Goal: Information Seeking & Learning: Learn about a topic

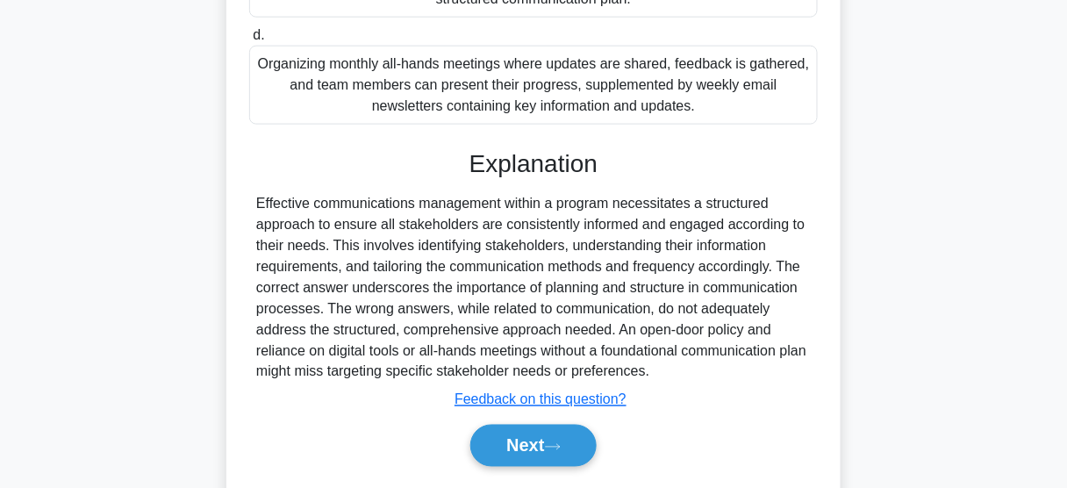
scroll to position [528, 0]
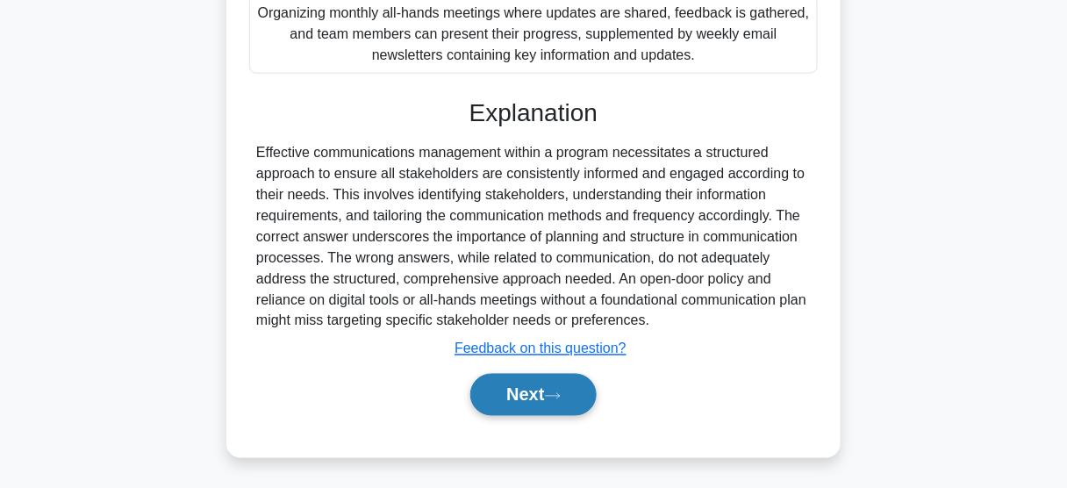
click at [521, 397] on button "Next" at bounding box center [534, 395] width 126 height 42
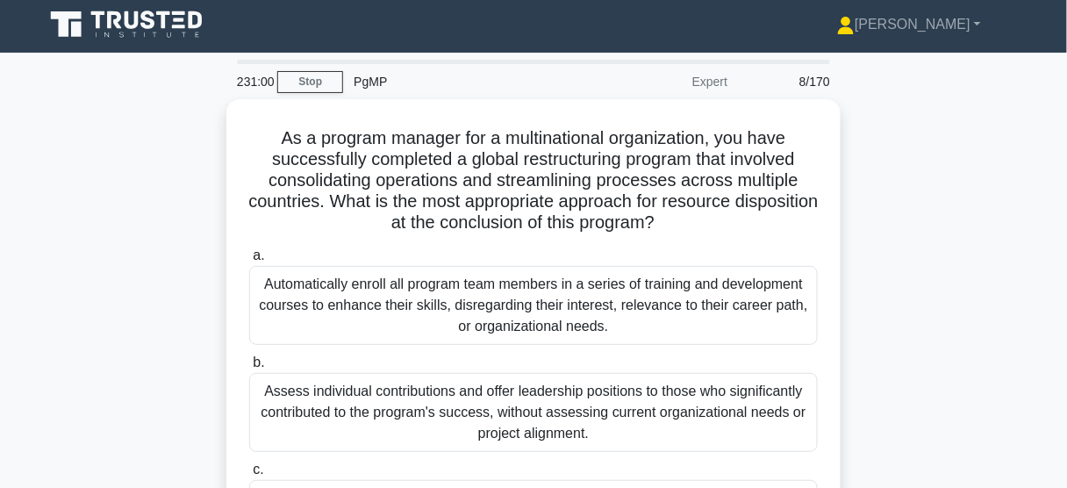
scroll to position [0, 0]
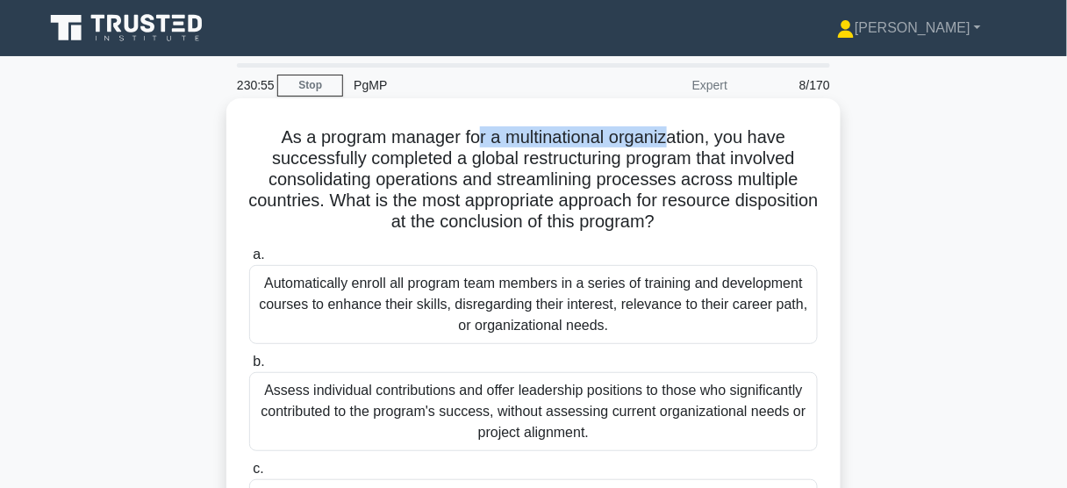
drag, startPoint x: 478, startPoint y: 132, endPoint x: 675, endPoint y: 133, distance: 196.6
click at [675, 133] on h5 "As a program manager for a multinational organization, you have successfully co…" at bounding box center [534, 179] width 572 height 107
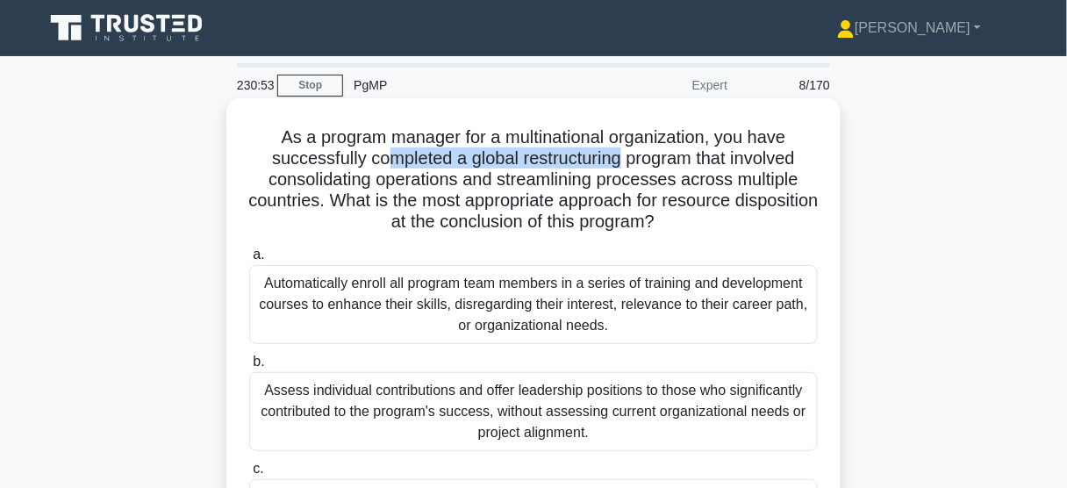
drag, startPoint x: 385, startPoint y: 162, endPoint x: 622, endPoint y: 155, distance: 237.1
click at [622, 155] on h5 "As a program manager for a multinational organization, you have successfully co…" at bounding box center [534, 179] width 572 height 107
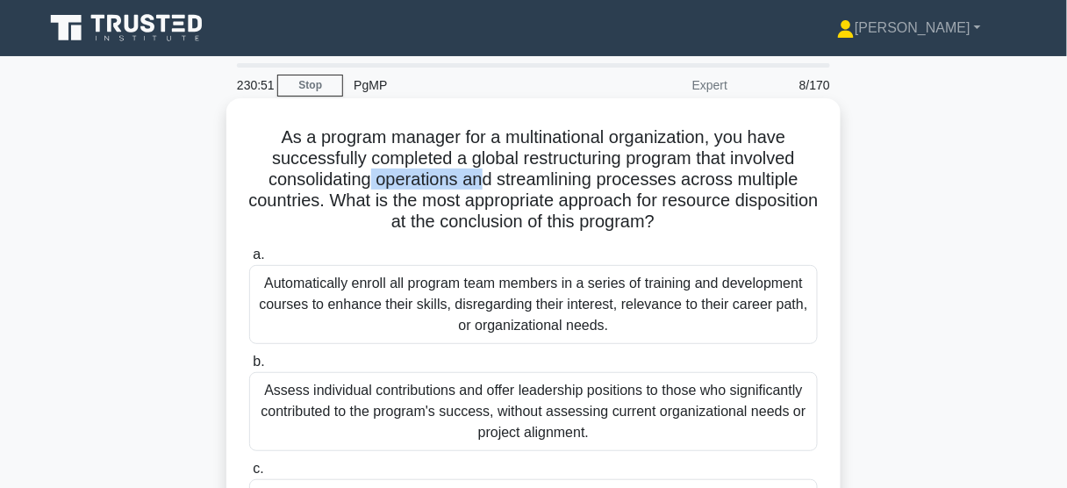
drag, startPoint x: 366, startPoint y: 182, endPoint x: 487, endPoint y: 182, distance: 121.1
click at [487, 182] on h5 "As a program manager for a multinational organization, you have successfully co…" at bounding box center [534, 179] width 572 height 107
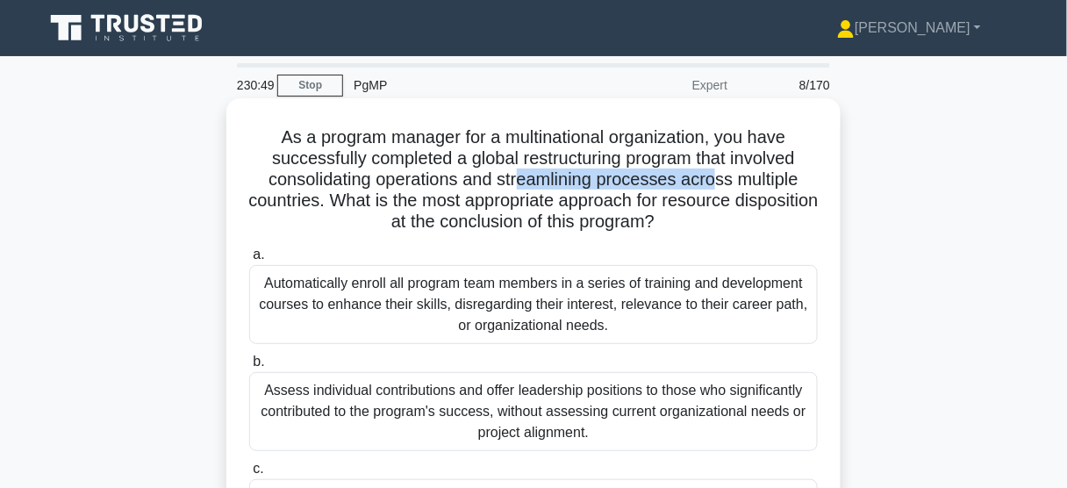
drag, startPoint x: 521, startPoint y: 179, endPoint x: 716, endPoint y: 177, distance: 195.8
click at [716, 177] on h5 "As a program manager for a multinational organization, you have successfully co…" at bounding box center [534, 179] width 572 height 107
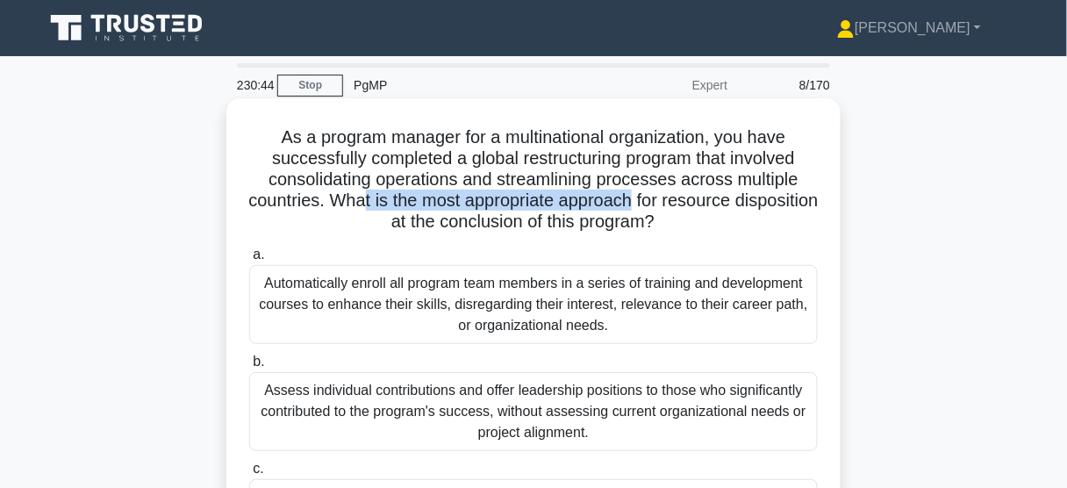
drag, startPoint x: 406, startPoint y: 205, endPoint x: 679, endPoint y: 205, distance: 273.0
click at [679, 205] on h5 "As a program manager for a multinational organization, you have successfully co…" at bounding box center [534, 179] width 572 height 107
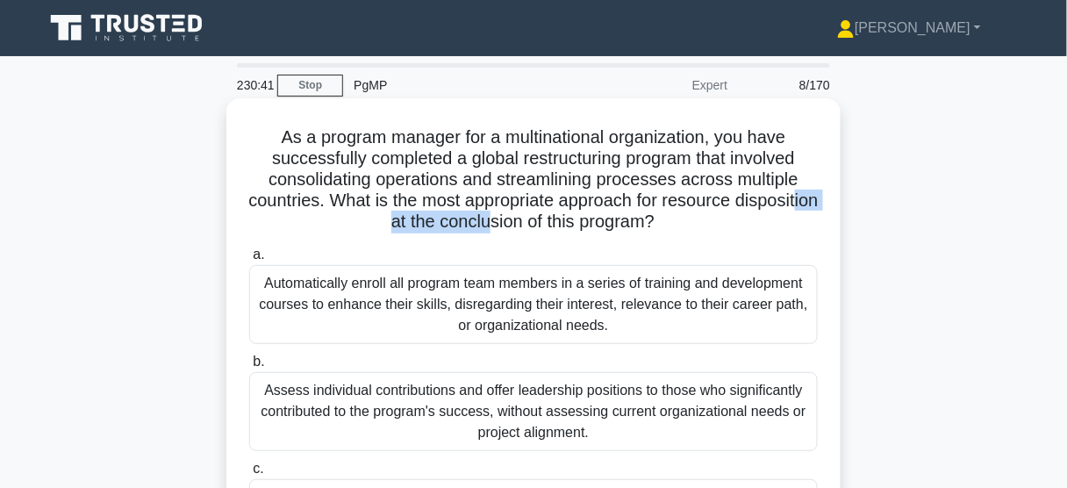
drag, startPoint x: 398, startPoint y: 226, endPoint x: 536, endPoint y: 224, distance: 138.7
click at [536, 224] on h5 "As a program manager for a multinational organization, you have successfully co…" at bounding box center [534, 179] width 572 height 107
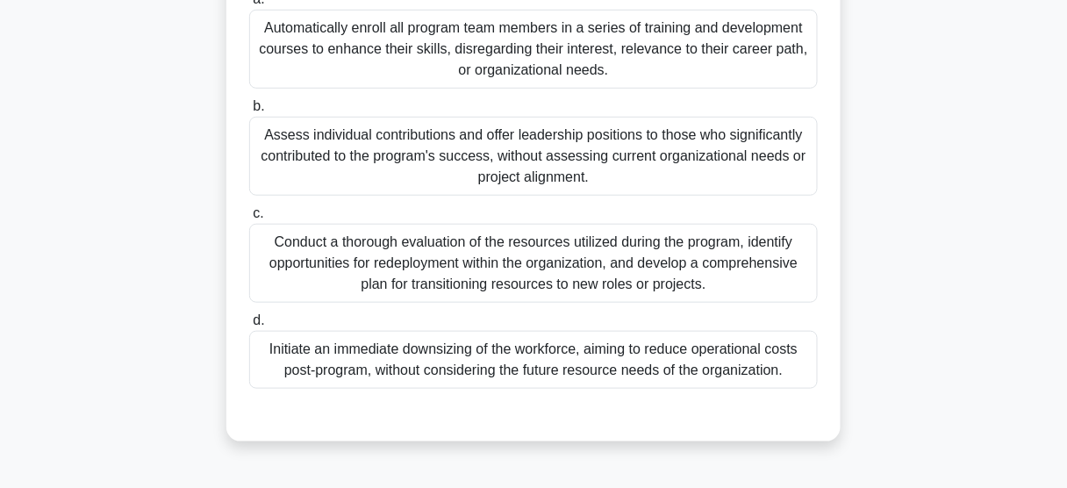
scroll to position [281, 0]
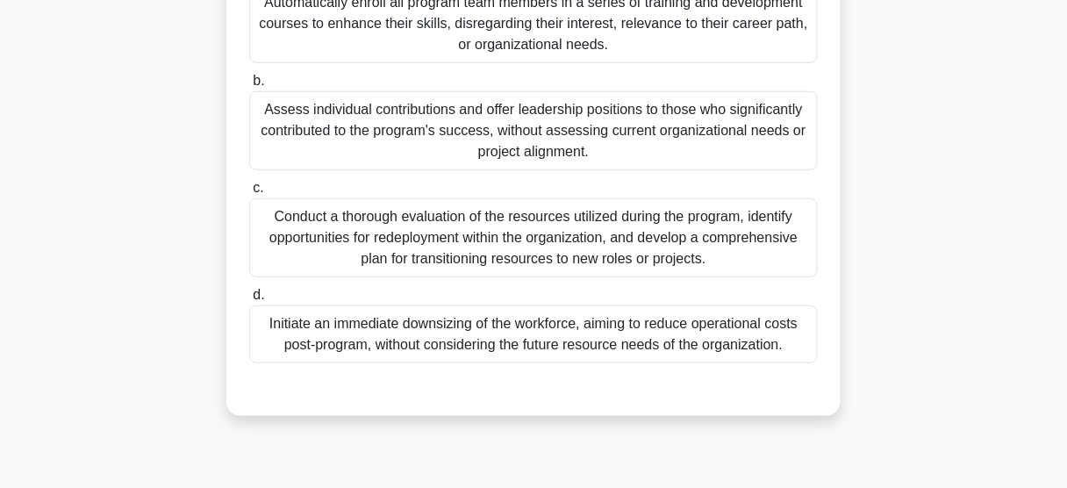
click at [496, 259] on div "Conduct a thorough evaluation of the resources utilized during the program, ide…" at bounding box center [533, 237] width 569 height 79
click at [249, 194] on input "c. Conduct a thorough evaluation of the resources utilized during the program, …" at bounding box center [249, 188] width 0 height 11
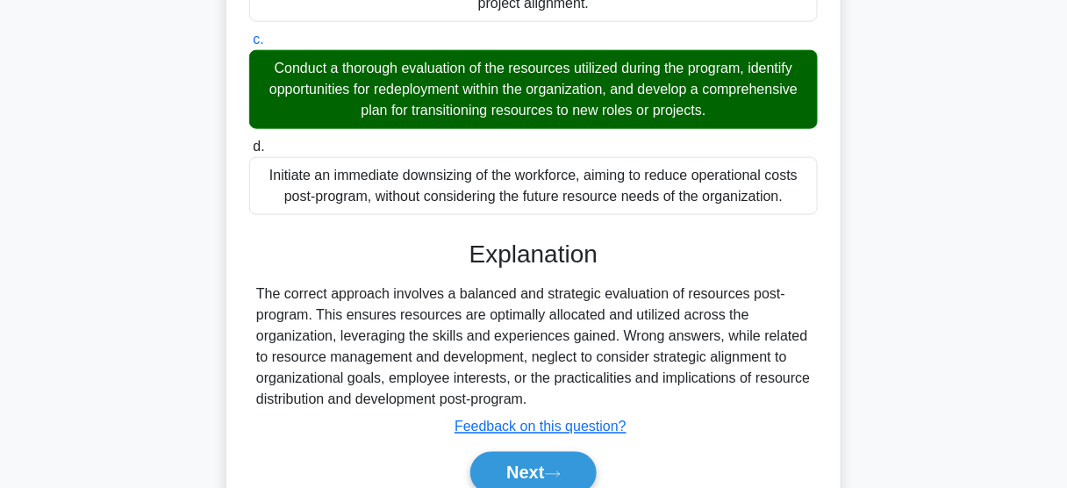
scroll to position [506, 0]
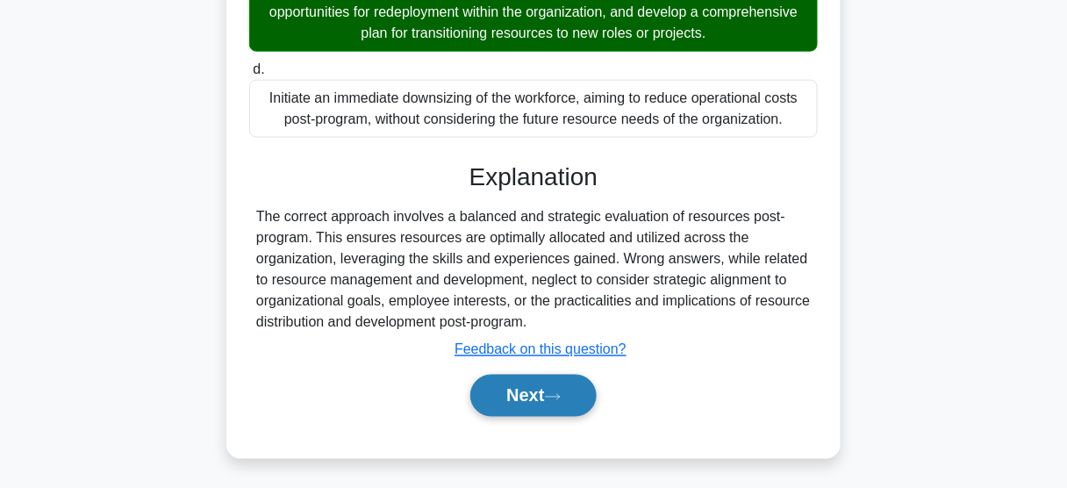
click at [534, 391] on button "Next" at bounding box center [534, 396] width 126 height 42
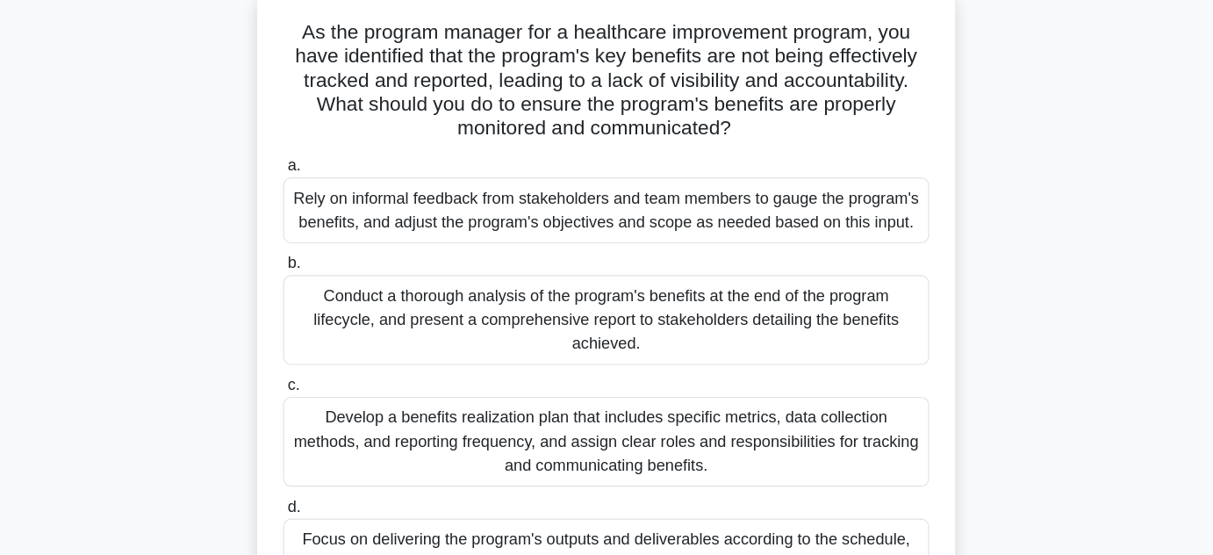
scroll to position [109, 0]
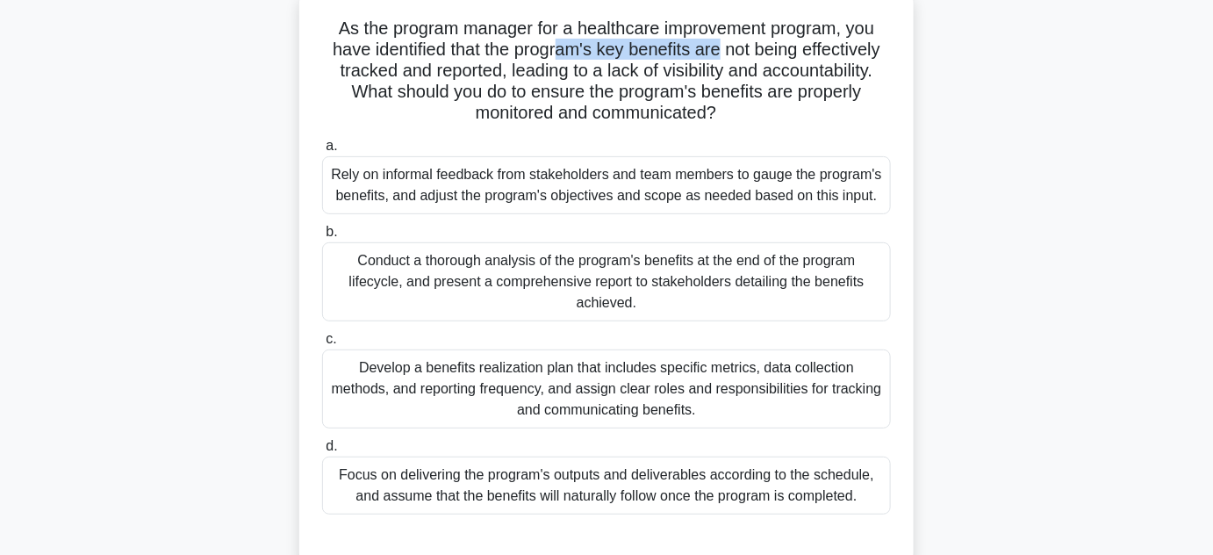
drag, startPoint x: 555, startPoint y: 56, endPoint x: 722, endPoint y: 54, distance: 167.7
click at [722, 54] on h5 "As the program manager for a healthcare improvement program, you have identifie…" at bounding box center [606, 71] width 572 height 107
drag, startPoint x: 415, startPoint y: 78, endPoint x: 485, endPoint y: 71, distance: 69.7
click at [485, 71] on h5 "As the program manager for a healthcare improvement program, you have identifie…" at bounding box center [606, 71] width 572 height 107
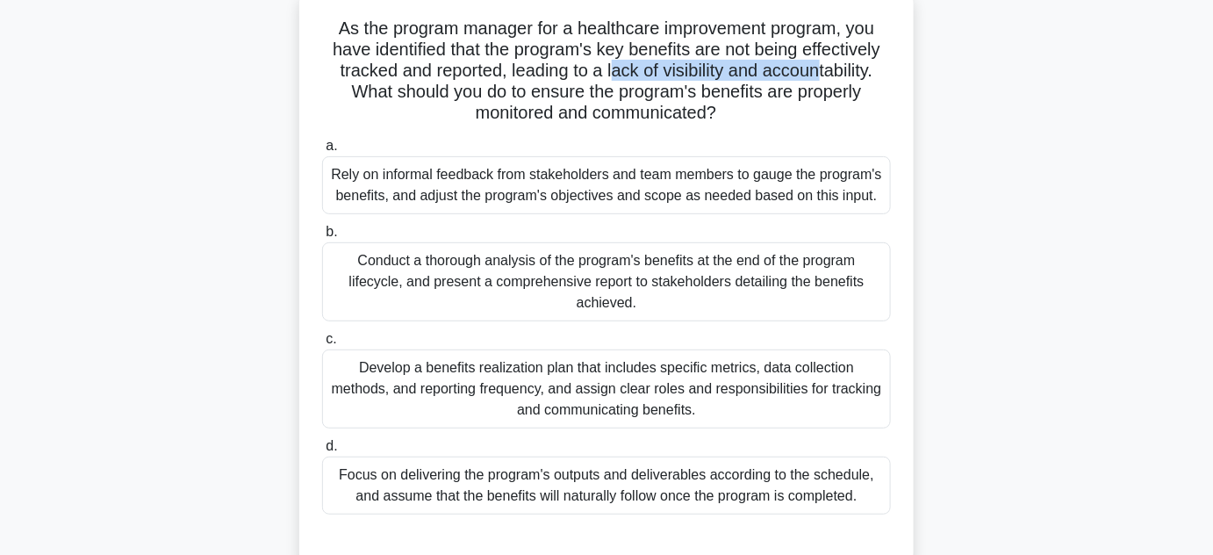
drag, startPoint x: 610, startPoint y: 74, endPoint x: 821, endPoint y: 74, distance: 210.7
click at [821, 74] on h5 "As the program manager for a healthcare improvement program, you have identifie…" at bounding box center [606, 71] width 572 height 107
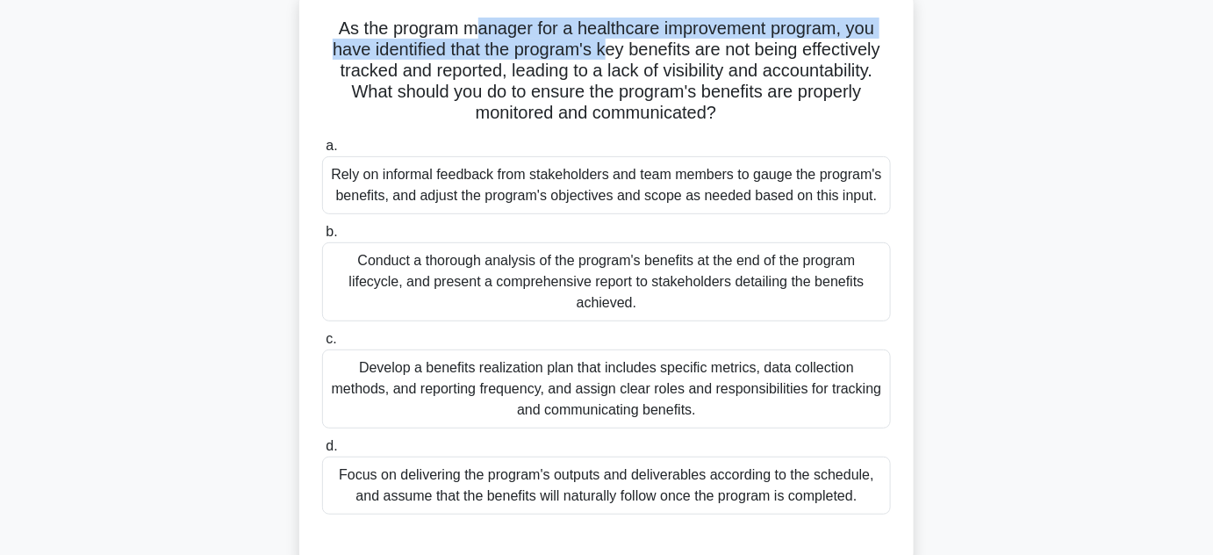
drag, startPoint x: 478, startPoint y: 26, endPoint x: 607, endPoint y: 53, distance: 132.6
click at [607, 53] on h5 "As the program manager for a healthcare improvement program, you have identifie…" at bounding box center [606, 71] width 572 height 107
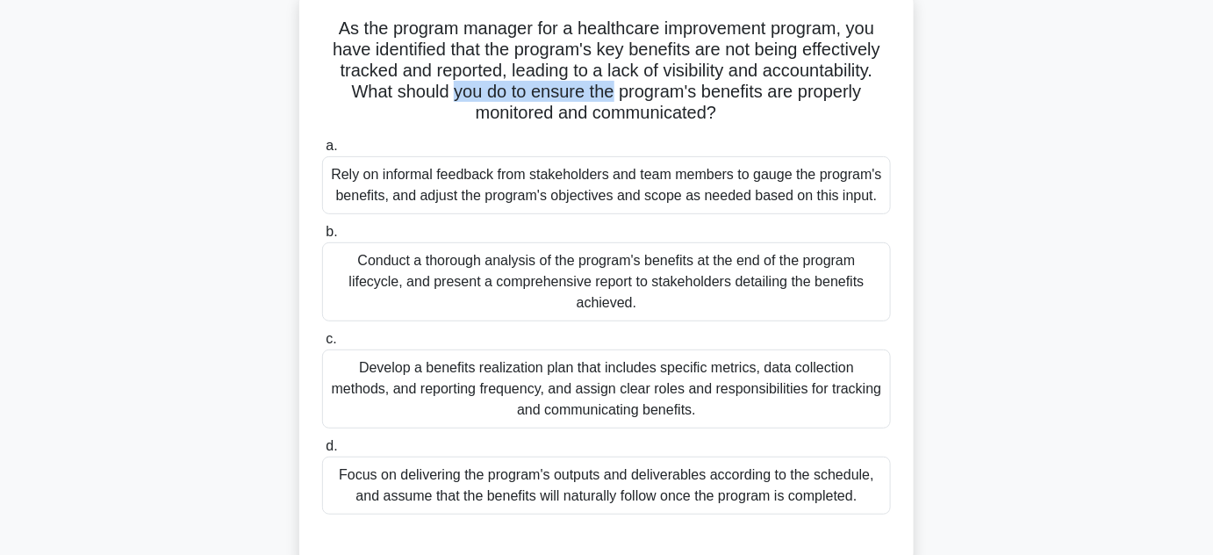
drag, startPoint x: 450, startPoint y: 90, endPoint x: 616, endPoint y: 89, distance: 165.9
click at [616, 89] on h5 "As the program manager for a healthcare improvement program, you have identifie…" at bounding box center [606, 71] width 572 height 107
click at [536, 392] on div "Develop a benefits realization plan that includes specific metrics, data collec…" at bounding box center [606, 388] width 569 height 79
click at [322, 345] on input "c. Develop a benefits realization plan that includes specific metrics, data col…" at bounding box center [322, 339] width 0 height 11
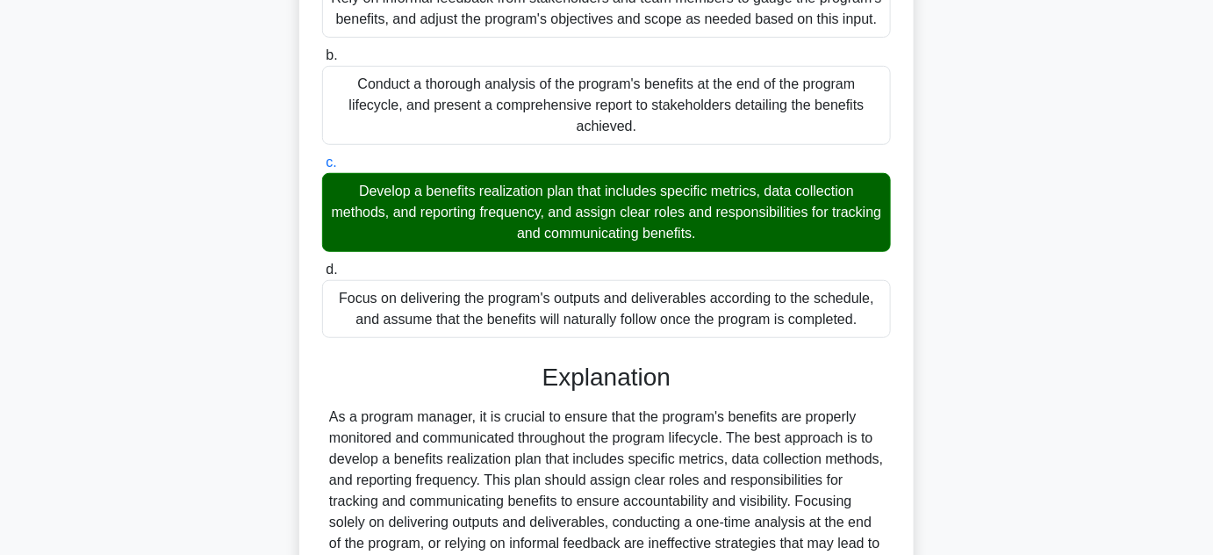
scroll to position [485, 0]
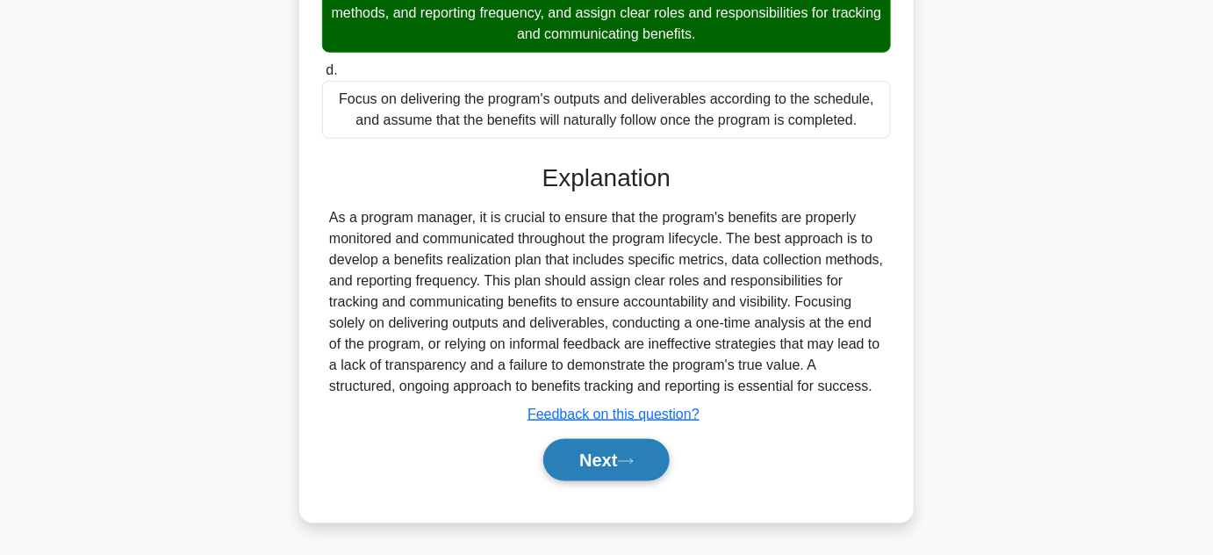
click at [595, 452] on button "Next" at bounding box center [606, 460] width 126 height 42
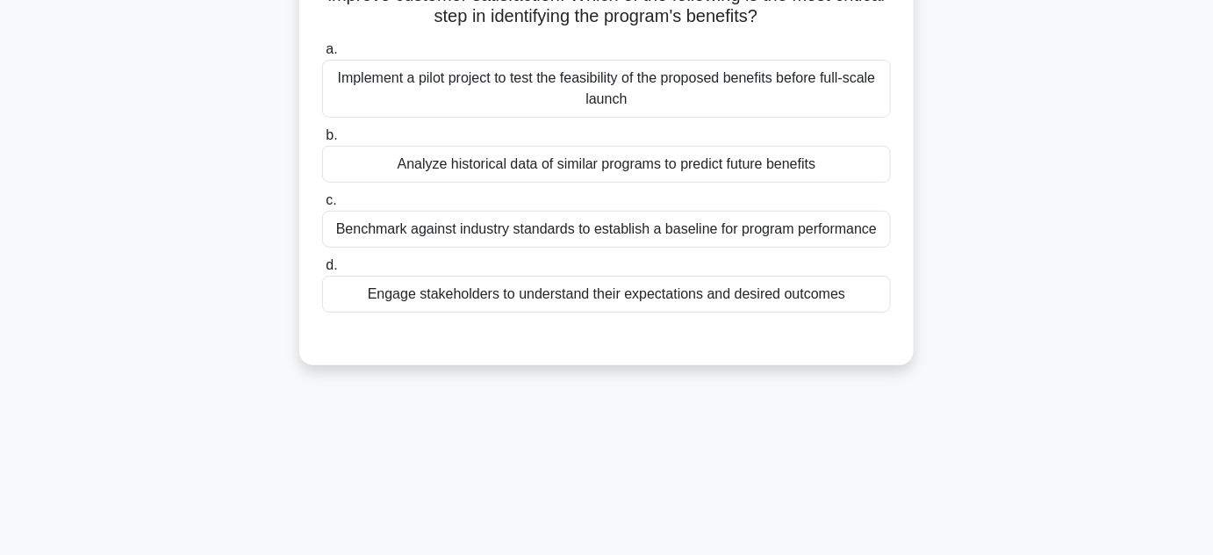
scroll to position [75, 0]
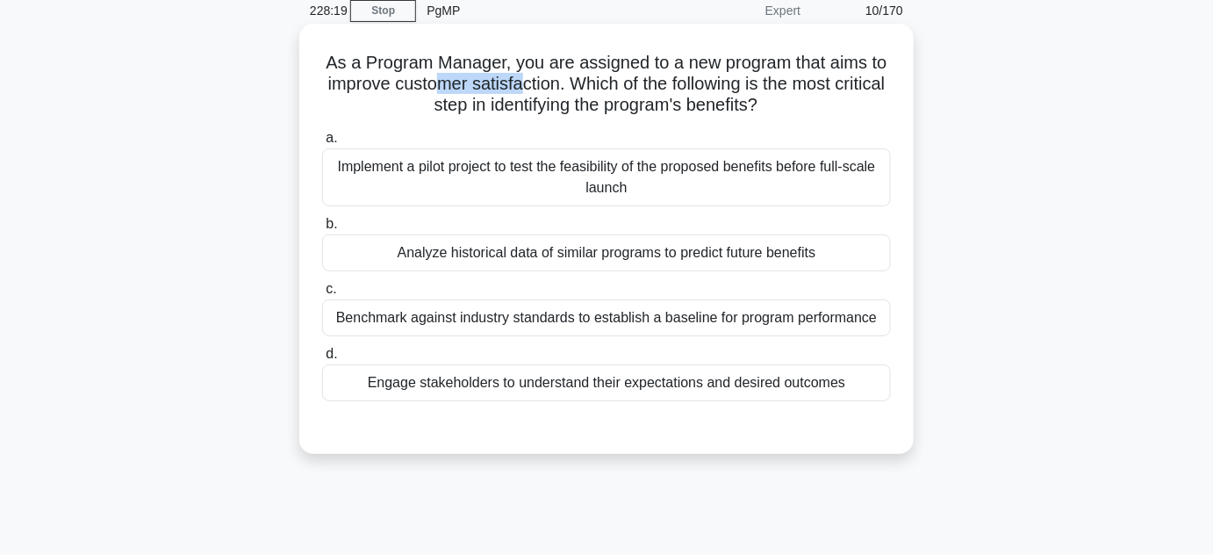
drag, startPoint x: 458, startPoint y: 86, endPoint x: 548, endPoint y: 85, distance: 89.5
click at [548, 85] on h5 "As a Program Manager, you are assigned to a new program that aims to improve cu…" at bounding box center [606, 84] width 572 height 65
click at [632, 387] on div "Engage stakeholders to understand their expectations and desired outcomes" at bounding box center [606, 382] width 569 height 37
click at [322, 360] on input "d. Engage stakeholders to understand their expectations and desired outcomes" at bounding box center [322, 353] width 0 height 11
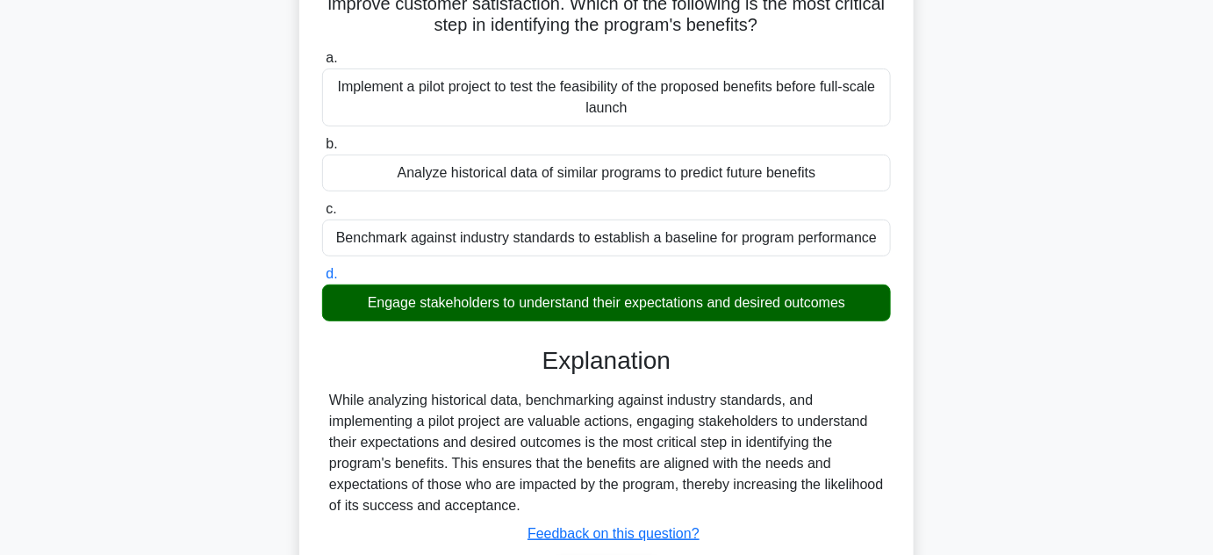
scroll to position [233, 0]
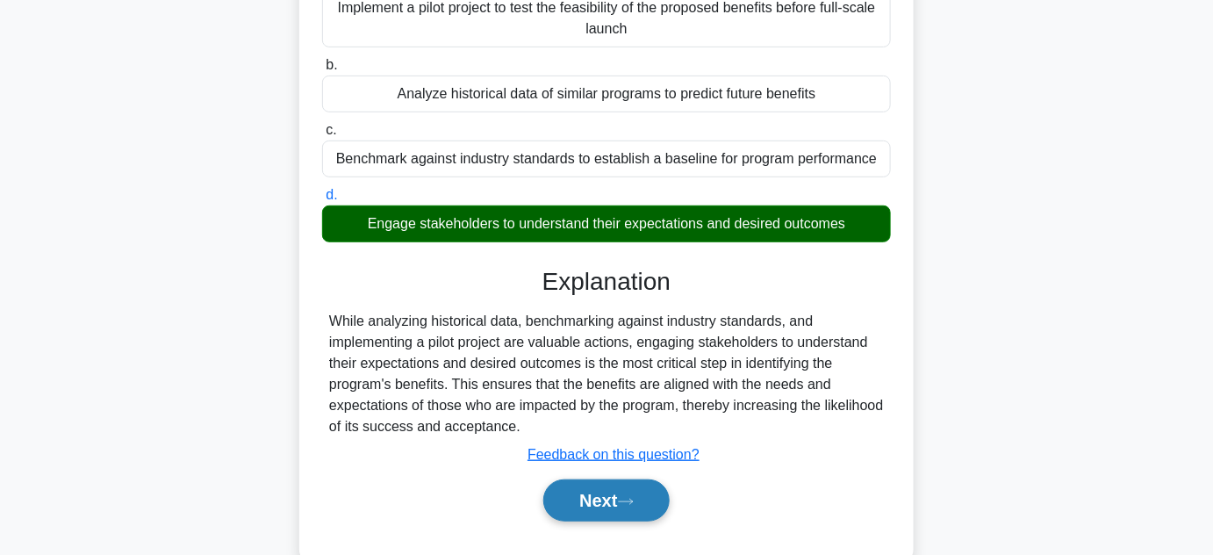
click at [593, 487] on button "Next" at bounding box center [606, 500] width 126 height 42
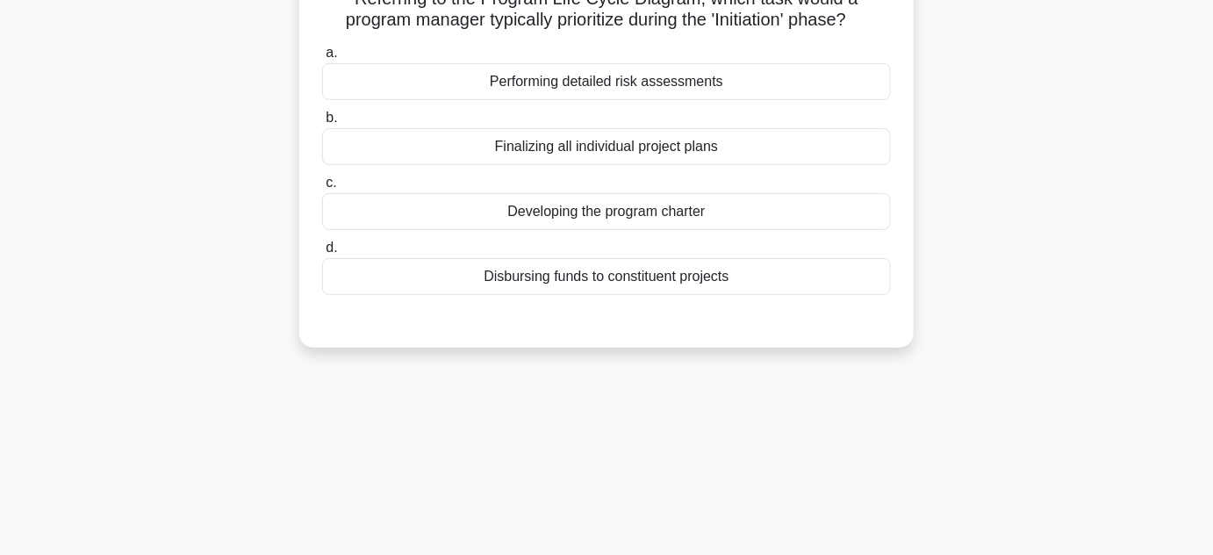
scroll to position [75, 0]
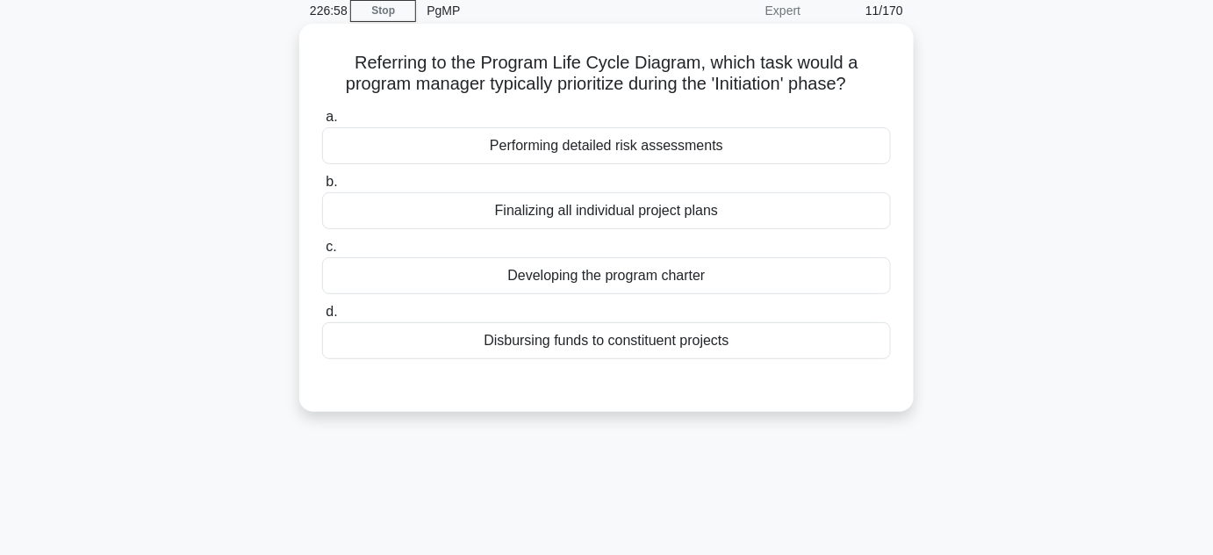
click at [578, 275] on div "Developing the program charter" at bounding box center [606, 275] width 569 height 37
click at [322, 253] on input "c. Developing the program charter" at bounding box center [322, 246] width 0 height 11
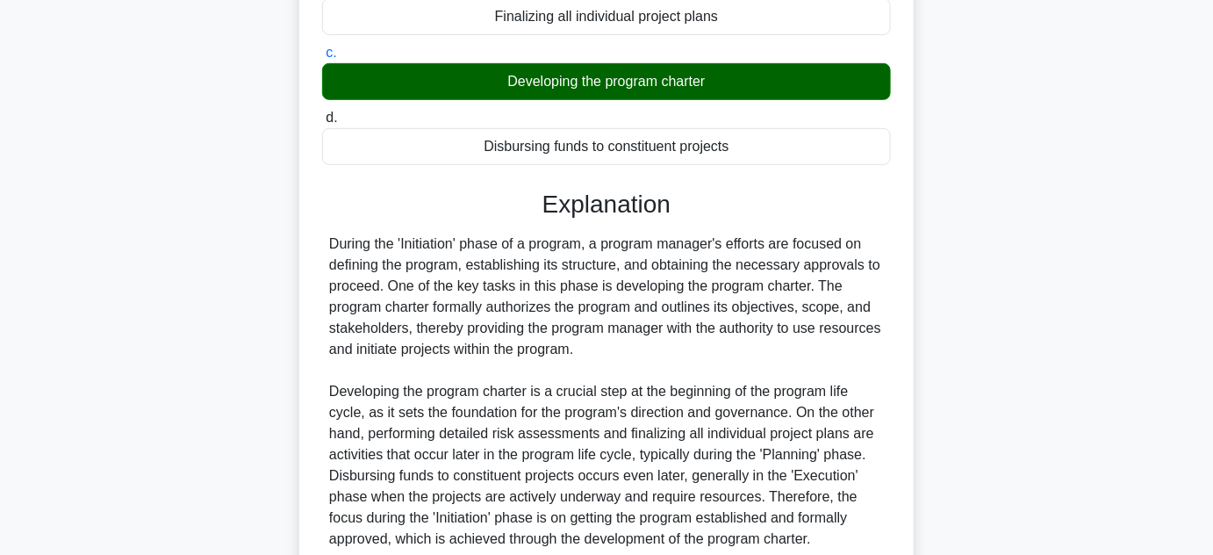
scroll to position [421, 0]
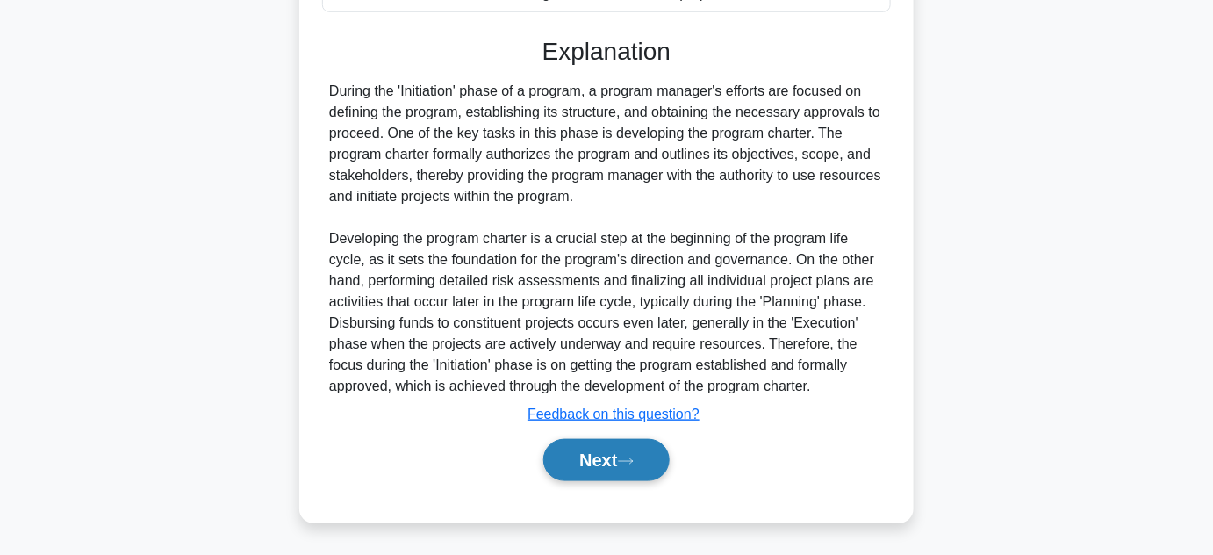
click at [592, 458] on button "Next" at bounding box center [606, 460] width 126 height 42
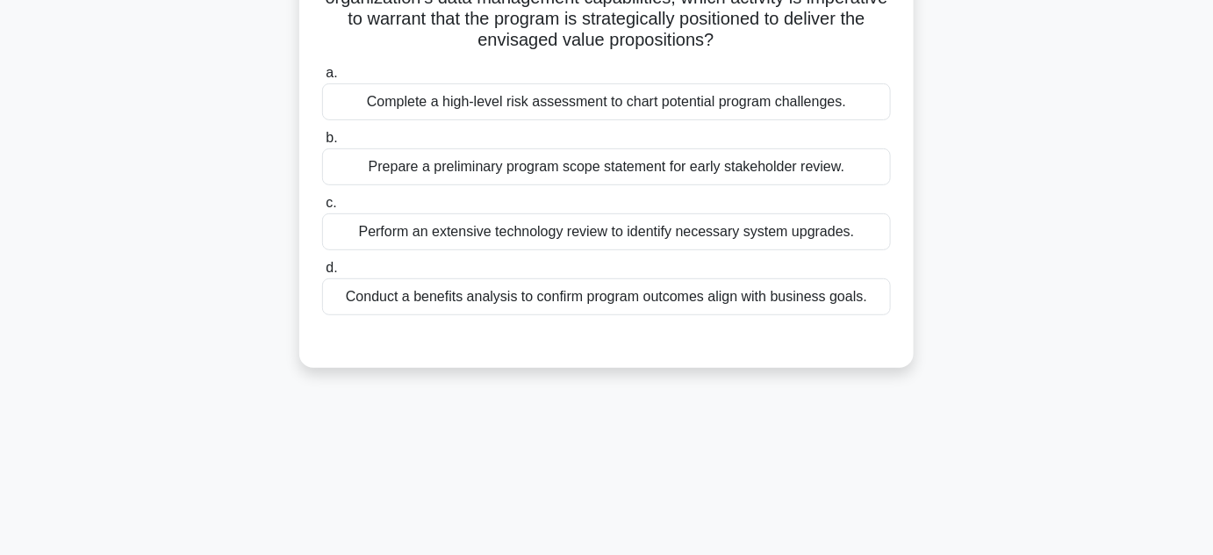
scroll to position [75, 0]
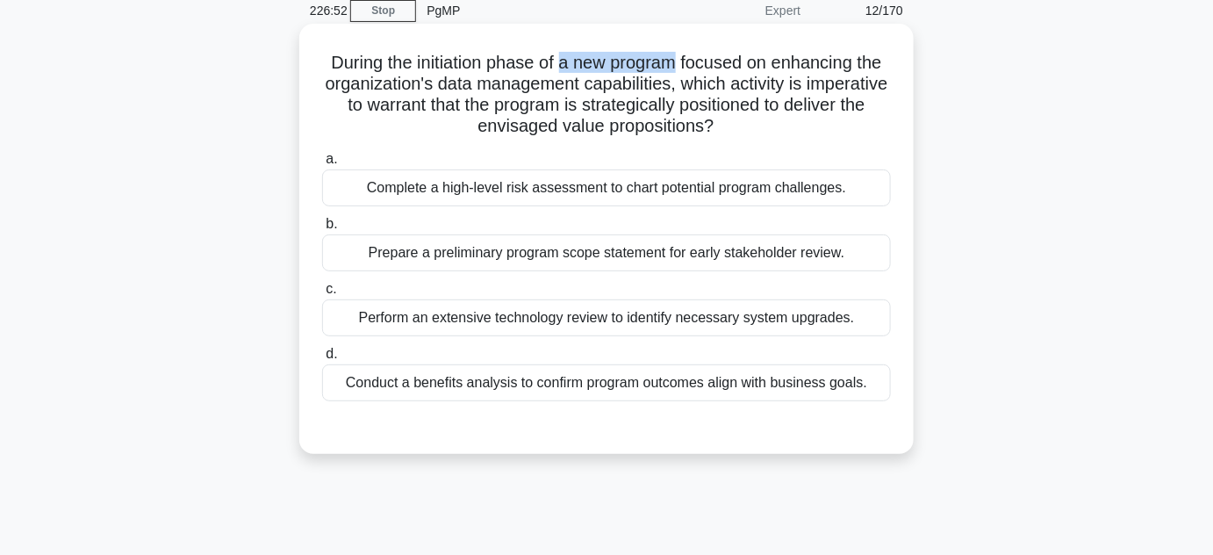
drag, startPoint x: 563, startPoint y: 61, endPoint x: 676, endPoint y: 61, distance: 113.2
click at [676, 61] on h5 "During the initiation phase of a new program focused on enhancing the organizat…" at bounding box center [606, 95] width 572 height 86
drag, startPoint x: 340, startPoint y: 104, endPoint x: 463, endPoint y: 104, distance: 123.8
click at [463, 104] on h5 "During the initiation phase of a new program focused on enhancing the organizat…" at bounding box center [606, 95] width 572 height 86
click at [572, 390] on div "Conduct a benefits analysis to confirm program outcomes align with business goa…" at bounding box center [606, 382] width 569 height 37
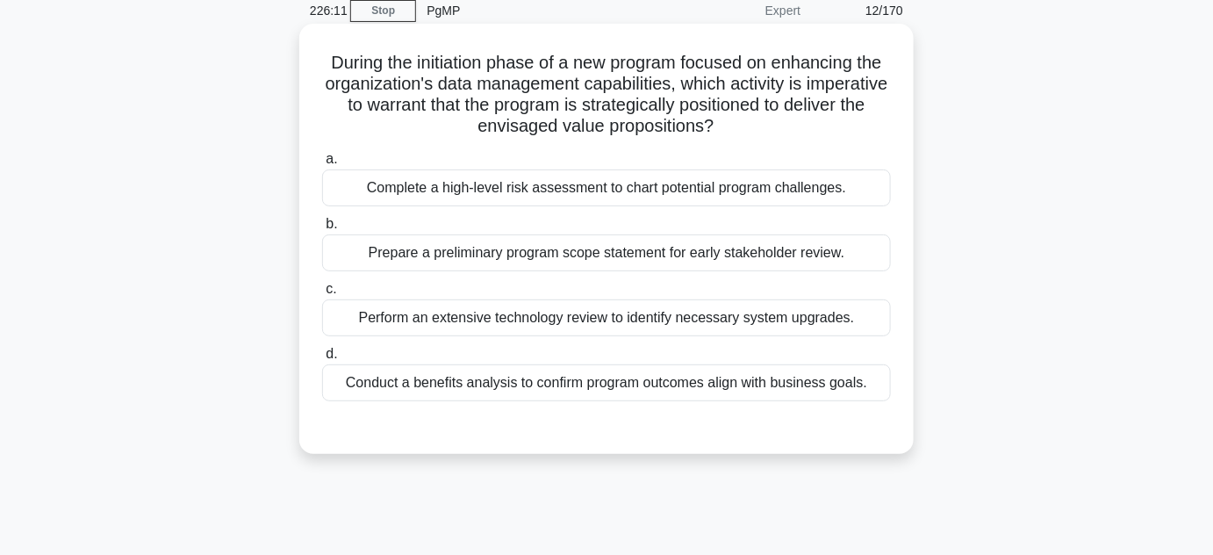
click at [322, 360] on input "d. Conduct a benefits analysis to confirm program outcomes align with business …" at bounding box center [322, 353] width 0 height 11
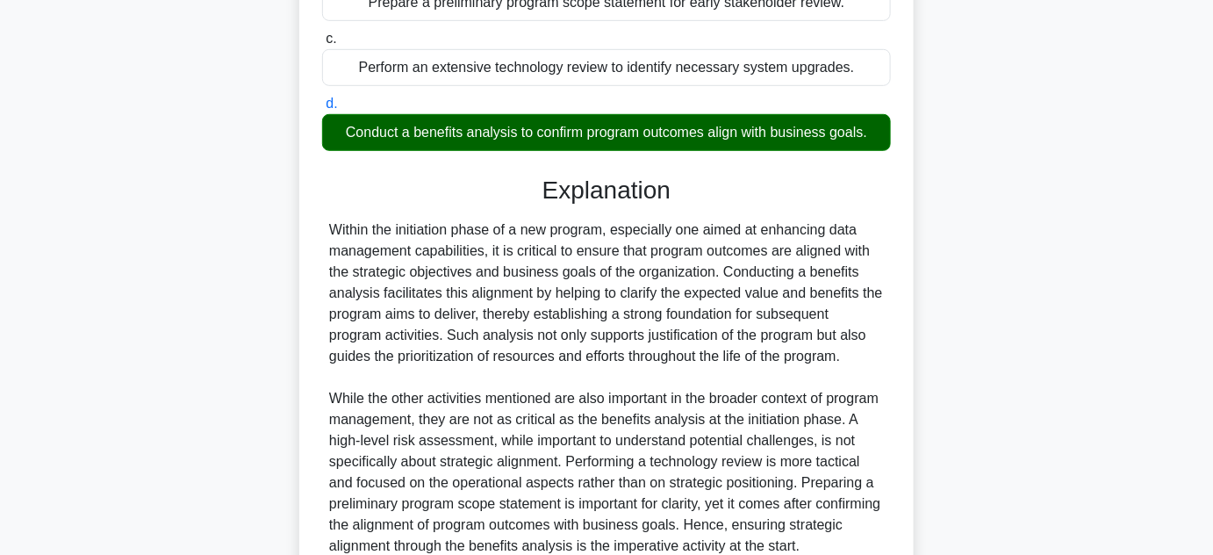
scroll to position [473, 0]
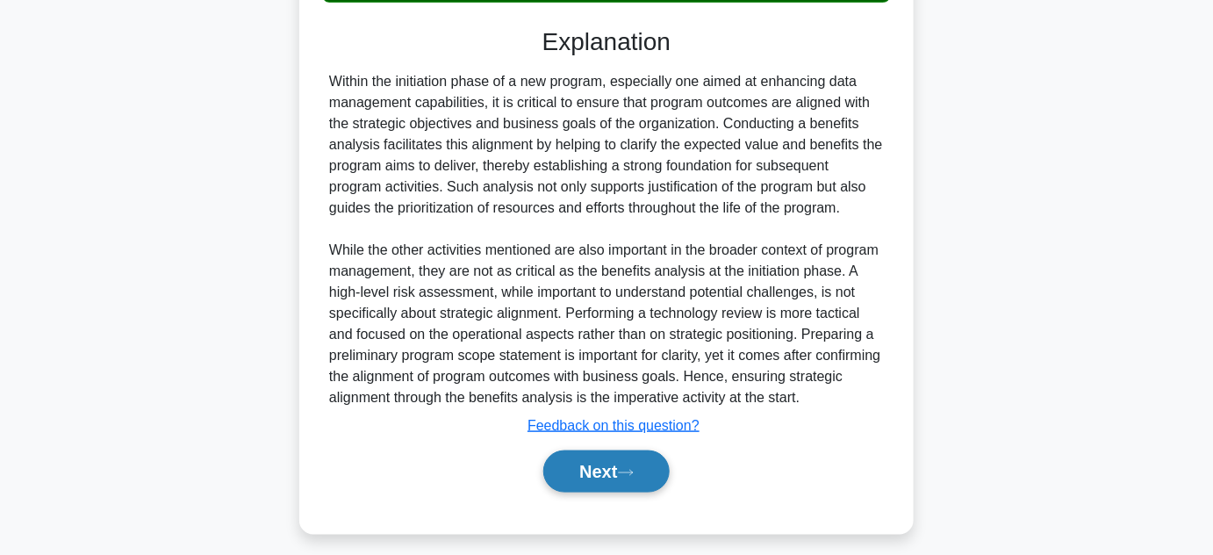
click at [585, 487] on button "Next" at bounding box center [606, 471] width 126 height 42
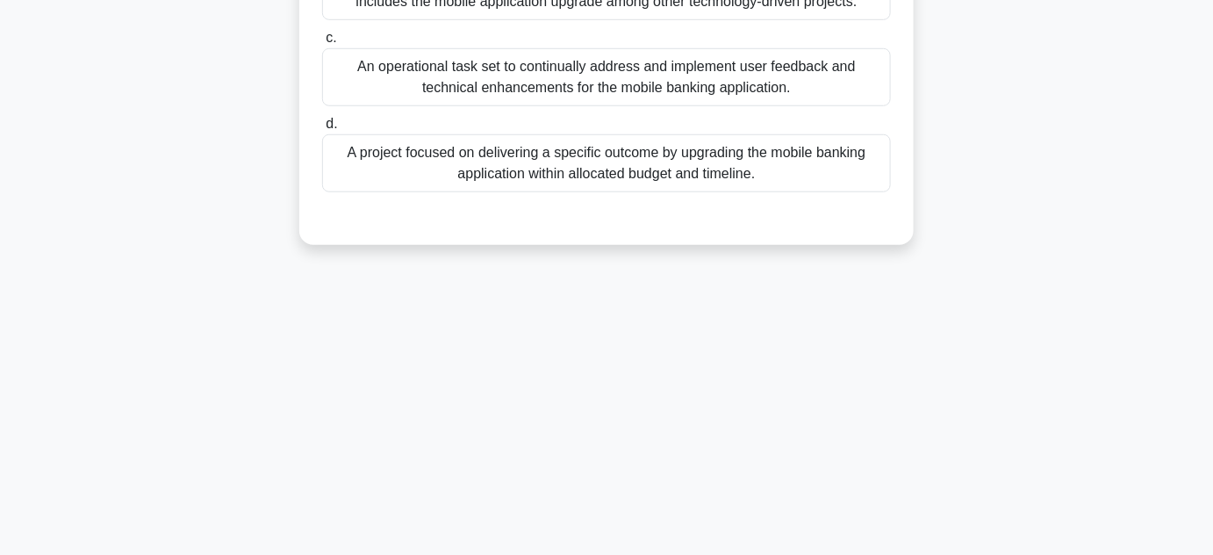
scroll to position [0, 0]
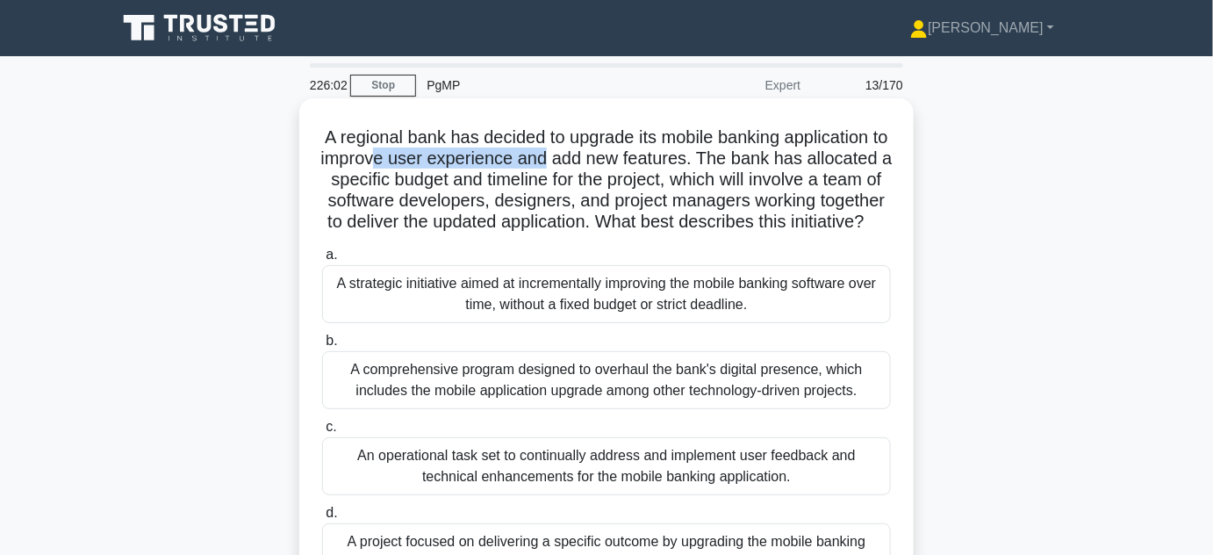
drag, startPoint x: 503, startPoint y: 154, endPoint x: 601, endPoint y: 155, distance: 98.3
click at [601, 155] on h5 "A regional bank has decided to upgrade its mobile banking application to improv…" at bounding box center [606, 179] width 572 height 107
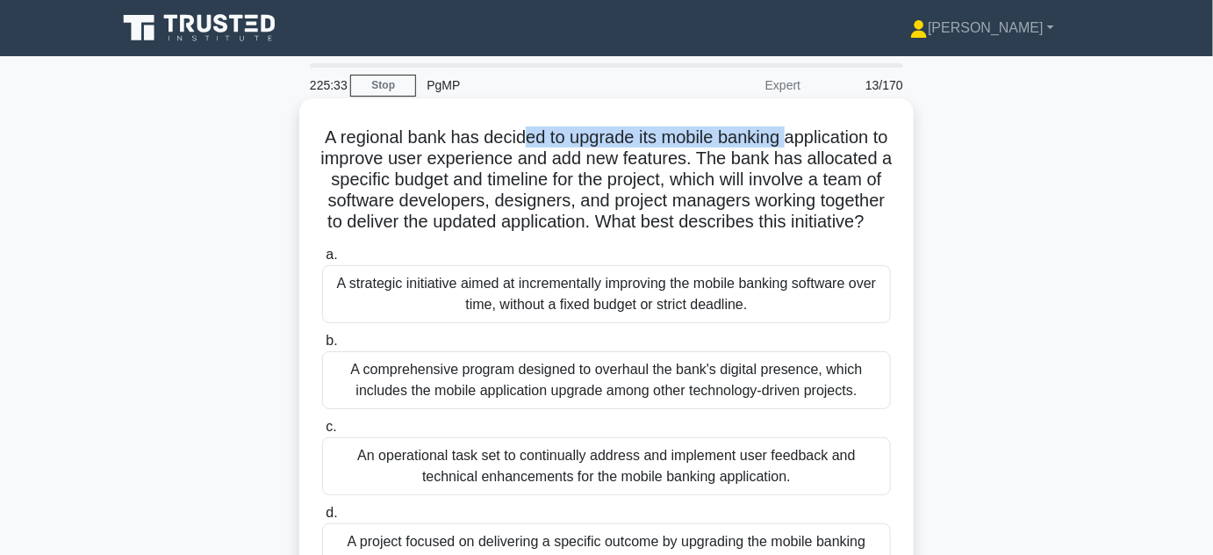
drag, startPoint x: 528, startPoint y: 140, endPoint x: 799, endPoint y: 140, distance: 270.4
click at [799, 140] on h5 "A regional bank has decided to upgrade its mobile banking application to improv…" at bounding box center [606, 179] width 572 height 107
drag, startPoint x: 601, startPoint y: 151, endPoint x: 708, endPoint y: 149, distance: 107.1
click at [708, 149] on h5 "A regional bank has decided to upgrade its mobile banking application to improv…" at bounding box center [606, 179] width 572 height 107
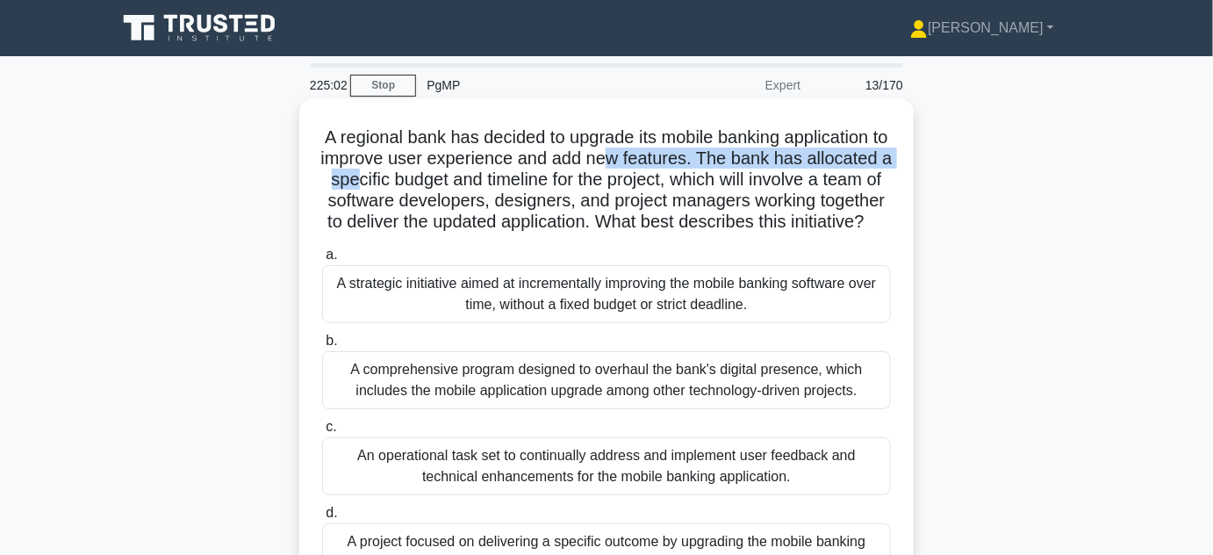
drag, startPoint x: 467, startPoint y: 178, endPoint x: 666, endPoint y: 170, distance: 199.4
click at [666, 170] on h5 "A regional bank has decided to upgrade its mobile banking application to improv…" at bounding box center [606, 179] width 572 height 107
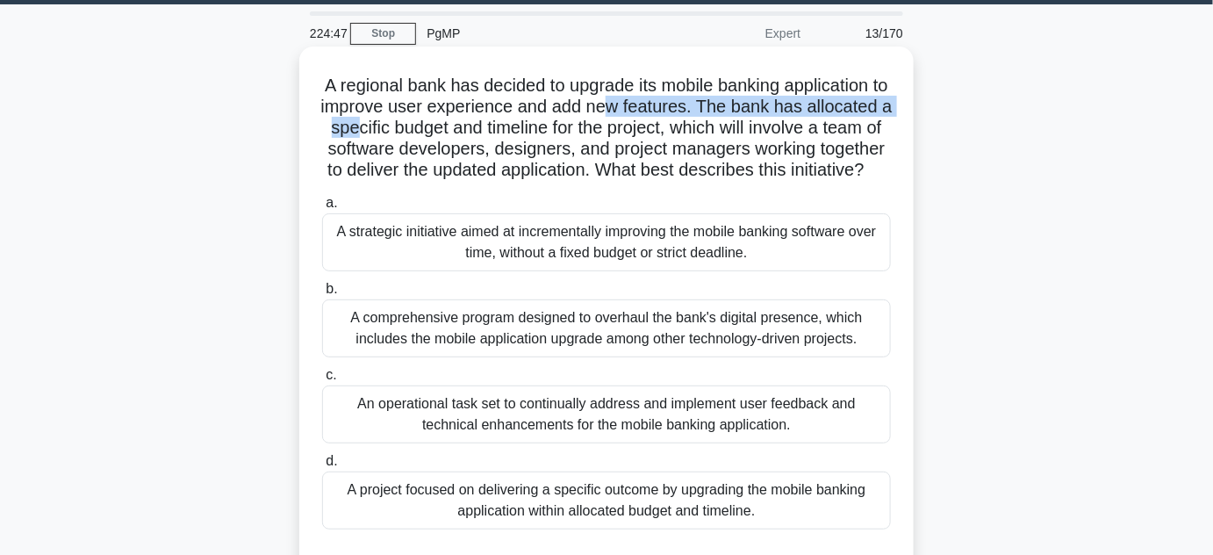
scroll to position [79, 0]
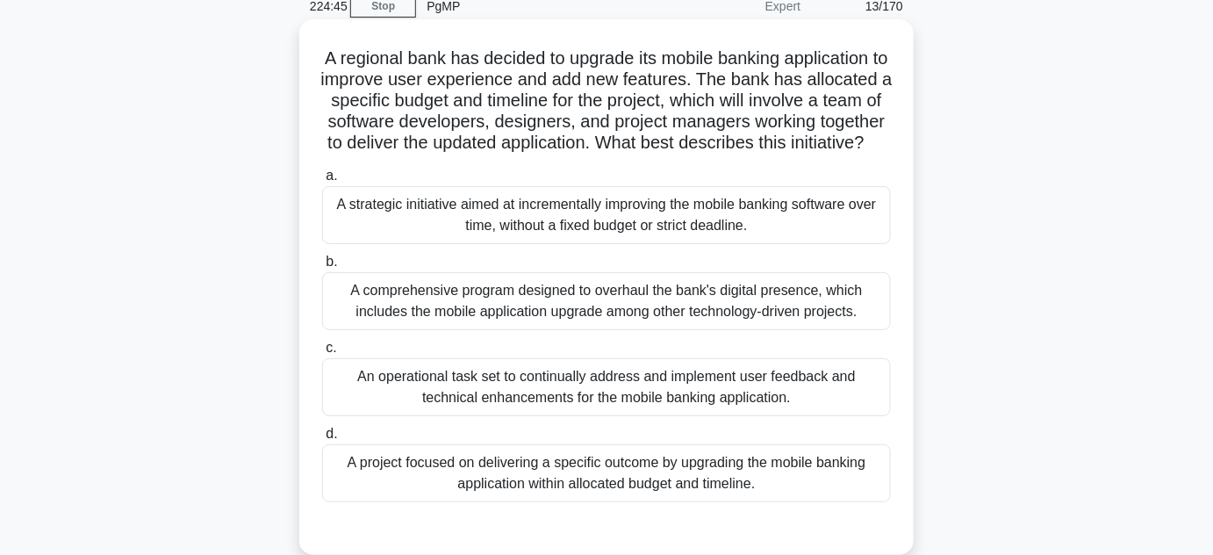
click at [598, 487] on div "A project focused on delivering a specific outcome by upgrading the mobile bank…" at bounding box center [606, 473] width 569 height 58
click at [322, 440] on input "d. A project focused on delivering a specific outcome by upgrading the mobile b…" at bounding box center [322, 433] width 0 height 11
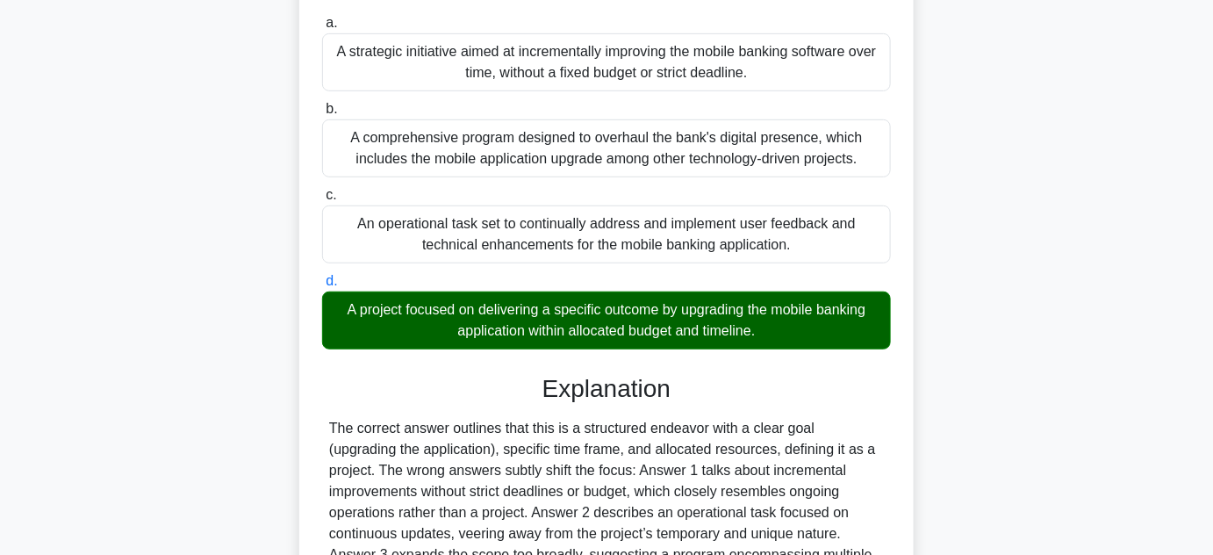
scroll to position [442, 0]
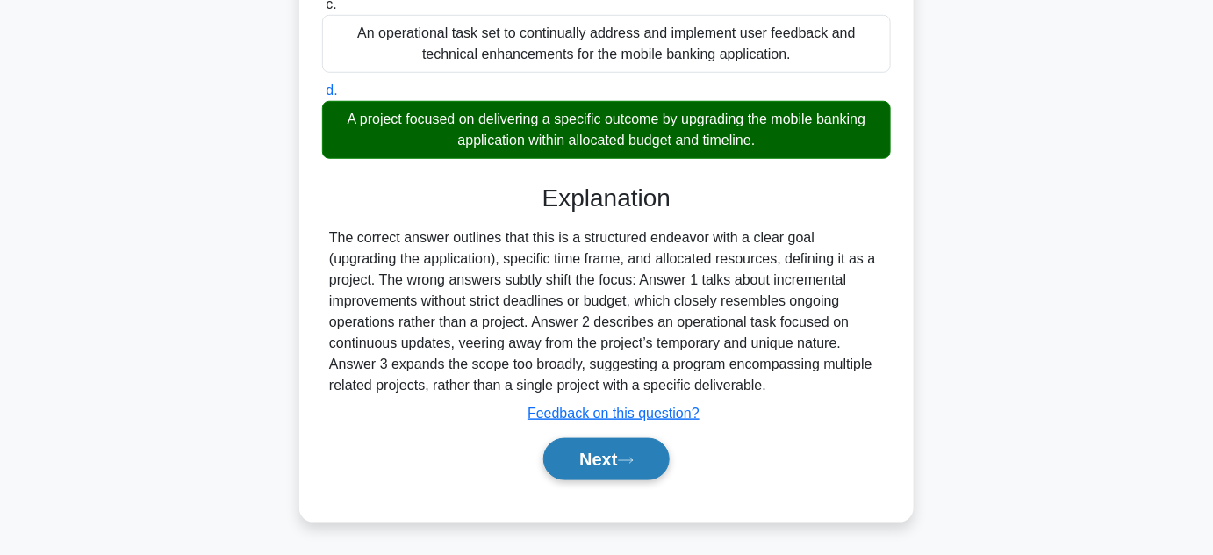
click at [599, 471] on button "Next" at bounding box center [606, 459] width 126 height 42
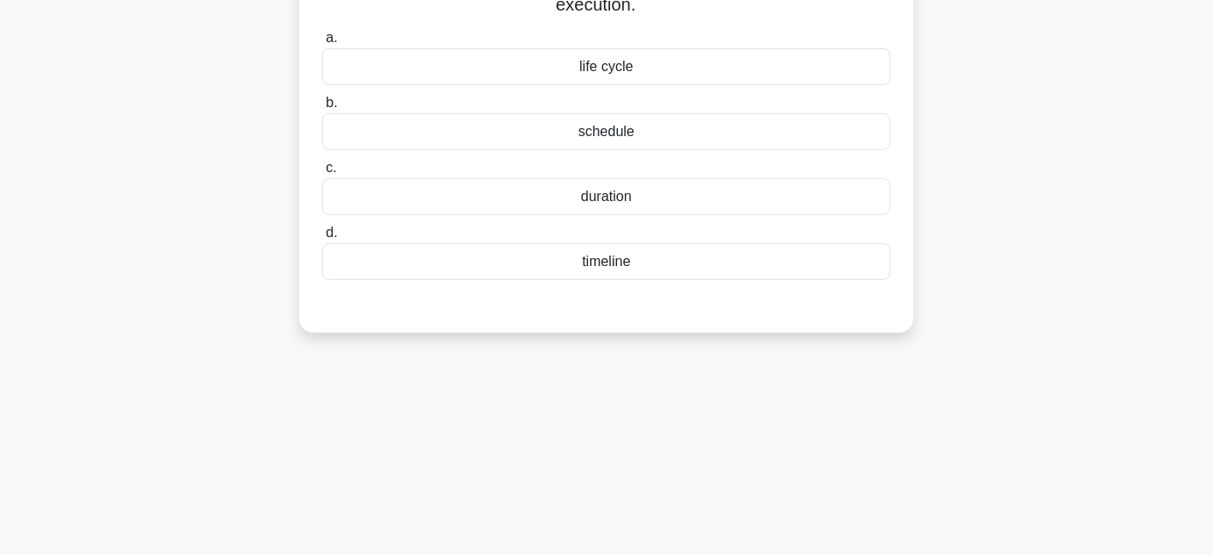
scroll to position [75, 0]
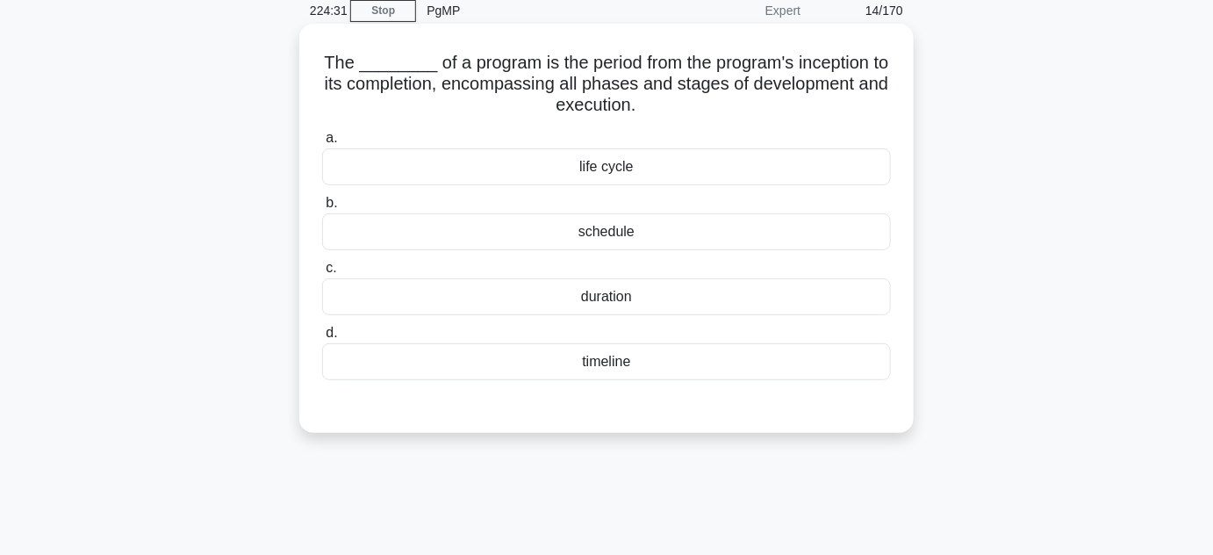
click at [599, 169] on div "life cycle" at bounding box center [606, 166] width 569 height 37
click at [322, 144] on input "a. life cycle" at bounding box center [322, 138] width 0 height 11
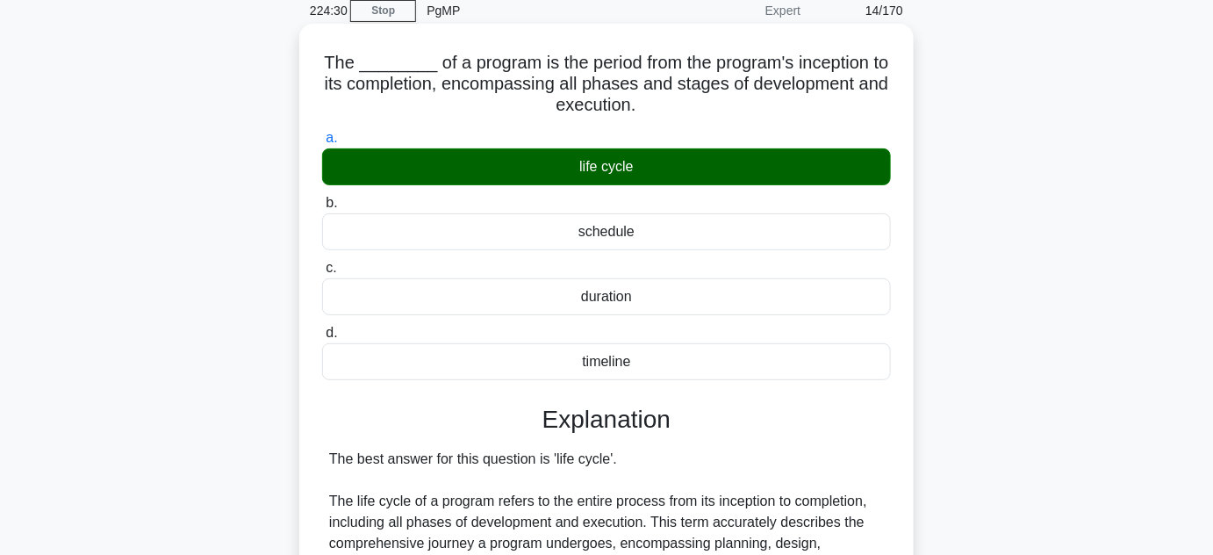
scroll to position [548, 0]
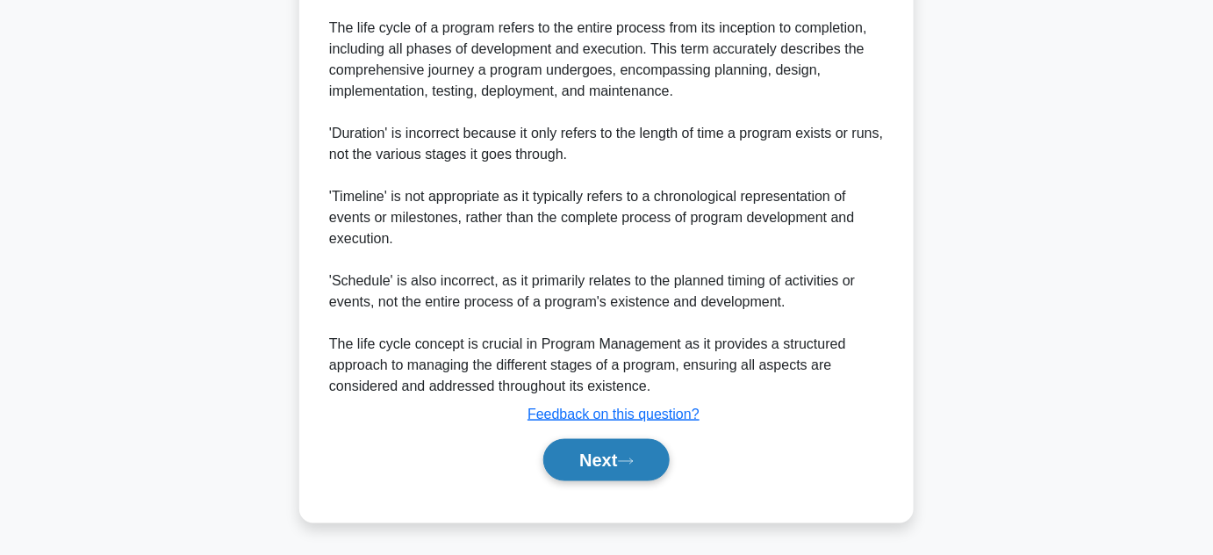
click at [618, 446] on button "Next" at bounding box center [606, 460] width 126 height 42
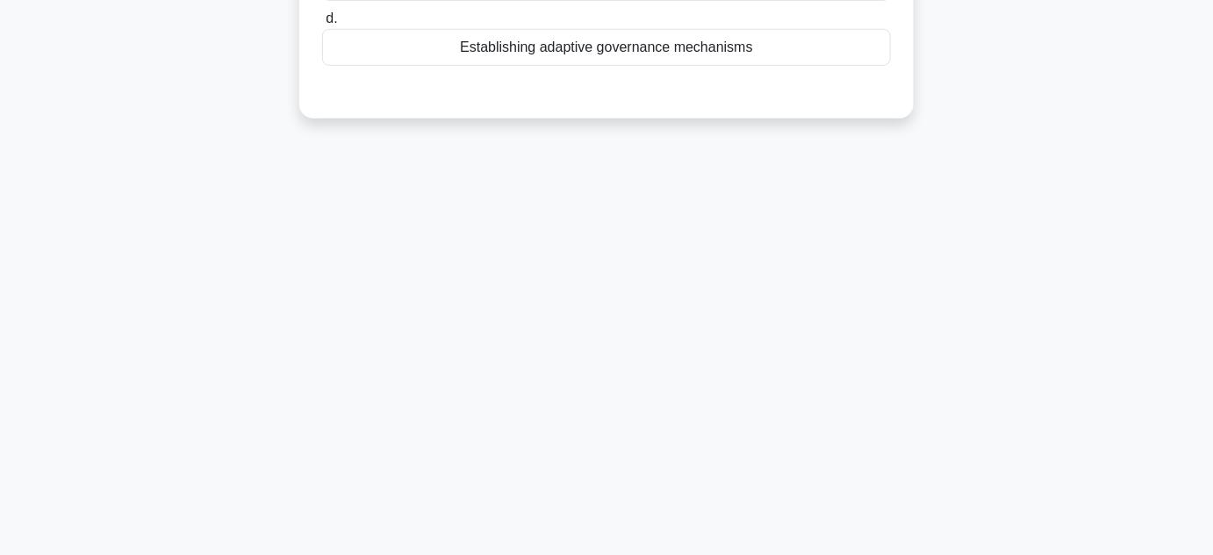
scroll to position [0, 0]
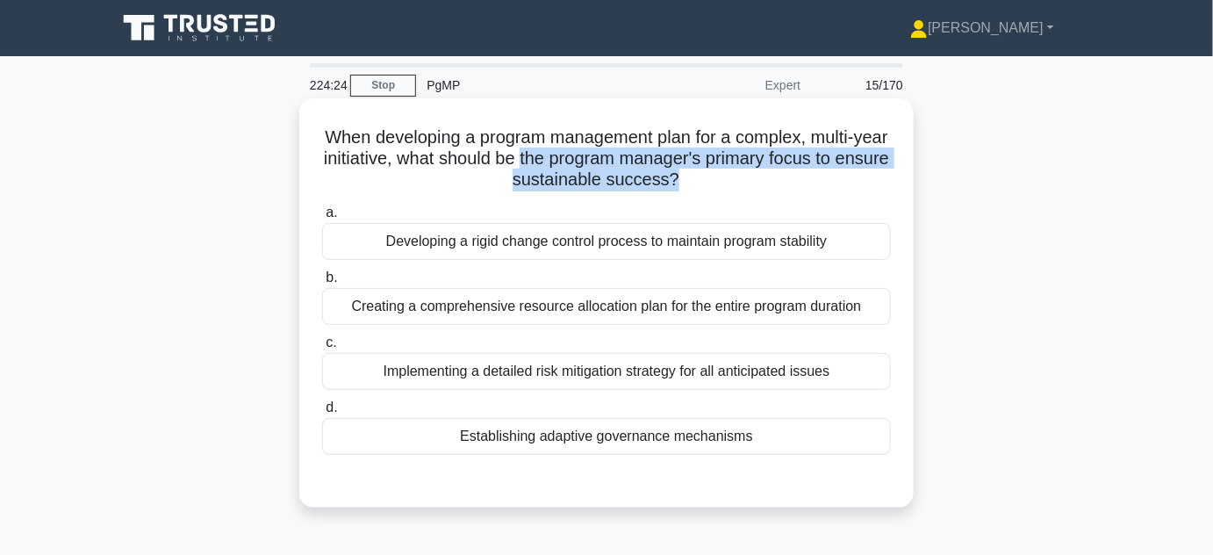
drag, startPoint x: 566, startPoint y: 160, endPoint x: 703, endPoint y: 170, distance: 137.3
click at [703, 170] on h5 "When developing a program management plan for a complex, multi-year initiative,…" at bounding box center [606, 158] width 572 height 65
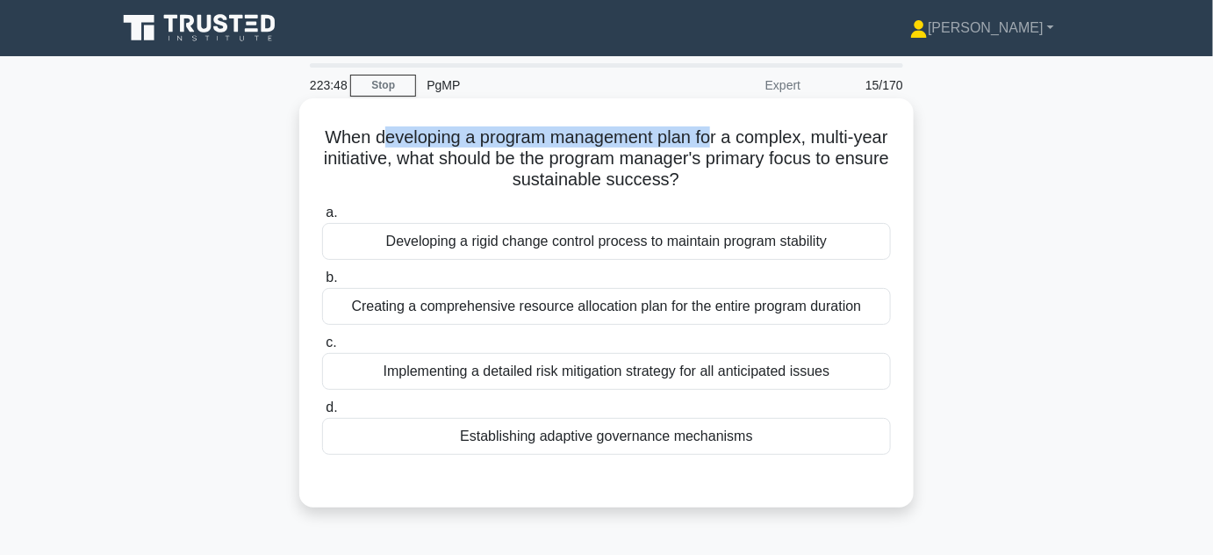
drag, startPoint x: 388, startPoint y: 137, endPoint x: 732, endPoint y: 132, distance: 344.1
click at [732, 132] on h5 "When developing a program management plan for a complex, multi-year initiative,…" at bounding box center [606, 158] width 572 height 65
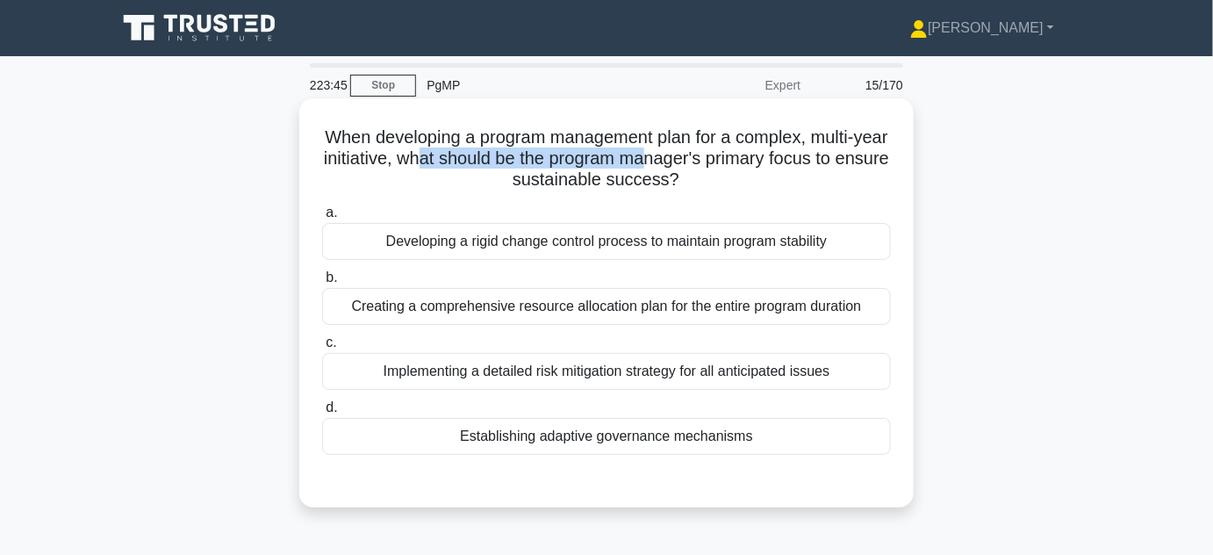
drag, startPoint x: 474, startPoint y: 161, endPoint x: 696, endPoint y: 164, distance: 222.1
click at [696, 164] on h5 "When developing a program management plan for a complex, multi-year initiative,…" at bounding box center [606, 158] width 572 height 65
click at [569, 245] on div "Developing a rigid change control process to maintain program stability" at bounding box center [606, 241] width 569 height 37
click at [322, 219] on input "a. Developing a rigid change control process to maintain program stability" at bounding box center [322, 212] width 0 height 11
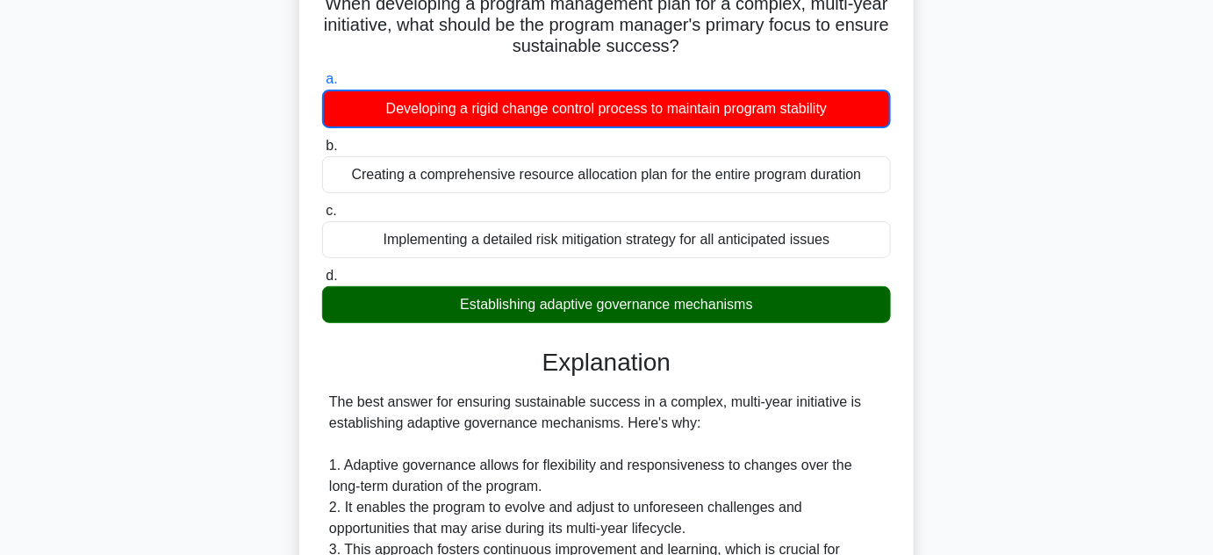
scroll to position [319, 0]
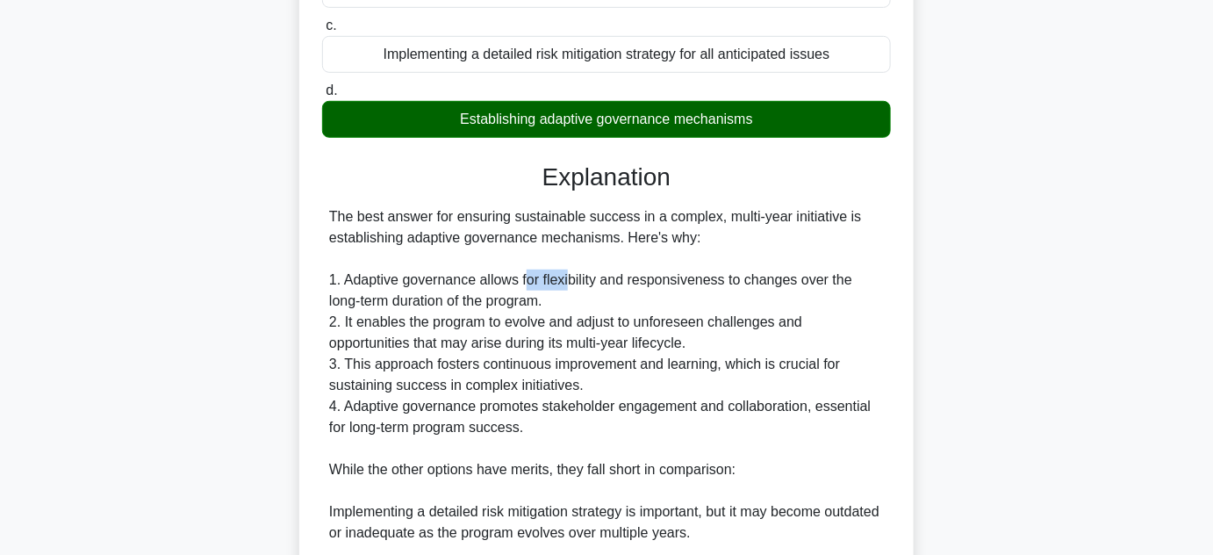
drag, startPoint x: 528, startPoint y: 277, endPoint x: 571, endPoint y: 280, distance: 43.1
click at [571, 280] on div "The best answer for ensuring sustainable success in a complex, multi-year initi…" at bounding box center [606, 459] width 555 height 506
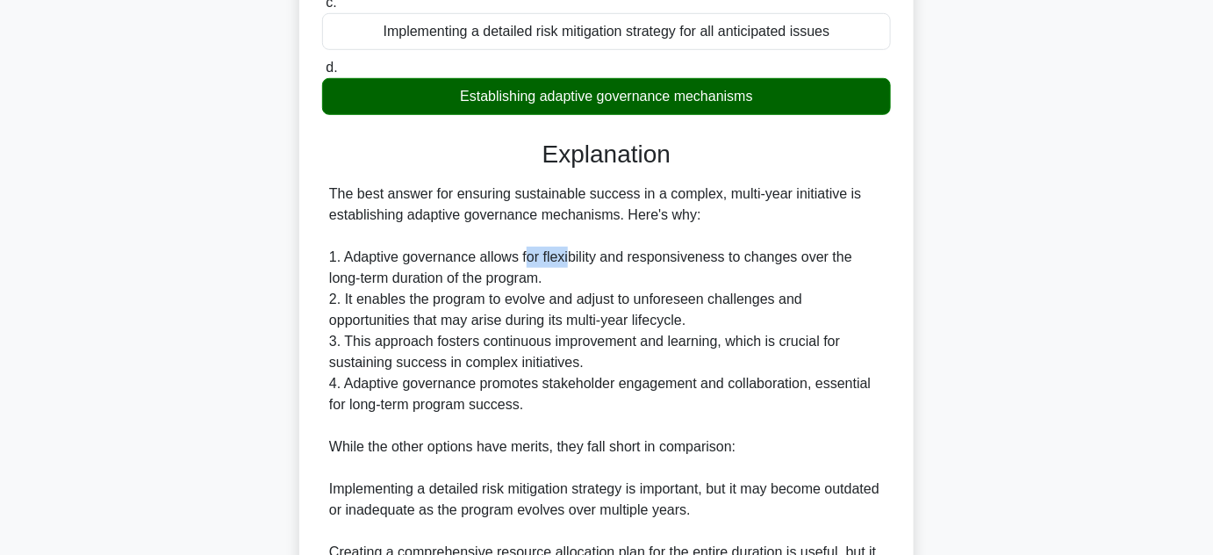
scroll to position [633, 0]
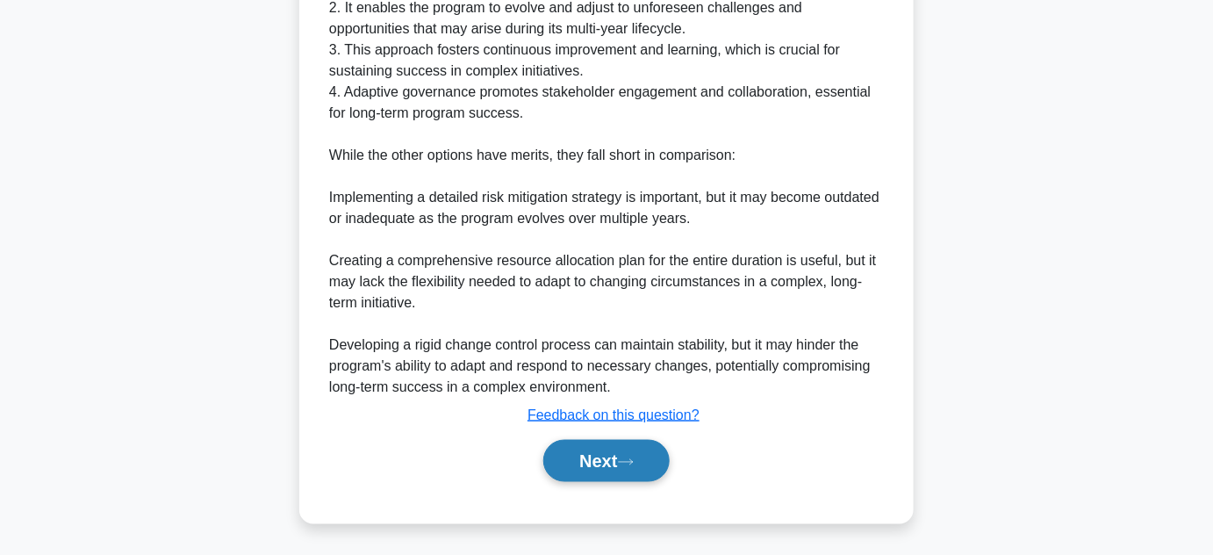
click at [589, 463] on button "Next" at bounding box center [606, 461] width 126 height 42
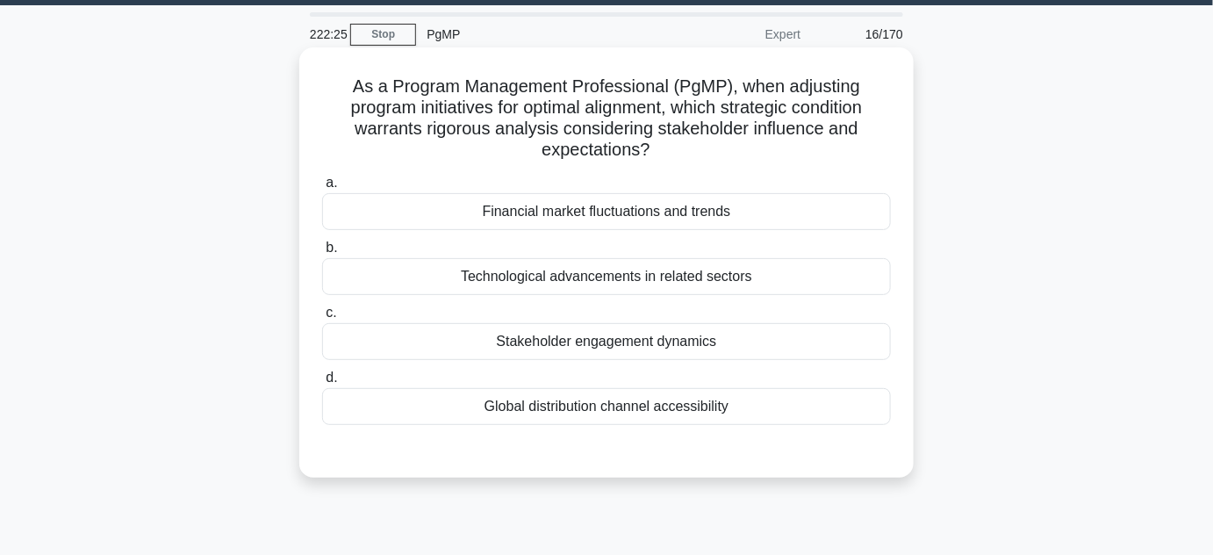
scroll to position [79, 0]
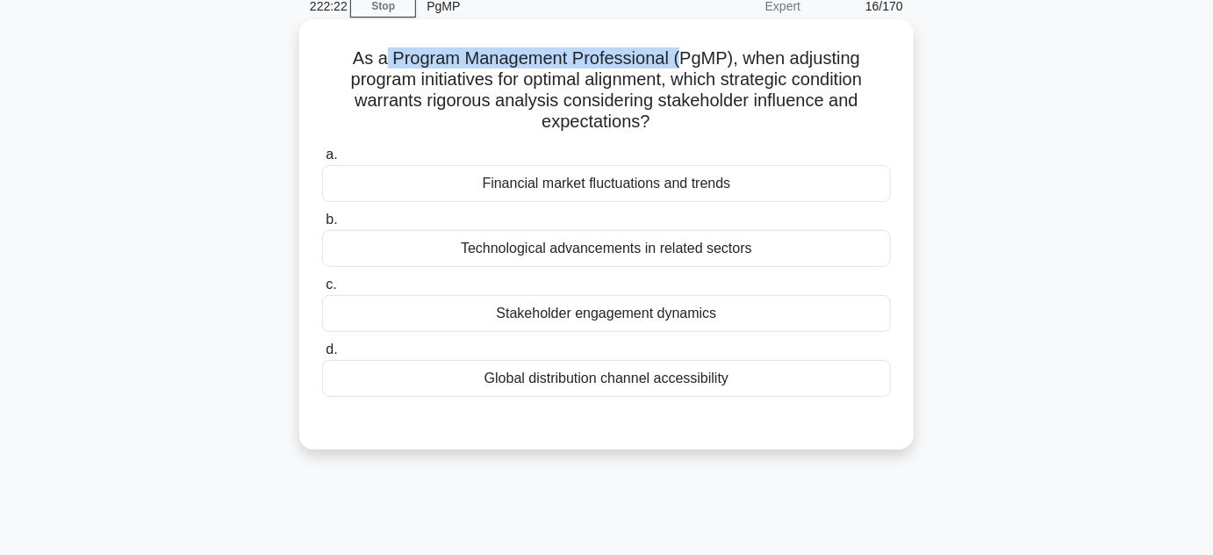
drag, startPoint x: 384, startPoint y: 58, endPoint x: 678, endPoint y: 58, distance: 294.1
click at [678, 58] on h5 "As a Program Management Professional (PgMP), when adjusting program initiatives…" at bounding box center [606, 90] width 572 height 86
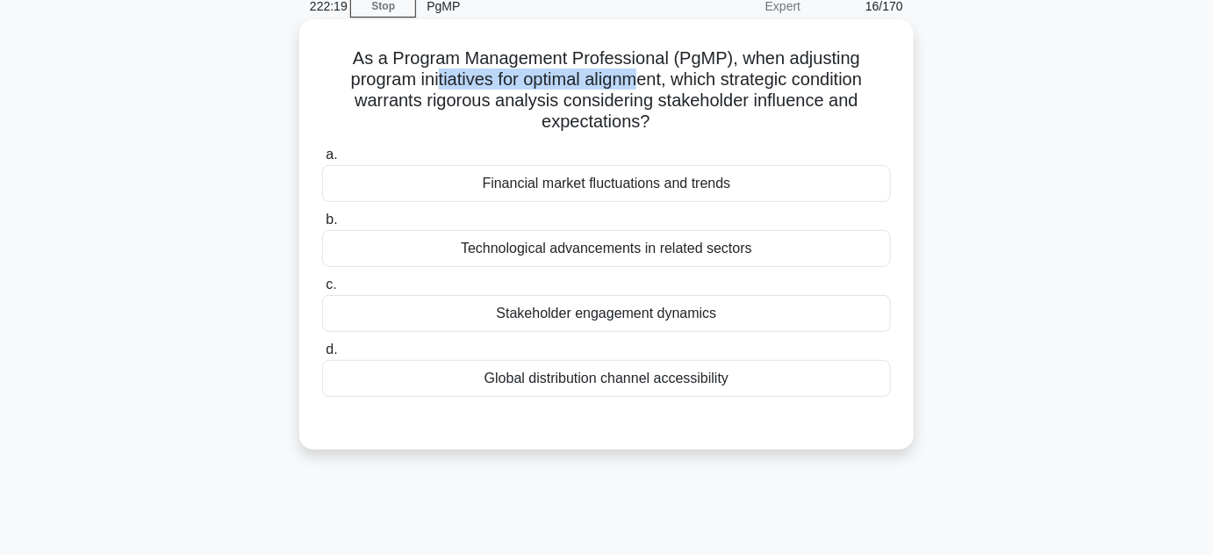
drag, startPoint x: 456, startPoint y: 79, endPoint x: 645, endPoint y: 80, distance: 188.7
click at [645, 80] on h5 "As a Program Management Professional (PgMP), when adjusting program initiatives…" at bounding box center [606, 90] width 572 height 86
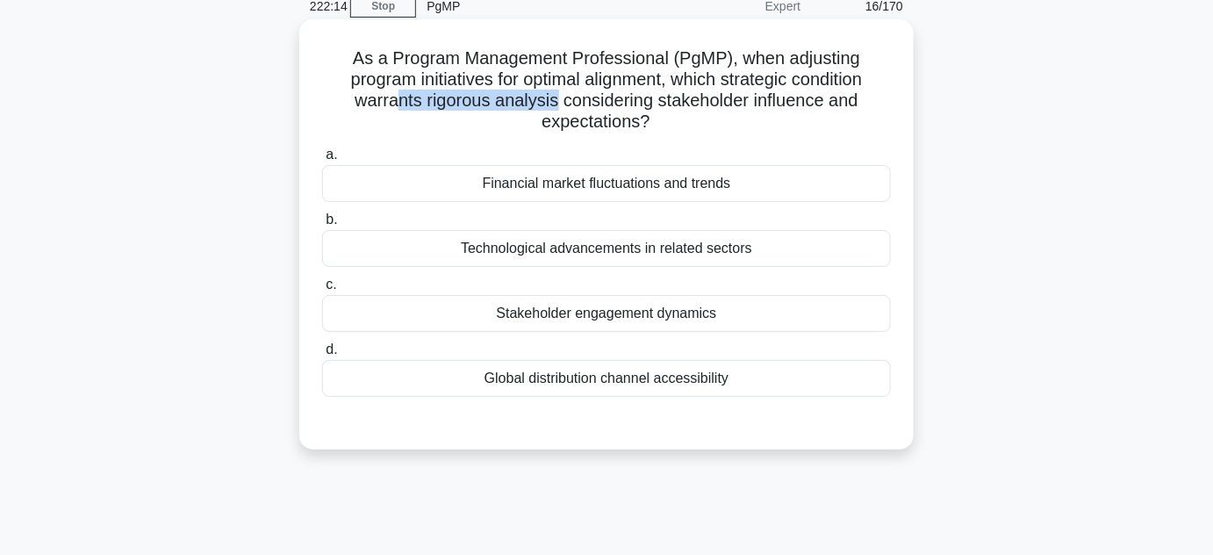
drag, startPoint x: 398, startPoint y: 104, endPoint x: 554, endPoint y: 104, distance: 156.3
click at [554, 104] on h5 "As a Program Management Professional (PgMP), when adjusting program initiatives…" at bounding box center [606, 90] width 572 height 86
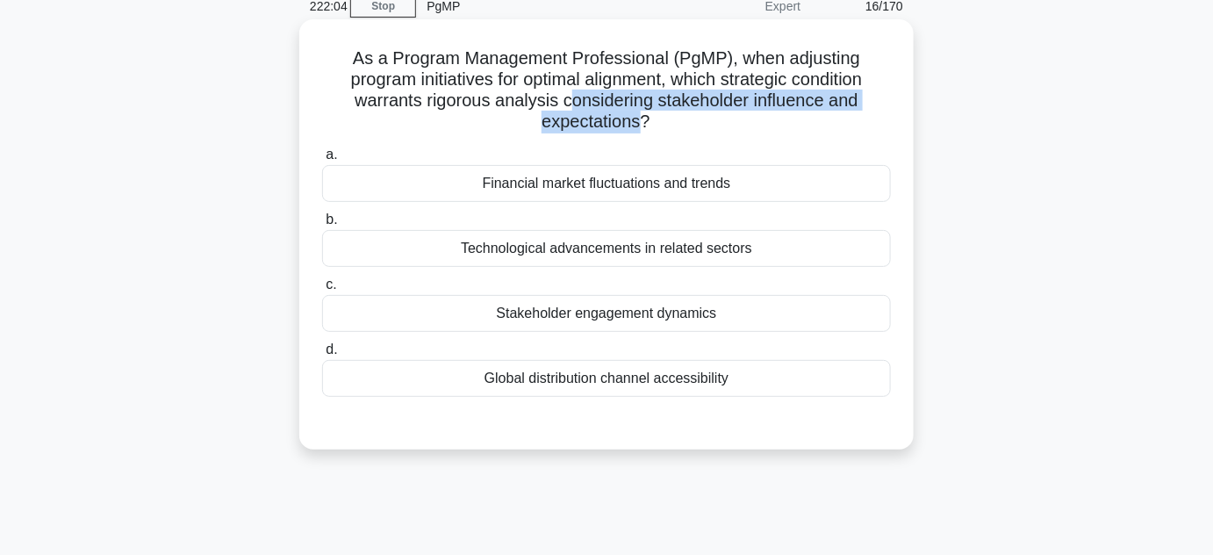
drag, startPoint x: 566, startPoint y: 97, endPoint x: 638, endPoint y: 120, distance: 75.5
click at [638, 120] on h5 "As a Program Management Professional (PgMP), when adjusting program initiatives…" at bounding box center [606, 90] width 572 height 86
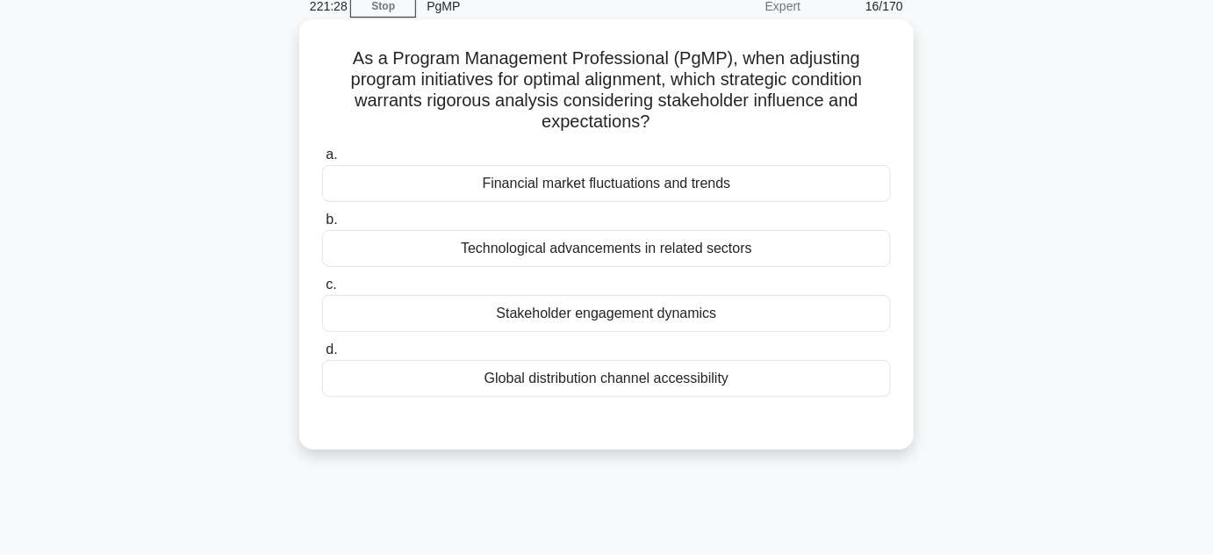
click at [555, 322] on div "Stakeholder engagement dynamics" at bounding box center [606, 313] width 569 height 37
click at [322, 291] on input "c. Stakeholder engagement dynamics" at bounding box center [322, 284] width 0 height 11
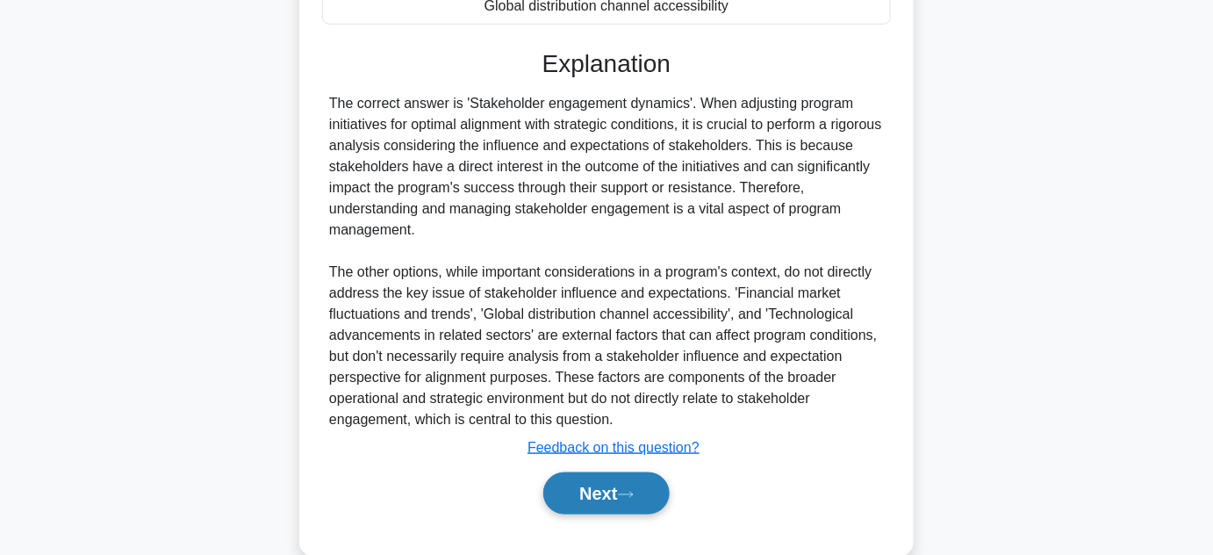
scroll to position [478, 0]
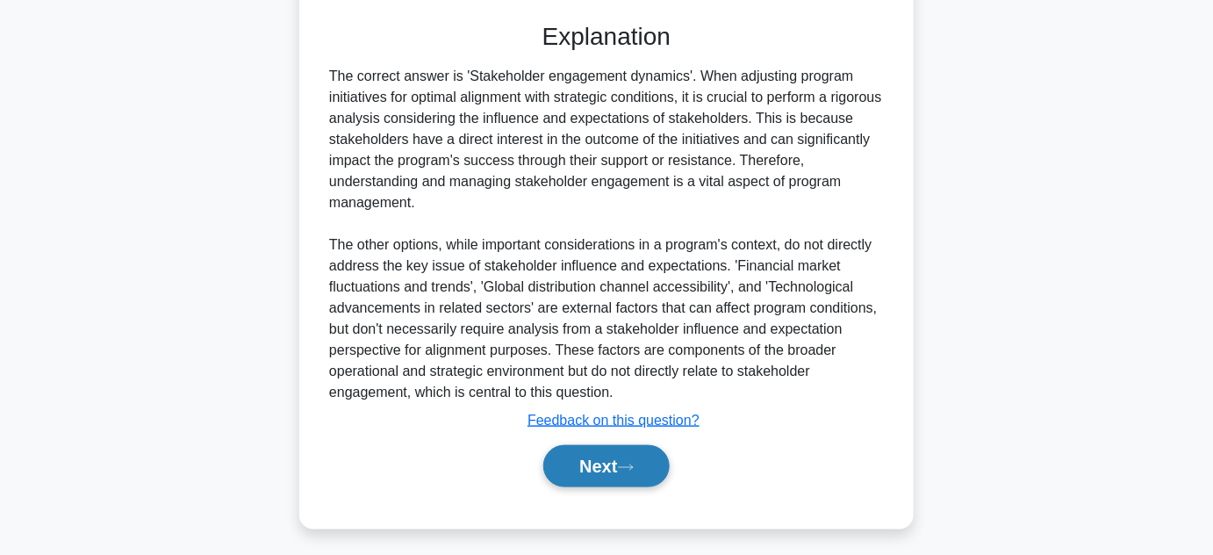
click at [593, 459] on button "Next" at bounding box center [606, 466] width 126 height 42
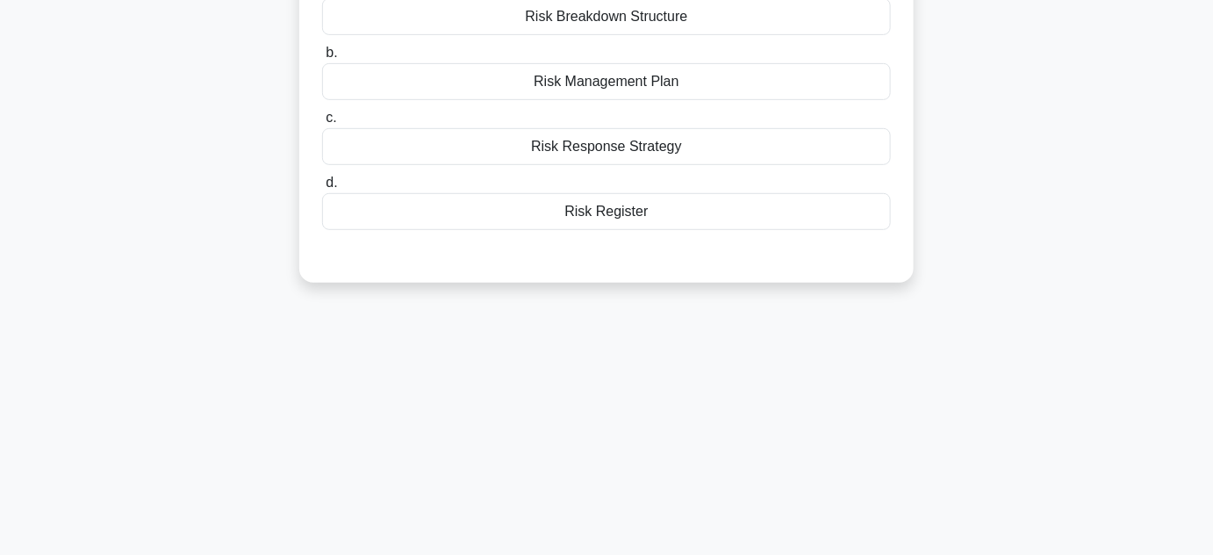
scroll to position [75, 0]
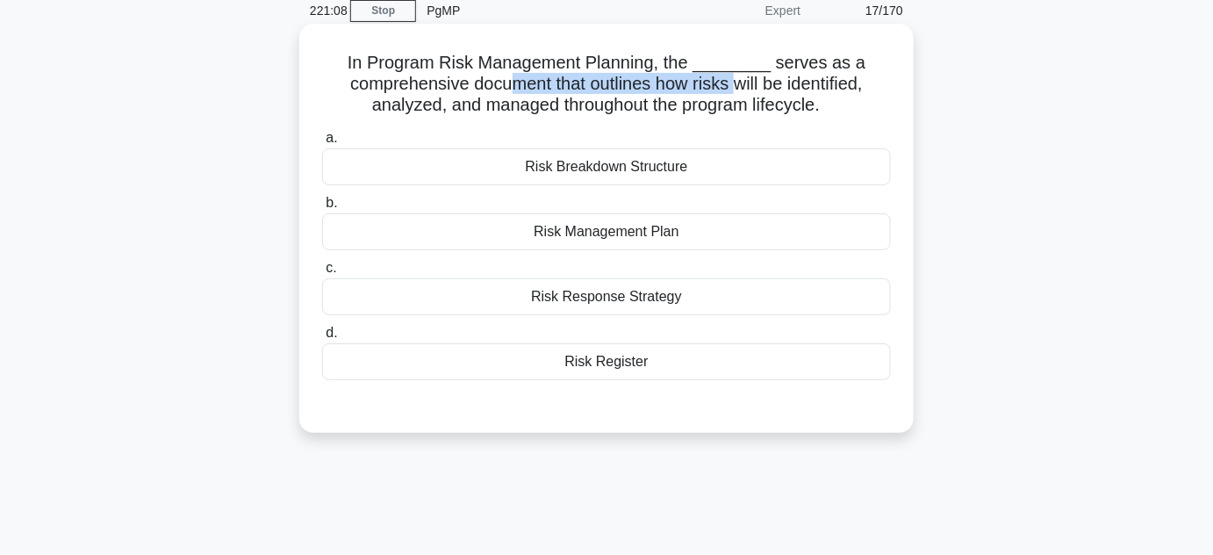
drag, startPoint x: 514, startPoint y: 92, endPoint x: 738, endPoint y: 86, distance: 223.9
click at [738, 86] on h5 "In Program Risk Management Planning, the ________ serves as a comprehensive doc…" at bounding box center [606, 84] width 572 height 65
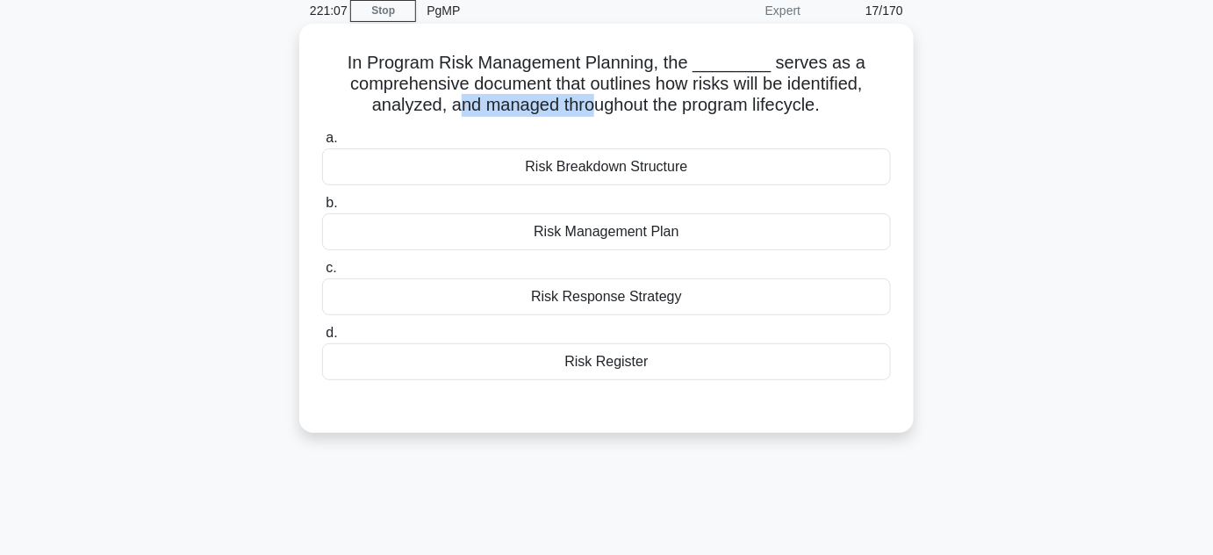
drag, startPoint x: 461, startPoint y: 101, endPoint x: 589, endPoint y: 101, distance: 128.2
click at [589, 101] on h5 "In Program Risk Management Planning, the ________ serves as a comprehensive doc…" at bounding box center [606, 84] width 572 height 65
click at [624, 228] on div "Risk Management Plan" at bounding box center [606, 231] width 569 height 37
click at [322, 209] on input "b. Risk Management Plan" at bounding box center [322, 203] width 0 height 11
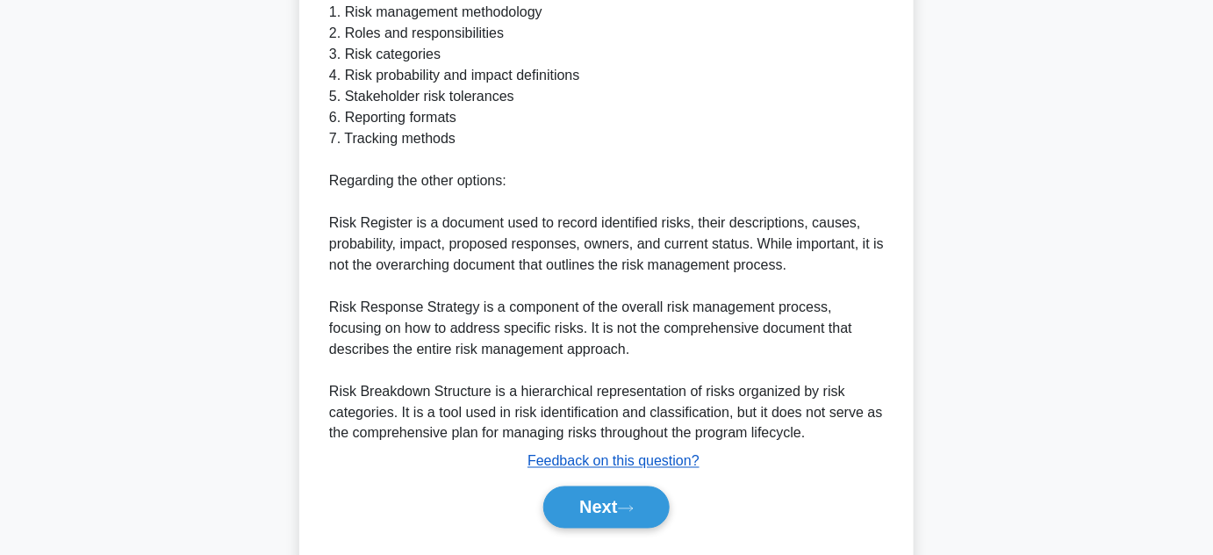
scroll to position [737, 0]
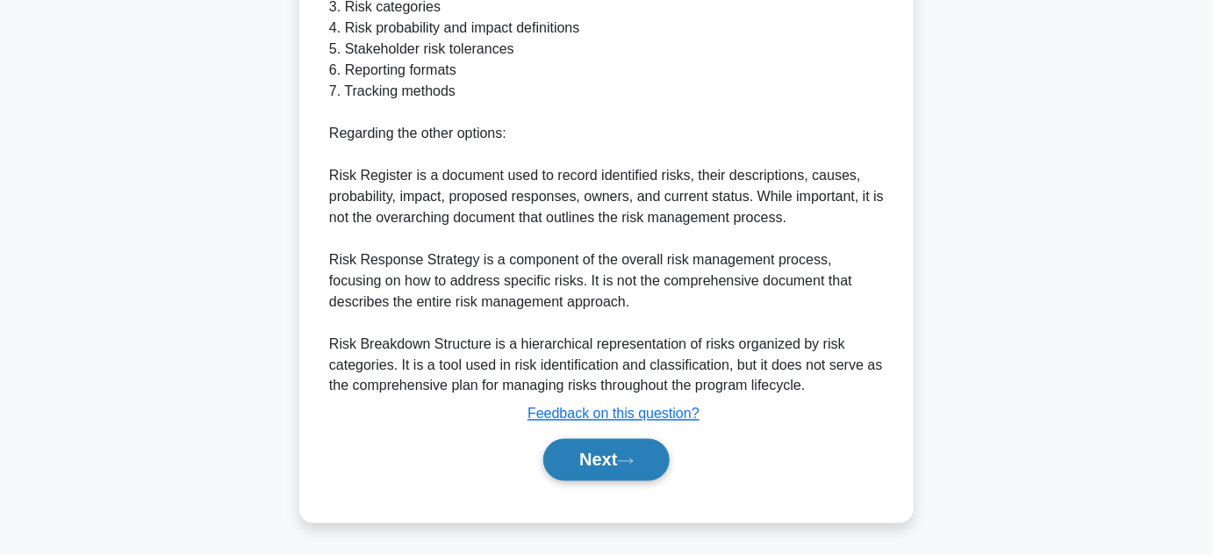
click at [614, 463] on button "Next" at bounding box center [606, 460] width 126 height 42
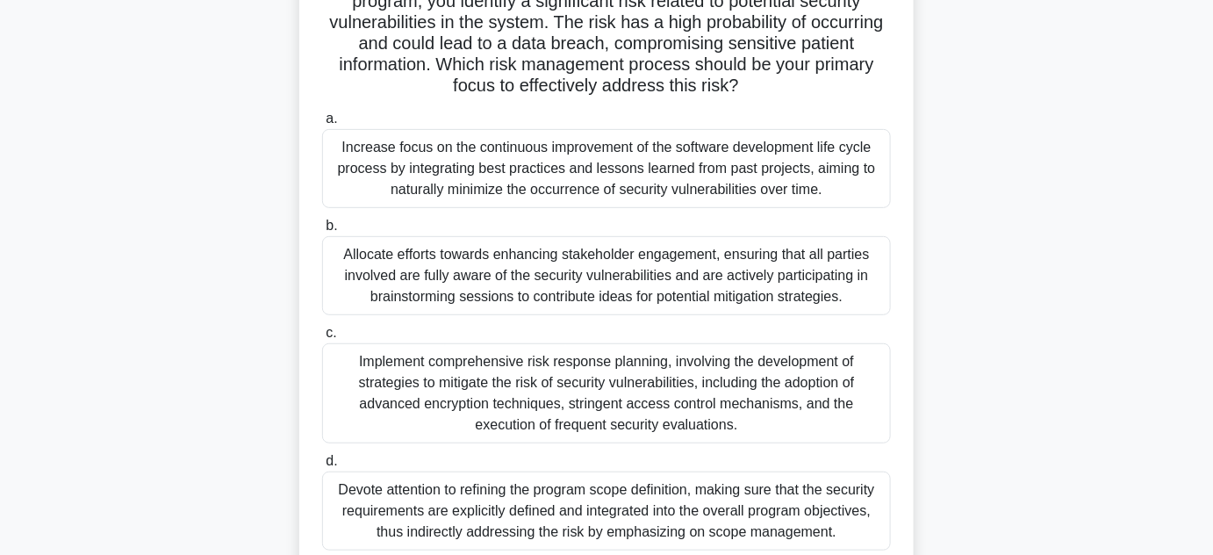
scroll to position [0, 0]
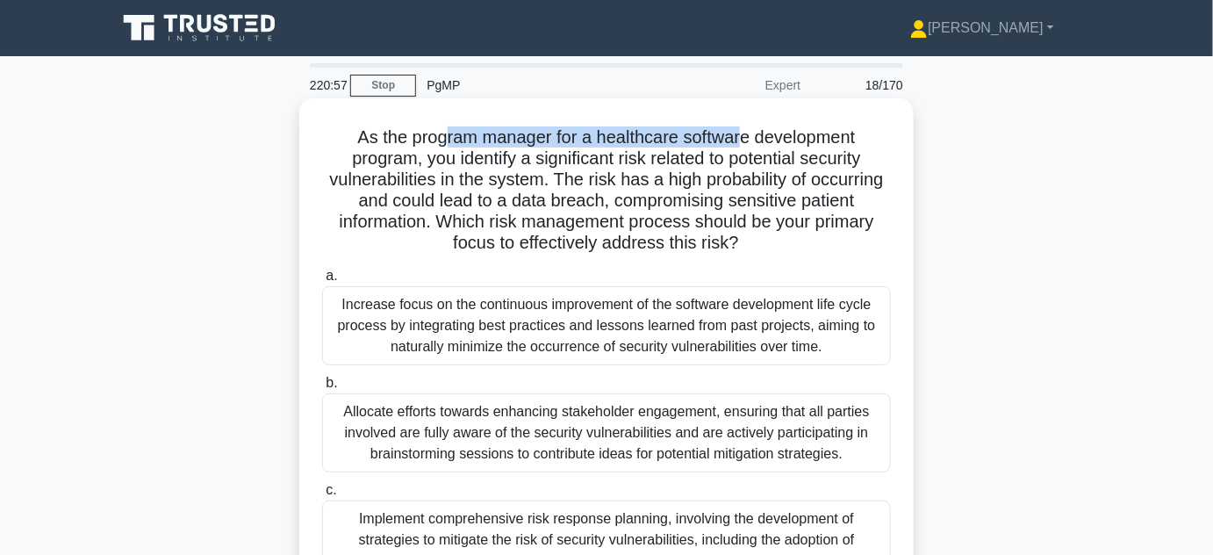
drag, startPoint x: 443, startPoint y: 139, endPoint x: 744, endPoint y: 147, distance: 300.3
click at [744, 147] on h5 "As the program manager for a healthcare software development program, you ident…" at bounding box center [606, 190] width 572 height 128
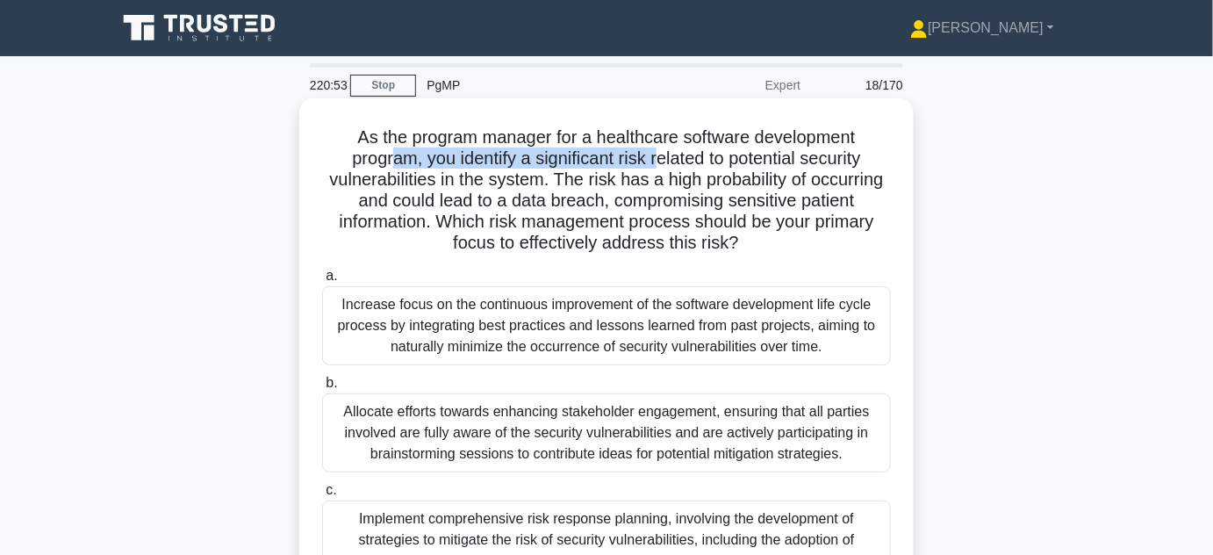
drag, startPoint x: 386, startPoint y: 161, endPoint x: 656, endPoint y: 168, distance: 269.6
click at [656, 168] on h5 "As the program manager for a healthcare software development program, you ident…" at bounding box center [606, 190] width 572 height 128
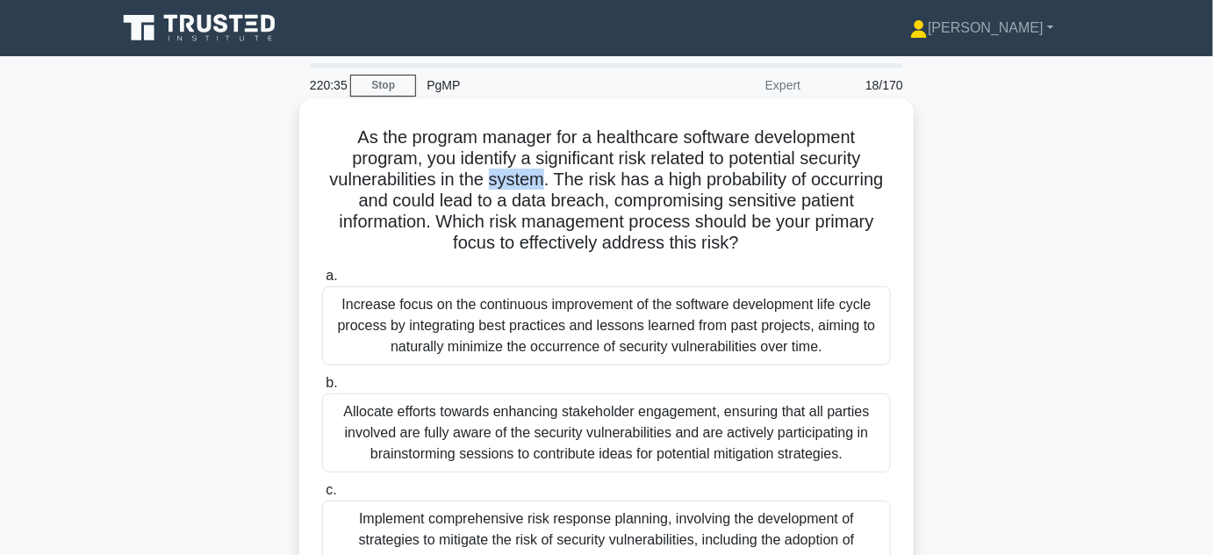
drag, startPoint x: 489, startPoint y: 183, endPoint x: 542, endPoint y: 183, distance: 52.7
click at [542, 183] on h5 "As the program manager for a healthcare software development program, you ident…" at bounding box center [606, 190] width 572 height 128
drag, startPoint x: 593, startPoint y: 184, endPoint x: 765, endPoint y: 190, distance: 173.0
click at [765, 190] on h5 "As the program manager for a healthcare software development program, you ident…" at bounding box center [606, 190] width 572 height 128
drag, startPoint x: 431, startPoint y: 206, endPoint x: 563, endPoint y: 206, distance: 131.7
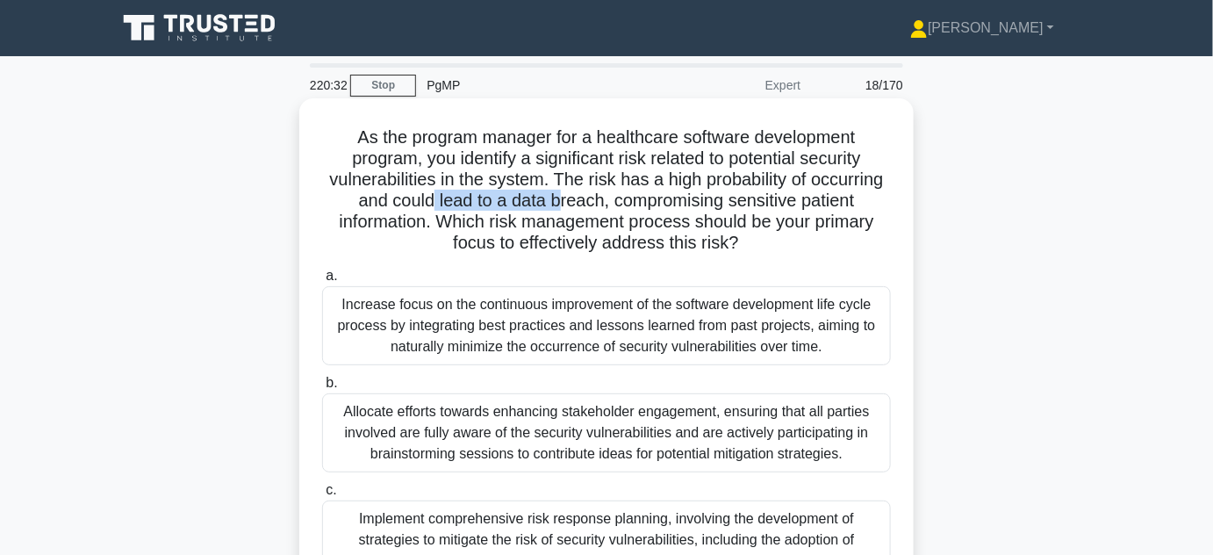
click at [563, 206] on h5 "As the program manager for a healthcare software development program, you ident…" at bounding box center [606, 190] width 572 height 128
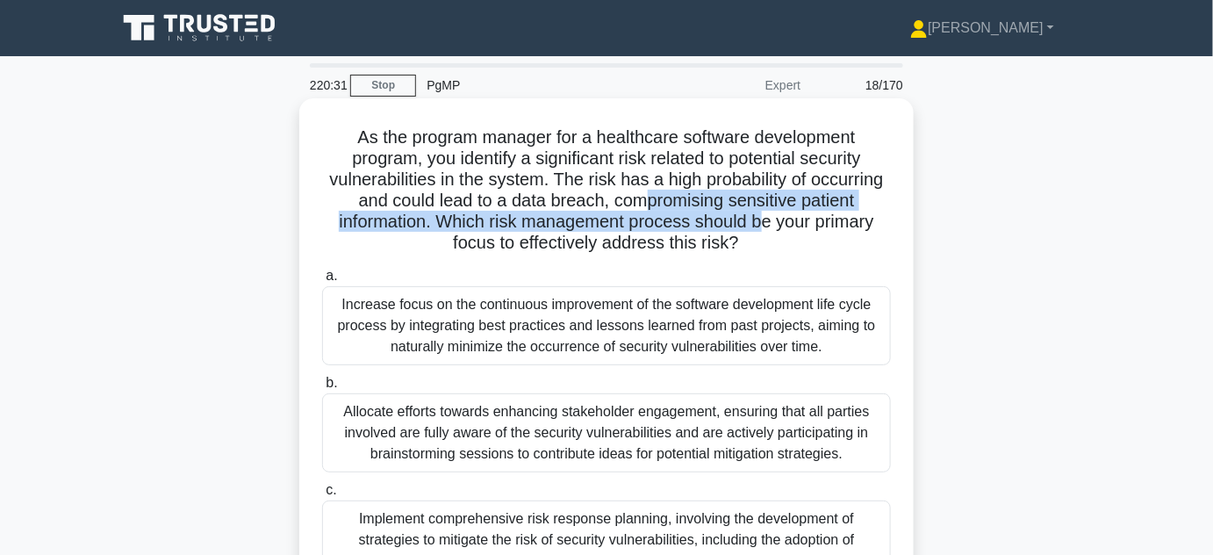
drag, startPoint x: 643, startPoint y: 210, endPoint x: 767, endPoint y: 214, distance: 123.8
click at [767, 214] on h5 "As the program manager for a healthcare software development program, you ident…" at bounding box center [606, 190] width 572 height 128
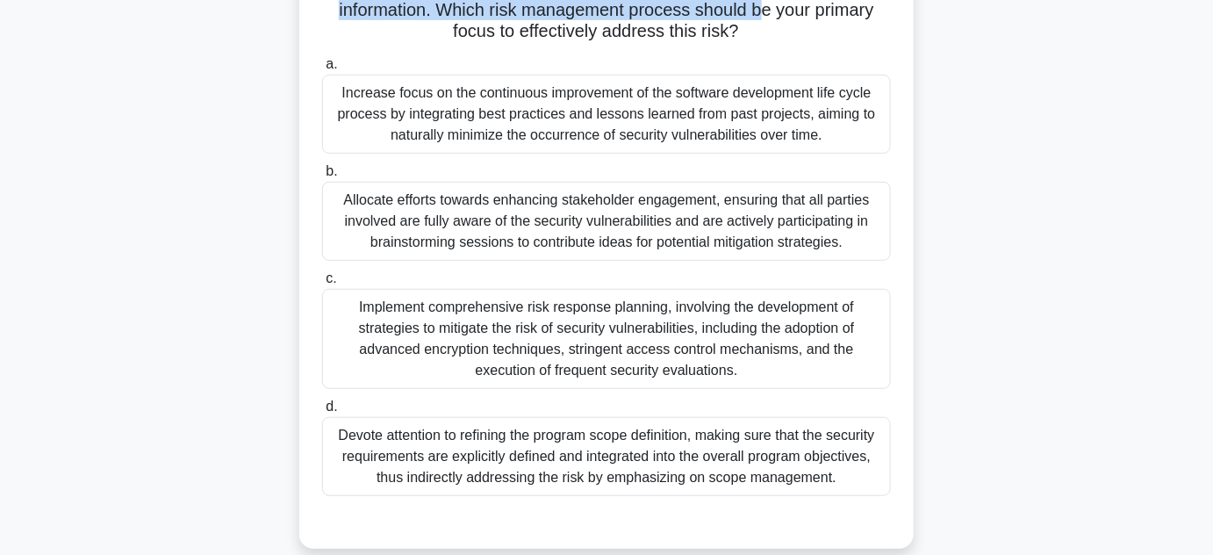
scroll to position [239, 0]
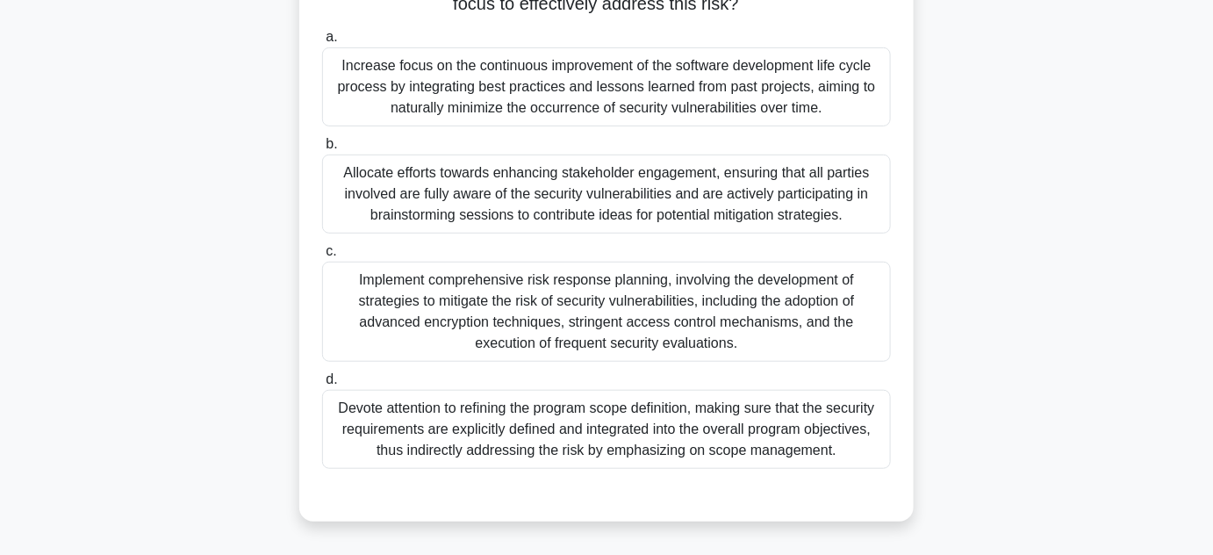
click at [569, 320] on div "Implement comprehensive risk response planning, involving the development of st…" at bounding box center [606, 312] width 569 height 100
click at [322, 257] on input "c. Implement comprehensive risk response planning, involving the development of…" at bounding box center [322, 251] width 0 height 11
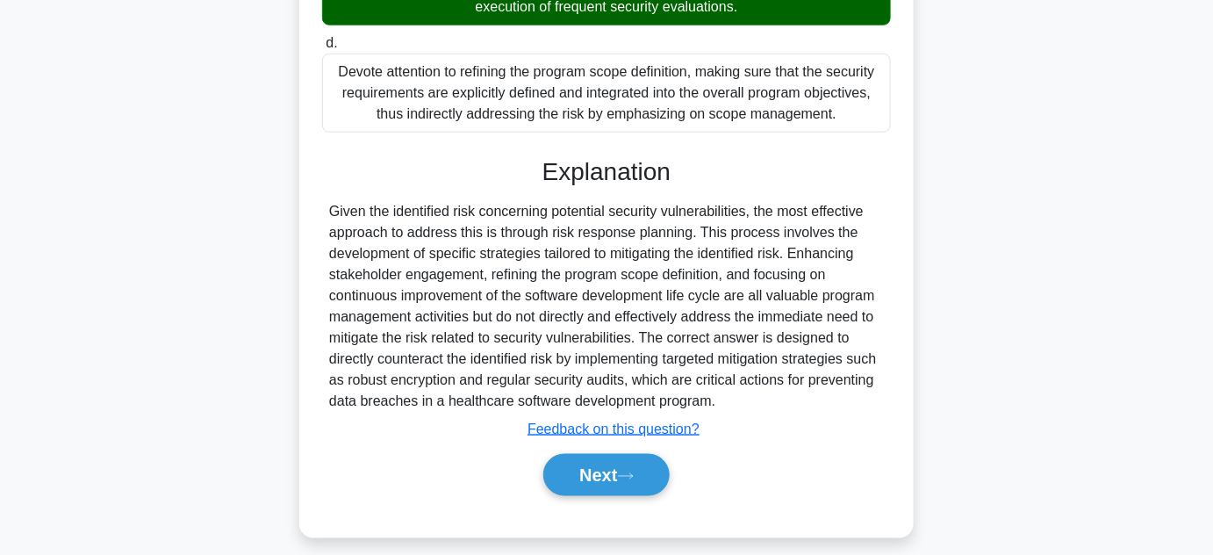
scroll to position [590, 0]
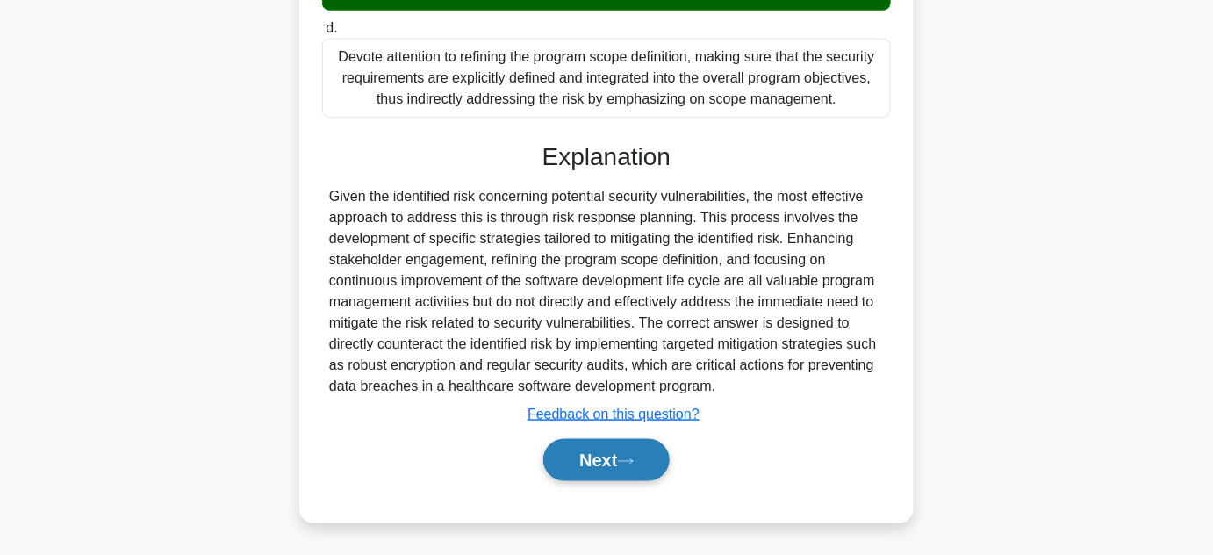
click at [613, 460] on button "Next" at bounding box center [606, 460] width 126 height 42
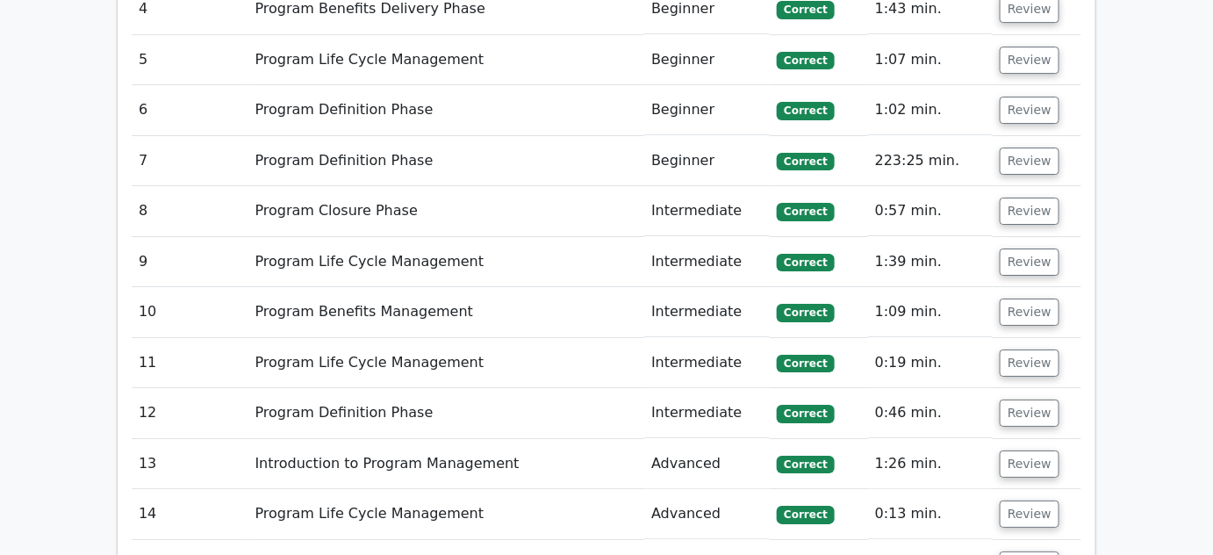
scroll to position [1994, 0]
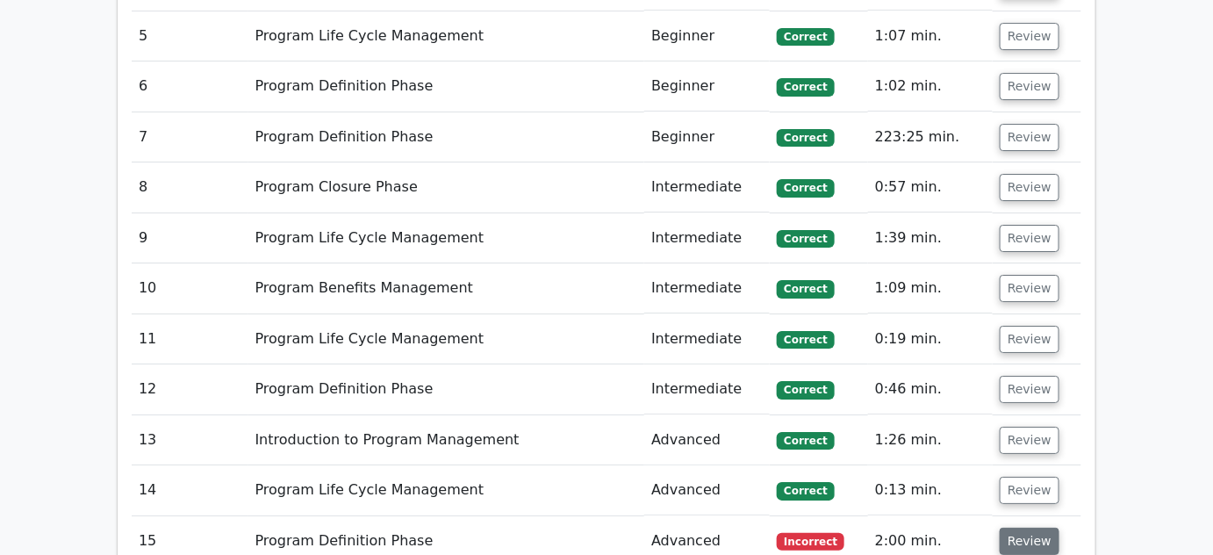
click at [1019, 528] on button "Review" at bounding box center [1030, 541] width 60 height 27
click at [1027, 528] on button "Review" at bounding box center [1030, 541] width 60 height 27
click at [1052, 516] on td "Review" at bounding box center [1037, 541] width 89 height 50
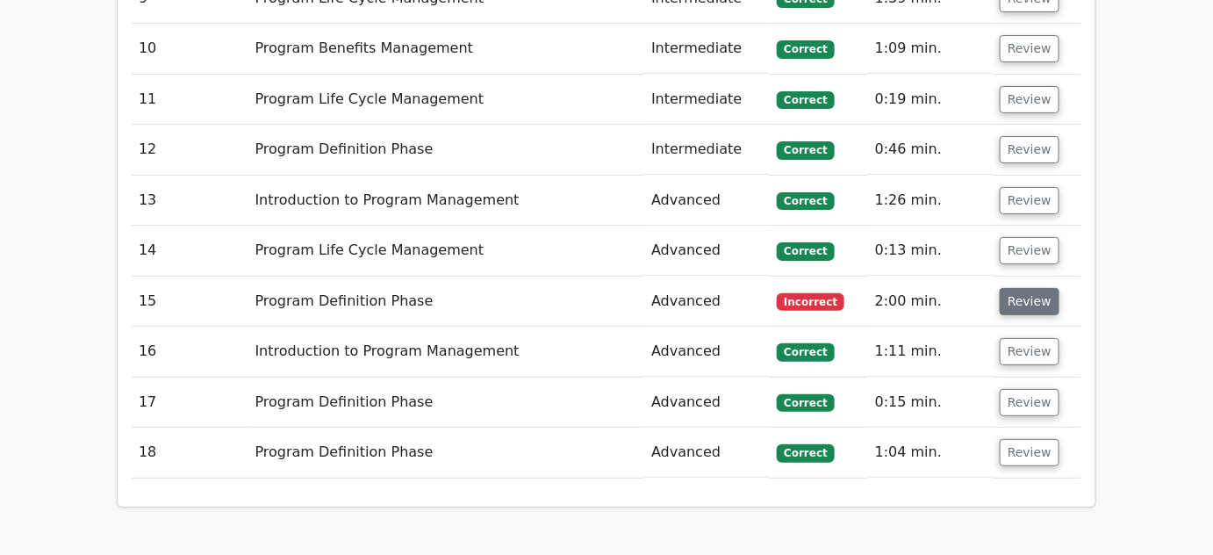
click at [1031, 288] on button "Review" at bounding box center [1030, 301] width 60 height 27
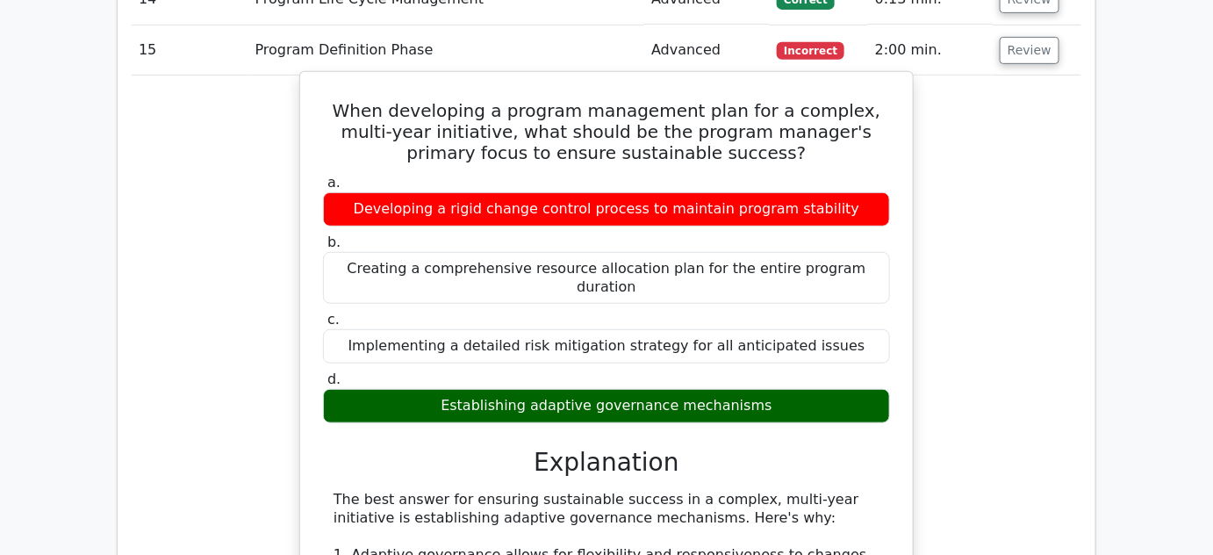
scroll to position [2633, 0]
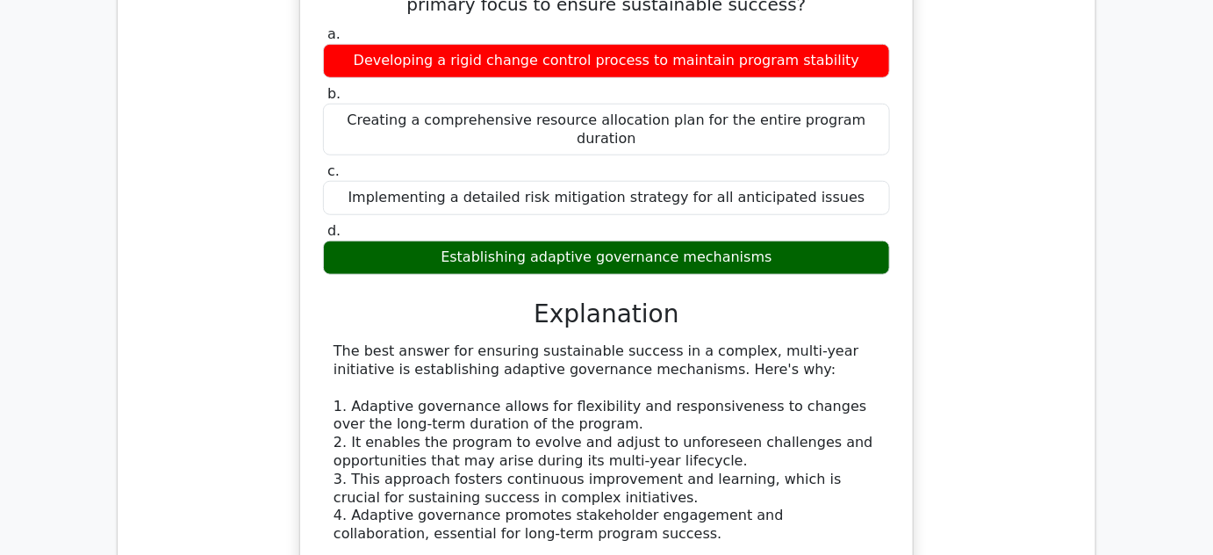
drag, startPoint x: 418, startPoint y: 299, endPoint x: 618, endPoint y: 300, distance: 200.1
click at [618, 342] on div "The best answer for ensuring sustainable success in a complex, multi-year initi…" at bounding box center [607, 561] width 546 height 438
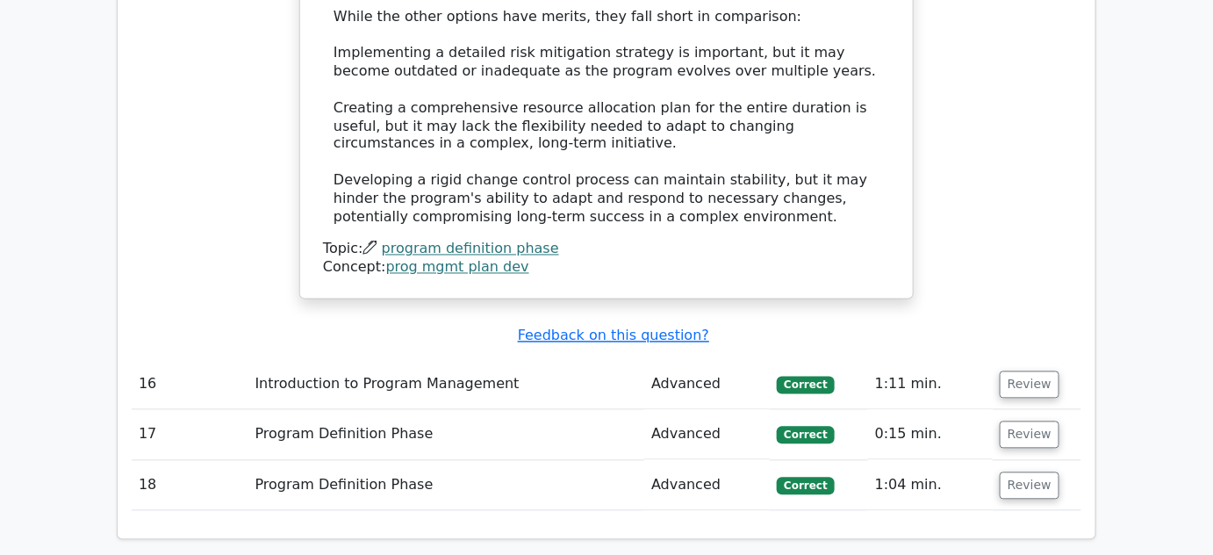
scroll to position [3471, 0]
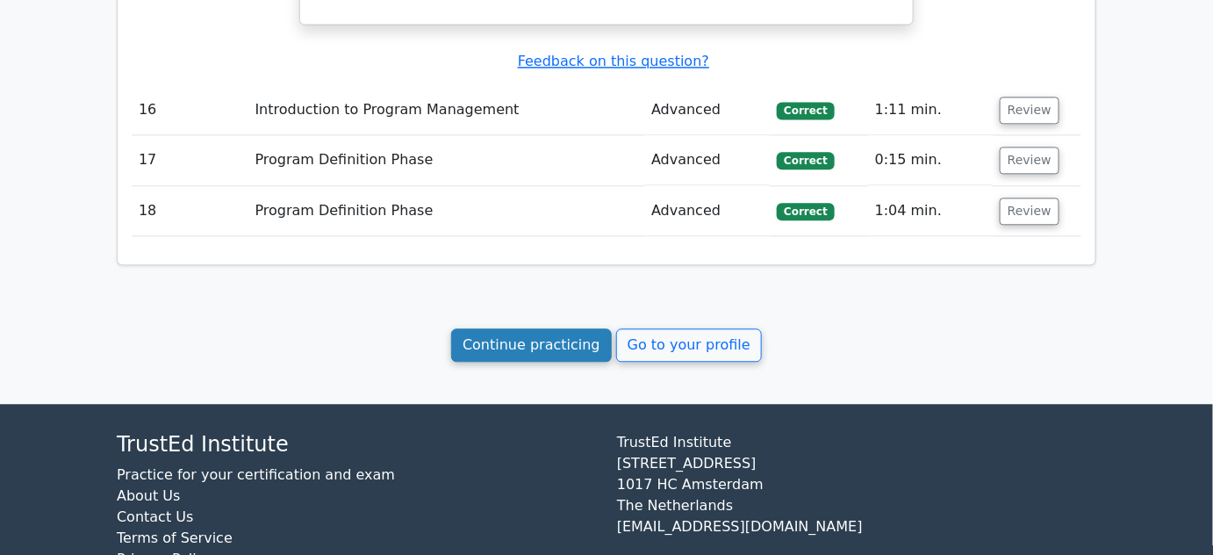
click at [497, 328] on link "Continue practicing" at bounding box center [531, 344] width 161 height 33
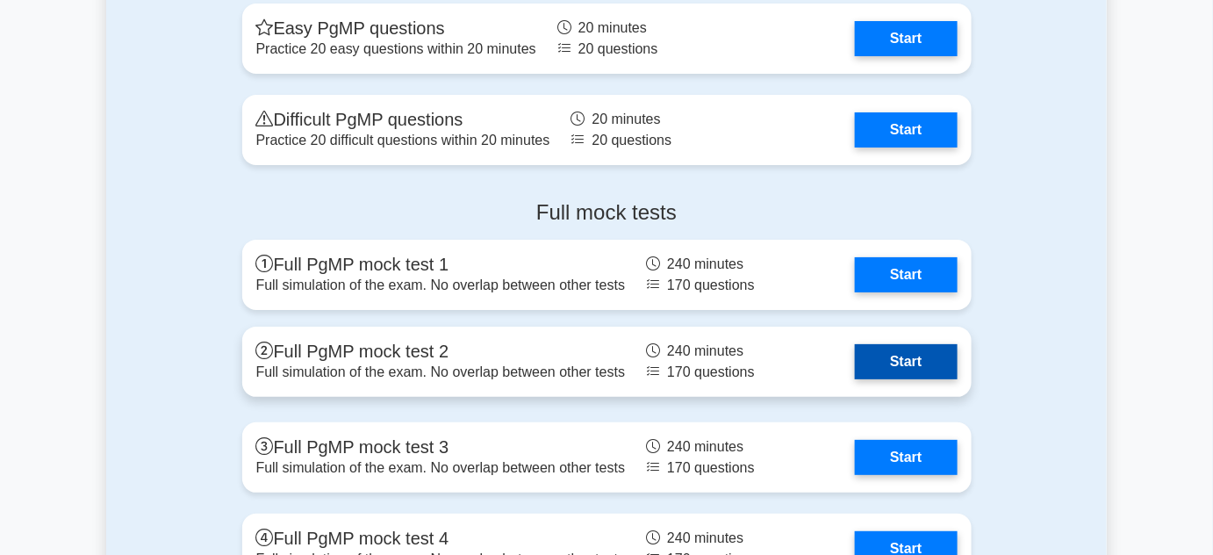
scroll to position [2245, 0]
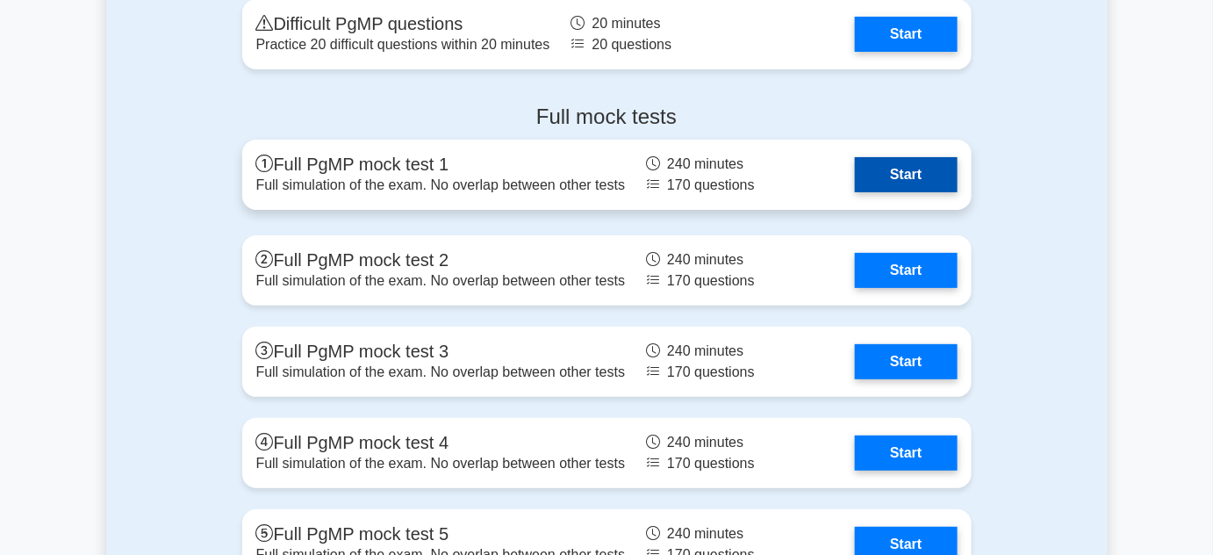
click at [885, 175] on link "Start" at bounding box center [906, 174] width 102 height 35
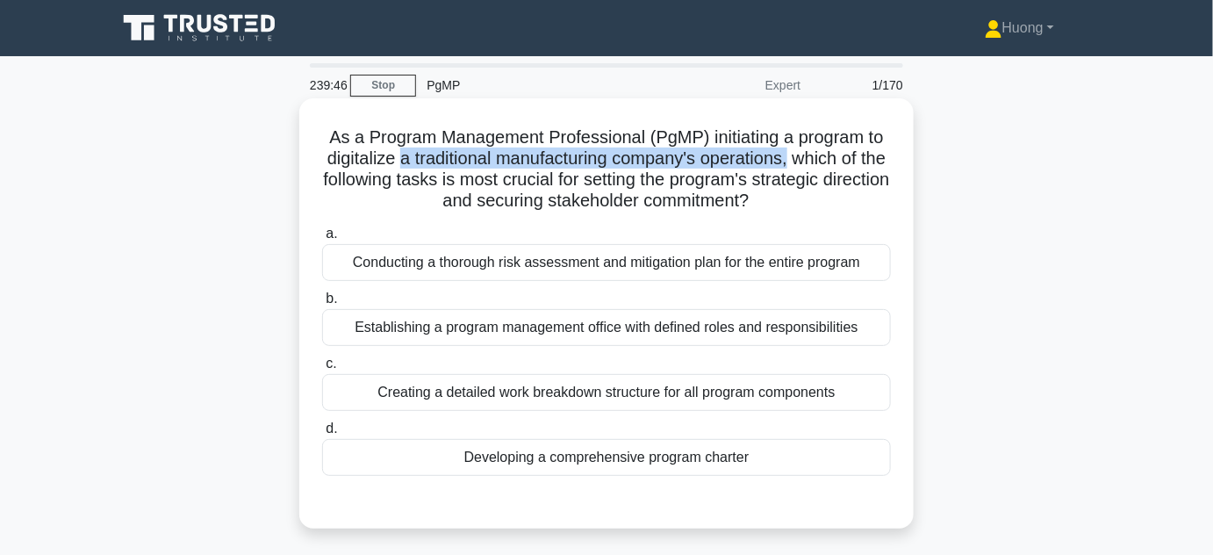
drag, startPoint x: 412, startPoint y: 162, endPoint x: 812, endPoint y: 164, distance: 400.3
click at [812, 164] on h5 "As a Program Management Professional (PgMP) initiating a program to digitalize …" at bounding box center [606, 169] width 572 height 86
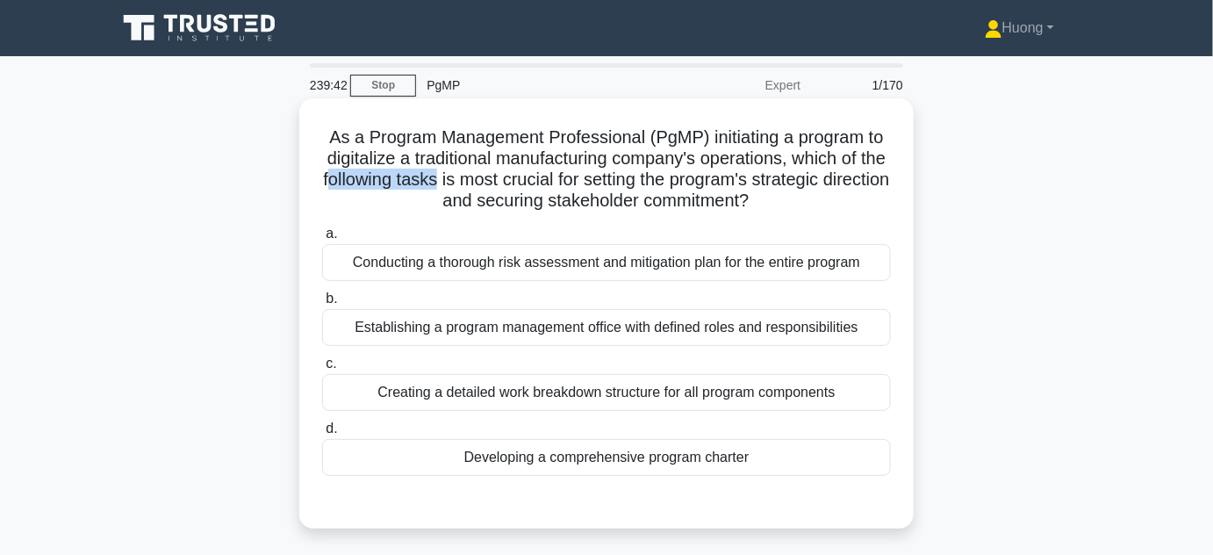
drag, startPoint x: 370, startPoint y: 179, endPoint x: 485, endPoint y: 179, distance: 115.0
click at [485, 179] on h5 "As a Program Management Professional (PgMP) initiating a program to digitalize …" at bounding box center [606, 169] width 572 height 86
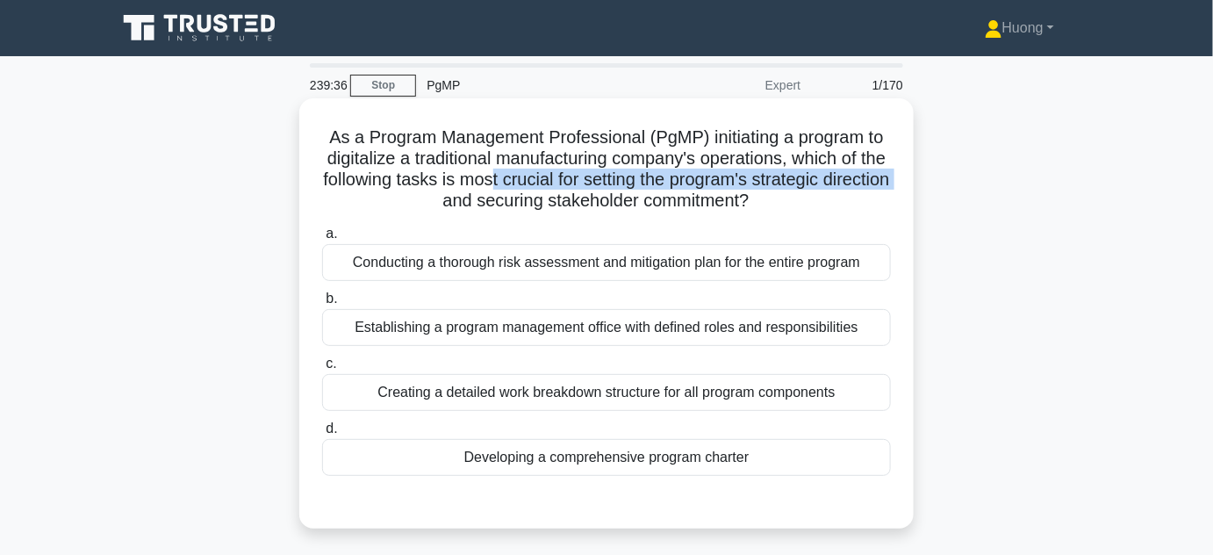
drag, startPoint x: 541, startPoint y: 180, endPoint x: 472, endPoint y: 212, distance: 75.8
click at [472, 212] on h5 "As a Program Management Professional (PgMP) initiating a program to digitalize …" at bounding box center [606, 169] width 572 height 86
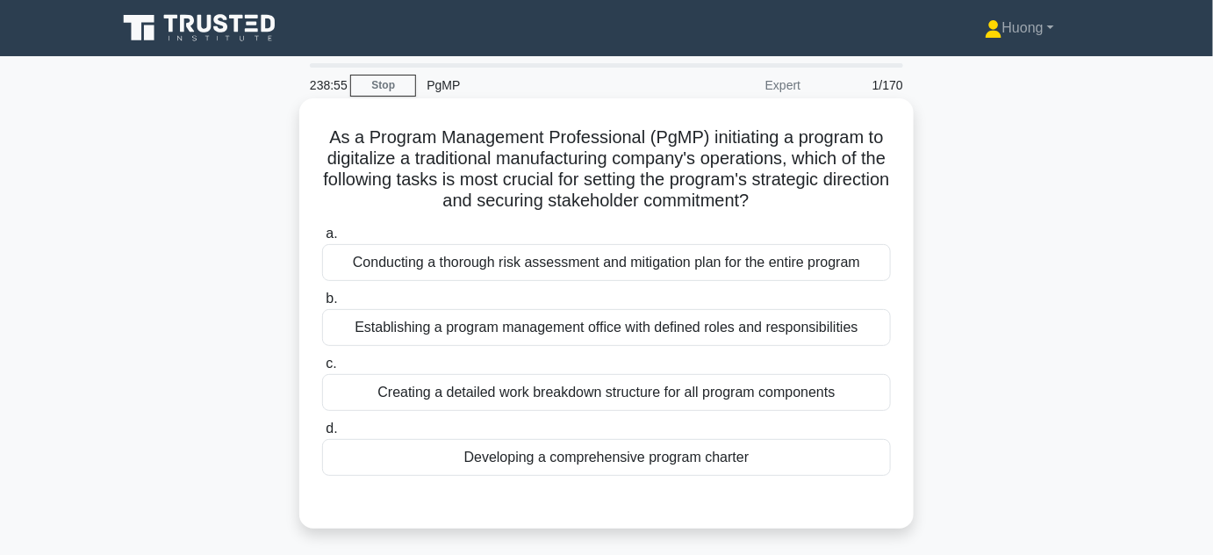
click at [562, 467] on div "Developing a comprehensive program charter" at bounding box center [606, 457] width 569 height 37
click at [322, 435] on input "d. Developing a comprehensive program charter" at bounding box center [322, 428] width 0 height 11
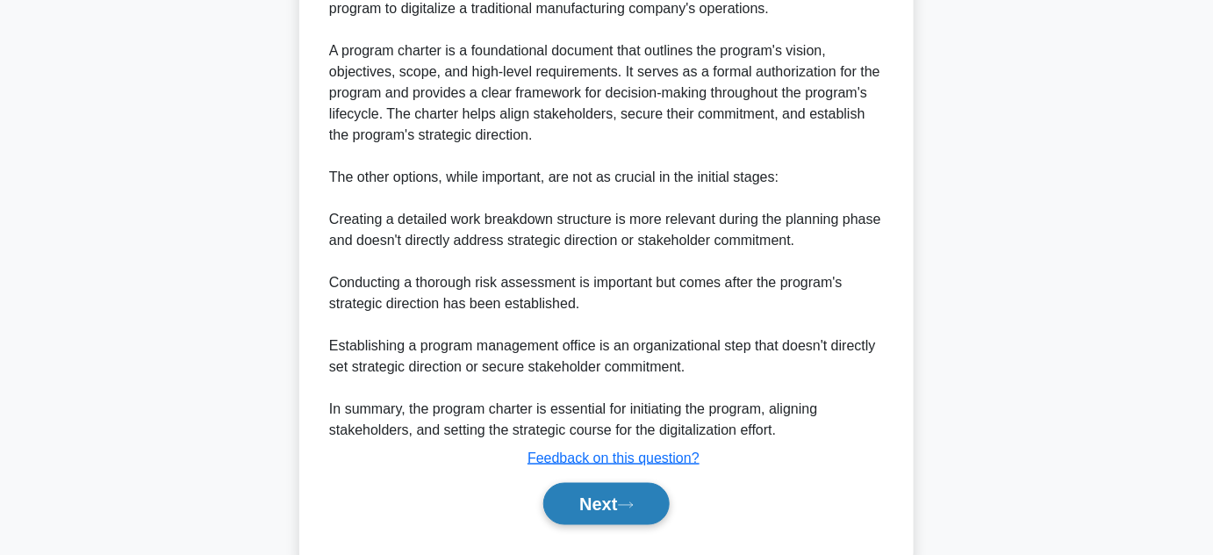
scroll to position [632, 0]
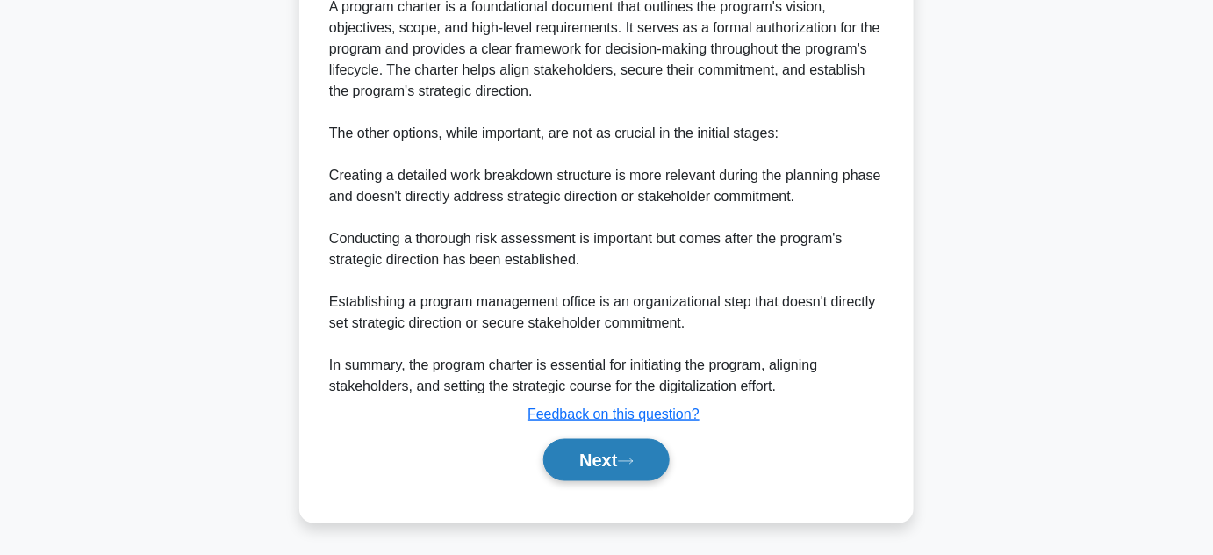
click at [592, 458] on button "Next" at bounding box center [606, 460] width 126 height 42
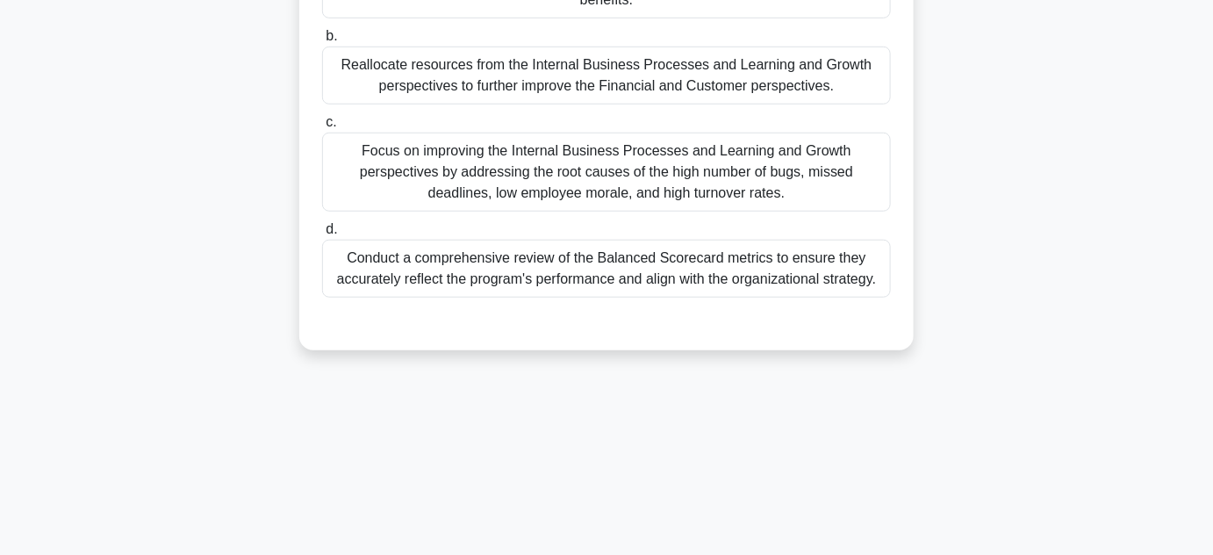
scroll to position [75, 0]
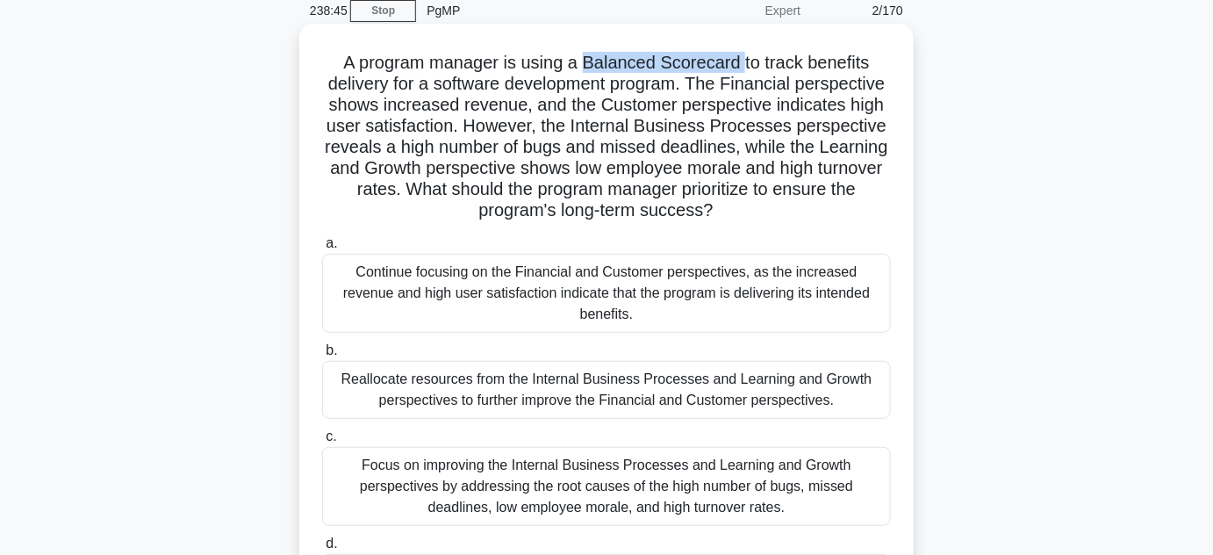
drag, startPoint x: 587, startPoint y: 62, endPoint x: 742, endPoint y: 62, distance: 154.5
click at [742, 62] on h5 "A program manager is using a Balanced Scorecard to track benefits delivery for …" at bounding box center [606, 137] width 572 height 170
drag, startPoint x: 392, startPoint y: 88, endPoint x: 770, endPoint y: 53, distance: 379.1
click at [770, 53] on h5 "A program manager is using a Balanced Scorecard to track benefits delivery for …" at bounding box center [606, 137] width 572 height 170
click at [449, 83] on h5 "A program manager is using a Balanced Scorecard to track benefits delivery for …" at bounding box center [606, 137] width 572 height 170
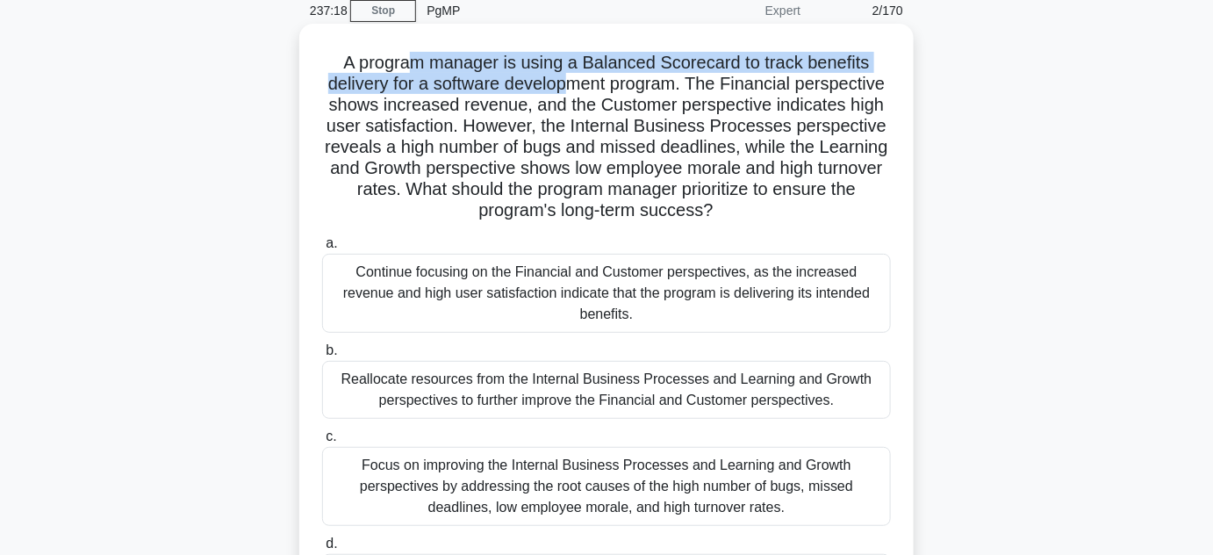
drag, startPoint x: 412, startPoint y: 68, endPoint x: 576, endPoint y: 87, distance: 165.2
click at [576, 87] on h5 "A program manager is using a Balanced Scorecard to track benefits delivery for …" at bounding box center [606, 137] width 572 height 170
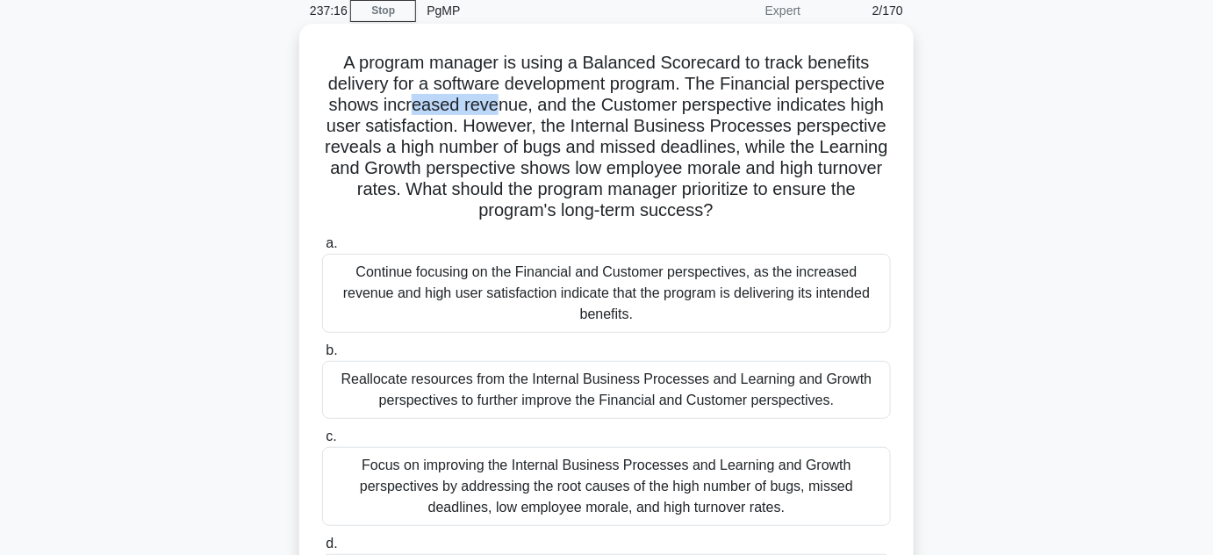
drag, startPoint x: 412, startPoint y: 106, endPoint x: 499, endPoint y: 108, distance: 86.9
click at [499, 108] on h5 "A program manager is using a Balanced Scorecard to track benefits delivery for …" at bounding box center [606, 137] width 572 height 170
click at [377, 95] on h5 "A program manager is using a Balanced Scorecard to track benefits delivery for …" at bounding box center [606, 137] width 572 height 170
drag, startPoint x: 374, startPoint y: 108, endPoint x: 518, endPoint y: 110, distance: 144.0
click at [518, 110] on h5 "A program manager is using a Balanced Scorecard to track benefits delivery for …" at bounding box center [606, 137] width 572 height 170
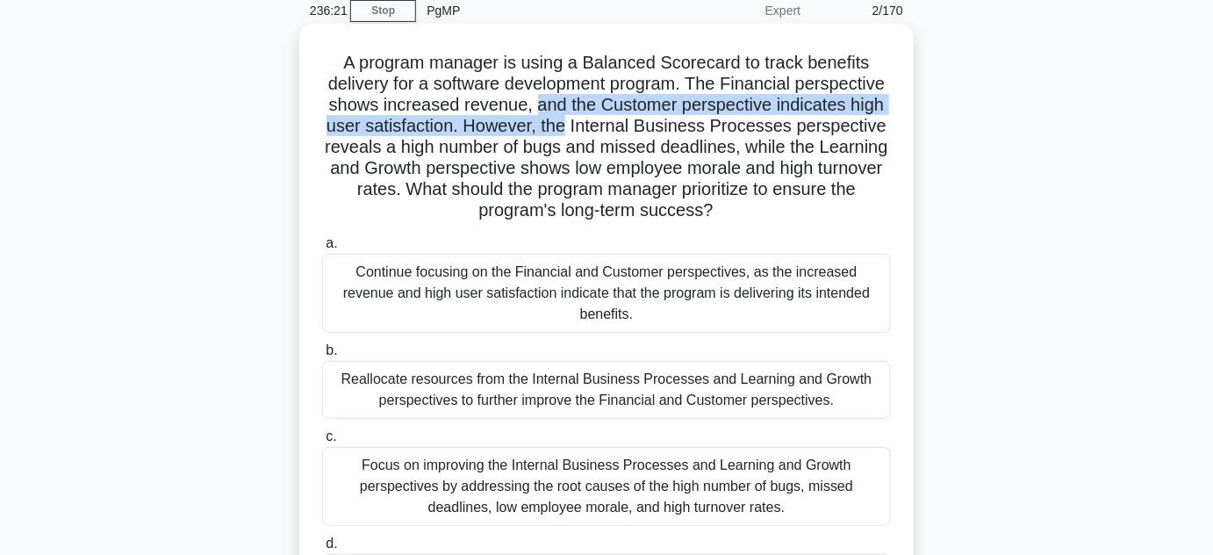
drag, startPoint x: 537, startPoint y: 110, endPoint x: 571, endPoint y: 133, distance: 40.4
click at [571, 133] on h5 "A program manager is using a Balanced Scorecard to track benefits delivery for …" at bounding box center [606, 137] width 572 height 170
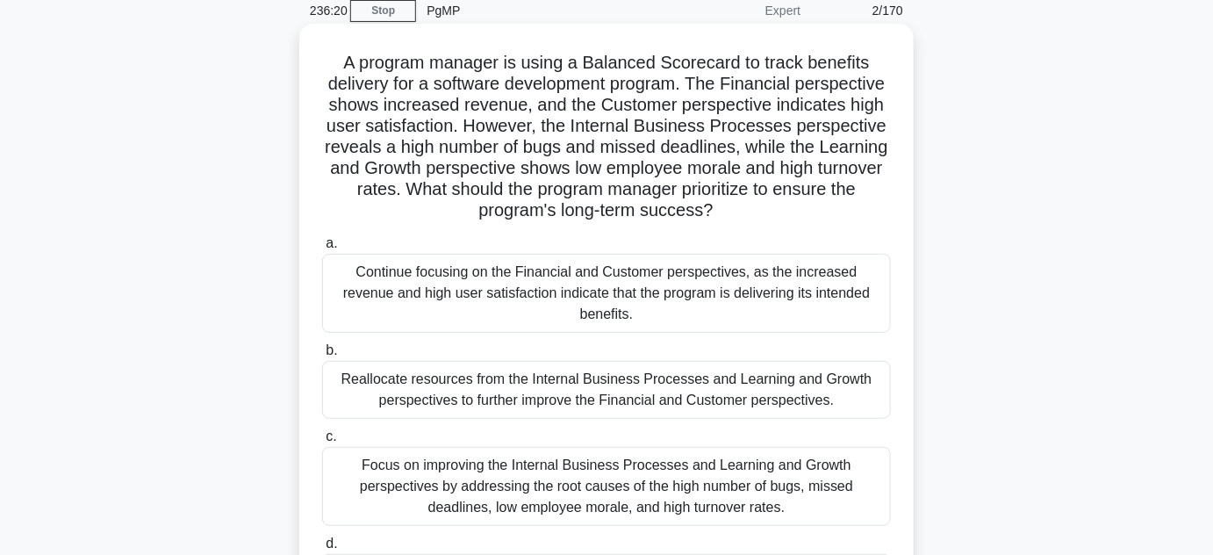
click at [604, 132] on h5 "A program manager is using a Balanced Scorecard to track benefits delivery for …" at bounding box center [606, 137] width 572 height 170
drag, startPoint x: 601, startPoint y: 128, endPoint x: 774, endPoint y: 129, distance: 172.9
click at [774, 129] on h5 "A program manager is using a Balanced Scorecard to track benefits delivery for …" at bounding box center [606, 137] width 572 height 170
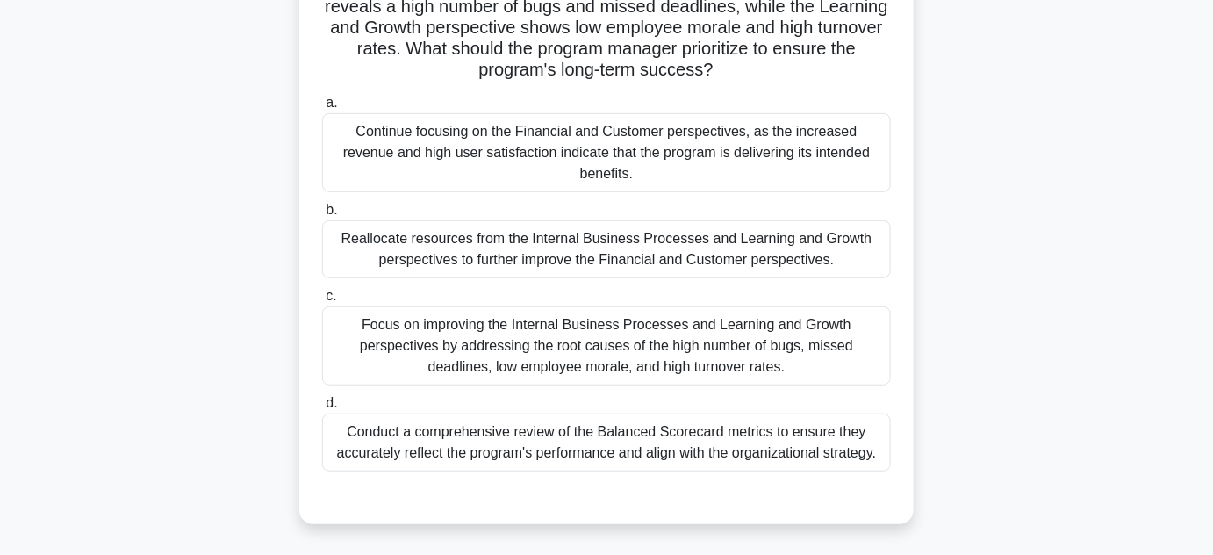
scroll to position [233, 0]
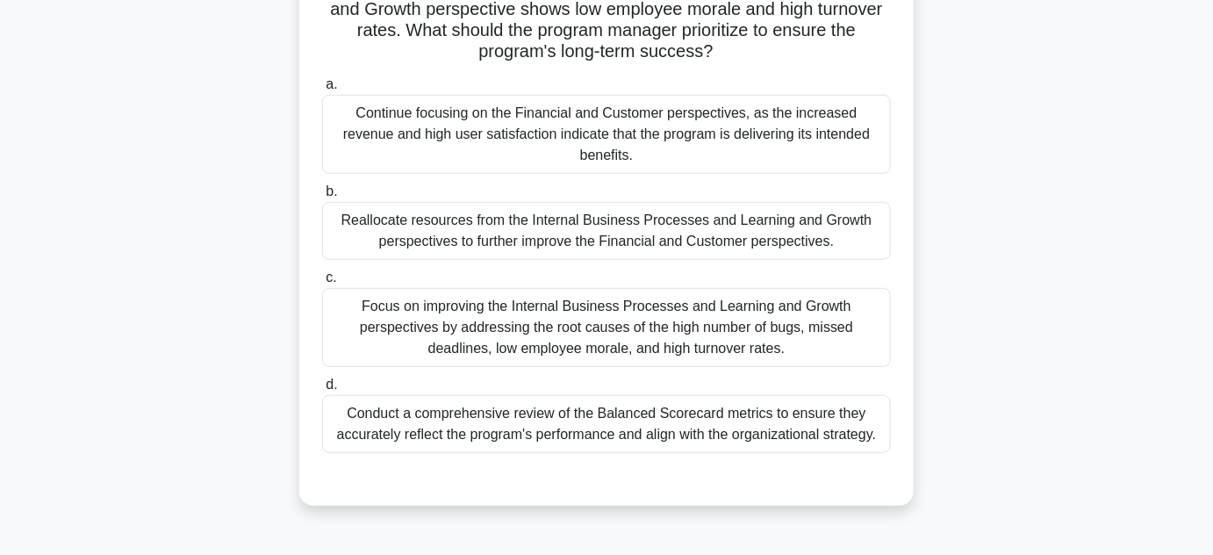
click at [585, 313] on div "Focus on improving the Internal Business Processes and Learning and Growth pers…" at bounding box center [606, 327] width 569 height 79
click at [322, 284] on input "c. Focus on improving the Internal Business Processes and Learning and Growth p…" at bounding box center [322, 277] width 0 height 11
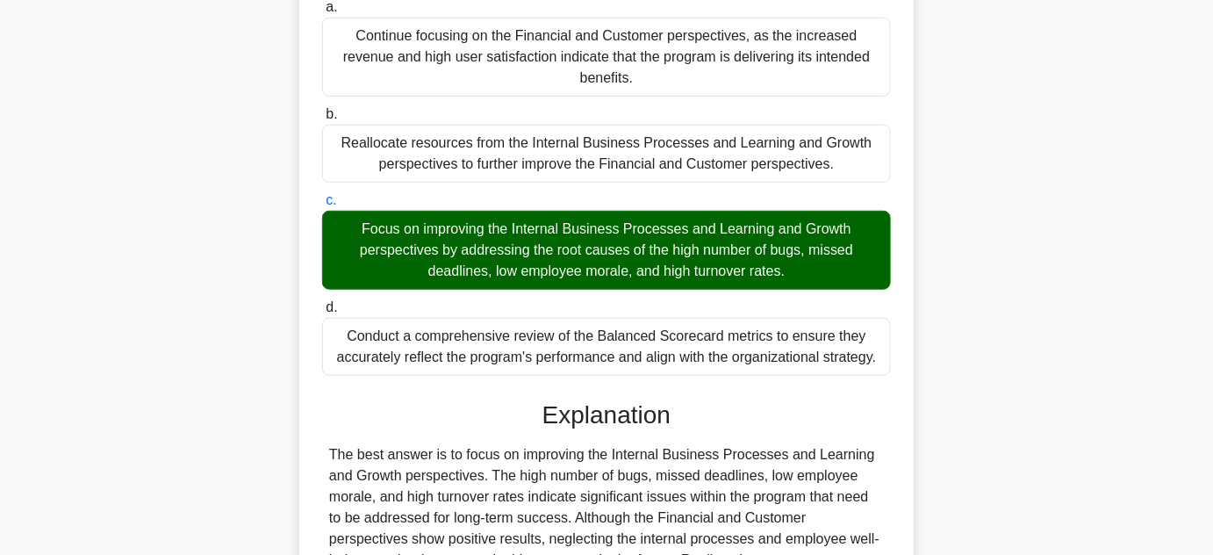
scroll to position [473, 0]
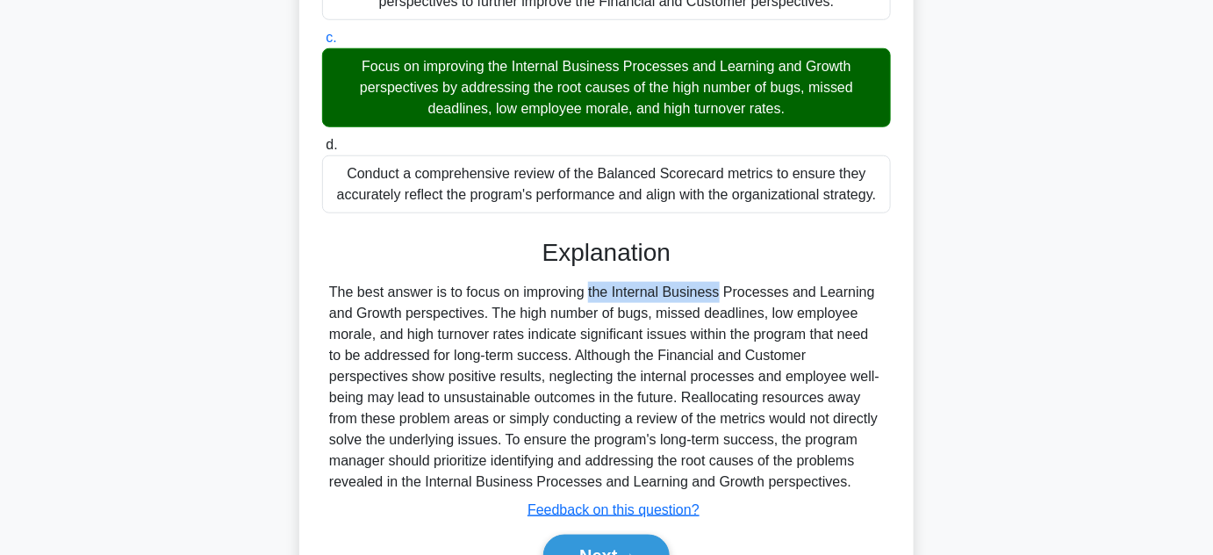
drag, startPoint x: 477, startPoint y: 276, endPoint x: 613, endPoint y: 276, distance: 136.1
click at [613, 282] on div "The best answer is to focus on improving the Internal Business Processes and Le…" at bounding box center [606, 387] width 555 height 211
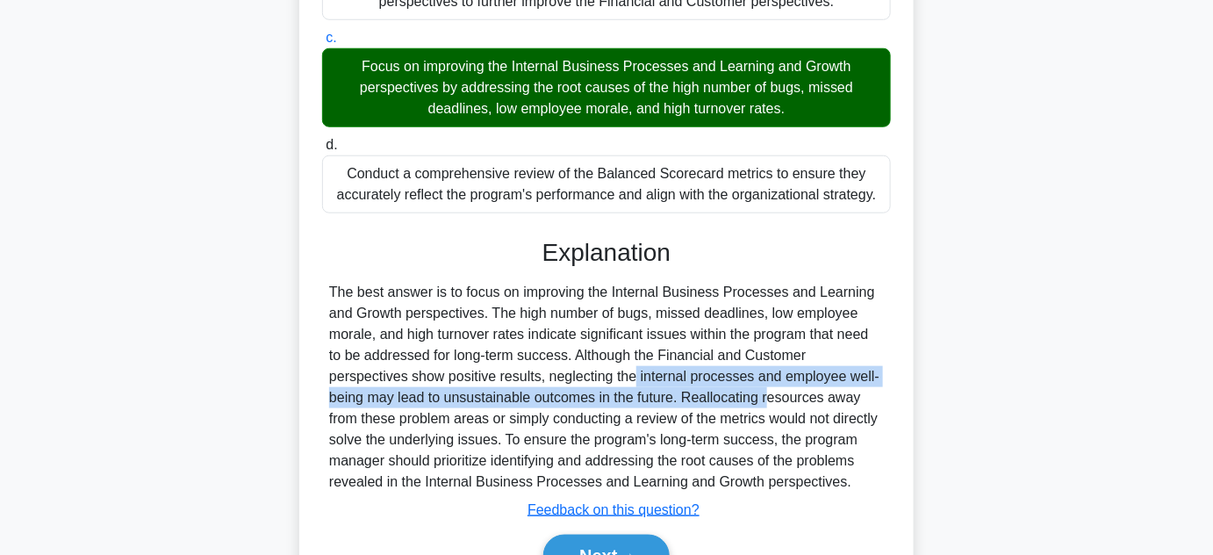
drag, startPoint x: 531, startPoint y: 355, endPoint x: 669, endPoint y: 378, distance: 139.8
click at [669, 378] on div "The best answer is to focus on improving the Internal Business Processes and Le…" at bounding box center [606, 387] width 555 height 211
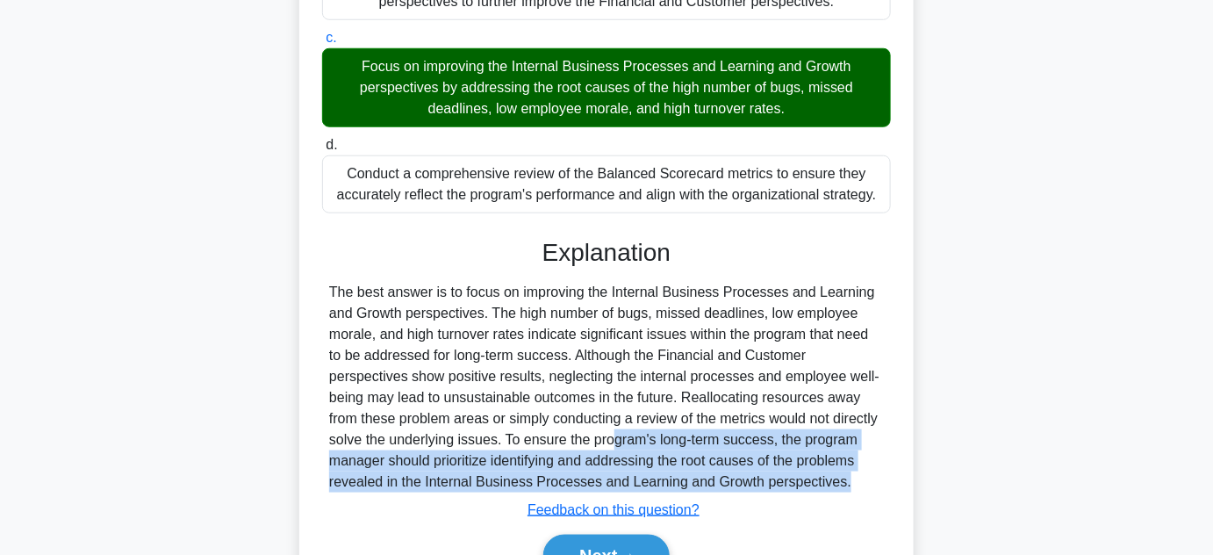
drag, startPoint x: 501, startPoint y: 416, endPoint x: 734, endPoint y: 453, distance: 235.5
click at [734, 453] on div "The best answer is to focus on improving the Internal Business Processes and Le…" at bounding box center [606, 387] width 555 height 211
click at [609, 535] on button "Next" at bounding box center [606, 556] width 126 height 42
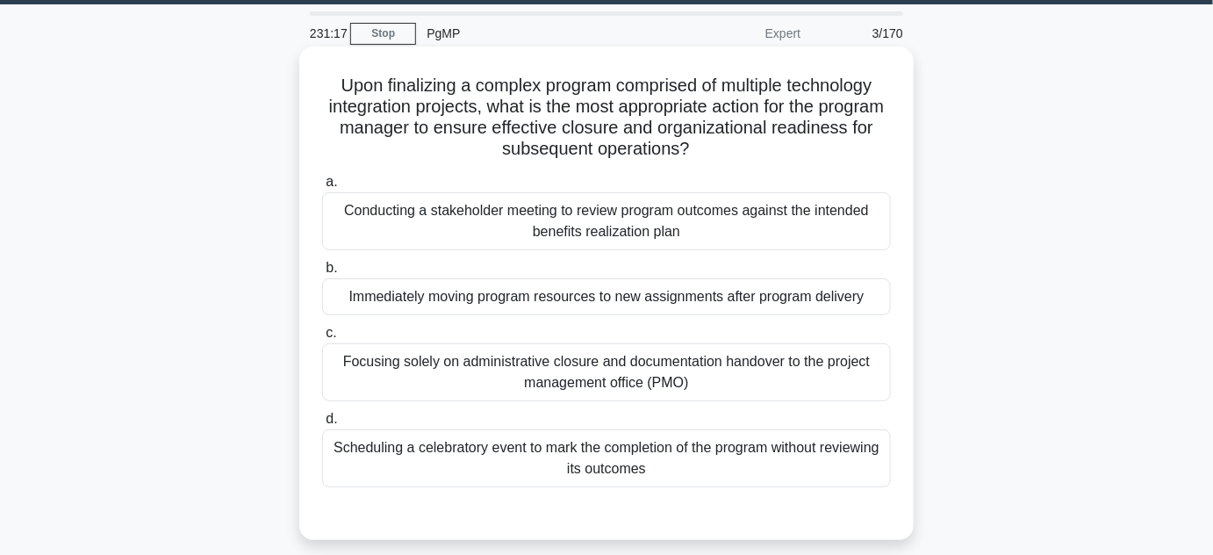
scroll to position [79, 0]
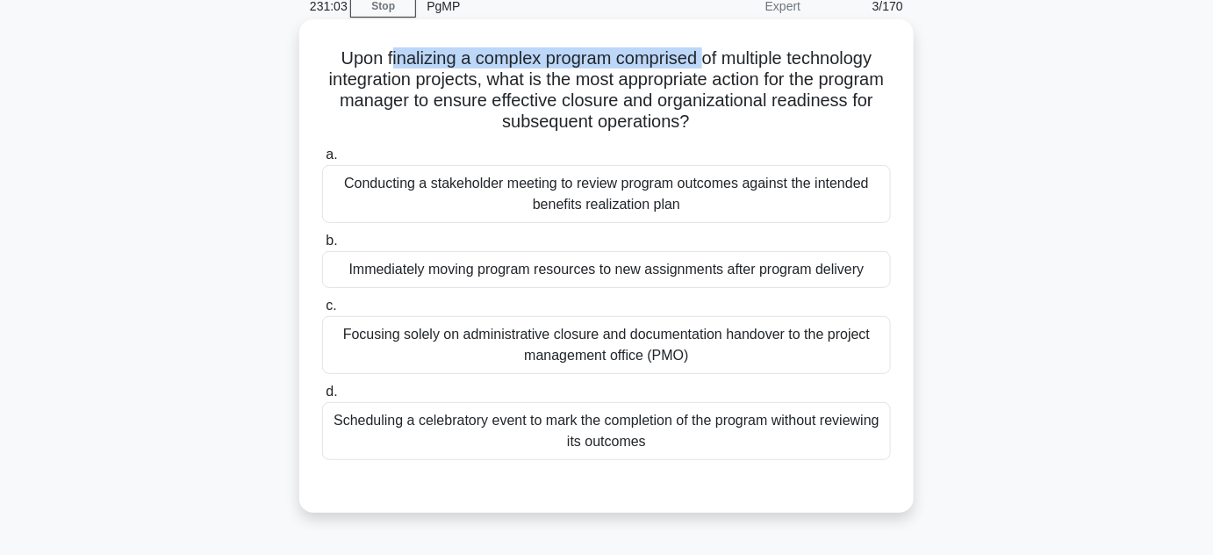
drag, startPoint x: 434, startPoint y: 59, endPoint x: 707, endPoint y: 61, distance: 273.0
click at [707, 61] on h5 "Upon finalizing a complex program comprised of multiple technology integration …" at bounding box center [606, 90] width 572 height 86
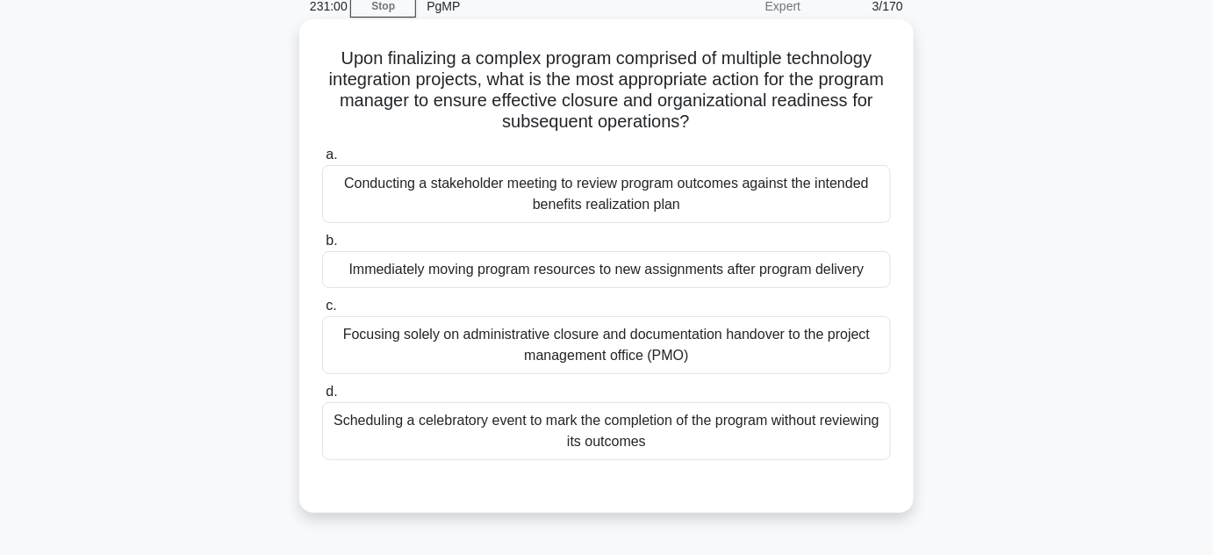
click at [373, 58] on h5 "Upon finalizing a complex program comprised of multiple technology integration …" at bounding box center [606, 90] width 572 height 86
drag, startPoint x: 376, startPoint y: 58, endPoint x: 615, endPoint y: 60, distance: 239.6
click at [615, 60] on h5 "Upon finalizing a complex program comprised of multiple technology integration …" at bounding box center [606, 90] width 572 height 86
click at [386, 60] on h5 "Upon finalizing a complex program comprised of multiple technology integration …" at bounding box center [606, 90] width 572 height 86
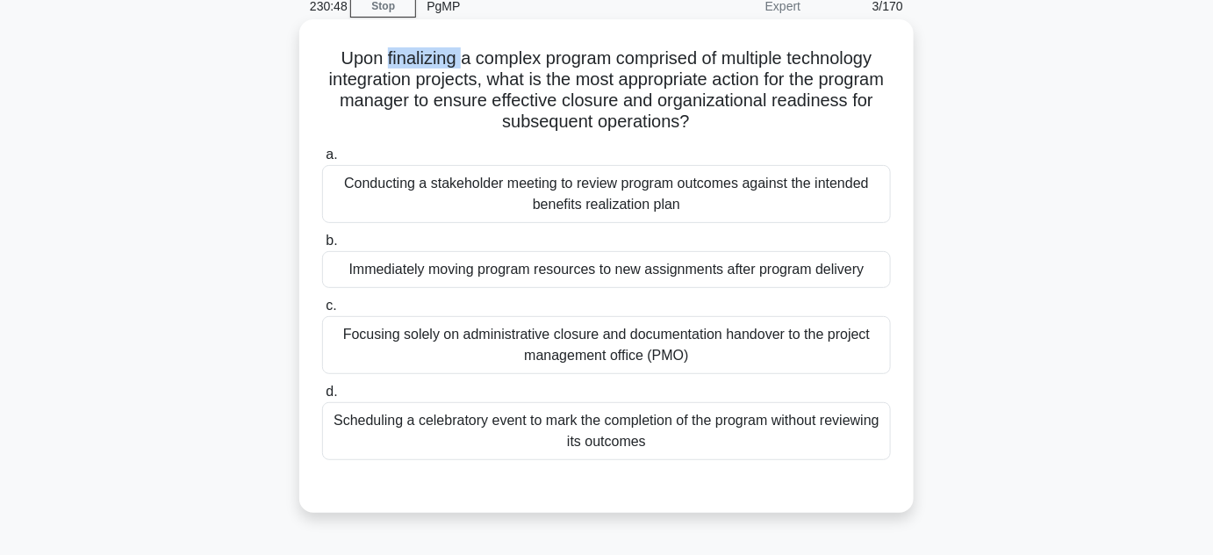
click at [386, 60] on h5 "Upon finalizing a complex program comprised of multiple technology integration …" at bounding box center [606, 90] width 572 height 86
drag, startPoint x: 529, startPoint y: 76, endPoint x: 661, endPoint y: 76, distance: 131.7
click at [661, 76] on h5 "Upon finalizing a complex program comprised of multiple technology integration …" at bounding box center [606, 90] width 572 height 86
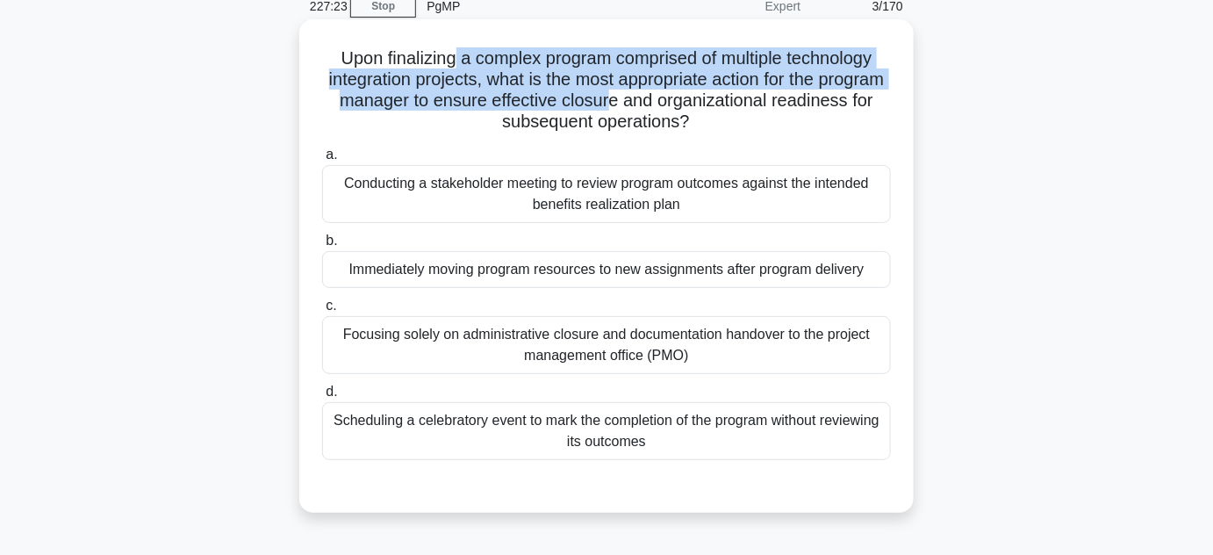
drag, startPoint x: 445, startPoint y: 55, endPoint x: 697, endPoint y: 92, distance: 254.6
click at [697, 92] on h5 "Upon finalizing a complex program comprised of multiple technology integration …" at bounding box center [606, 90] width 572 height 86
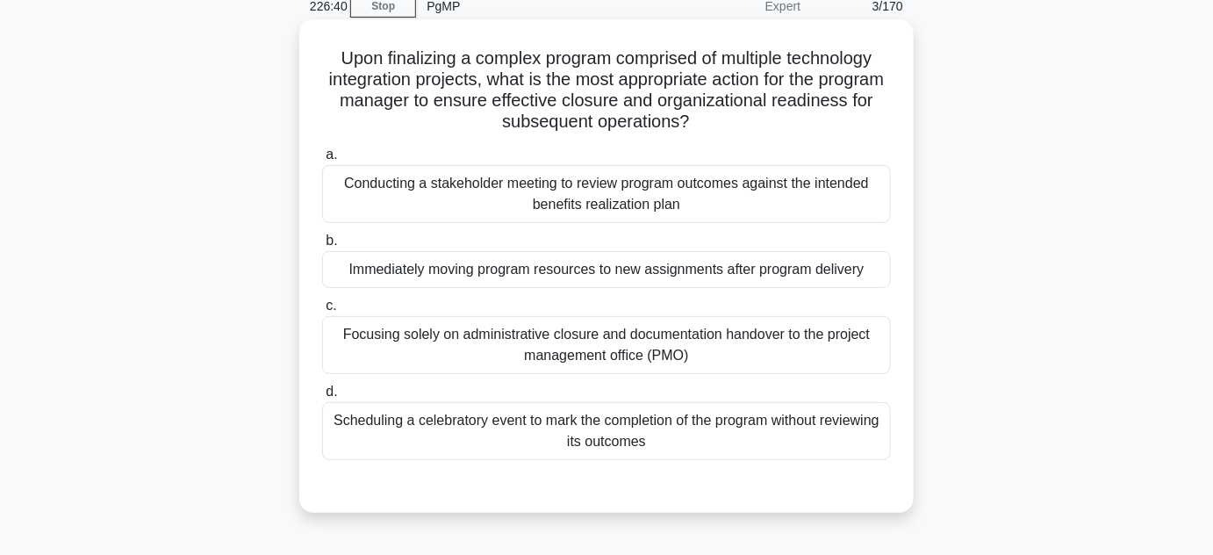
click at [630, 187] on div "Conducting a stakeholder meeting to review program outcomes against the intende…" at bounding box center [606, 194] width 569 height 58
click at [322, 161] on input "a. Conducting a stakeholder meeting to review program outcomes against the inte…" at bounding box center [322, 154] width 0 height 11
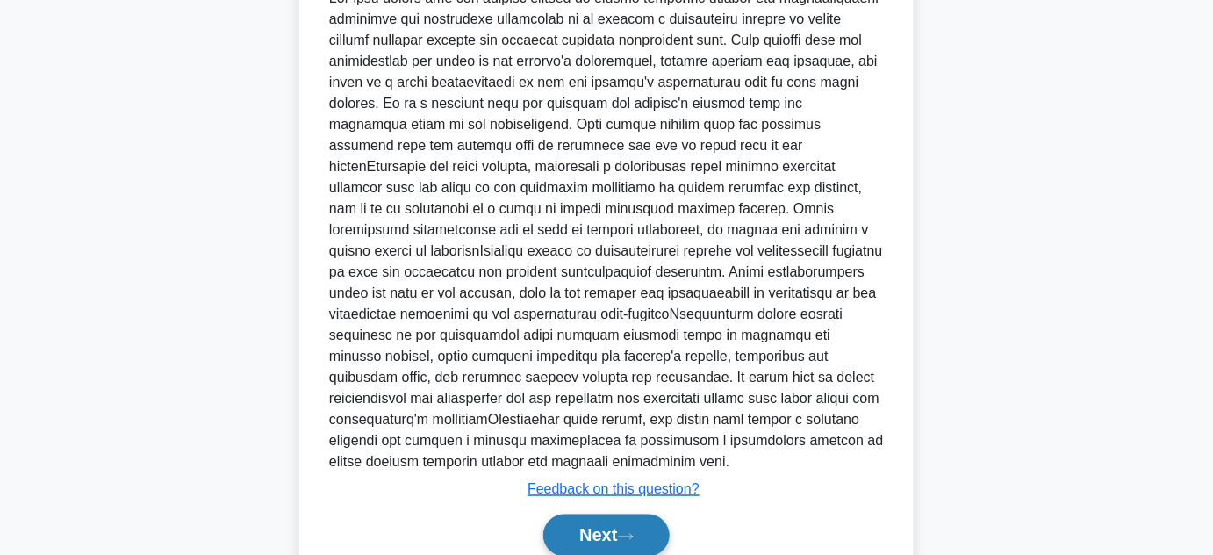
scroll to position [674, 0]
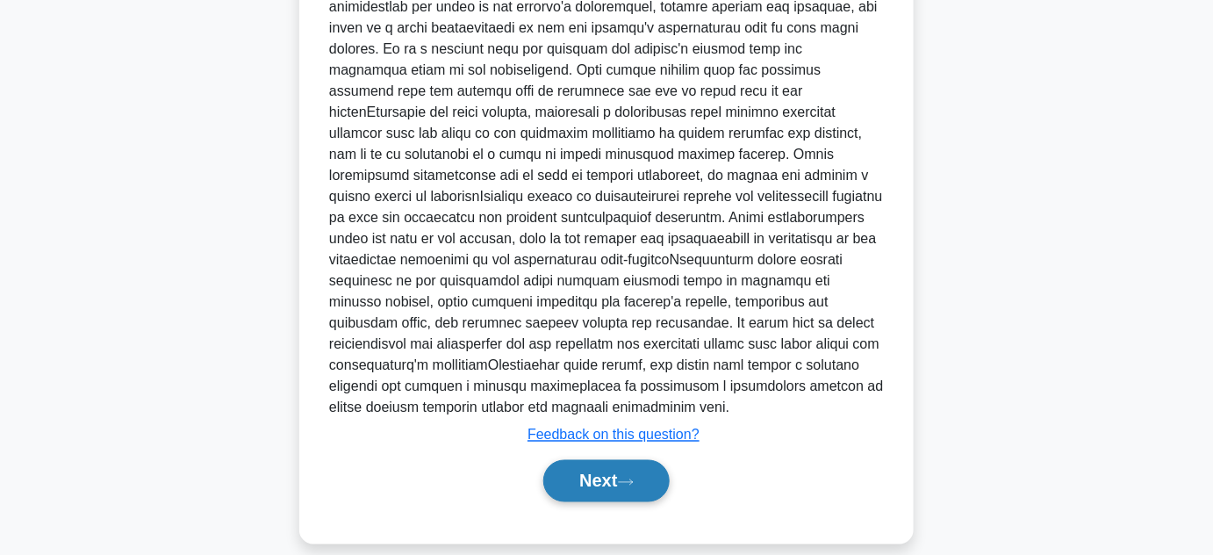
click at [632, 460] on button "Next" at bounding box center [606, 481] width 126 height 42
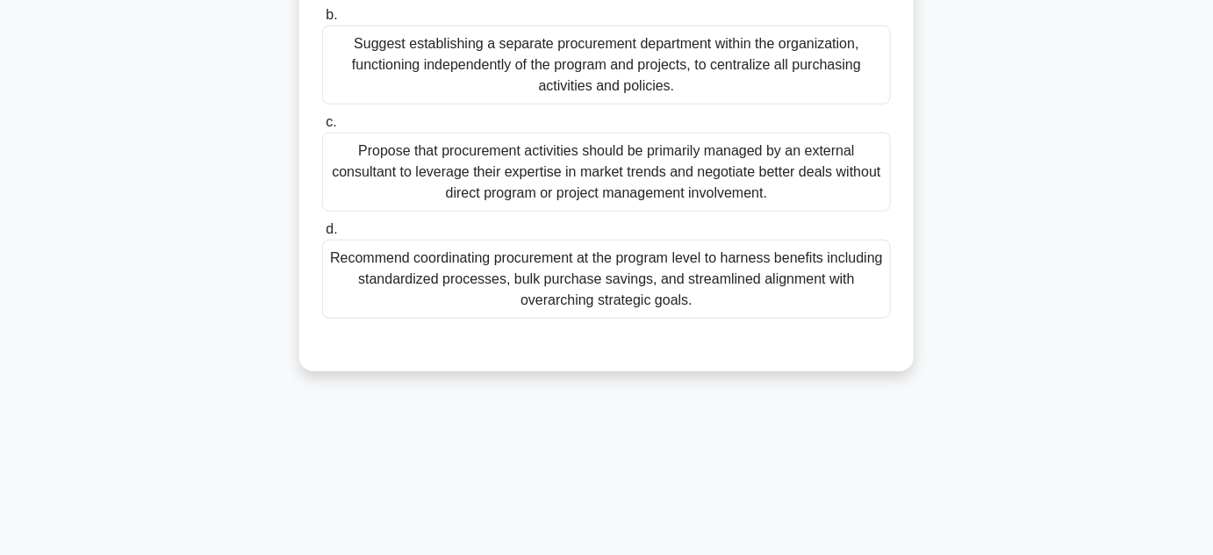
scroll to position [75, 0]
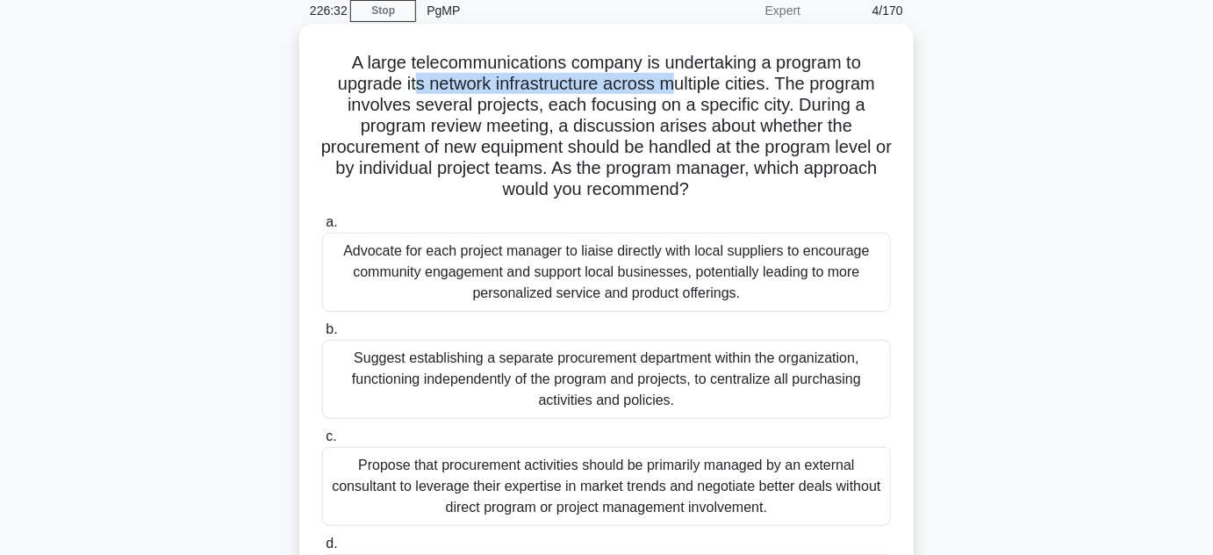
drag, startPoint x: 408, startPoint y: 90, endPoint x: 673, endPoint y: 90, distance: 265.1
click at [673, 90] on h5 "A large telecommunications company is undertaking a program to upgrade its netw…" at bounding box center [606, 126] width 572 height 149
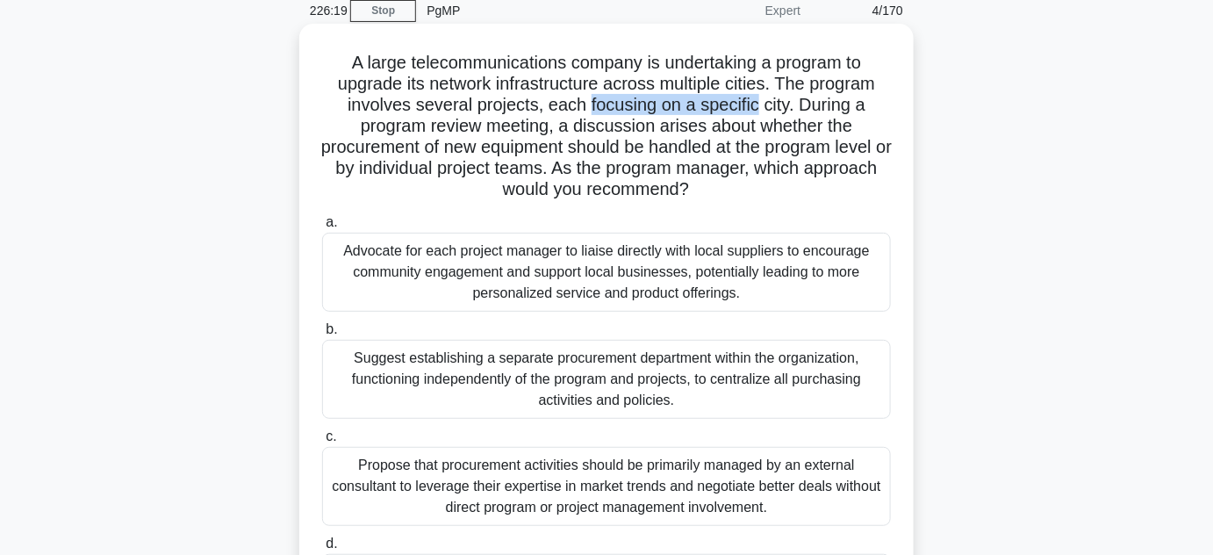
drag, startPoint x: 586, startPoint y: 107, endPoint x: 756, endPoint y: 109, distance: 169.4
click at [756, 109] on h5 "A large telecommunications company is undertaking a program to upgrade its netw…" at bounding box center [606, 126] width 572 height 149
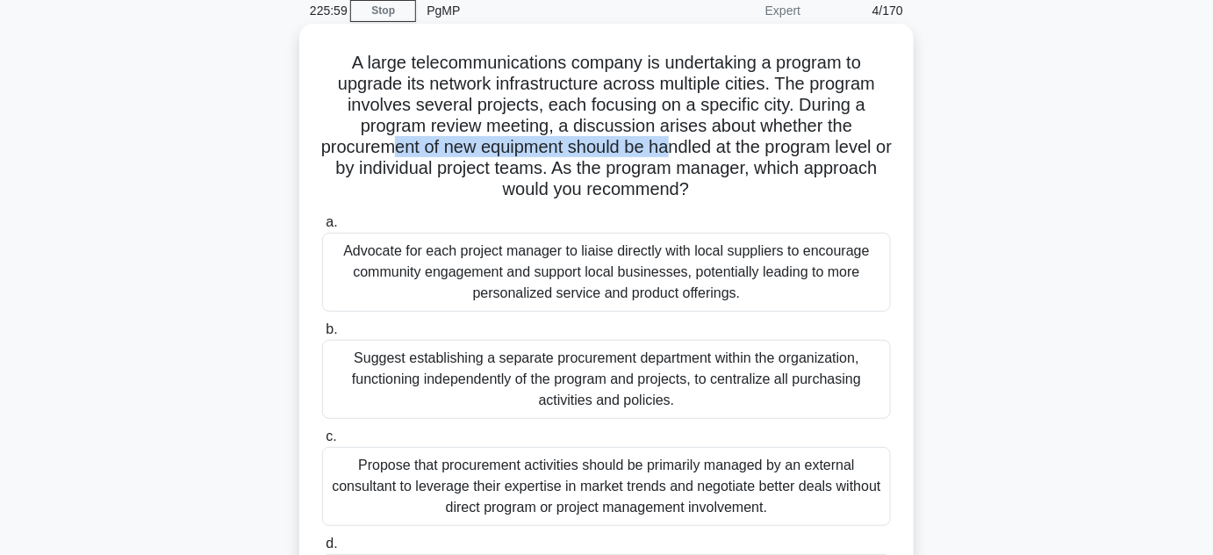
drag, startPoint x: 418, startPoint y: 149, endPoint x: 700, endPoint y: 151, distance: 281.8
click at [700, 151] on h5 "A large telecommunications company is undertaking a program to upgrade its netw…" at bounding box center [606, 126] width 572 height 149
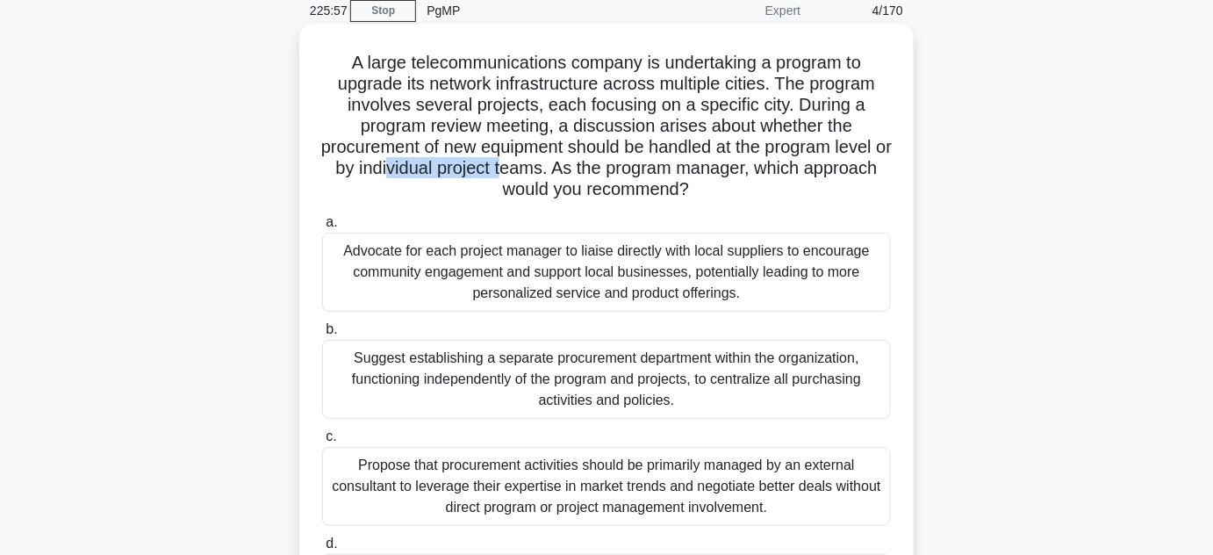
drag, startPoint x: 456, startPoint y: 169, endPoint x: 573, endPoint y: 169, distance: 117.6
click at [573, 169] on h5 "A large telecommunications company is undertaking a program to upgrade its netw…" at bounding box center [606, 126] width 572 height 149
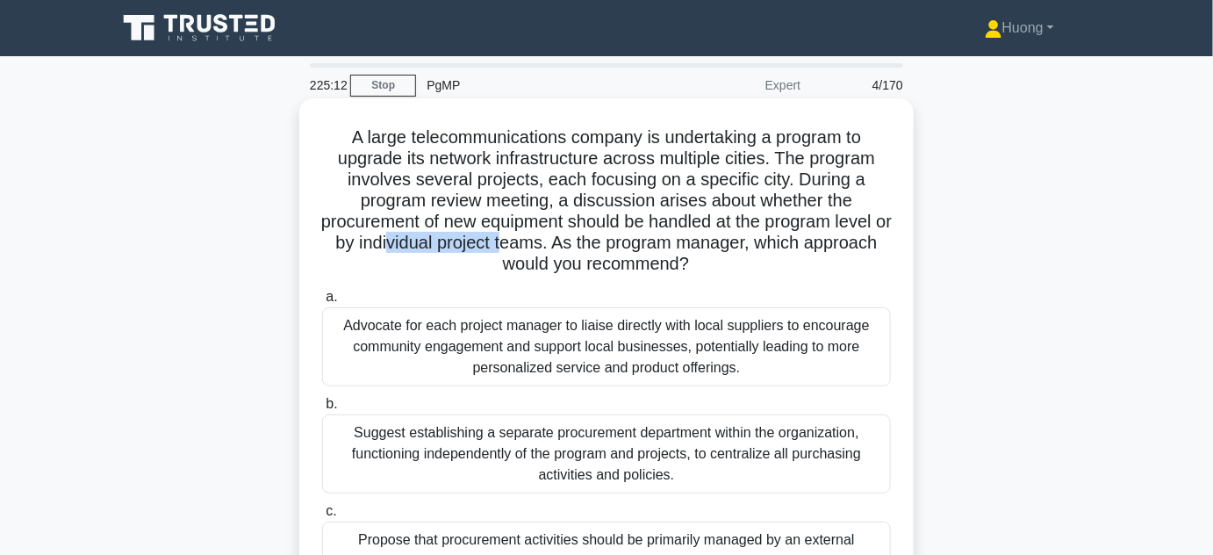
scroll to position [393, 0]
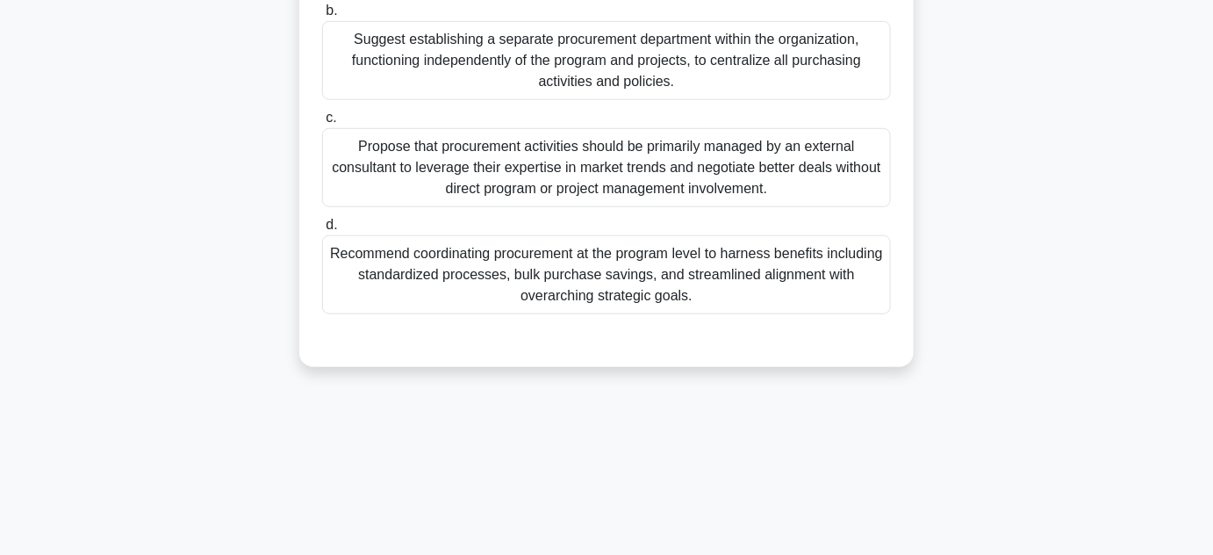
click at [615, 294] on div "Recommend coordinating procurement at the program level to harness benefits inc…" at bounding box center [606, 274] width 569 height 79
click at [322, 231] on input "d. Recommend coordinating procurement at the program level to harness benefits …" at bounding box center [322, 224] width 0 height 11
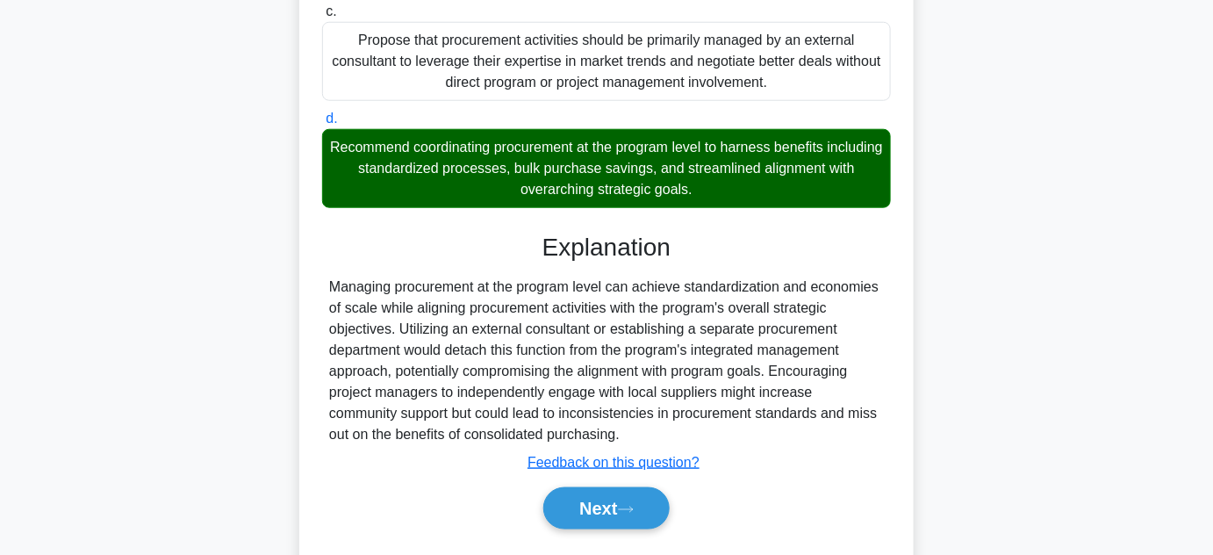
scroll to position [548, 0]
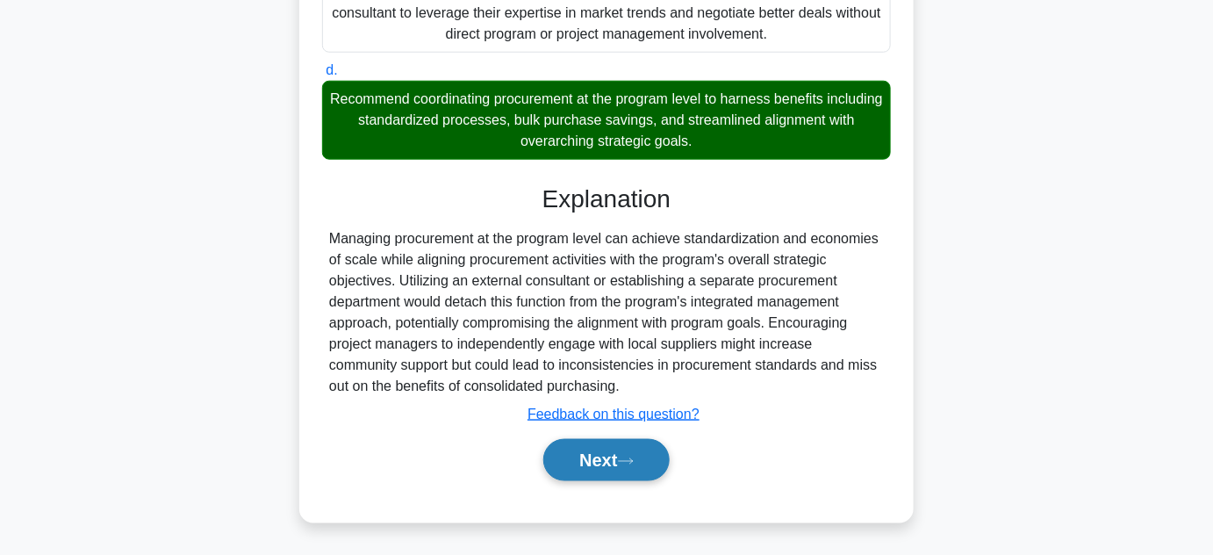
click at [607, 463] on button "Next" at bounding box center [606, 460] width 126 height 42
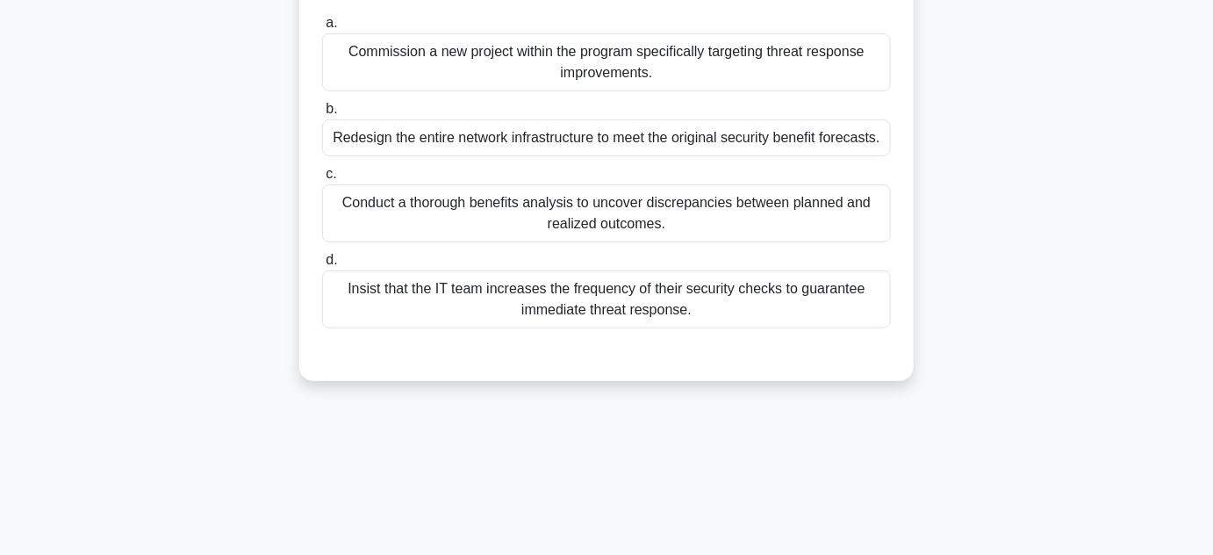
scroll to position [75, 0]
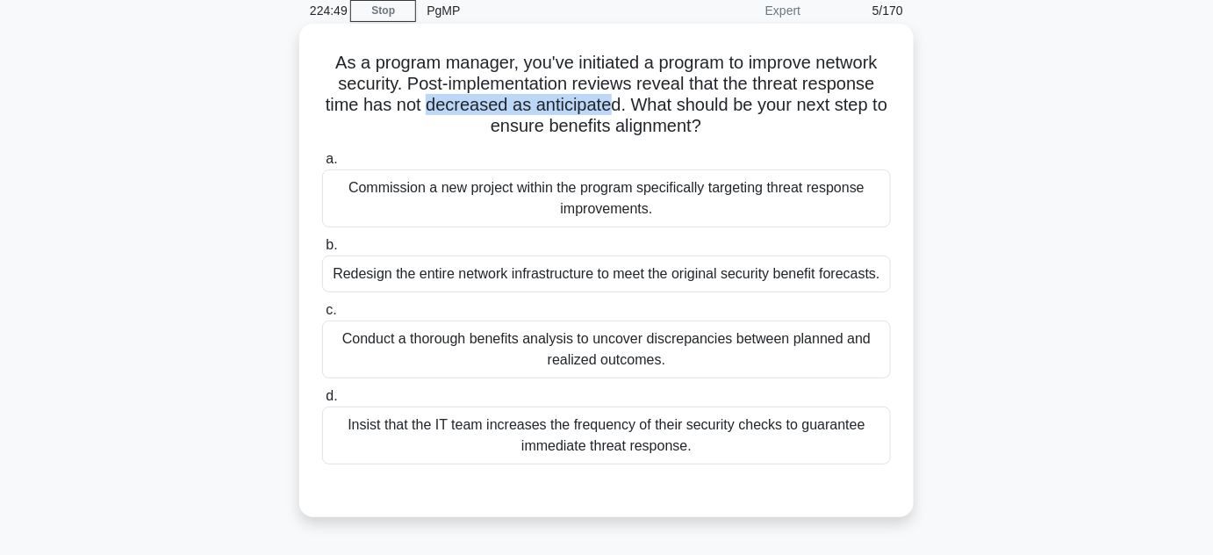
drag, startPoint x: 438, startPoint y: 104, endPoint x: 615, endPoint y: 104, distance: 177.3
click at [615, 104] on h5 "As a program manager, you've initiated a program to improve network security. P…" at bounding box center [606, 95] width 572 height 86
click at [542, 348] on div "Conduct a thorough benefits analysis to uncover discrepancies between planned a…" at bounding box center [606, 349] width 569 height 58
click at [322, 316] on input "c. Conduct a thorough benefits analysis to uncover discrepancies between planne…" at bounding box center [322, 310] width 0 height 11
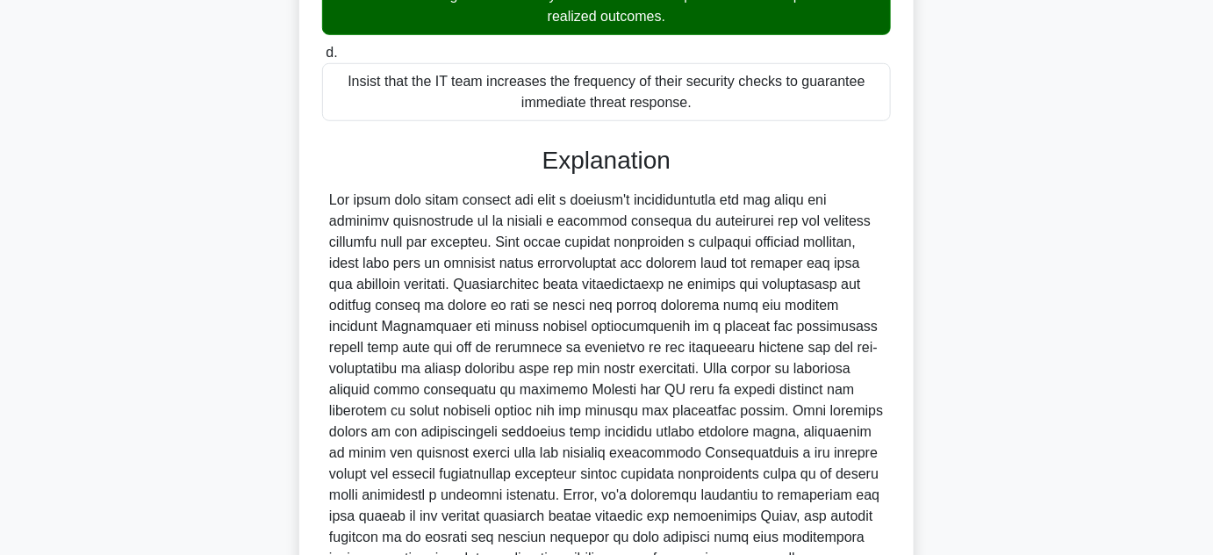
scroll to position [590, 0]
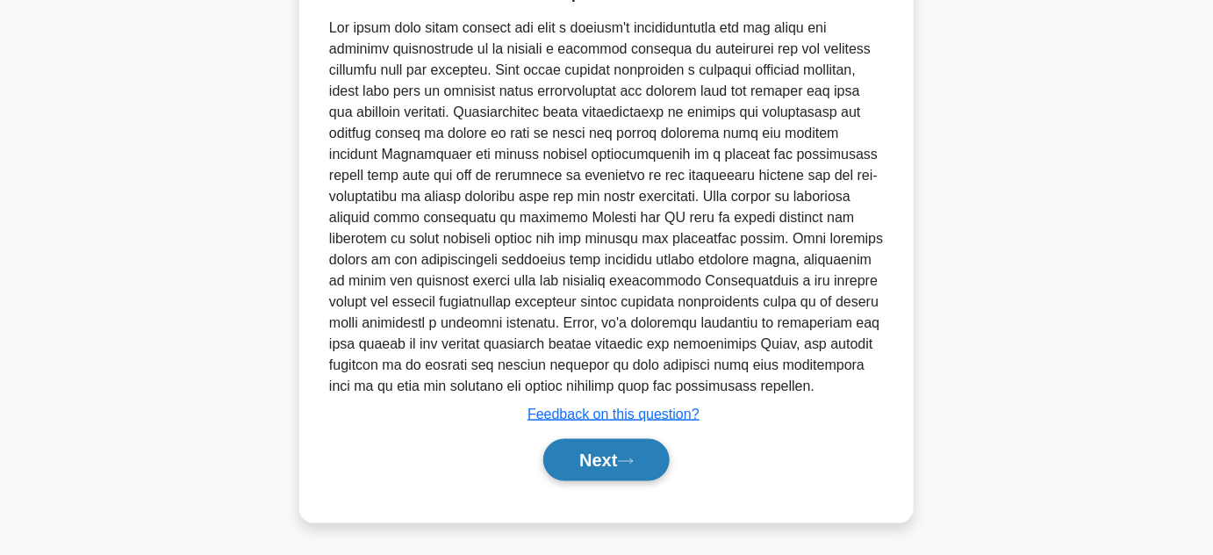
click at [600, 470] on button "Next" at bounding box center [606, 460] width 126 height 42
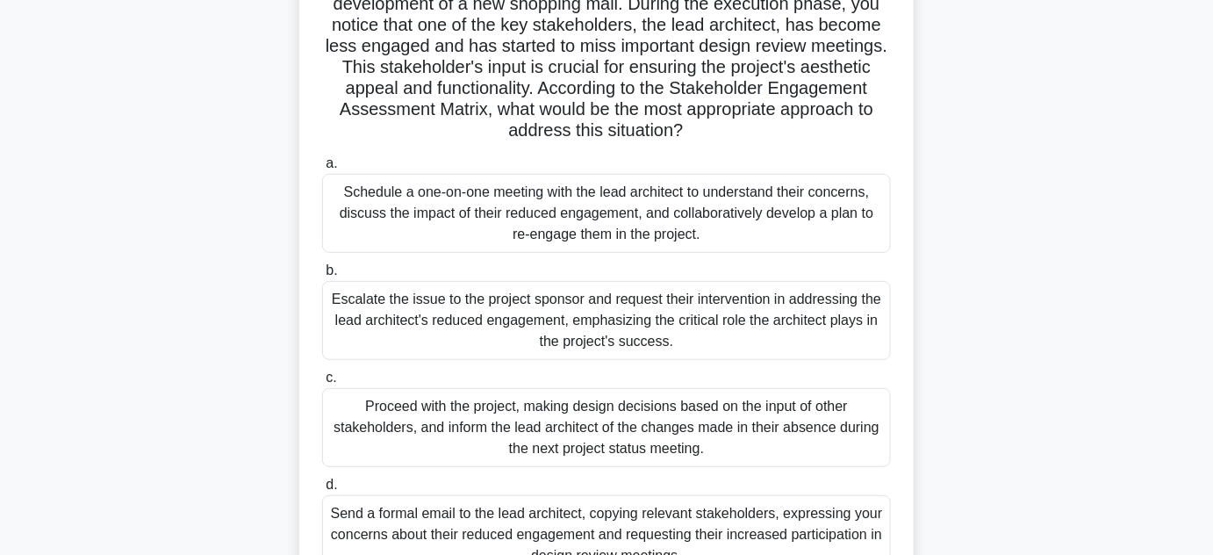
scroll to position [75, 0]
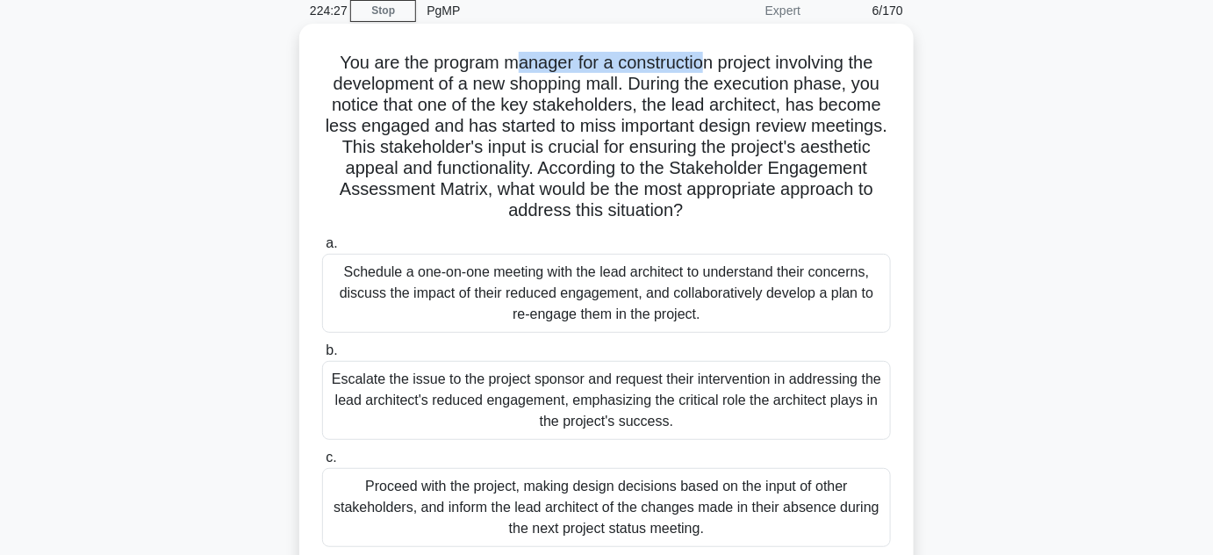
drag, startPoint x: 508, startPoint y: 62, endPoint x: 703, endPoint y: 61, distance: 194.9
click at [703, 61] on h5 "You are the program manager for a construction project involving the developmen…" at bounding box center [606, 137] width 572 height 170
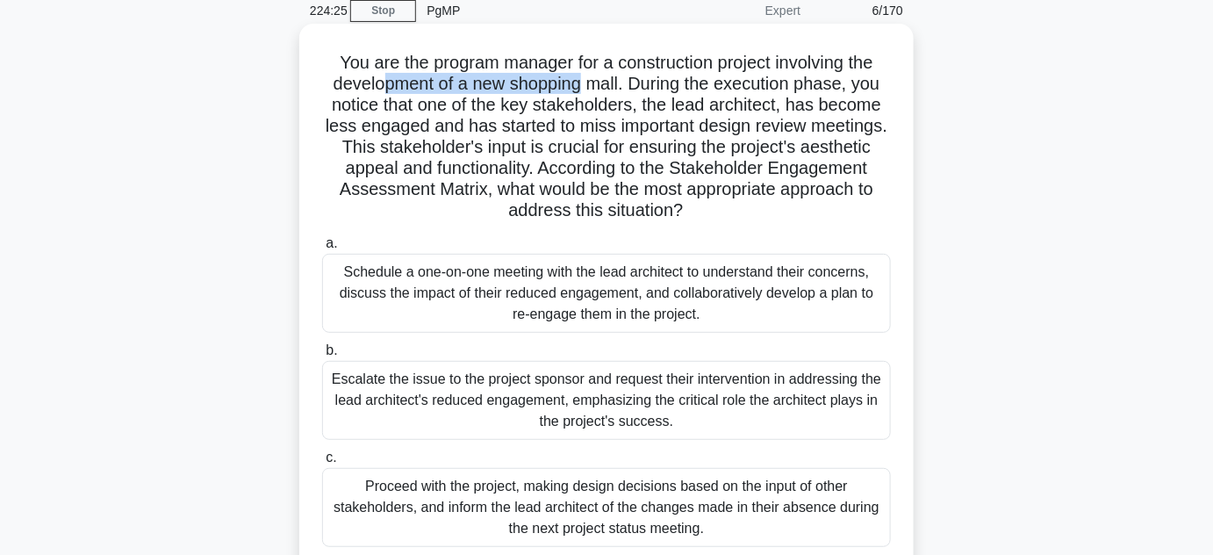
drag, startPoint x: 379, startPoint y: 86, endPoint x: 578, endPoint y: 86, distance: 198.4
click at [578, 86] on h5 "You are the program manager for a construction project involving the developmen…" at bounding box center [606, 137] width 572 height 170
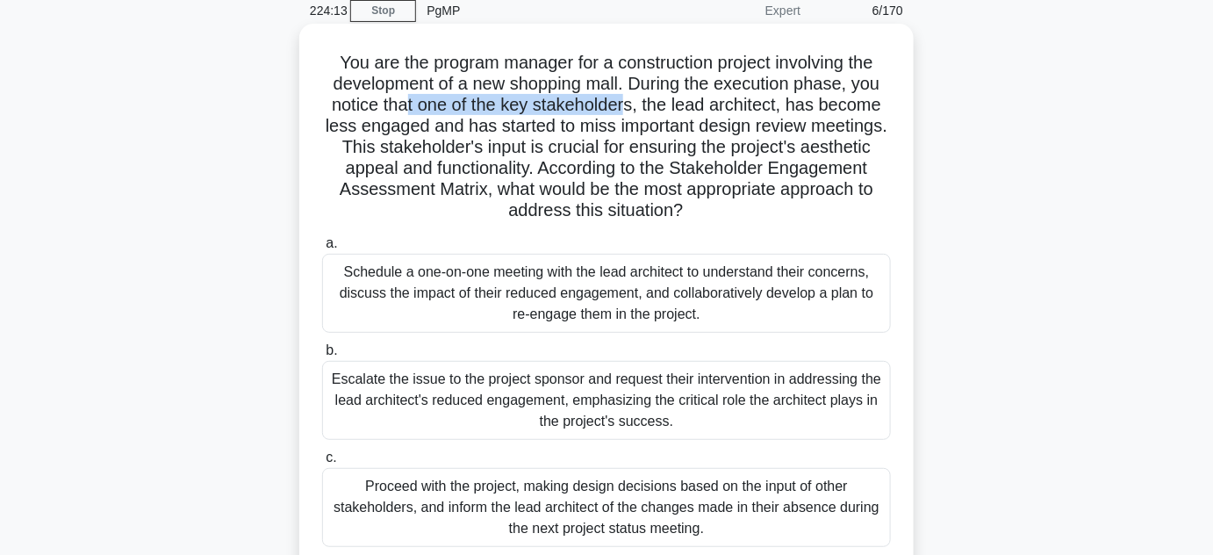
drag, startPoint x: 403, startPoint y: 108, endPoint x: 629, endPoint y: 103, distance: 225.7
click at [629, 103] on h5 "You are the program manager for a construction project involving the developmen…" at bounding box center [606, 137] width 572 height 170
click at [574, 99] on h5 "You are the program manager for a construction project involving the developmen…" at bounding box center [606, 137] width 572 height 170
drag, startPoint x: 478, startPoint y: 100, endPoint x: 634, endPoint y: 100, distance: 156.3
click at [634, 100] on h5 "You are the program manager for a construction project involving the developmen…" at bounding box center [606, 137] width 572 height 170
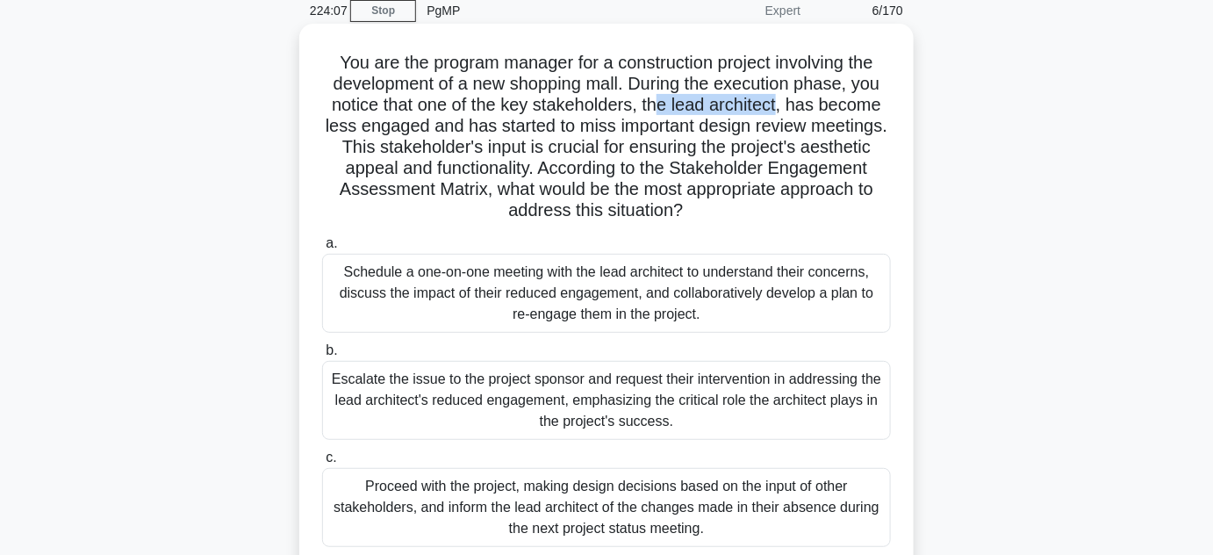
drag, startPoint x: 665, startPoint y: 100, endPoint x: 784, endPoint y: 100, distance: 119.4
click at [784, 100] on h5 "You are the program manager for a construction project involving the developmen…" at bounding box center [606, 137] width 572 height 170
drag, startPoint x: 383, startPoint y: 129, endPoint x: 461, endPoint y: 121, distance: 78.5
click at [461, 121] on h5 "You are the program manager for a construction project involving the developmen…" at bounding box center [606, 137] width 572 height 170
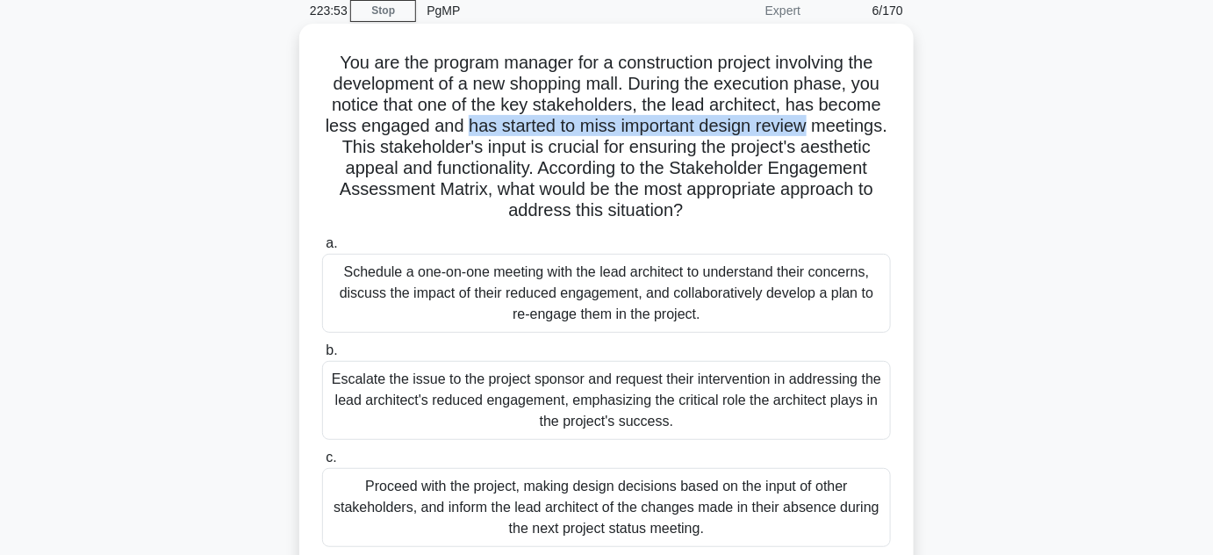
drag, startPoint x: 506, startPoint y: 119, endPoint x: 868, endPoint y: 126, distance: 361.7
click at [868, 126] on h5 "You are the program manager for a construction project involving the developmen…" at bounding box center [606, 137] width 572 height 170
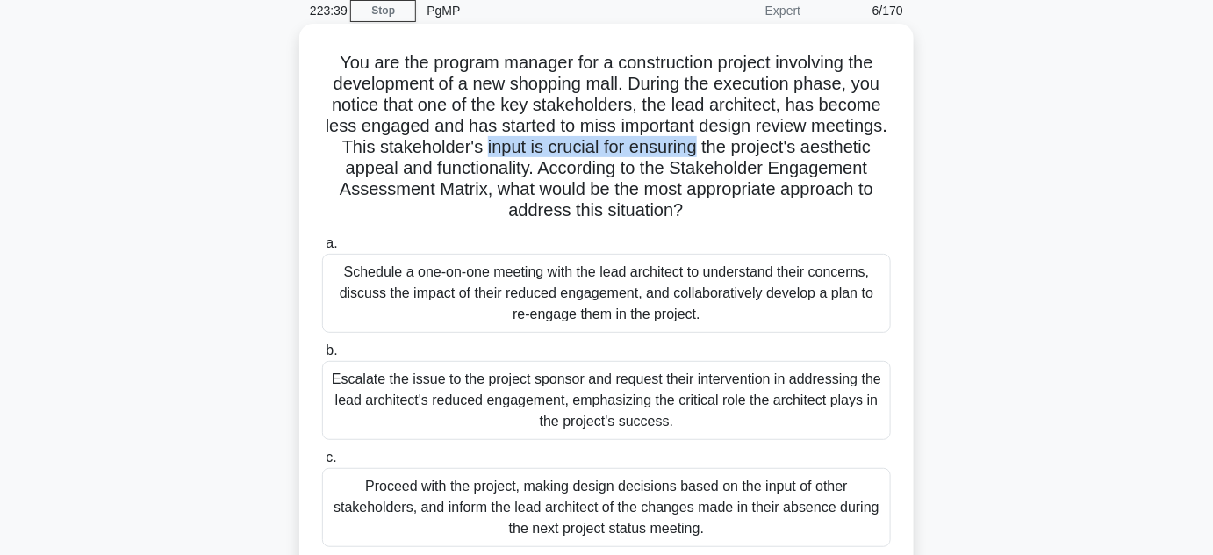
drag, startPoint x: 562, startPoint y: 148, endPoint x: 777, endPoint y: 146, distance: 215.1
click at [777, 146] on h5 "You are the program manager for a construction project involving the developmen…" at bounding box center [606, 137] width 572 height 170
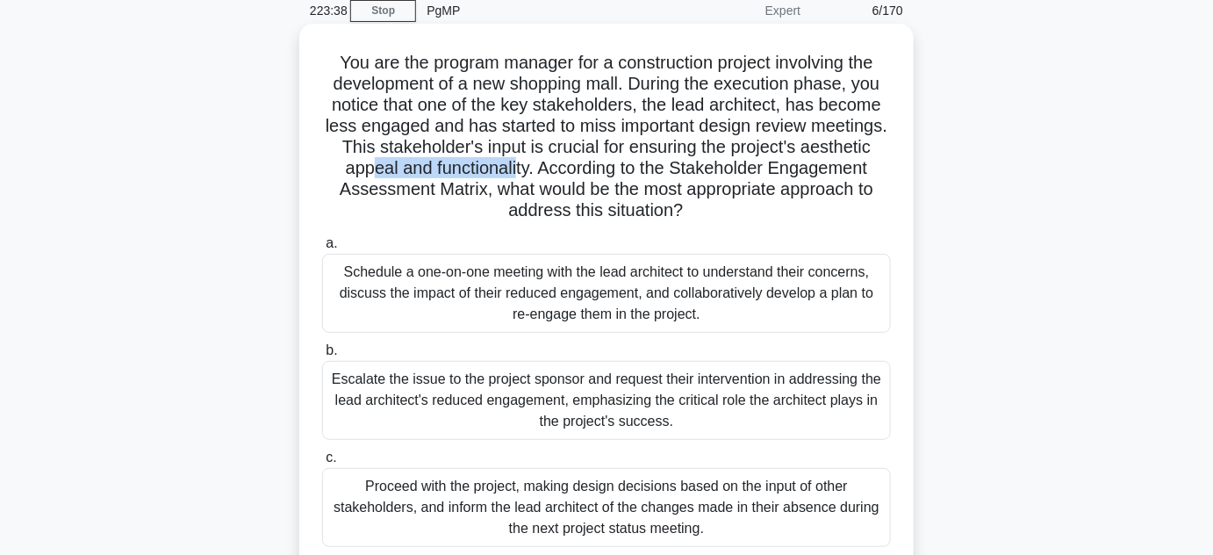
drag, startPoint x: 458, startPoint y: 165, endPoint x: 604, endPoint y: 166, distance: 145.7
click at [604, 166] on h5 "You are the program manager for a construction project involving the developmen…" at bounding box center [606, 137] width 572 height 170
drag, startPoint x: 510, startPoint y: 125, endPoint x: 564, endPoint y: 121, distance: 54.5
click at [564, 121] on h5 "You are the program manager for a construction project involving the developmen…" at bounding box center [606, 137] width 572 height 170
drag, startPoint x: 476, startPoint y: 148, endPoint x: 614, endPoint y: 149, distance: 137.8
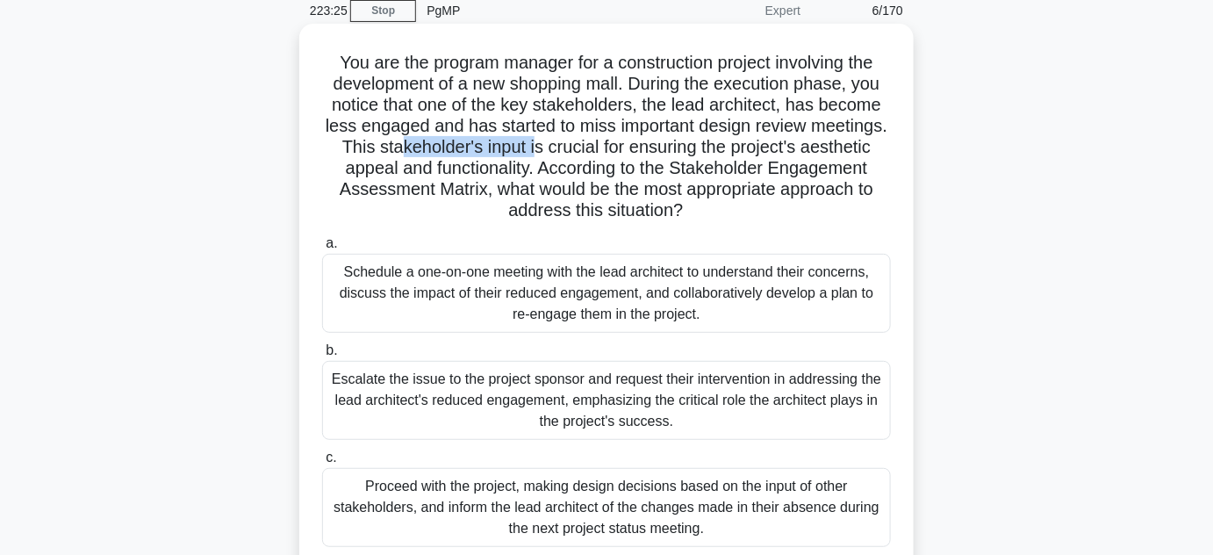
click at [614, 149] on h5 "You are the program manager for a construction project involving the developmen…" at bounding box center [606, 137] width 572 height 170
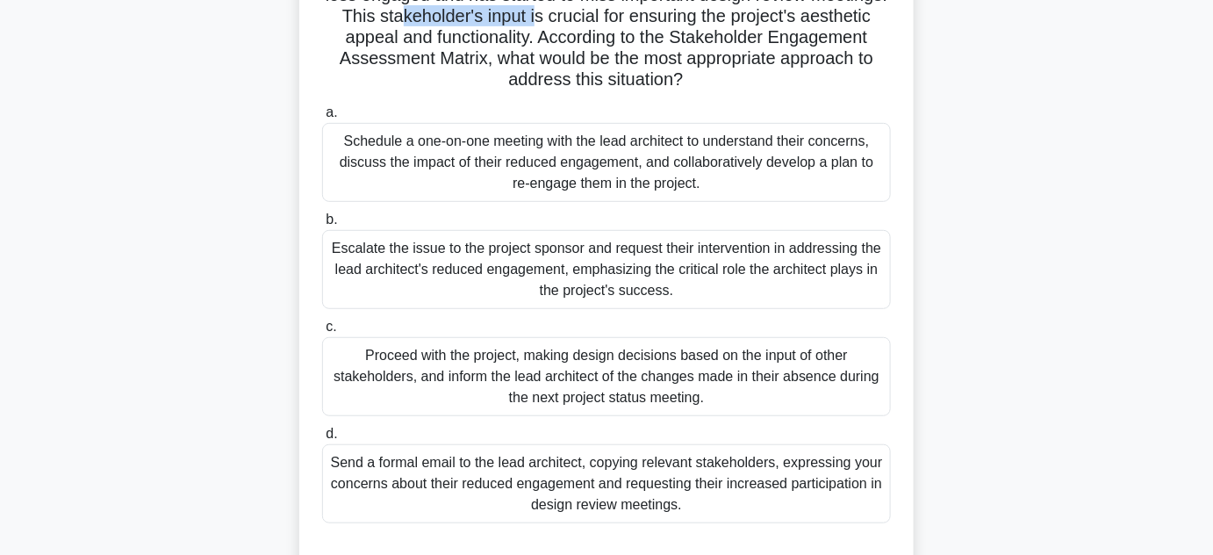
scroll to position [233, 0]
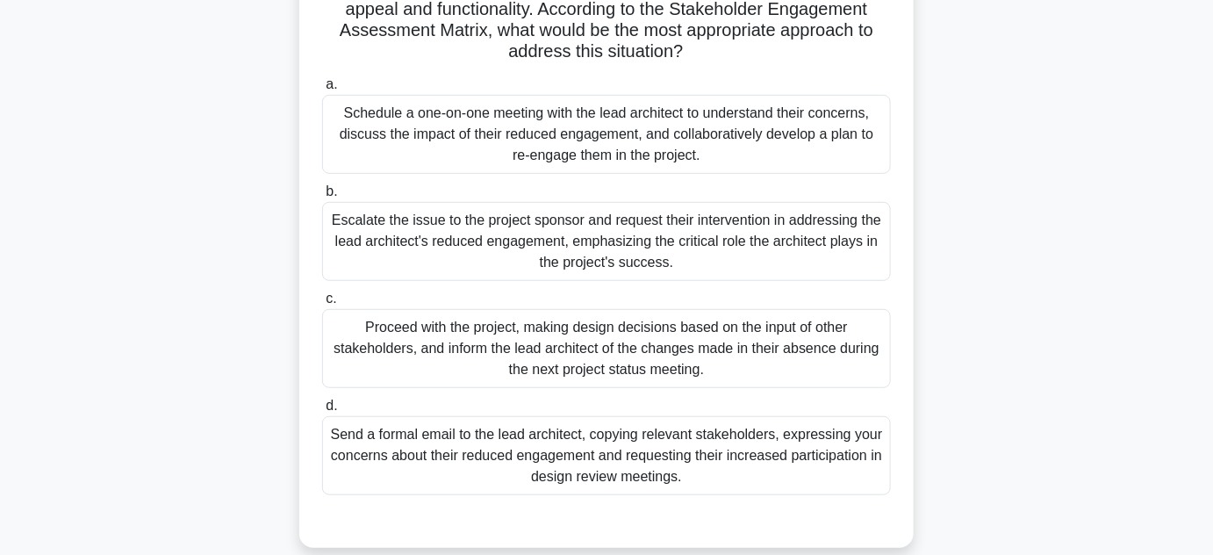
click at [568, 133] on div "Schedule a one-on-one meeting with the lead architect to understand their conce…" at bounding box center [606, 134] width 569 height 79
click at [322, 90] on input "a. Schedule a one-on-one meeting with the lead architect to understand their co…" at bounding box center [322, 84] width 0 height 11
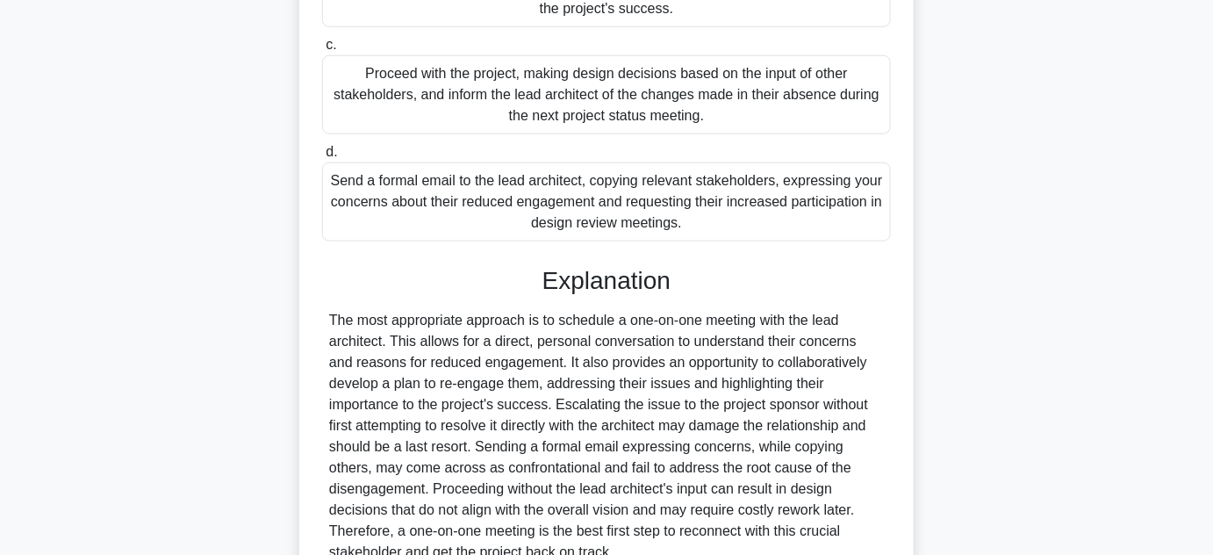
scroll to position [653, 0]
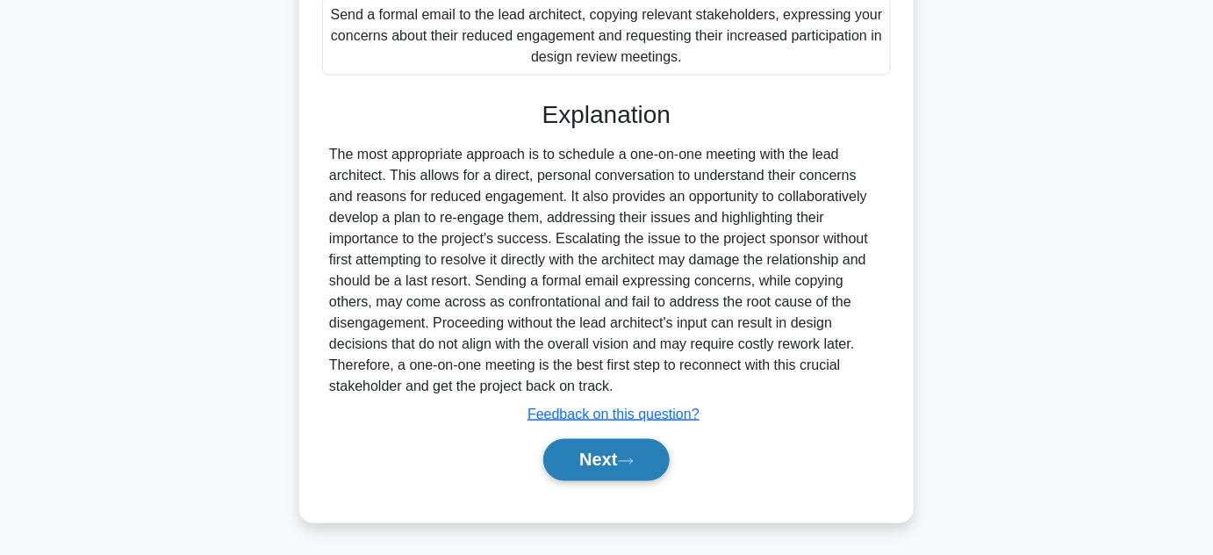
click at [582, 451] on button "Next" at bounding box center [606, 460] width 126 height 42
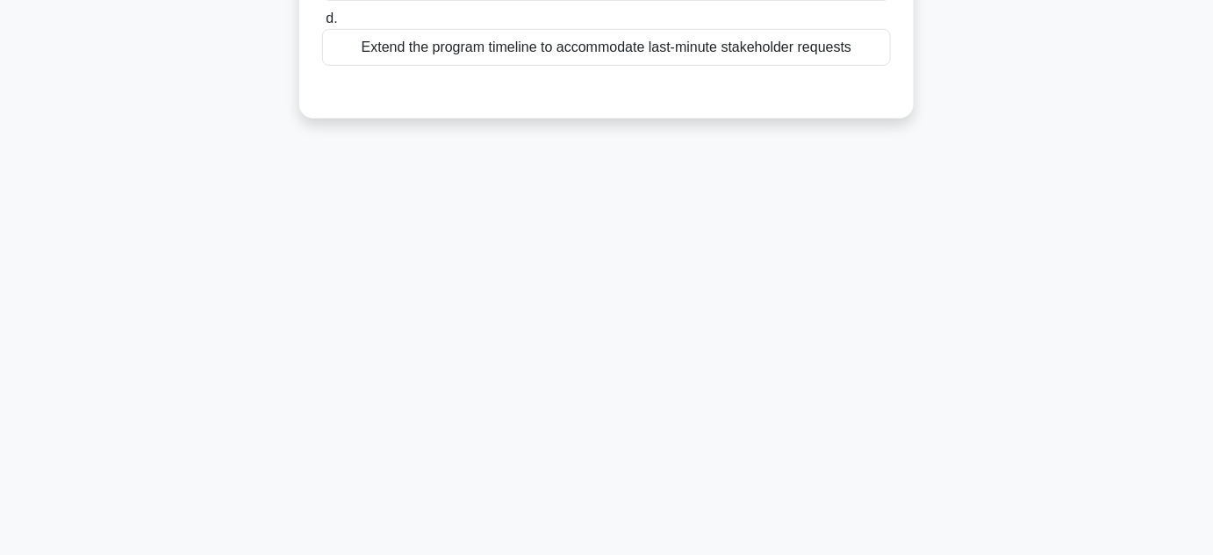
scroll to position [75, 0]
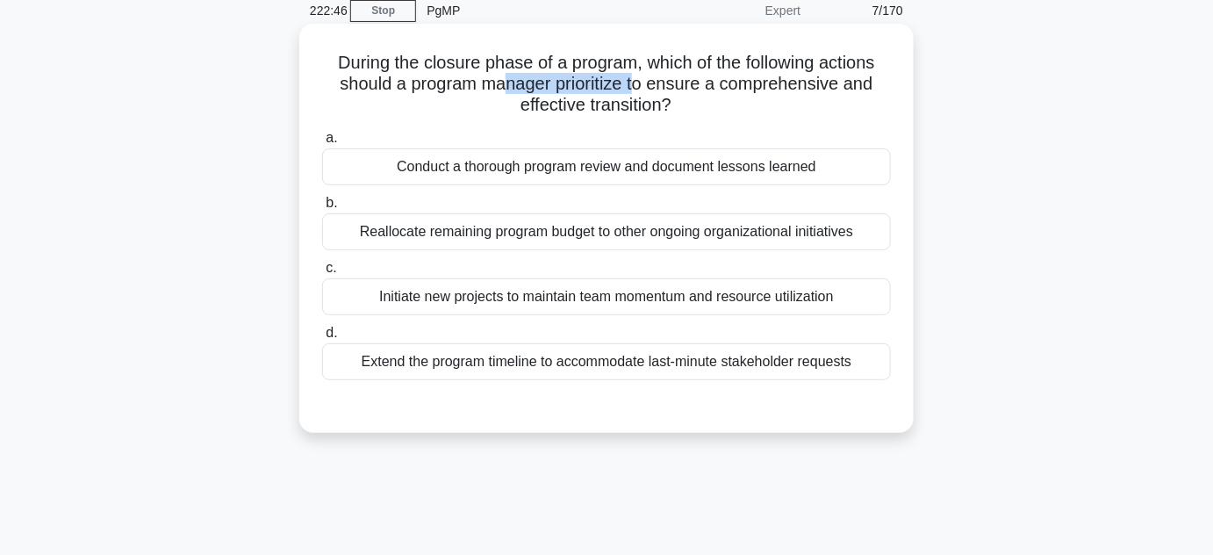
drag, startPoint x: 504, startPoint y: 86, endPoint x: 643, endPoint y: 90, distance: 138.8
click at [643, 90] on h5 "During the closure phase of a program, which of the following actions should a …" at bounding box center [606, 84] width 572 height 65
click at [653, 172] on div "Conduct a thorough program review and document lessons learned" at bounding box center [606, 166] width 569 height 37
click at [322, 144] on input "a. Conduct a thorough program review and document lessons learned" at bounding box center [322, 138] width 0 height 11
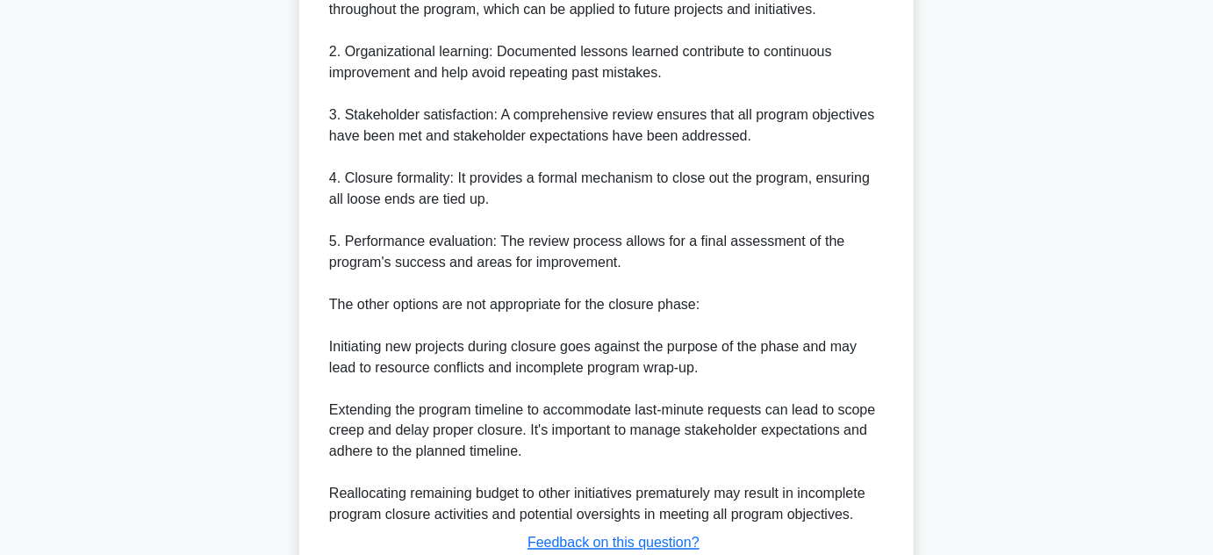
scroll to position [822, 0]
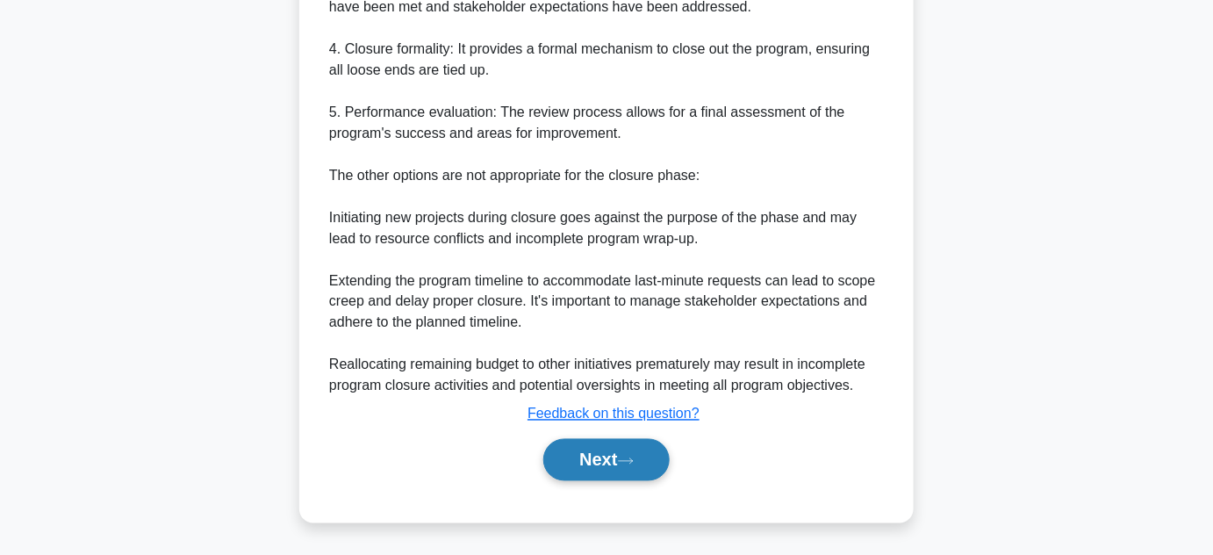
click at [576, 458] on button "Next" at bounding box center [606, 460] width 126 height 42
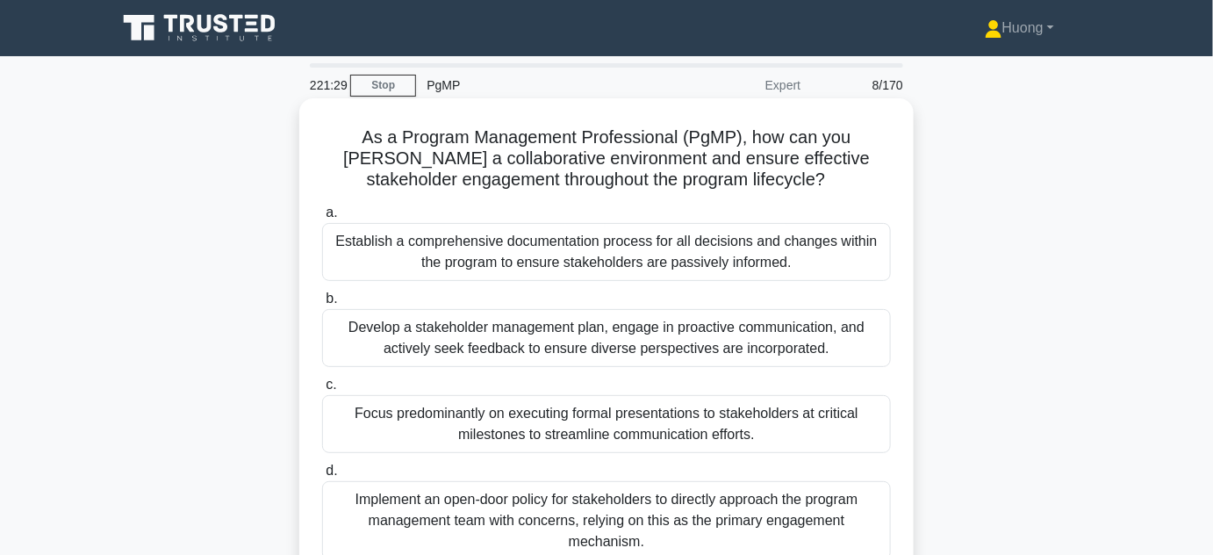
scroll to position [79, 0]
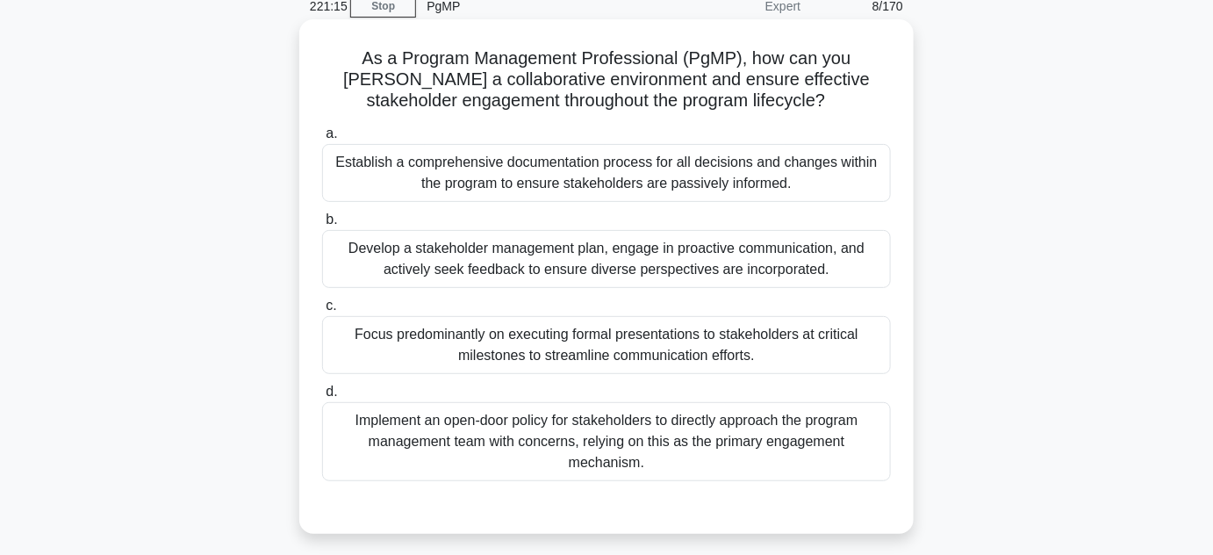
click at [657, 266] on div "Develop a stakeholder management plan, engage in proactive communication, and a…" at bounding box center [606, 259] width 569 height 58
click at [322, 226] on input "b. Develop a stakeholder management plan, engage in proactive communication, an…" at bounding box center [322, 219] width 0 height 11
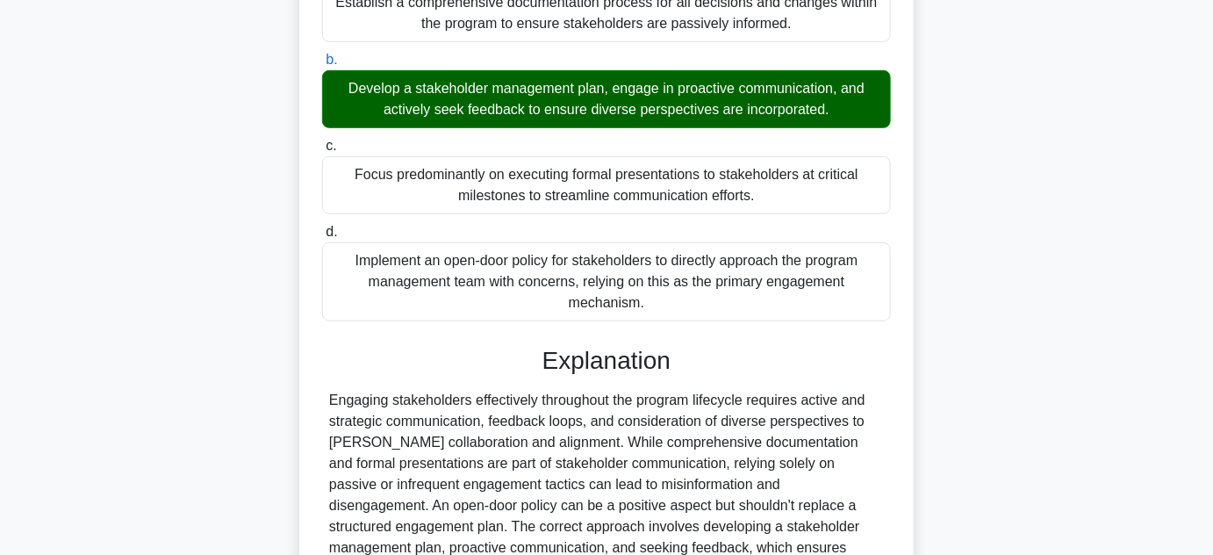
scroll to position [400, 0]
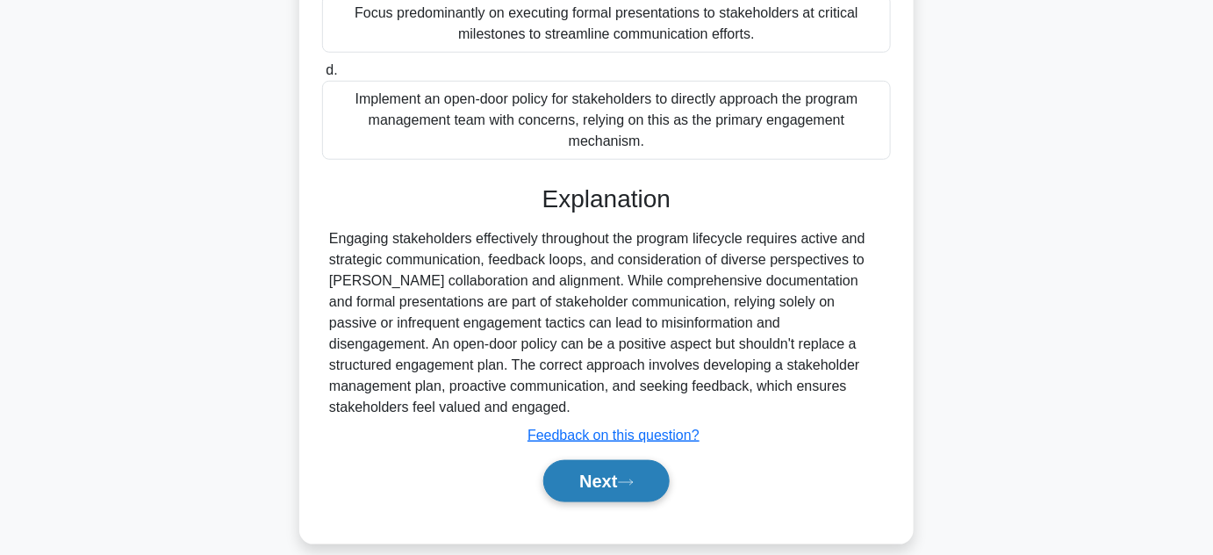
click at [616, 465] on button "Next" at bounding box center [606, 481] width 126 height 42
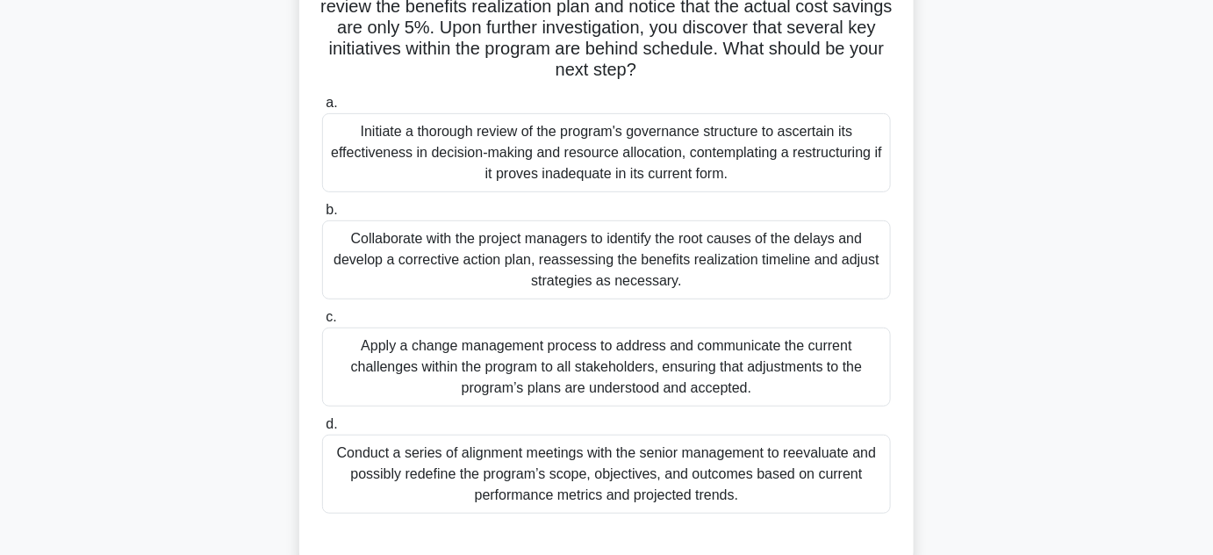
scroll to position [75, 0]
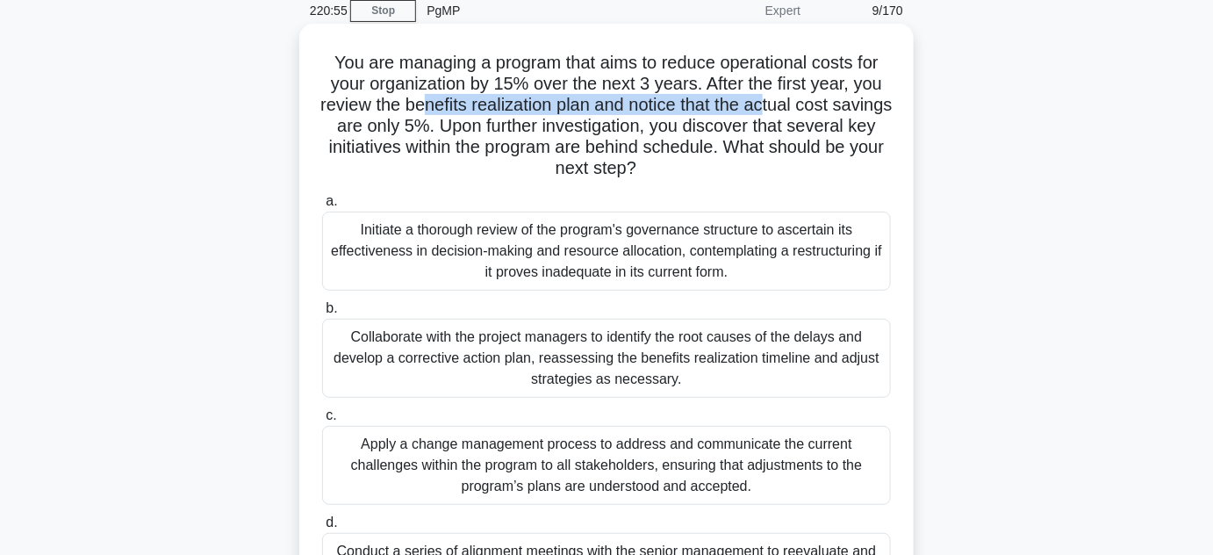
drag, startPoint x: 449, startPoint y: 111, endPoint x: 802, endPoint y: 111, distance: 352.9
click at [802, 111] on h5 "You are managing a program that aims to reduce operational costs for your organ…" at bounding box center [606, 116] width 572 height 128
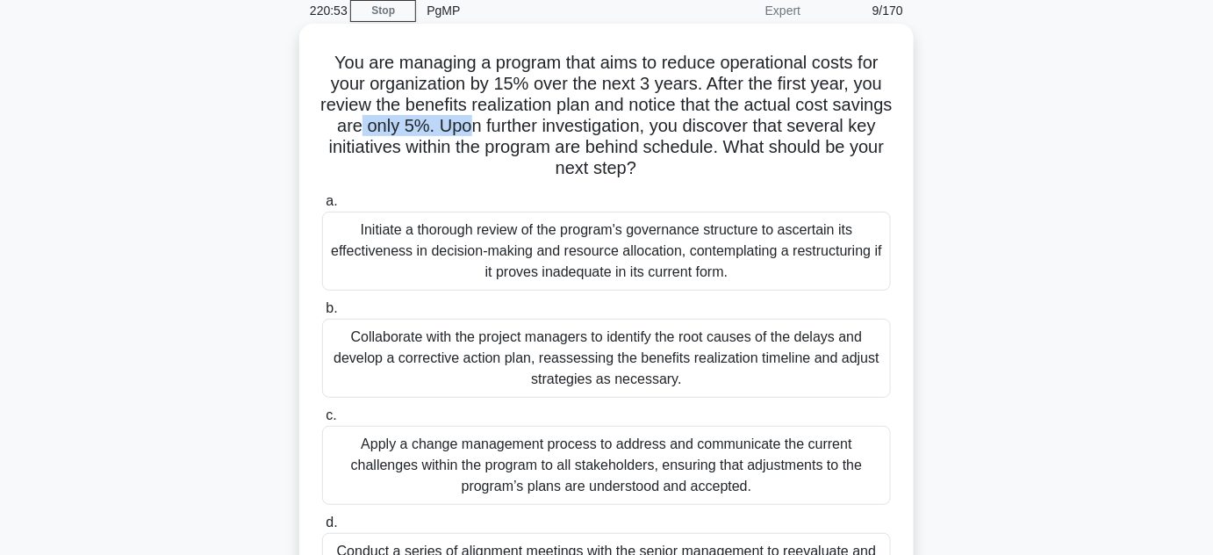
drag, startPoint x: 435, startPoint y: 125, endPoint x: 541, endPoint y: 119, distance: 106.4
click at [541, 119] on h5 "You are managing a program that aims to reduce operational costs for your organ…" at bounding box center [606, 116] width 572 height 128
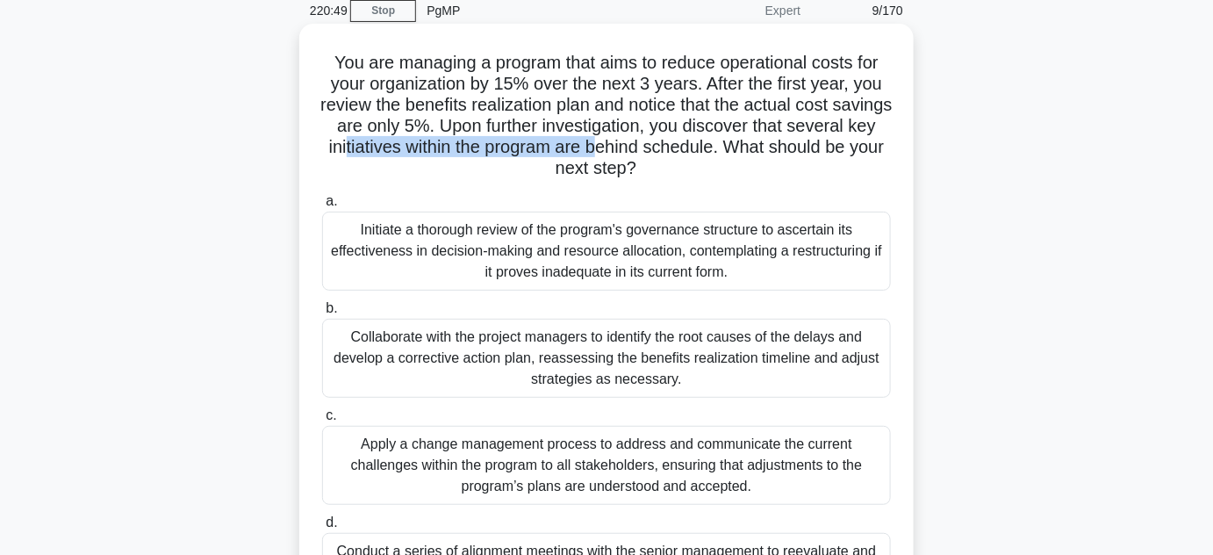
drag, startPoint x: 456, startPoint y: 154, endPoint x: 708, endPoint y: 147, distance: 252.9
click at [708, 147] on h5 "You are managing a program that aims to reduce operational costs for your organ…" at bounding box center [606, 116] width 572 height 128
click at [586, 363] on div "Collaborate with the project managers to identify the root causes of the delays…" at bounding box center [606, 358] width 569 height 79
click at [322, 314] on input "b. Collaborate with the project managers to identify the root causes of the del…" at bounding box center [322, 308] width 0 height 11
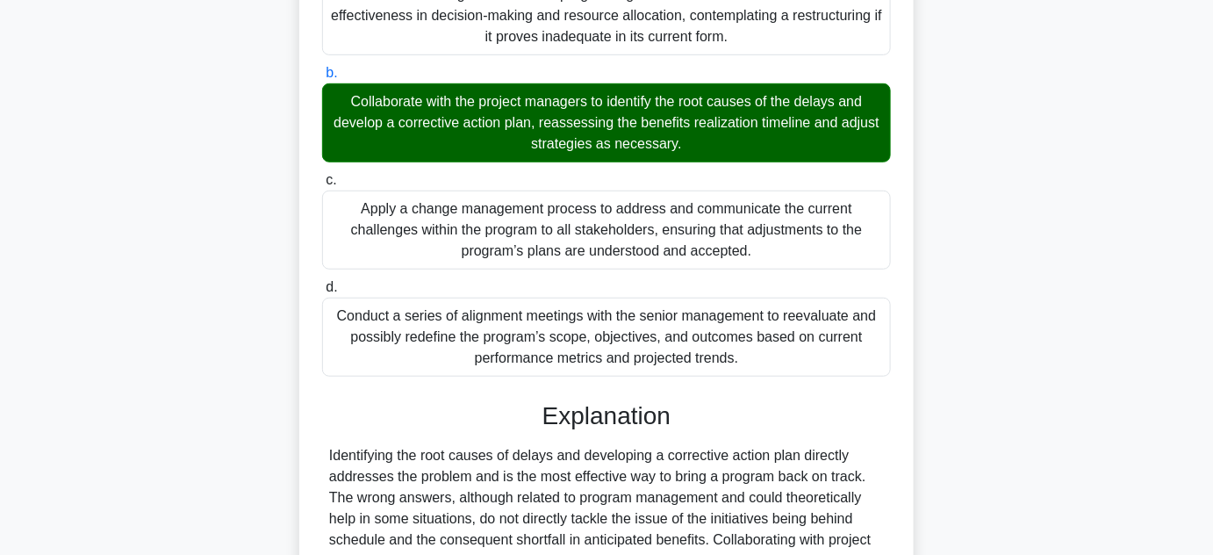
scroll to position [506, 0]
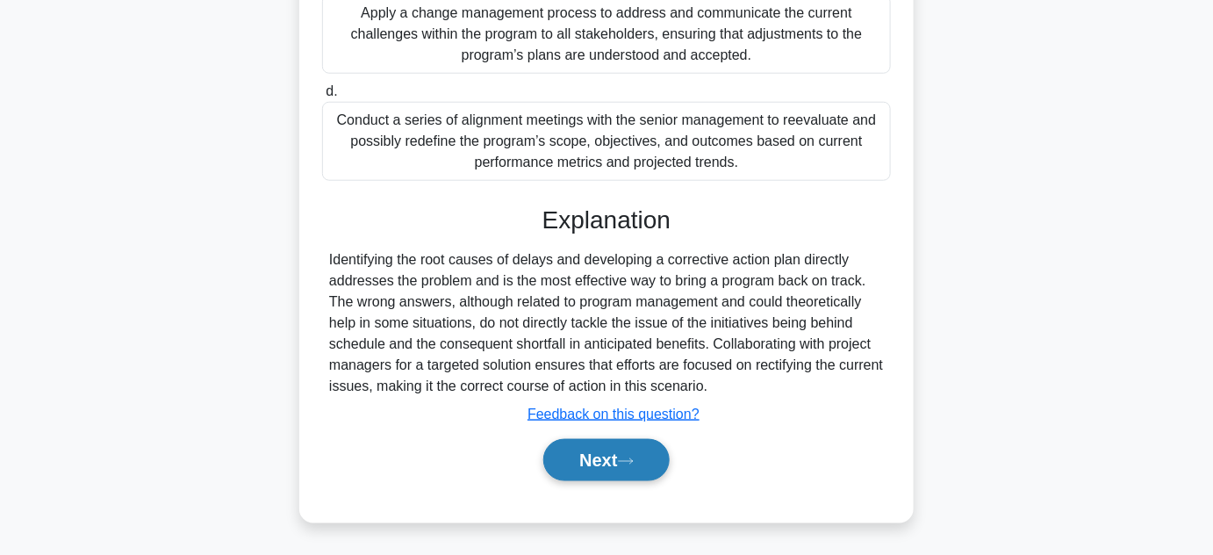
click at [607, 446] on button "Next" at bounding box center [606, 460] width 126 height 42
click at [597, 460] on button "Next" at bounding box center [606, 460] width 126 height 42
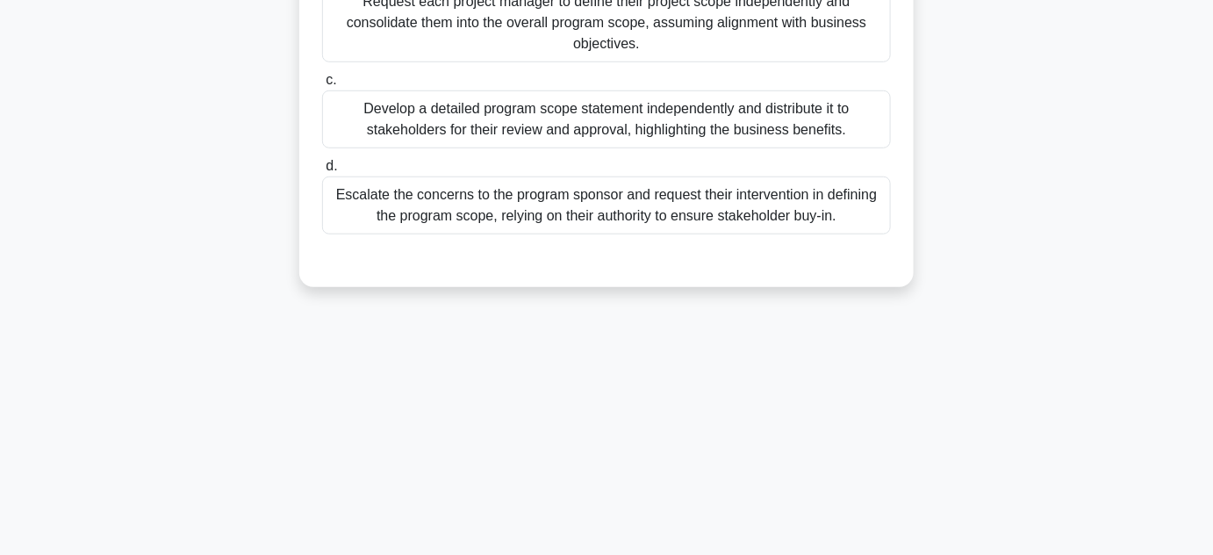
scroll to position [0, 0]
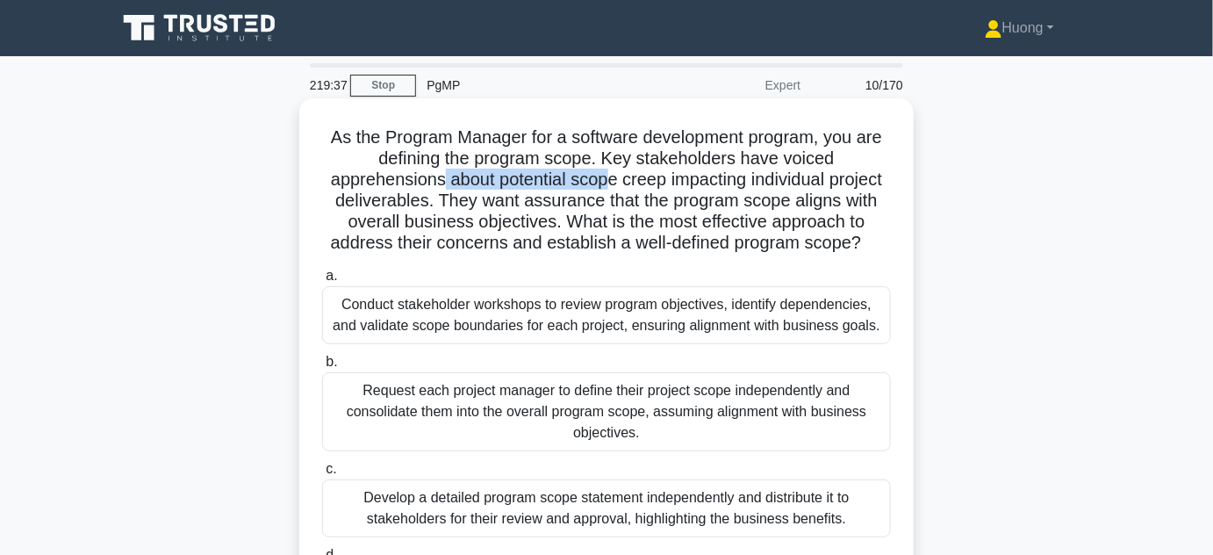
drag, startPoint x: 436, startPoint y: 183, endPoint x: 602, endPoint y: 174, distance: 166.2
click at [602, 174] on h5 "As the Program Manager for a software development program, you are defining the…" at bounding box center [606, 190] width 572 height 128
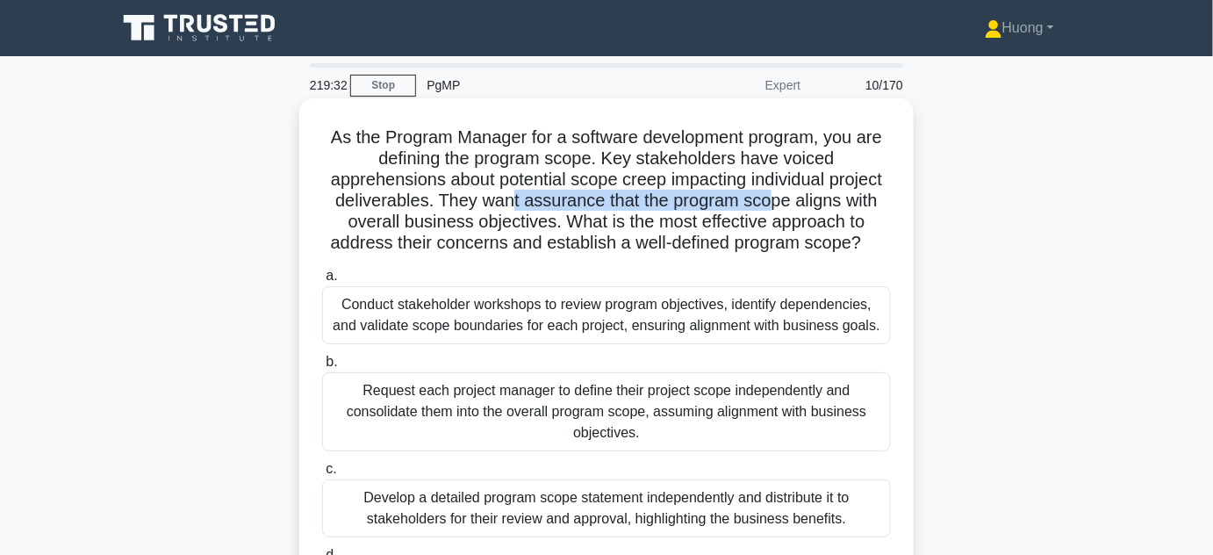
drag, startPoint x: 509, startPoint y: 203, endPoint x: 772, endPoint y: 202, distance: 262.5
click at [772, 202] on h5 "As the Program Manager for a software development program, you are defining the…" at bounding box center [606, 190] width 572 height 128
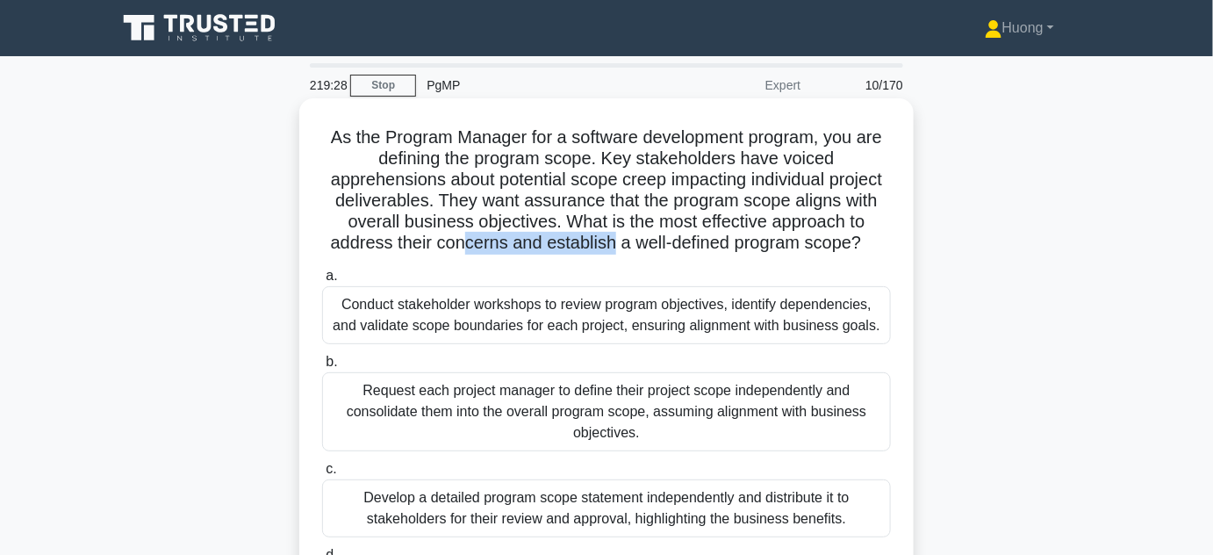
drag, startPoint x: 463, startPoint y: 245, endPoint x: 612, endPoint y: 245, distance: 148.4
click at [612, 245] on h5 "As the Program Manager for a software development program, you are defining the…" at bounding box center [606, 190] width 572 height 128
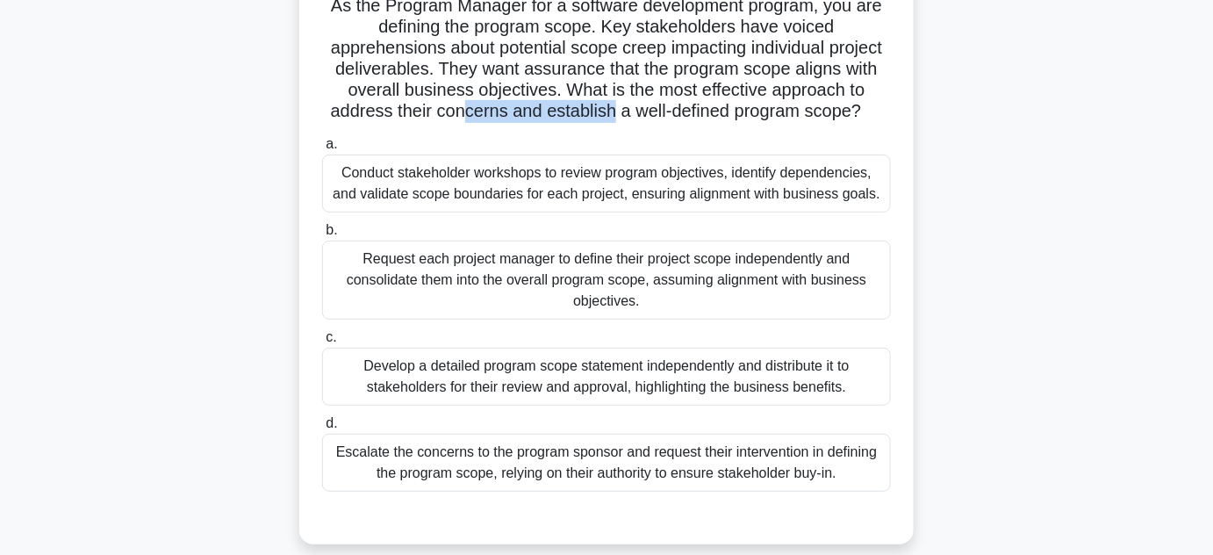
scroll to position [159, 0]
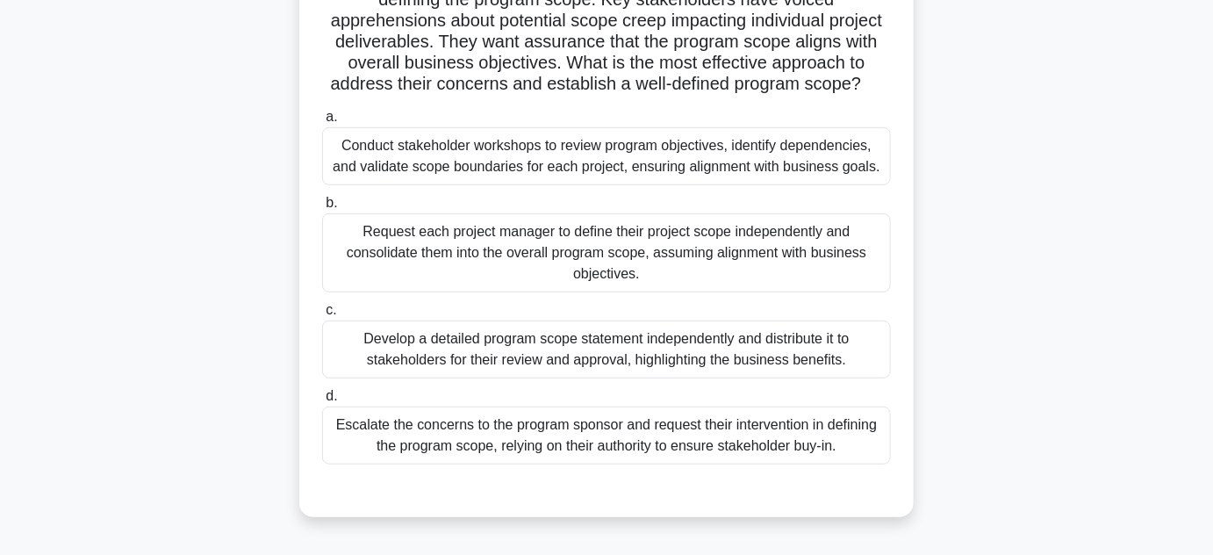
click at [646, 170] on div "Conduct stakeholder workshops to review program objectives, identify dependenci…" at bounding box center [606, 156] width 569 height 58
click at [322, 123] on input "a. Conduct stakeholder workshops to review program objectives, identify depende…" at bounding box center [322, 116] width 0 height 11
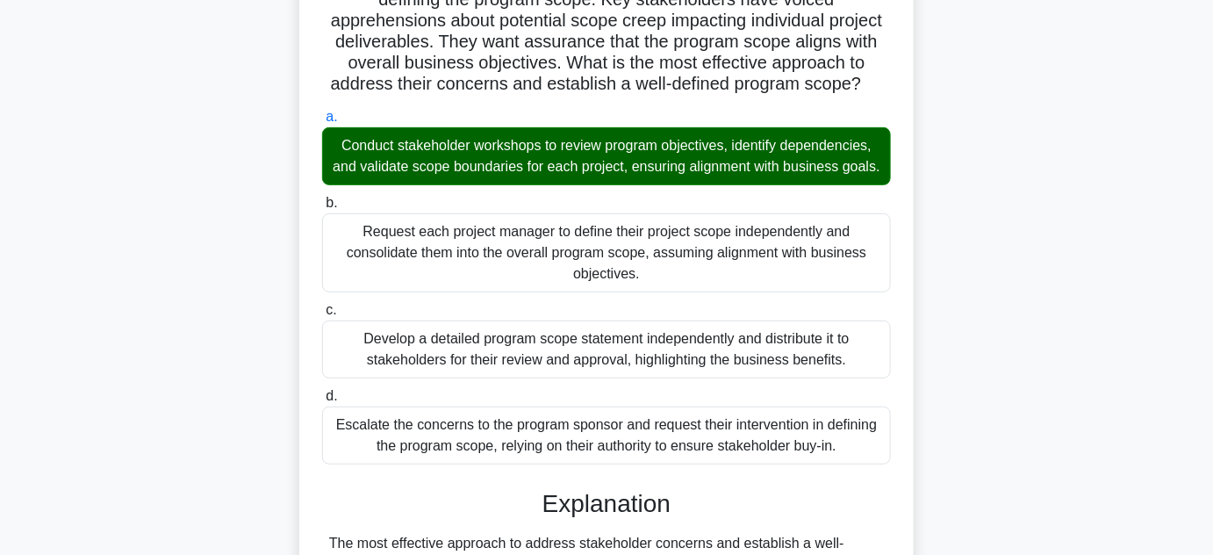
scroll to position [558, 0]
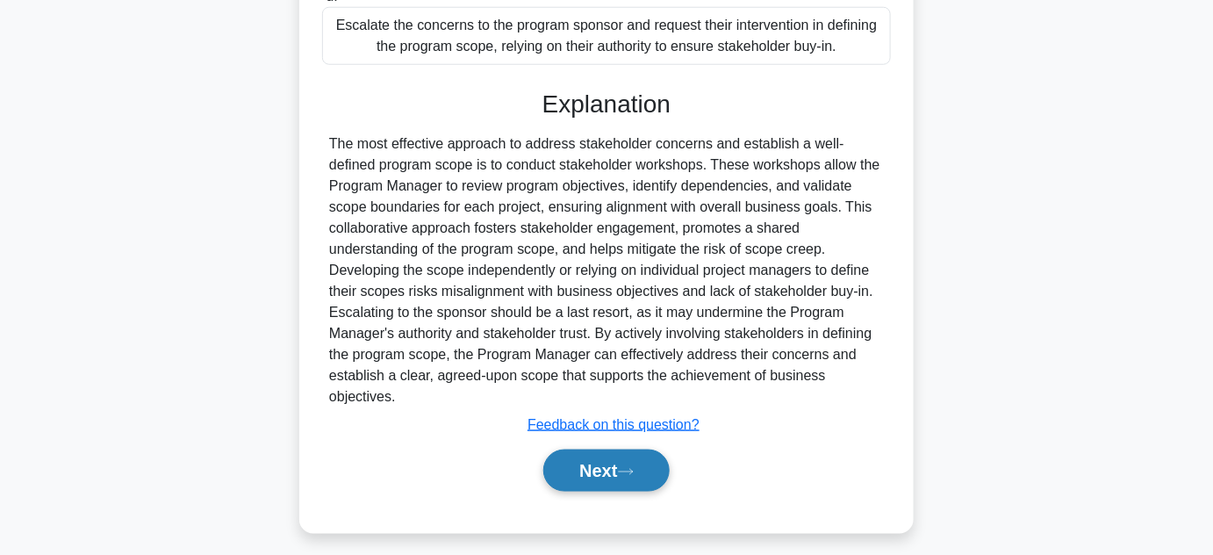
click at [619, 492] on button "Next" at bounding box center [606, 470] width 126 height 42
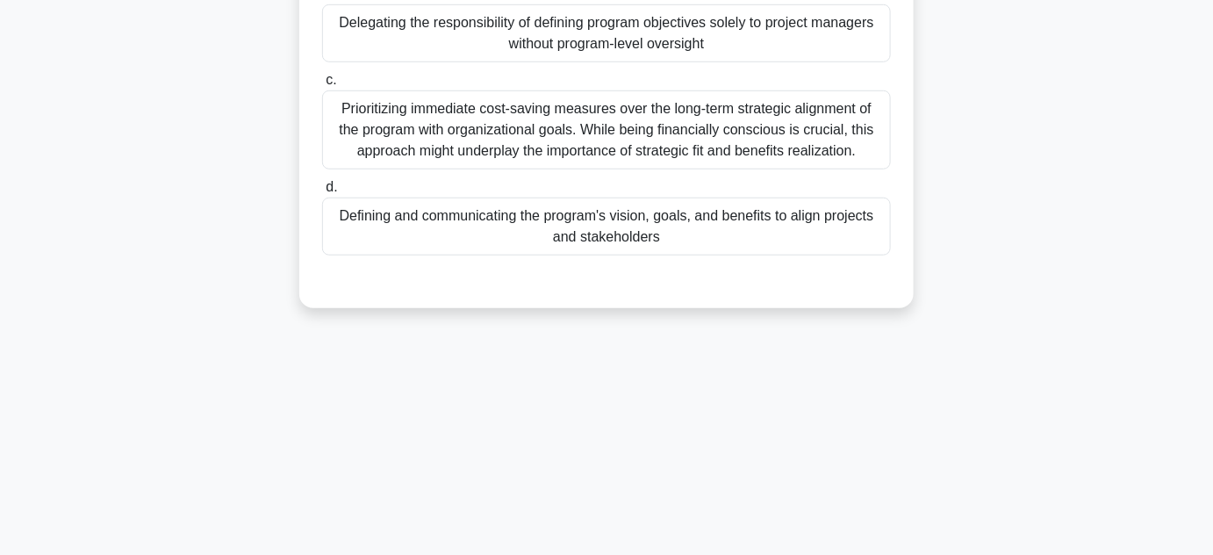
scroll to position [0, 0]
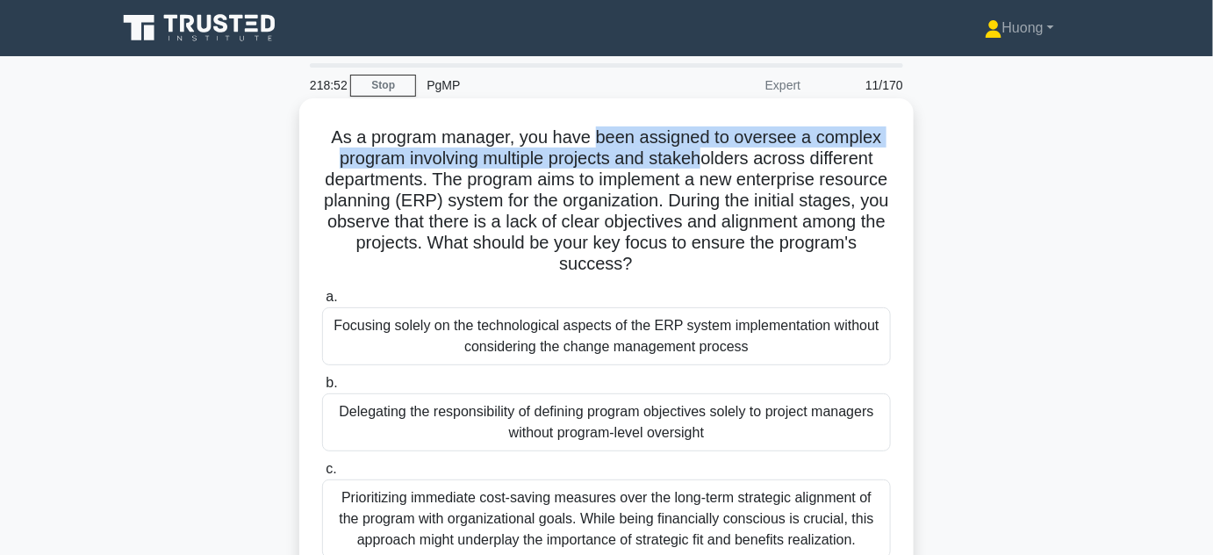
drag, startPoint x: 594, startPoint y: 144, endPoint x: 704, endPoint y: 157, distance: 110.5
click at [704, 157] on h5 "As a program manager, you have been assigned to oversee a complex program invol…" at bounding box center [606, 200] width 572 height 149
click at [435, 163] on h5 "As a program manager, you have been assigned to oversee a complex program invol…" at bounding box center [606, 200] width 572 height 149
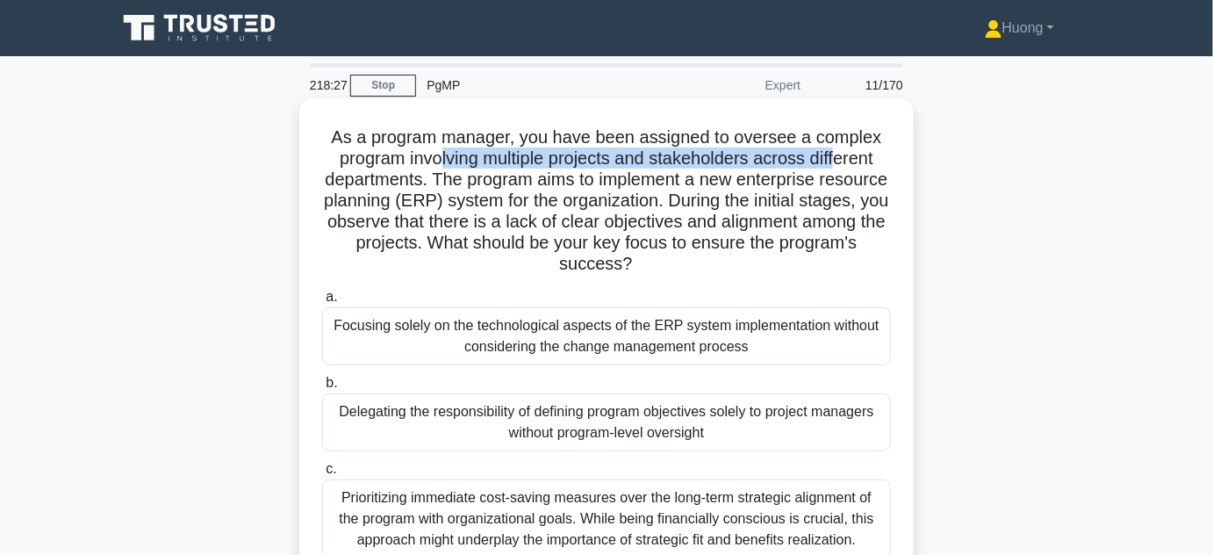
drag, startPoint x: 434, startPoint y: 163, endPoint x: 844, endPoint y: 163, distance: 410.8
click at [844, 163] on h5 "As a program manager, you have been assigned to oversee a complex program invol…" at bounding box center [606, 200] width 572 height 149
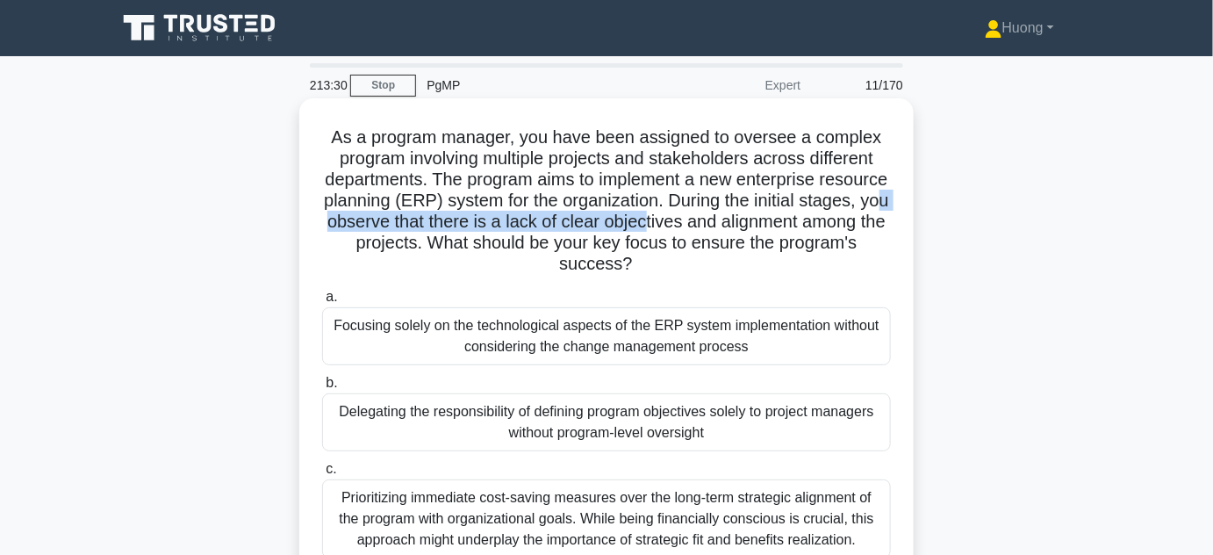
drag, startPoint x: 442, startPoint y: 228, endPoint x: 777, endPoint y: 226, distance: 335.3
click at [777, 226] on h5 "As a program manager, you have been assigned to oversee a complex program invol…" at bounding box center [606, 200] width 572 height 149
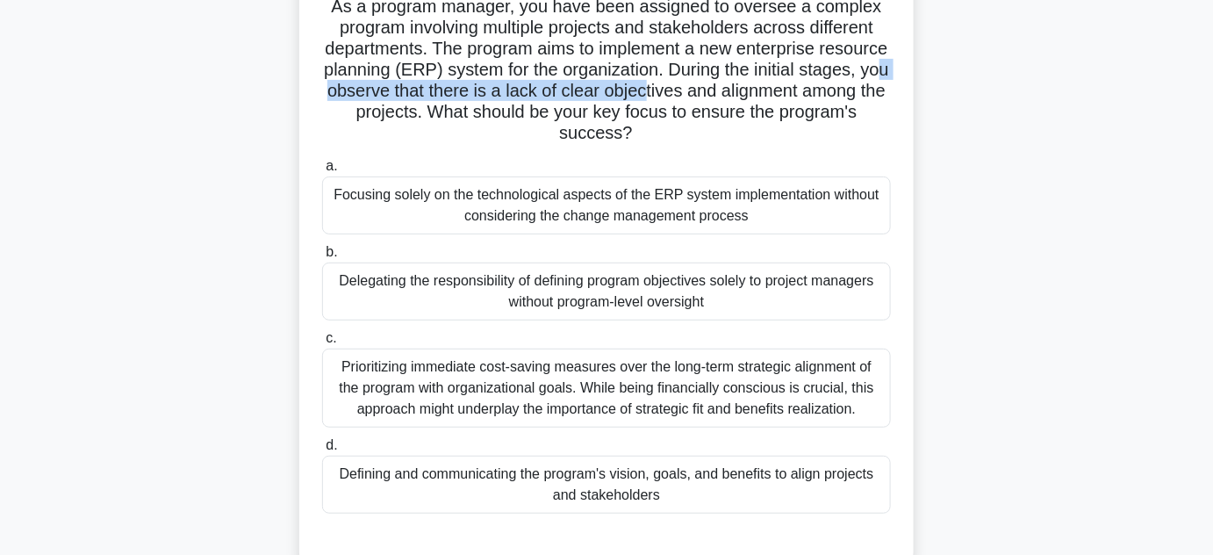
scroll to position [159, 0]
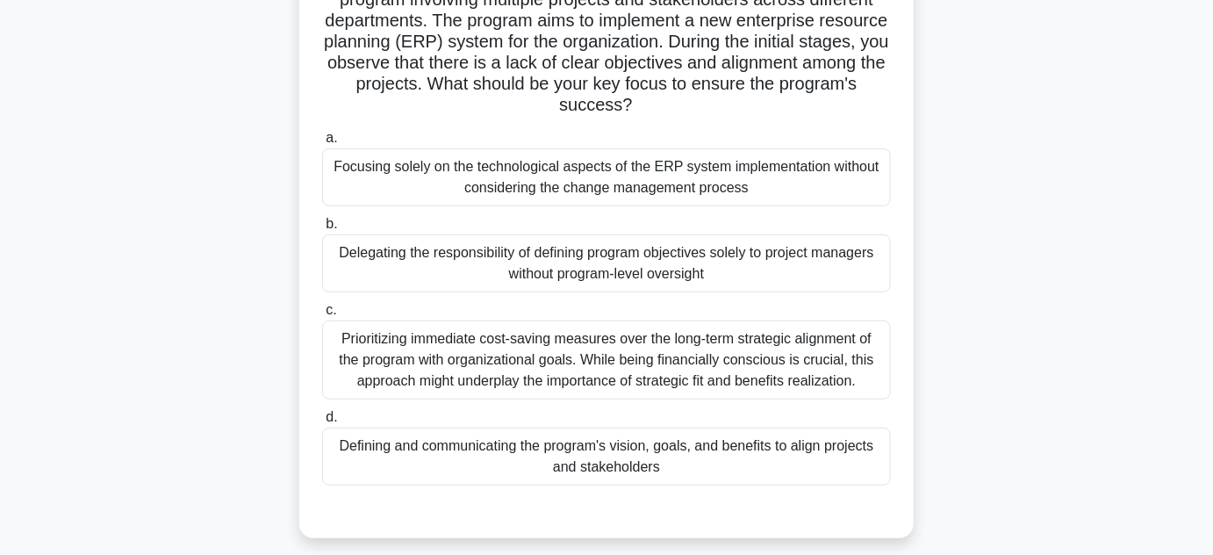
click at [616, 456] on div "Defining and communicating the program's vision, goals, and benefits to align p…" at bounding box center [606, 456] width 569 height 58
click at [322, 423] on input "d. Defining and communicating the program's vision, goals, and benefits to alig…" at bounding box center [322, 417] width 0 height 11
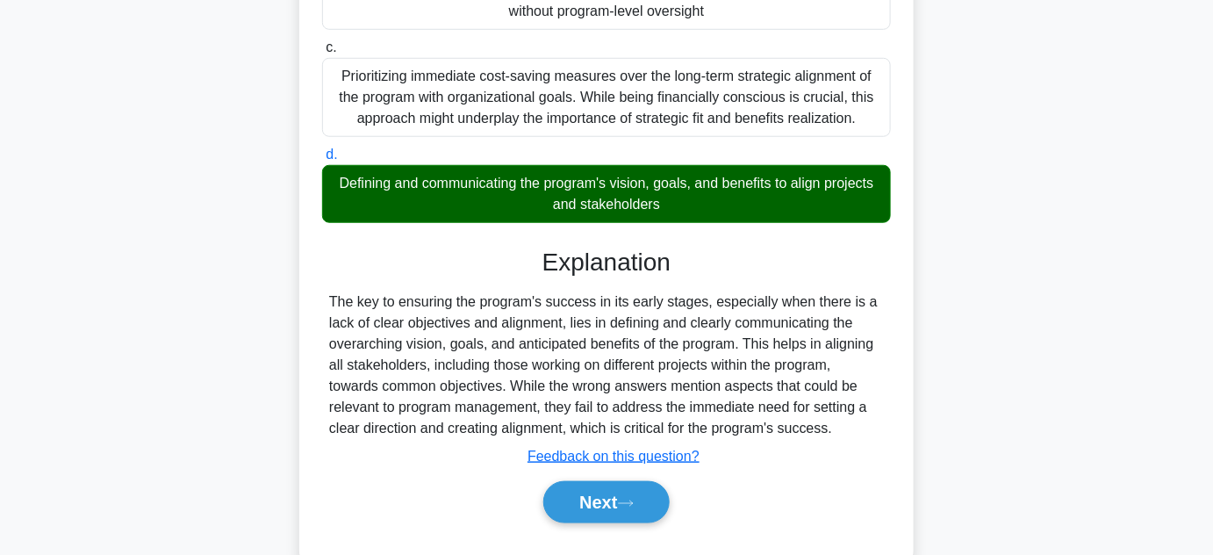
scroll to position [463, 0]
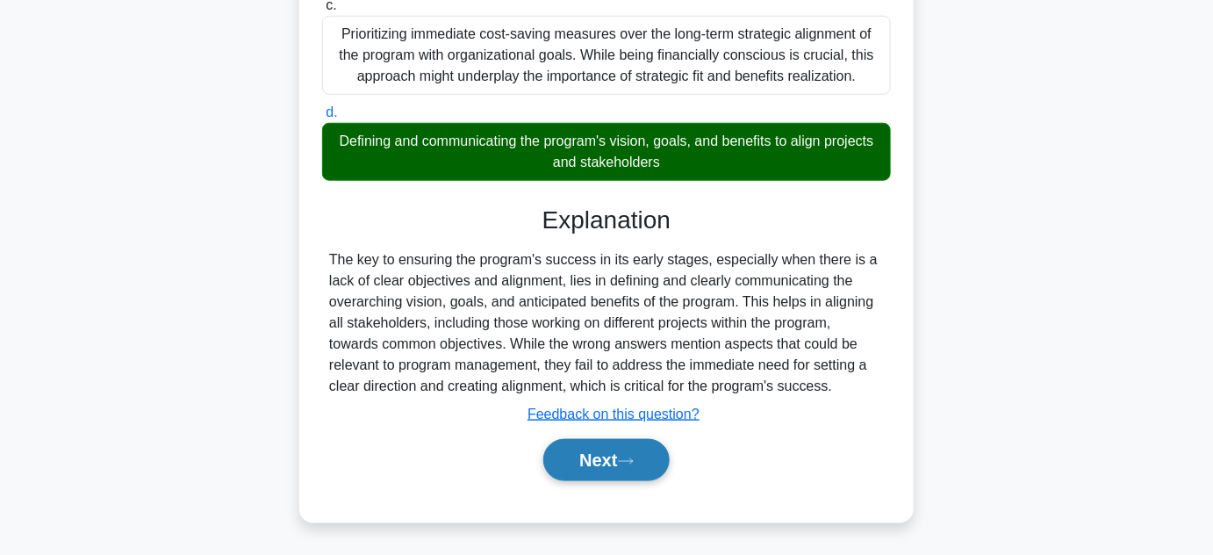
click at [617, 456] on button "Next" at bounding box center [606, 460] width 126 height 42
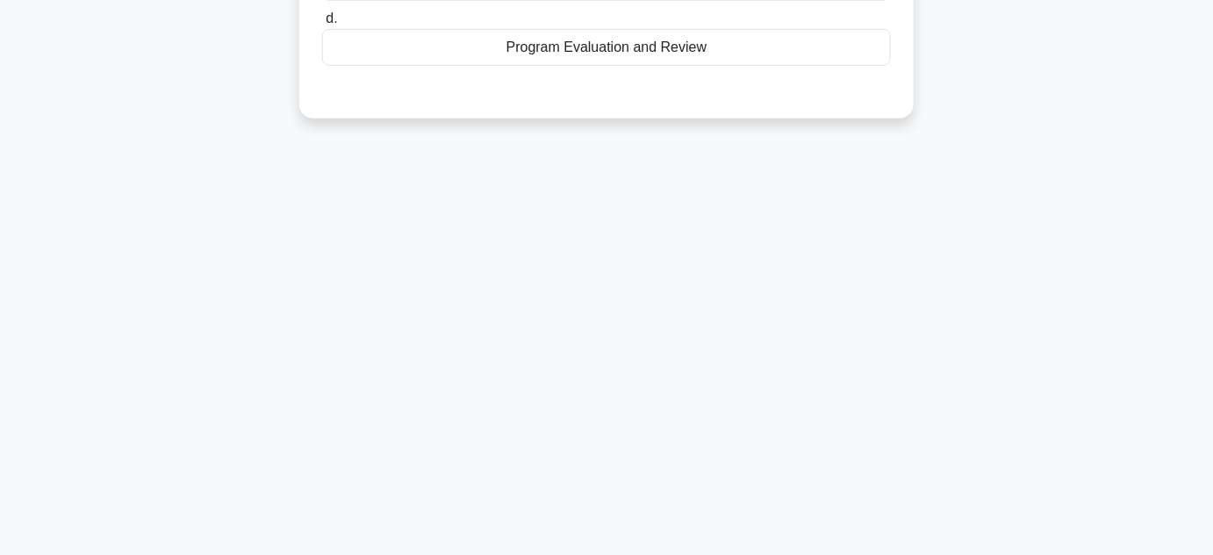
scroll to position [75, 0]
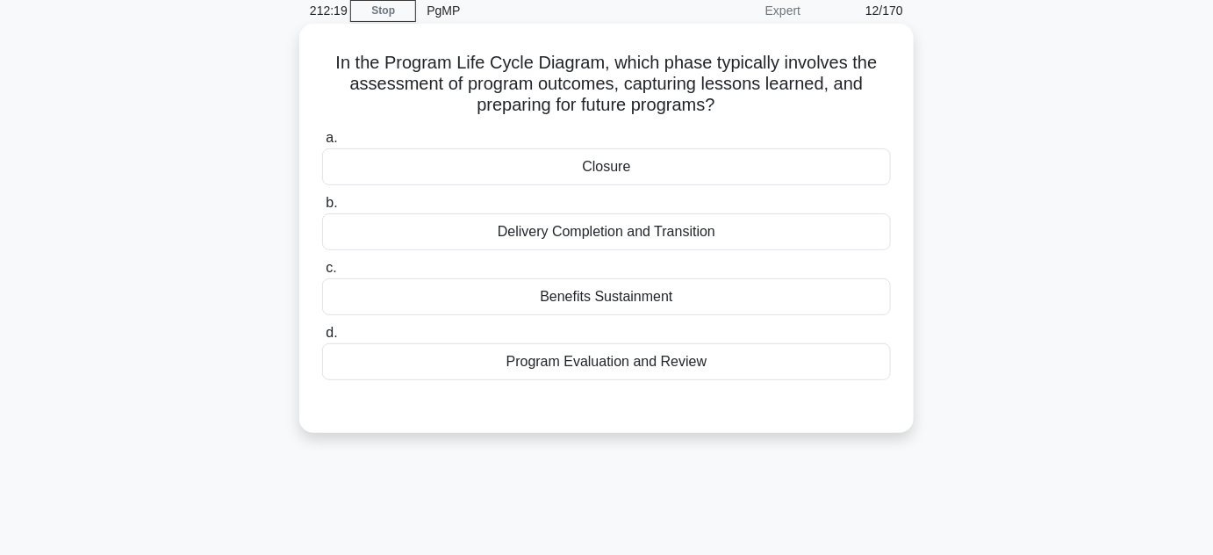
click at [594, 175] on div "Closure" at bounding box center [606, 166] width 569 height 37
click at [322, 144] on input "a. Closure" at bounding box center [322, 138] width 0 height 11
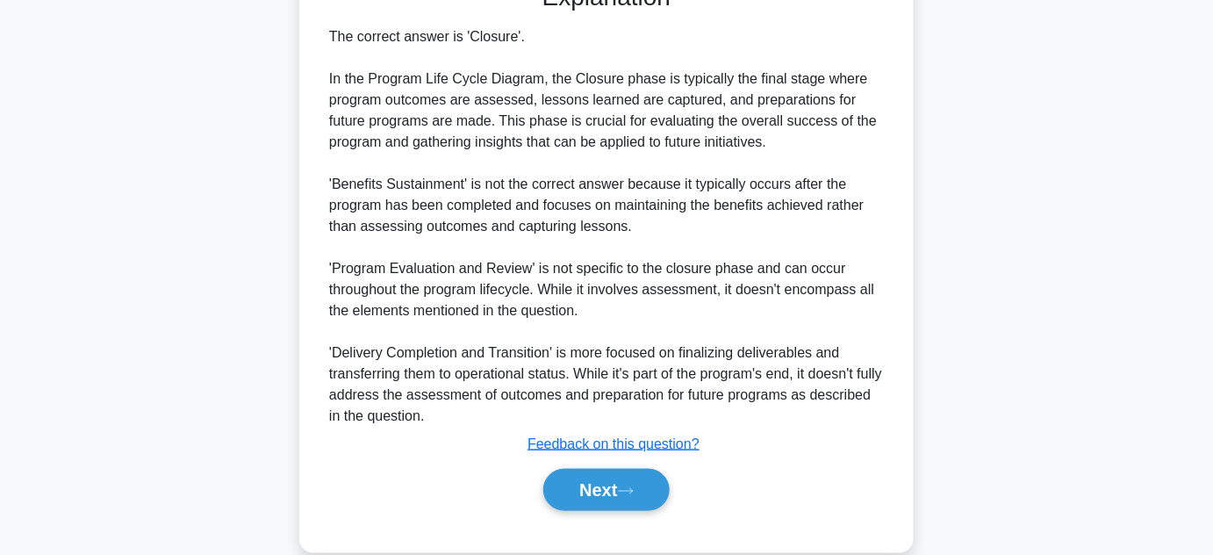
scroll to position [527, 0]
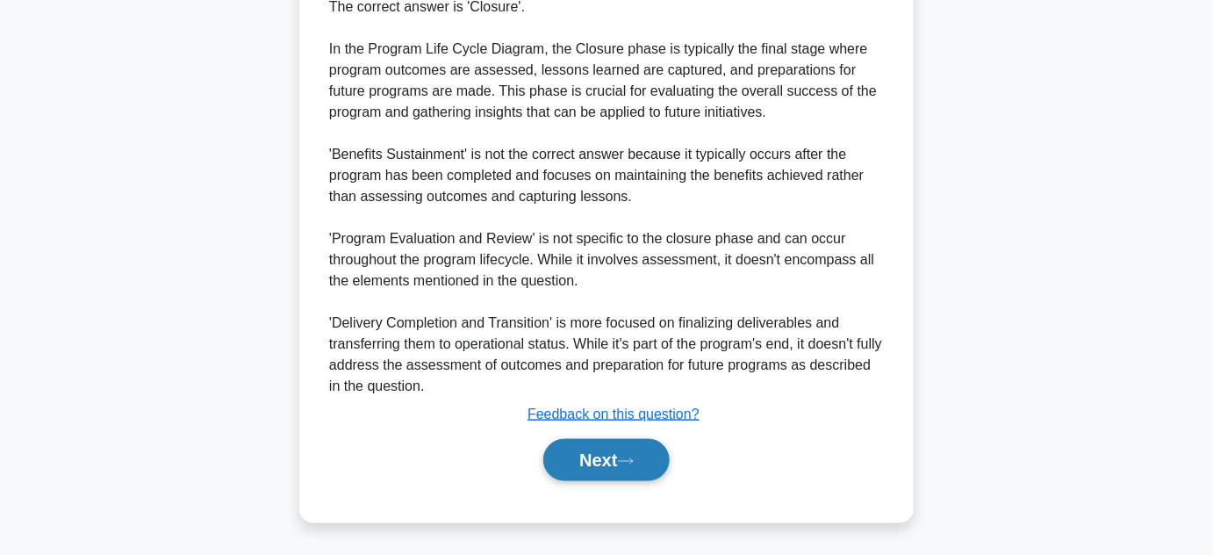
click at [622, 466] on button "Next" at bounding box center [606, 460] width 126 height 42
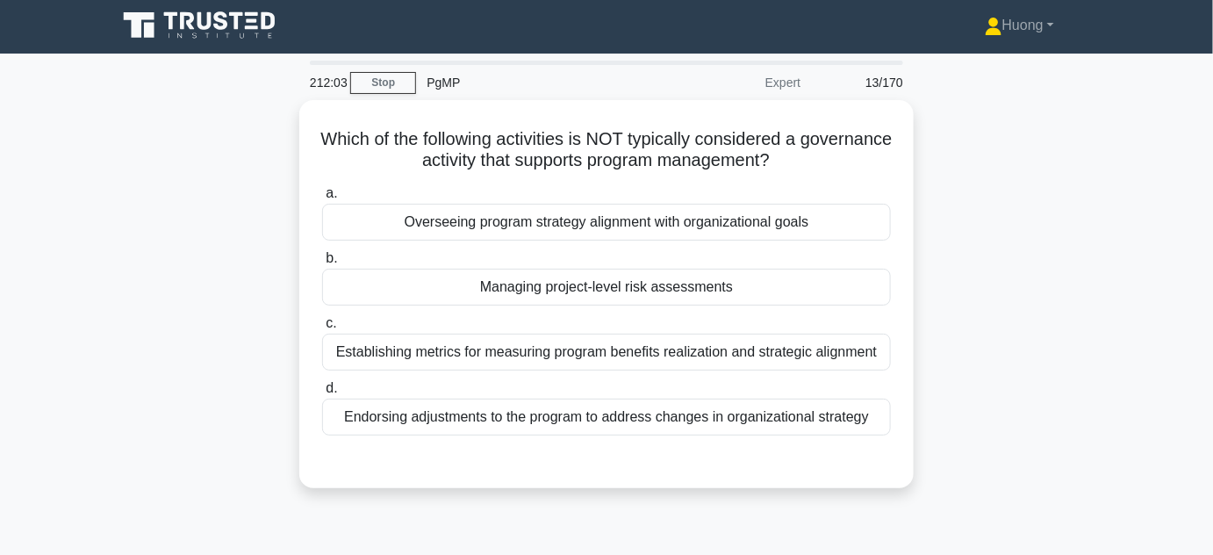
scroll to position [0, 0]
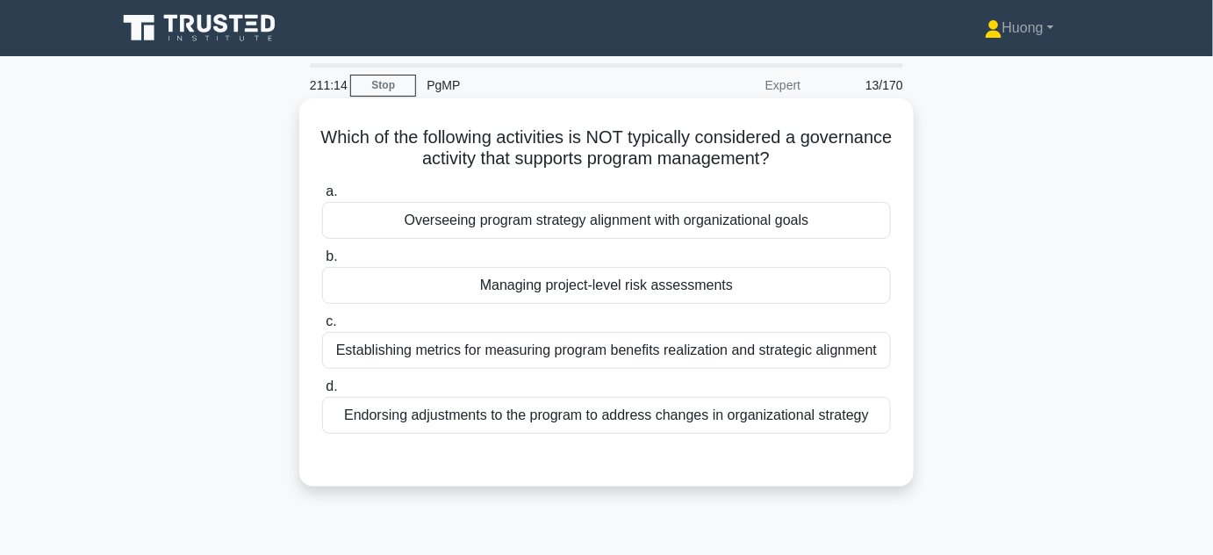
click at [604, 299] on div "Managing project-level risk assessments" at bounding box center [606, 285] width 569 height 37
click at [322, 262] on input "b. Managing project-level risk assessments" at bounding box center [322, 256] width 0 height 11
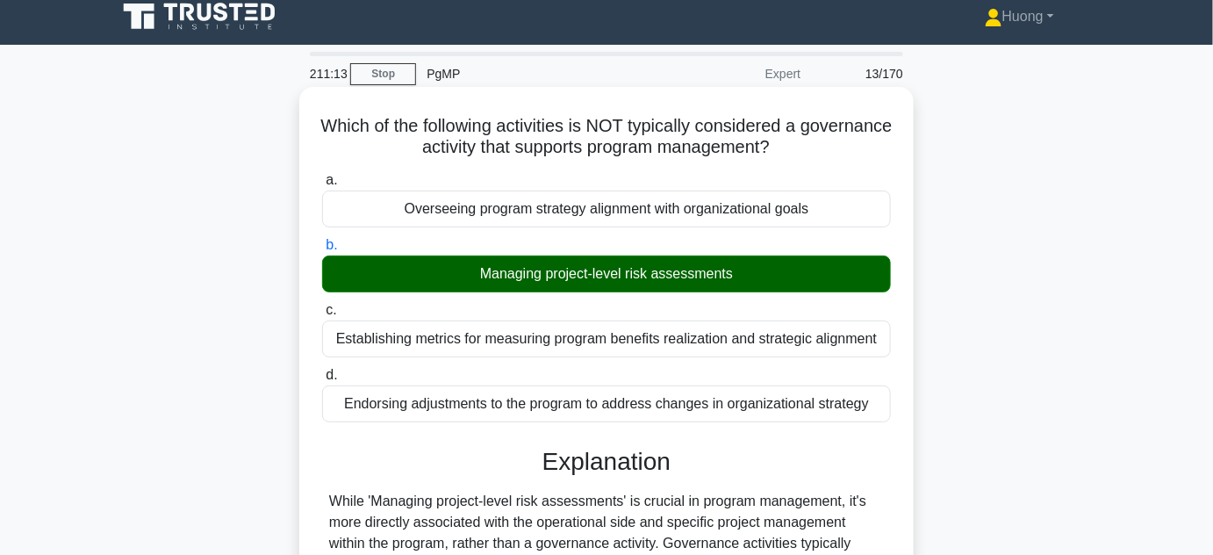
scroll to position [393, 0]
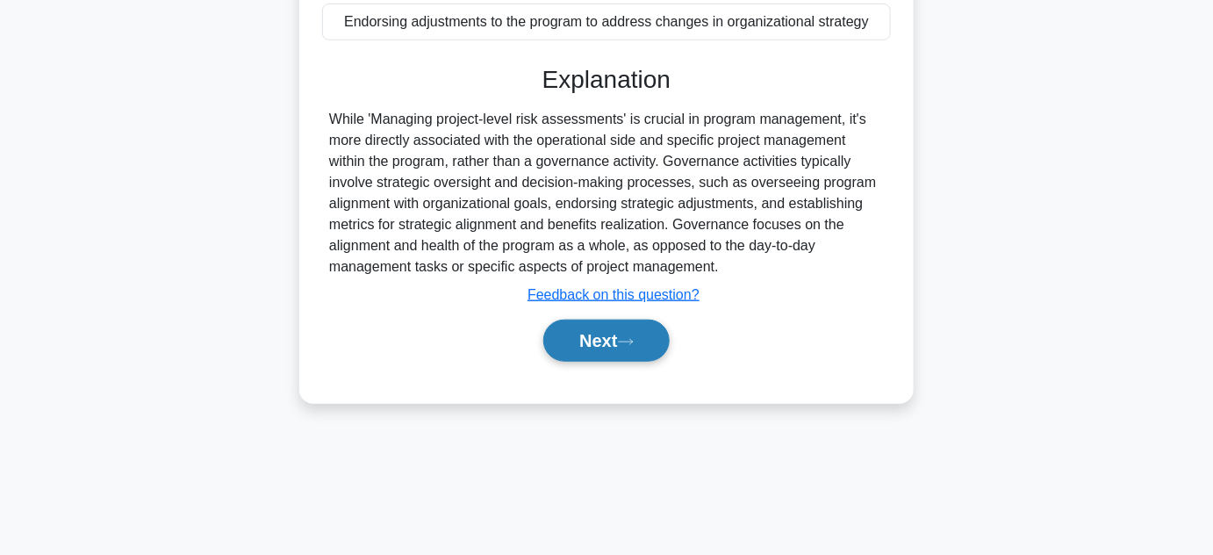
click at [607, 353] on button "Next" at bounding box center [606, 341] width 126 height 42
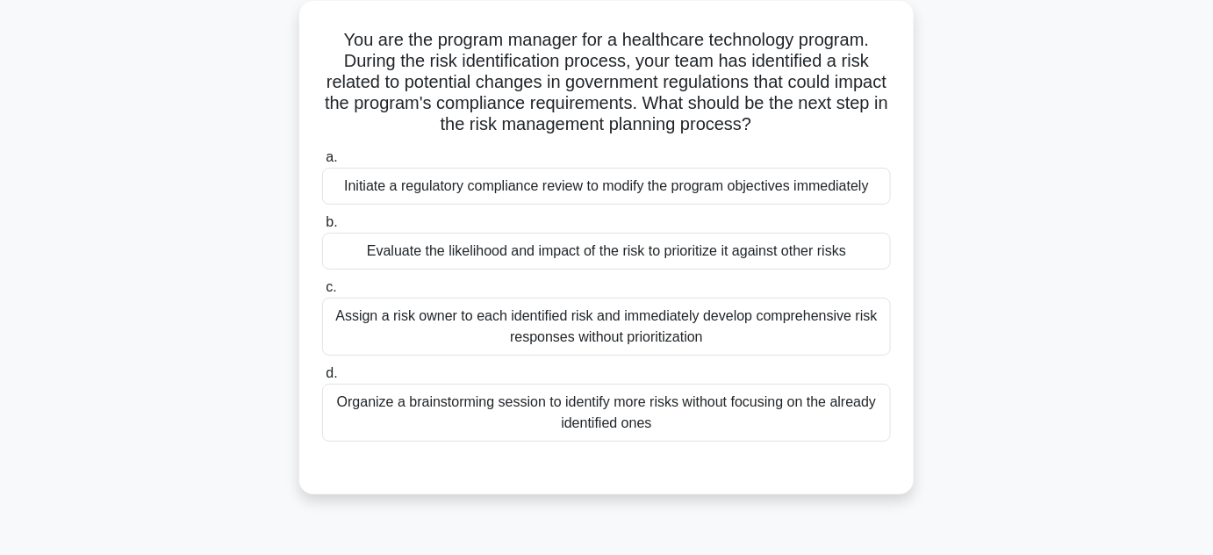
scroll to position [75, 0]
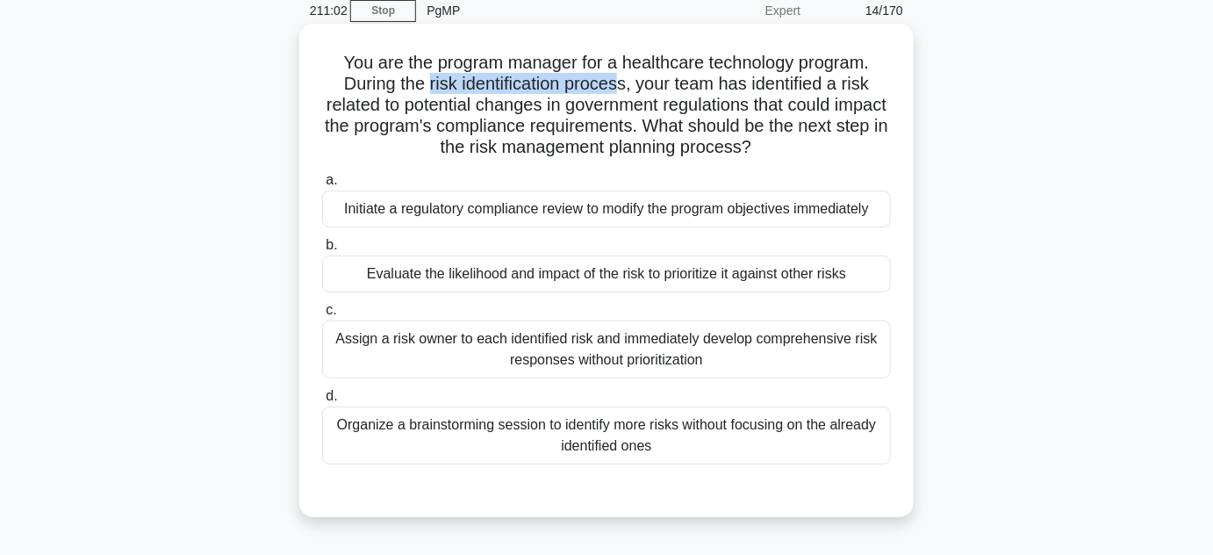
drag, startPoint x: 425, startPoint y: 83, endPoint x: 624, endPoint y: 85, distance: 199.3
click at [624, 85] on h5 "You are the program manager for a healthcare technology program. During the ris…" at bounding box center [606, 105] width 572 height 107
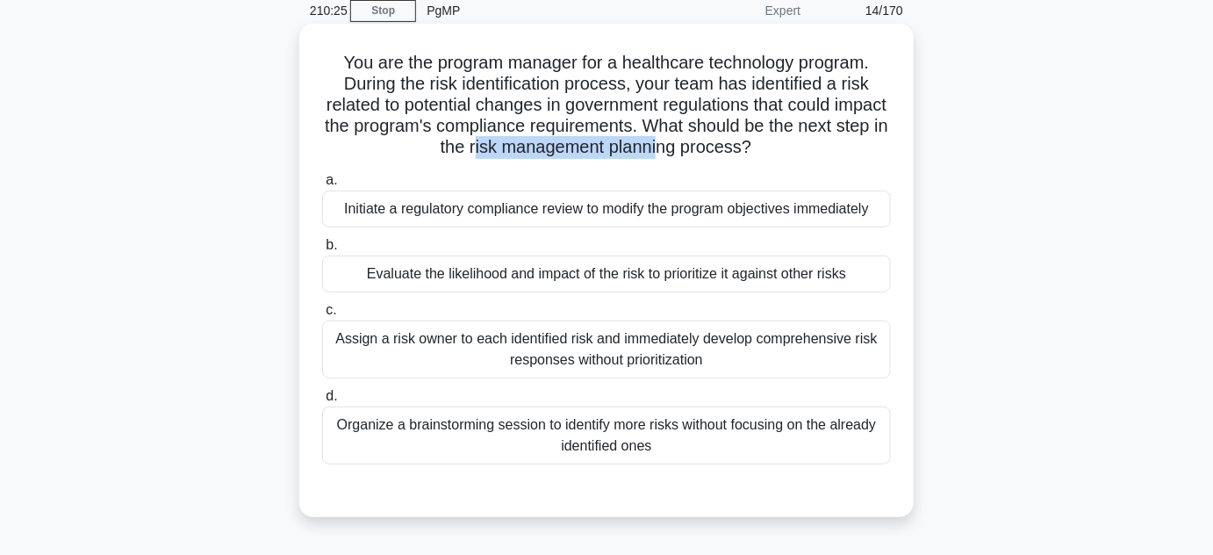
drag, startPoint x: 522, startPoint y: 155, endPoint x: 711, endPoint y: 158, distance: 188.7
click at [711, 158] on h5 "You are the program manager for a healthcare technology program. During the ris…" at bounding box center [606, 105] width 572 height 107
click at [550, 273] on div "Evaluate the likelihood and impact of the risk to prioritize it against other r…" at bounding box center [606, 273] width 569 height 37
click at [322, 251] on input "b. Evaluate the likelihood and impact of the risk to prioritize it against othe…" at bounding box center [322, 245] width 0 height 11
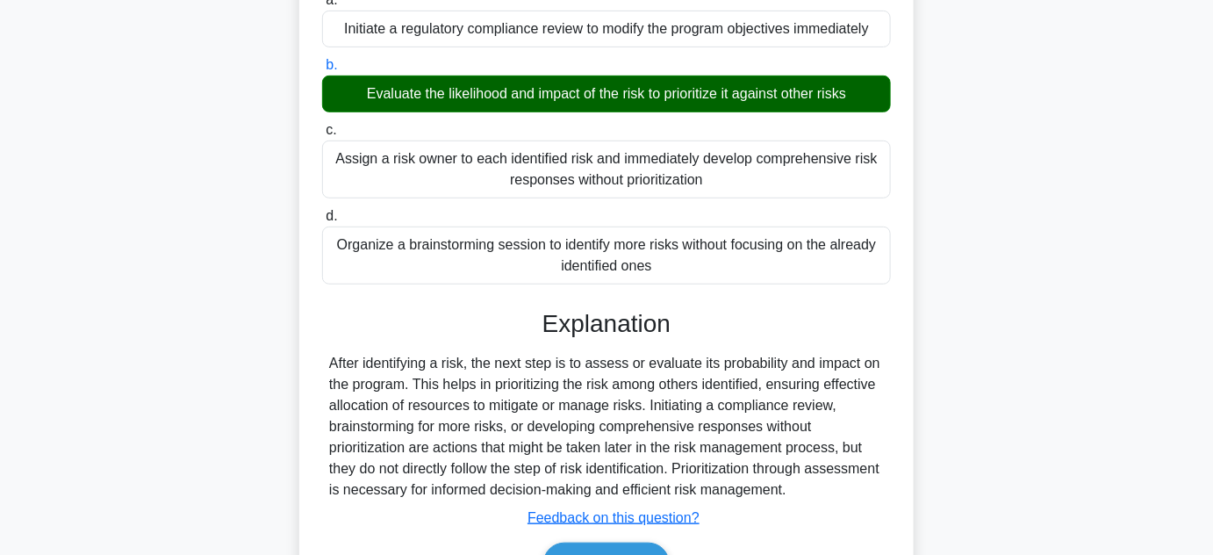
scroll to position [313, 0]
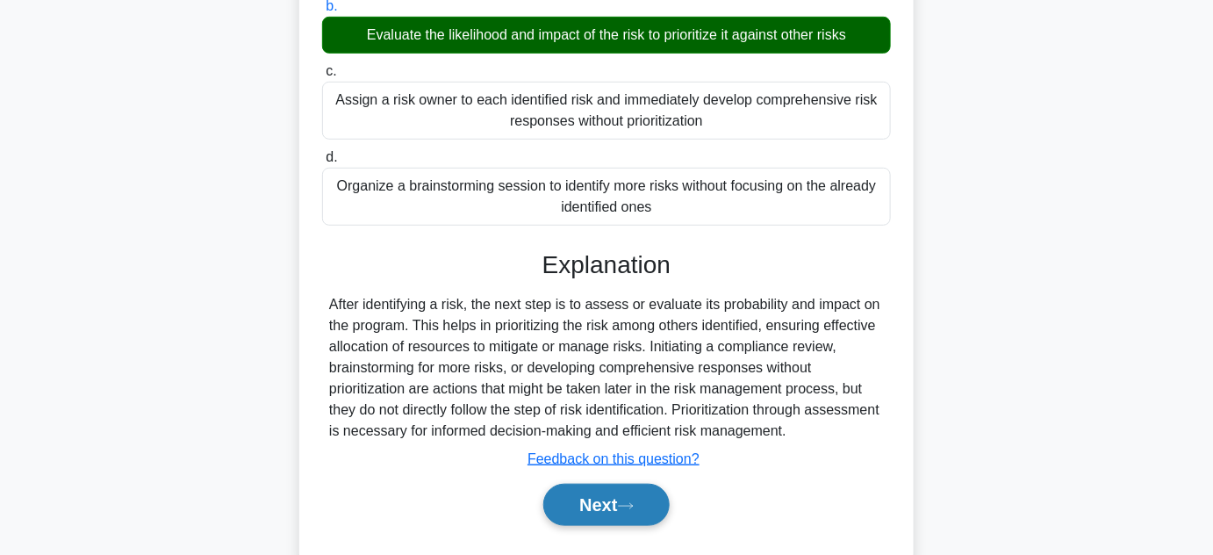
click at [604, 510] on button "Next" at bounding box center [606, 505] width 126 height 42
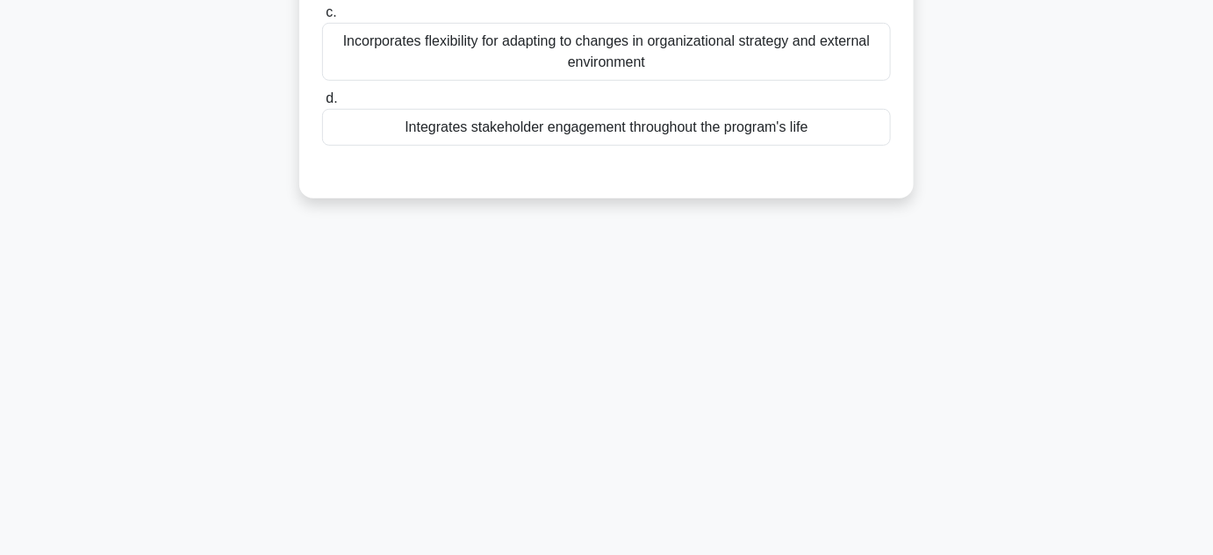
scroll to position [75, 0]
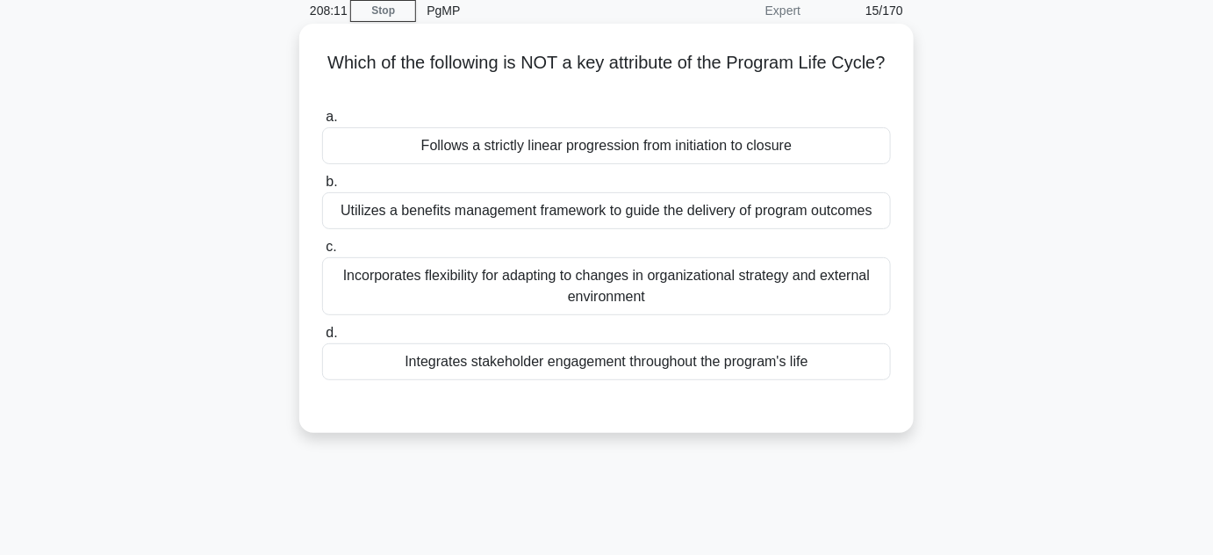
click at [602, 152] on div "Follows a strictly linear progression from initiation to closure" at bounding box center [606, 145] width 569 height 37
click at [322, 123] on input "a. Follows a strictly linear progression from initiation to closure" at bounding box center [322, 116] width 0 height 11
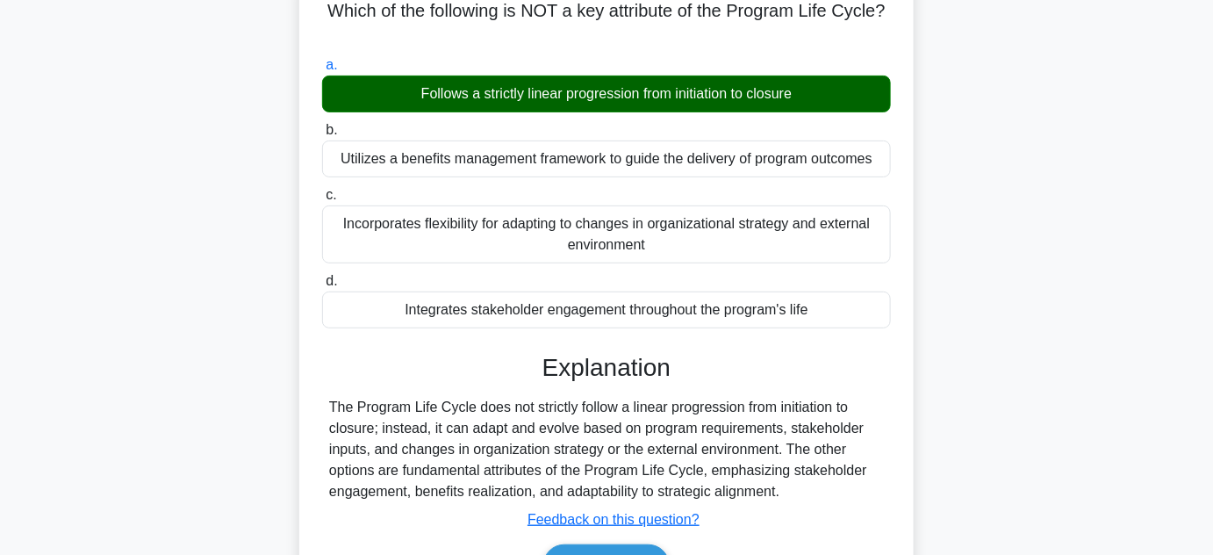
scroll to position [154, 0]
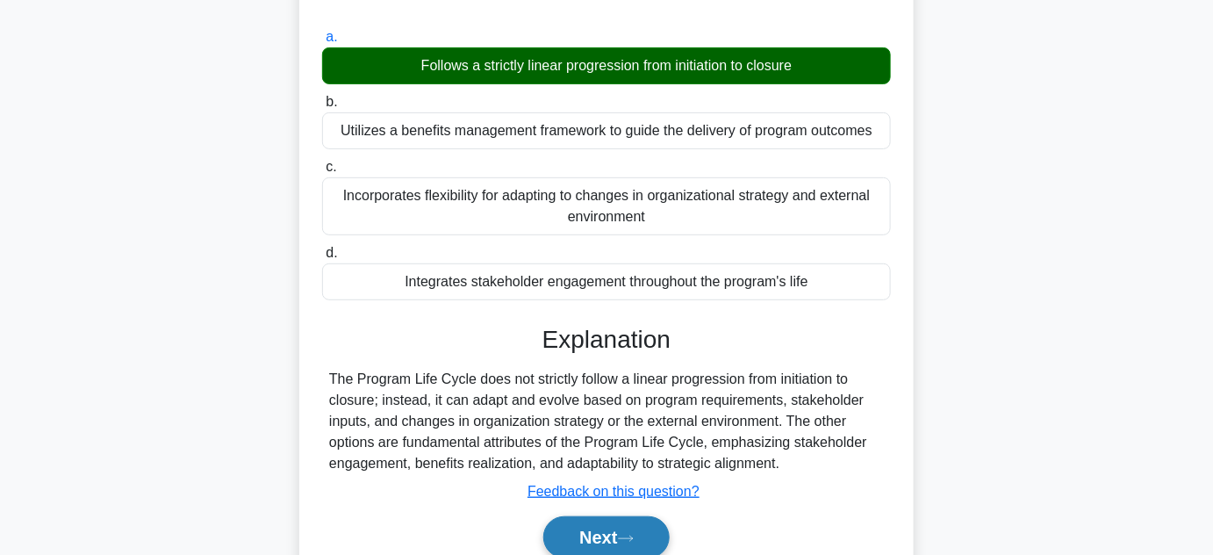
click at [575, 537] on button "Next" at bounding box center [606, 537] width 126 height 42
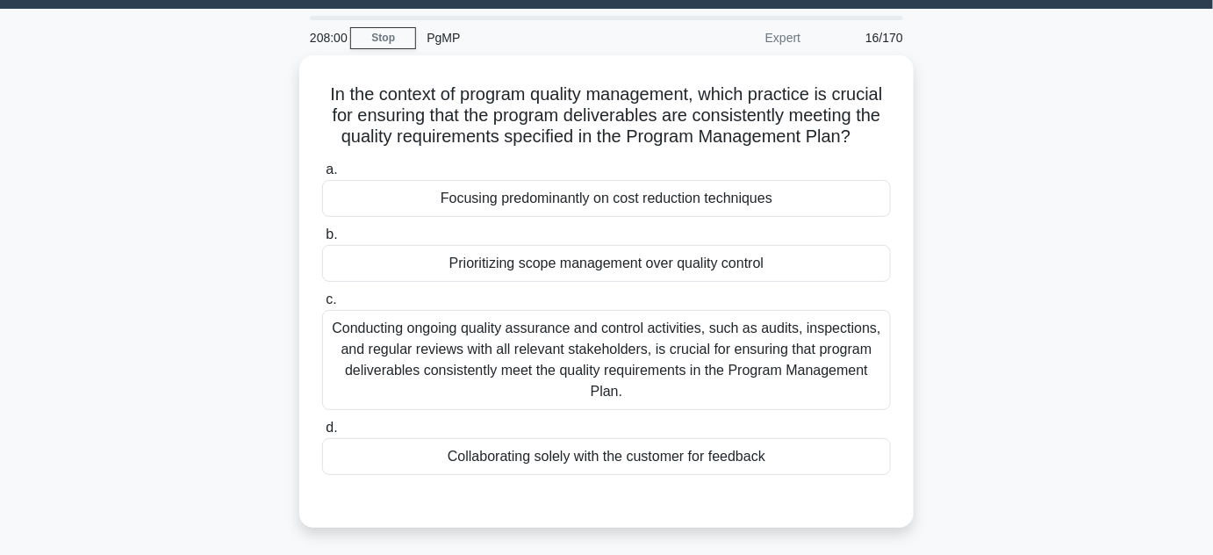
scroll to position [0, 0]
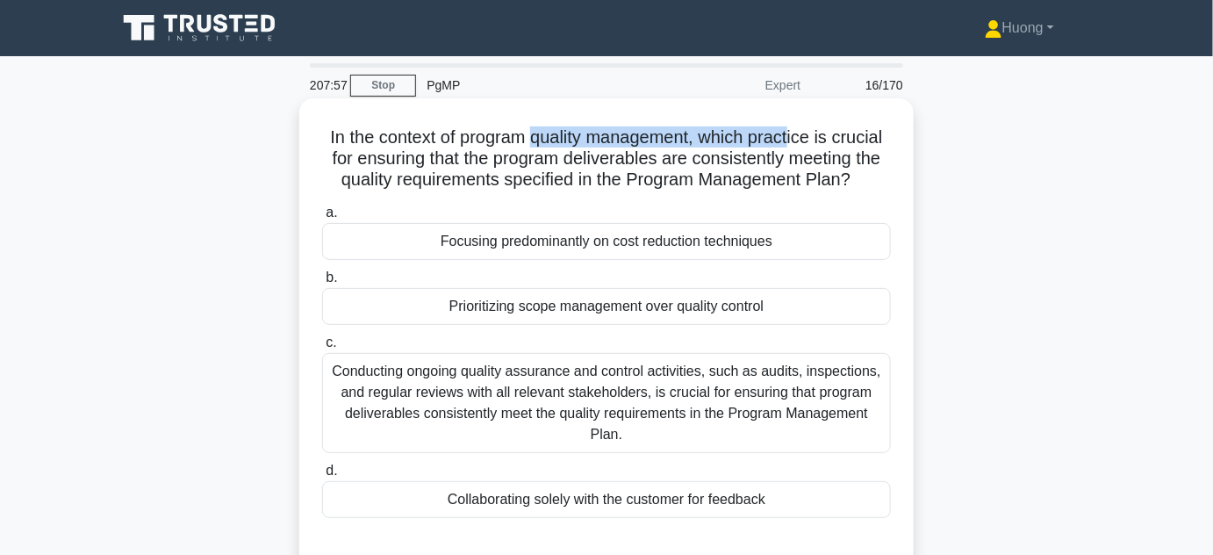
drag, startPoint x: 535, startPoint y: 136, endPoint x: 795, endPoint y: 137, distance: 259.8
click at [795, 137] on h5 "In the context of program quality management, which practice is crucial for ens…" at bounding box center [606, 158] width 572 height 65
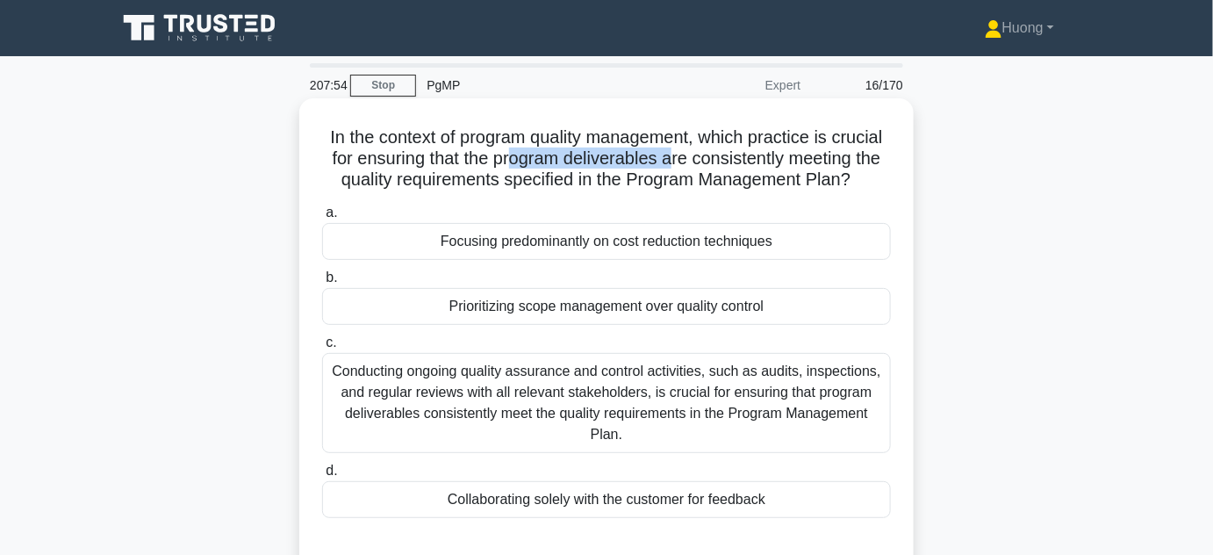
drag, startPoint x: 507, startPoint y: 160, endPoint x: 672, endPoint y: 162, distance: 165.0
click at [672, 162] on h5 "In the context of program quality management, which practice is crucial for ens…" at bounding box center [606, 158] width 572 height 65
click at [553, 161] on h5 "In the context of program quality management, which practice is crucial for ens…" at bounding box center [606, 158] width 572 height 65
drag, startPoint x: 485, startPoint y: 159, endPoint x: 659, endPoint y: 158, distance: 174.7
click at [659, 158] on h5 "In the context of program quality management, which practice is crucial for ens…" at bounding box center [606, 158] width 572 height 65
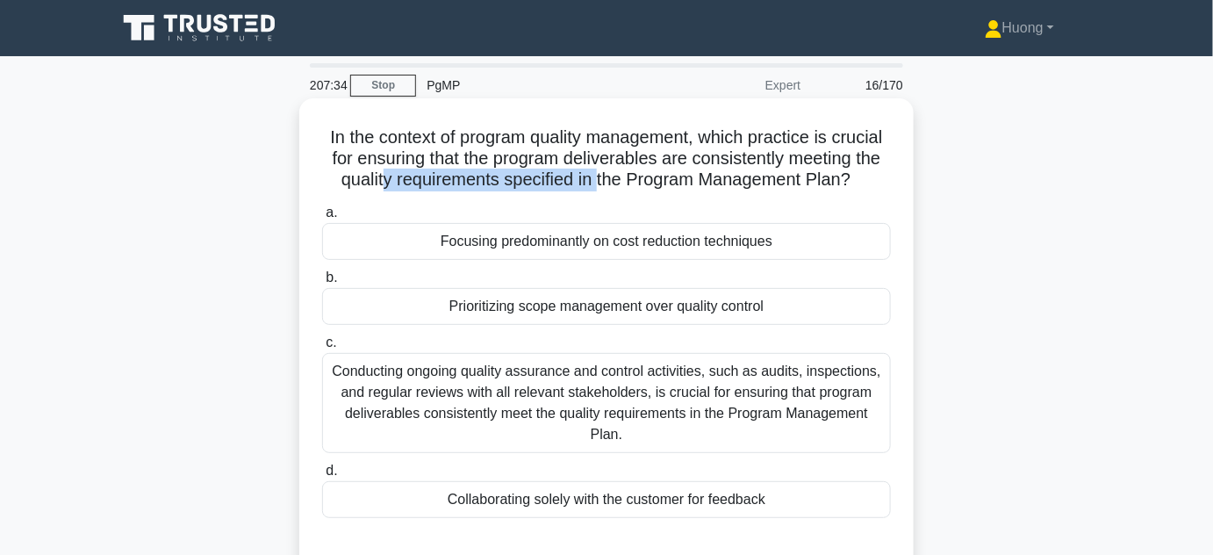
drag, startPoint x: 380, startPoint y: 182, endPoint x: 596, endPoint y: 179, distance: 216.0
click at [596, 179] on h5 "In the context of program quality management, which practice is crucial for ens…" at bounding box center [606, 158] width 572 height 65
click at [622, 413] on div "Conducting ongoing quality assurance and control activities, such as audits, in…" at bounding box center [606, 403] width 569 height 100
click at [322, 348] on input "c. Conducting ongoing quality assurance and control activities, such as audits,…" at bounding box center [322, 342] width 0 height 11
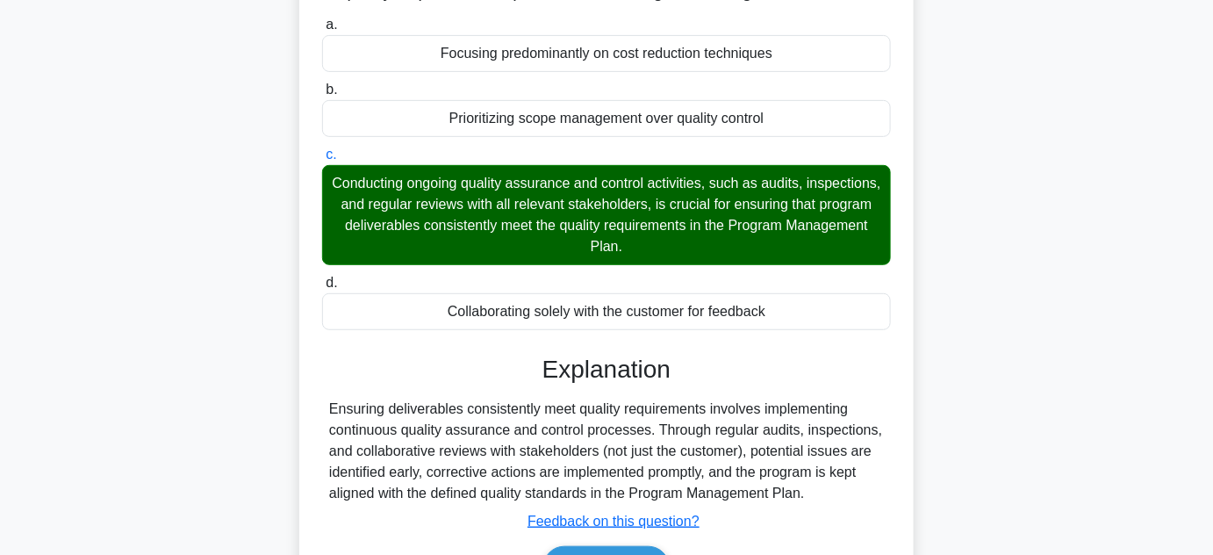
scroll to position [393, 0]
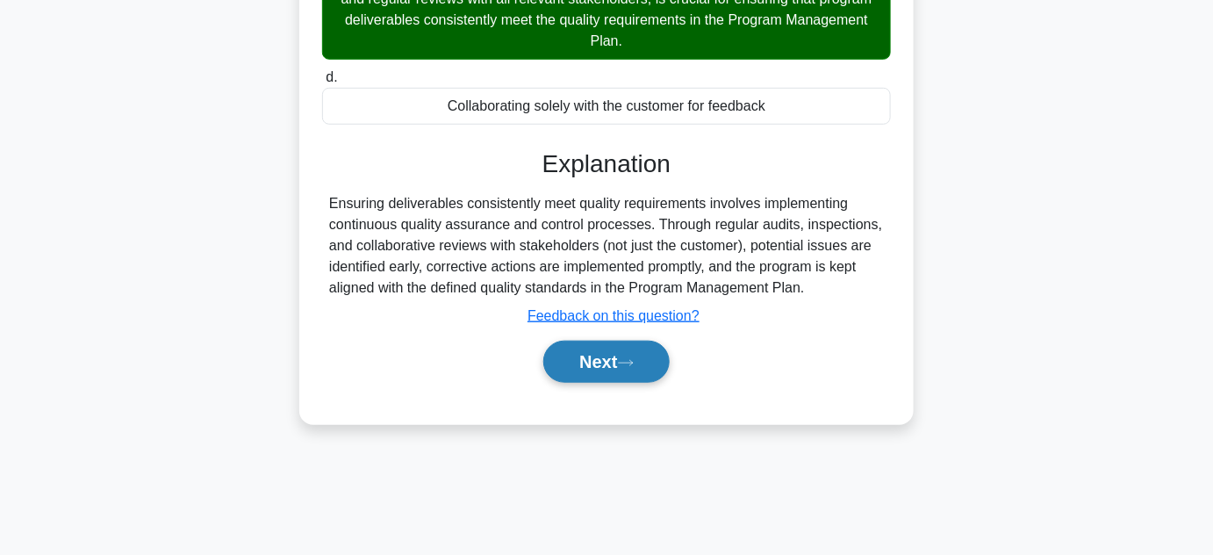
click at [608, 369] on button "Next" at bounding box center [606, 362] width 126 height 42
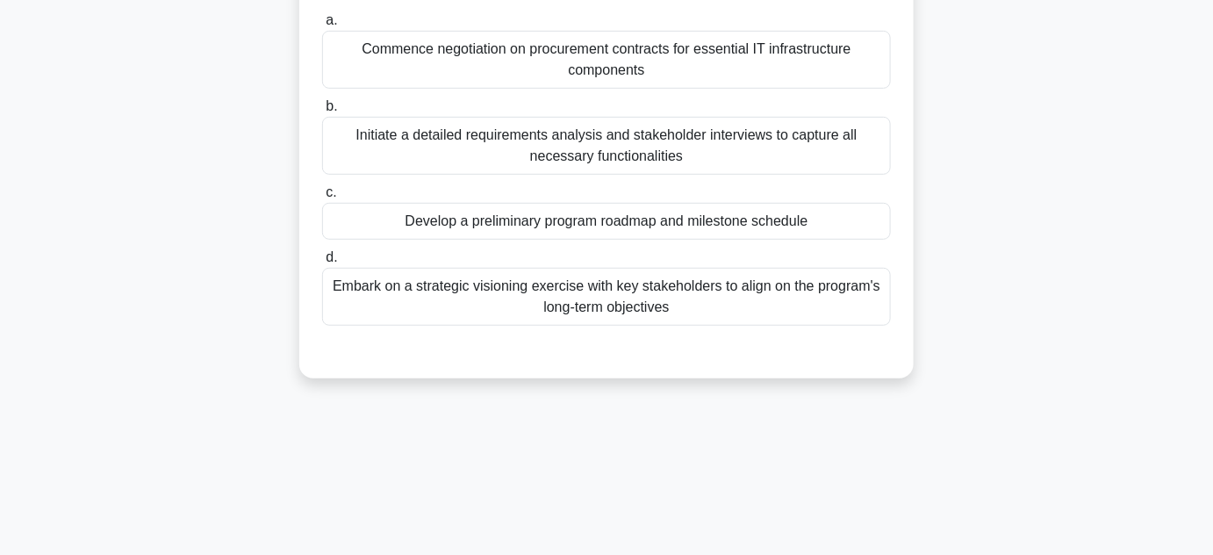
scroll to position [75, 0]
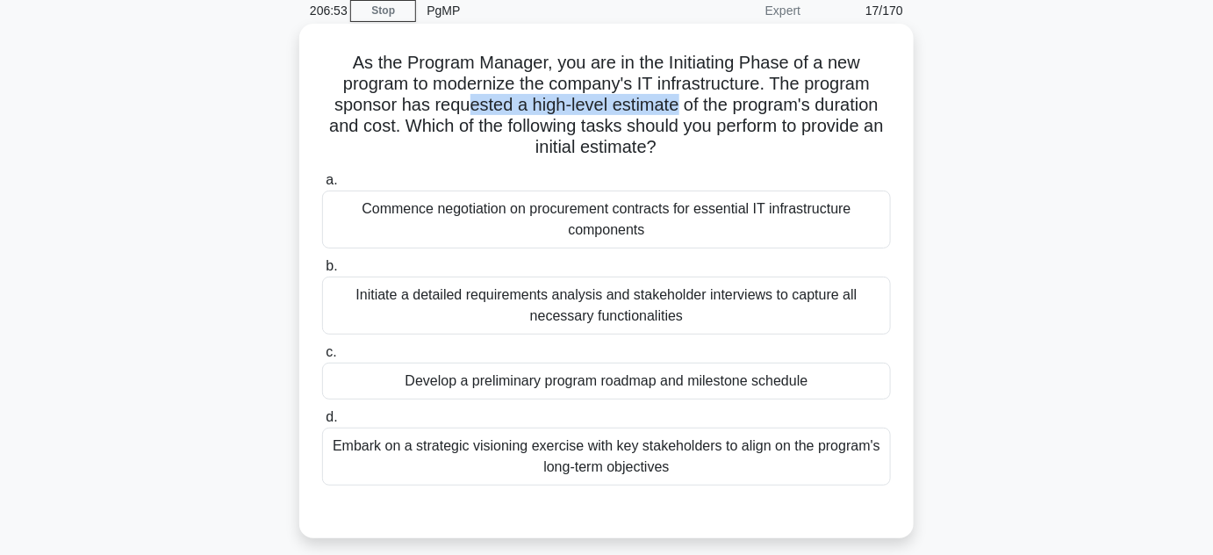
drag, startPoint x: 465, startPoint y: 108, endPoint x: 679, endPoint y: 108, distance: 213.3
click at [679, 108] on h5 "As the Program Manager, you are in the Initiating Phase of a new program to mod…" at bounding box center [606, 105] width 572 height 107
click at [625, 383] on div "Develop a preliminary program roadmap and milestone schedule" at bounding box center [606, 381] width 569 height 37
click at [322, 358] on input "c. Develop a preliminary program roadmap and milestone schedule" at bounding box center [322, 352] width 0 height 11
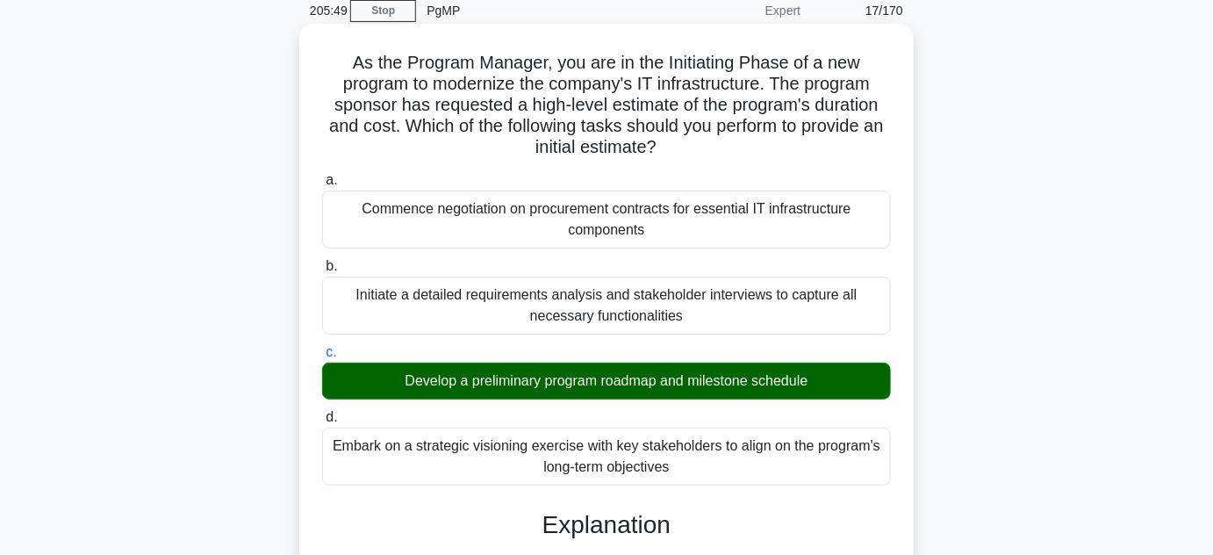
scroll to position [442, 0]
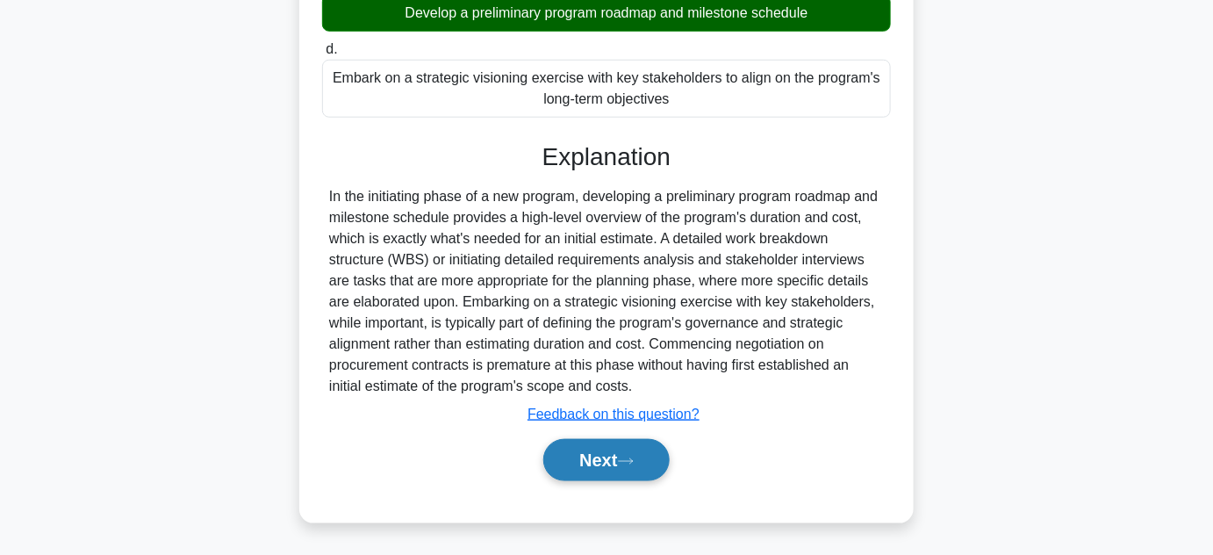
click at [612, 465] on button "Next" at bounding box center [606, 460] width 126 height 42
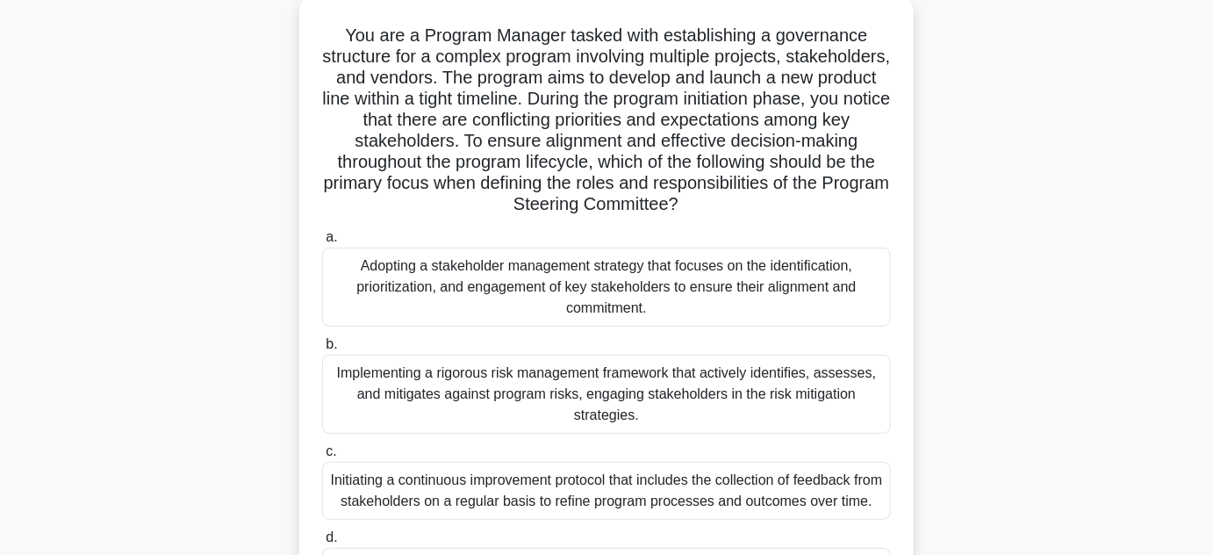
scroll to position [75, 0]
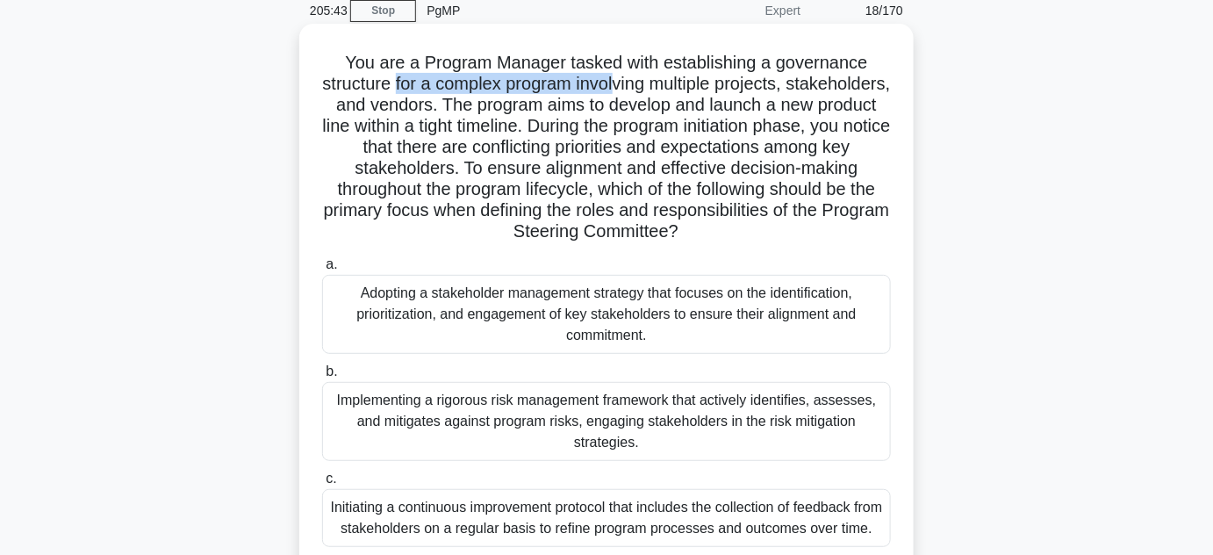
drag, startPoint x: 440, startPoint y: 81, endPoint x: 667, endPoint y: 90, distance: 227.5
click at [667, 90] on h5 "You are a Program Manager tasked with establishing a governance structure for a…" at bounding box center [606, 147] width 572 height 191
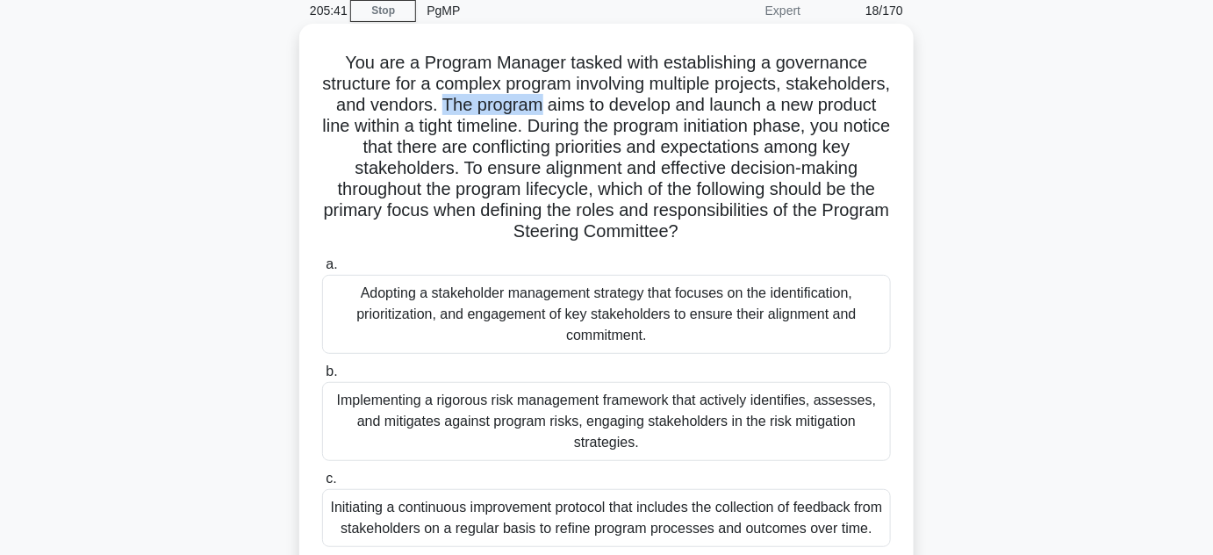
drag, startPoint x: 545, startPoint y: 111, endPoint x: 648, endPoint y: 113, distance: 102.7
click at [648, 113] on h5 "You are a Program Manager tasked with establishing a governance structure for a…" at bounding box center [606, 147] width 572 height 191
drag, startPoint x: 674, startPoint y: 123, endPoint x: 816, endPoint y: 132, distance: 142.5
click at [816, 132] on h5 "You are a Program Manager tasked with establishing a governance structure for a…" at bounding box center [606, 147] width 572 height 191
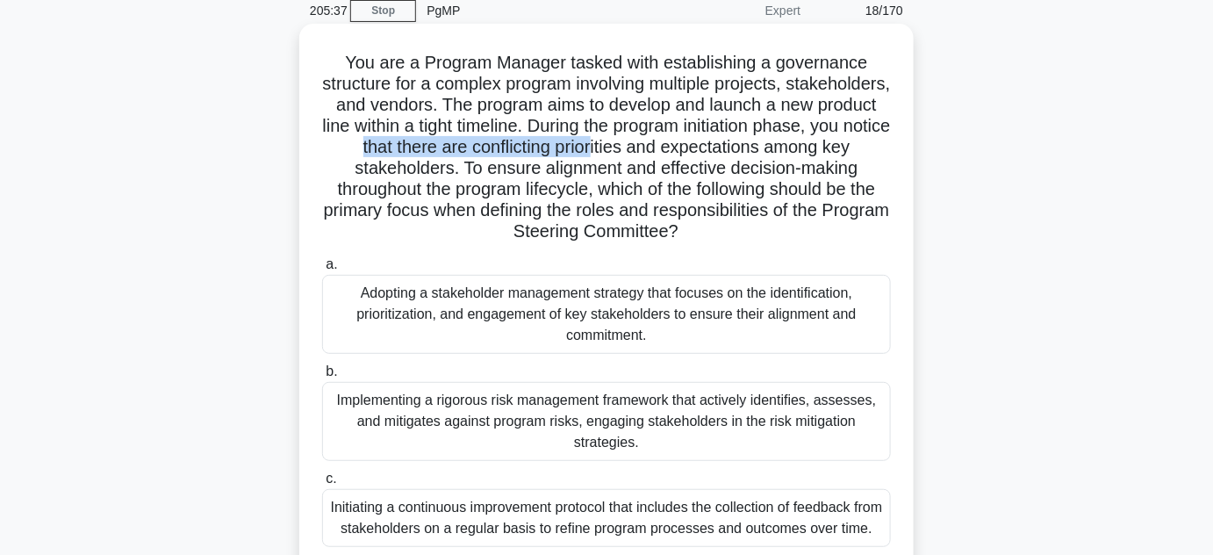
drag, startPoint x: 471, startPoint y: 156, endPoint x: 713, endPoint y: 156, distance: 242.3
click at [713, 156] on h5 "You are a Program Manager tasked with establishing a governance structure for a…" at bounding box center [606, 147] width 572 height 191
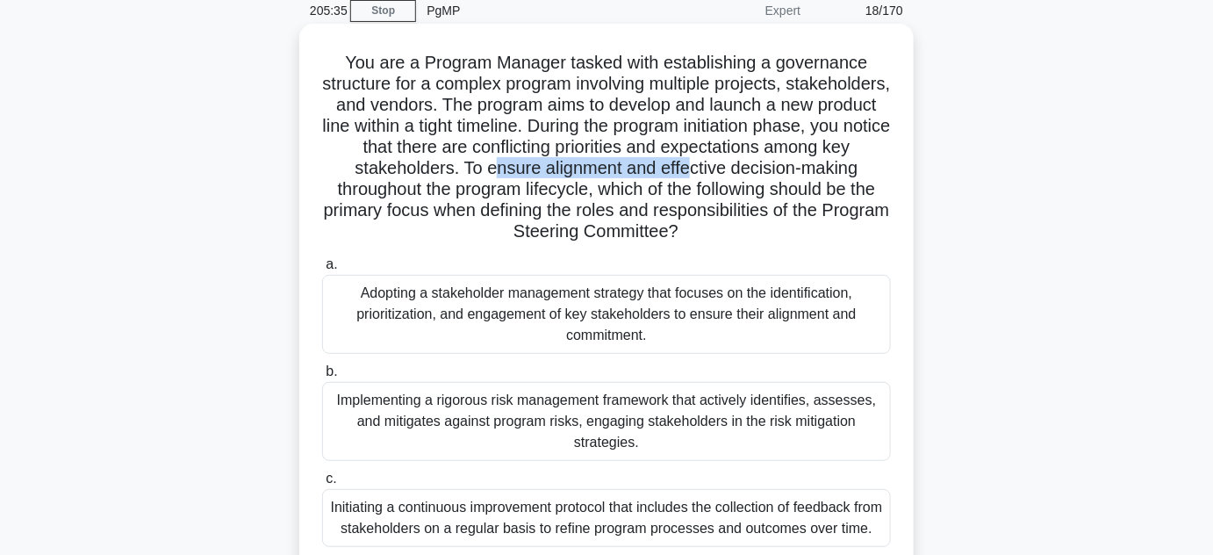
drag, startPoint x: 563, startPoint y: 172, endPoint x: 770, endPoint y: 175, distance: 207.2
click at [770, 175] on h5 "You are a Program Manager tasked with establishing a governance structure for a…" at bounding box center [606, 147] width 572 height 191
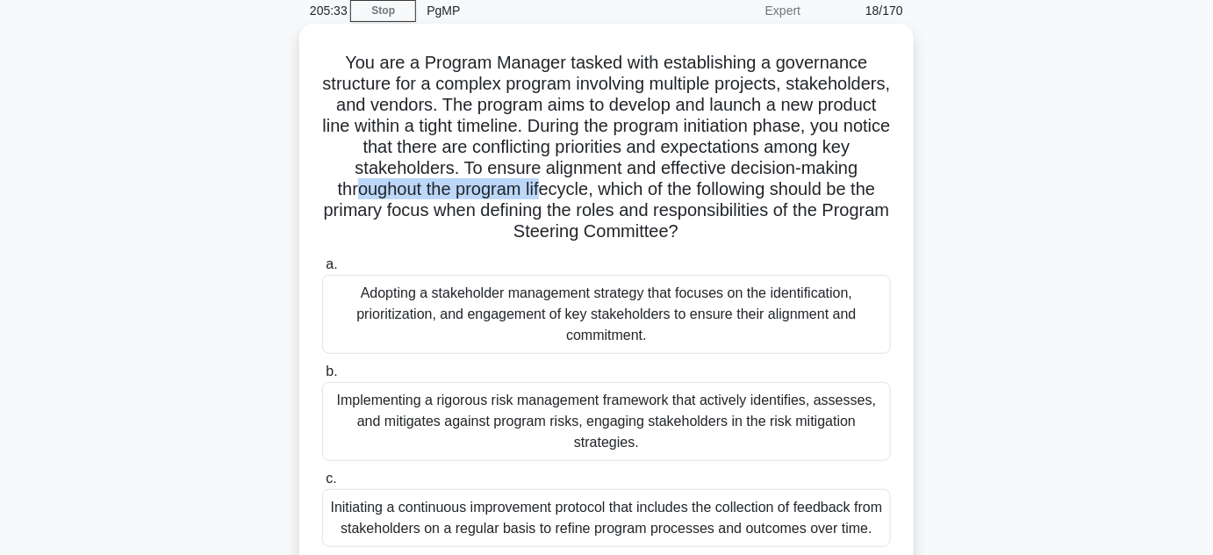
drag, startPoint x: 436, startPoint y: 188, endPoint x: 630, endPoint y: 188, distance: 194.0
click at [630, 188] on h5 "You are a Program Manager tasked with establishing a governance structure for a…" at bounding box center [606, 147] width 572 height 191
drag, startPoint x: 536, startPoint y: 212, endPoint x: 676, endPoint y: 219, distance: 139.8
click at [676, 219] on h5 "You are a Program Manager tasked with establishing a governance structure for a…" at bounding box center [606, 147] width 572 height 191
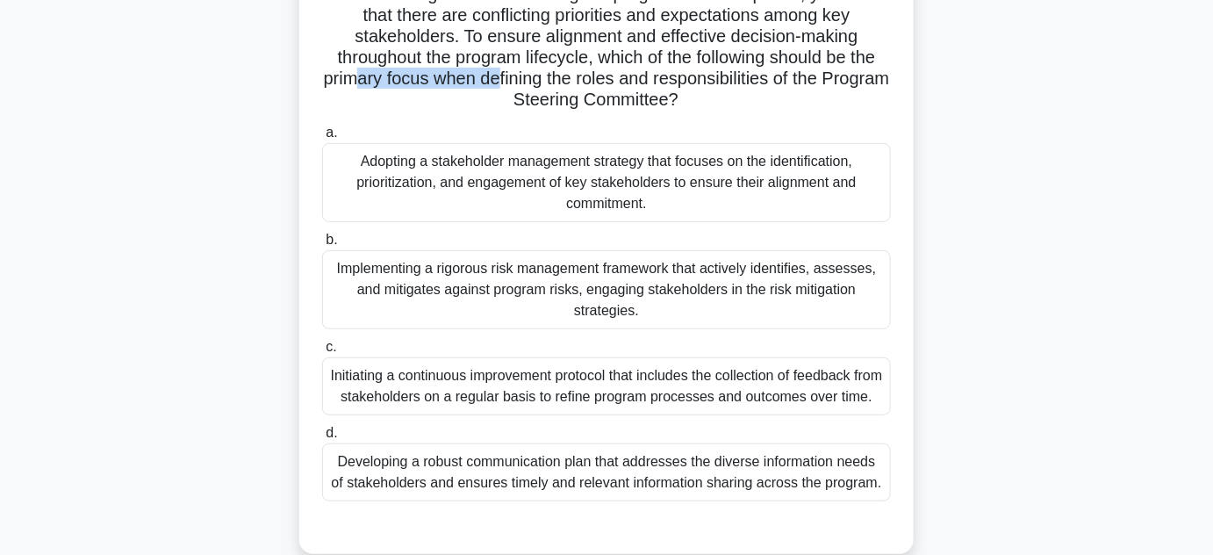
scroll to position [233, 0]
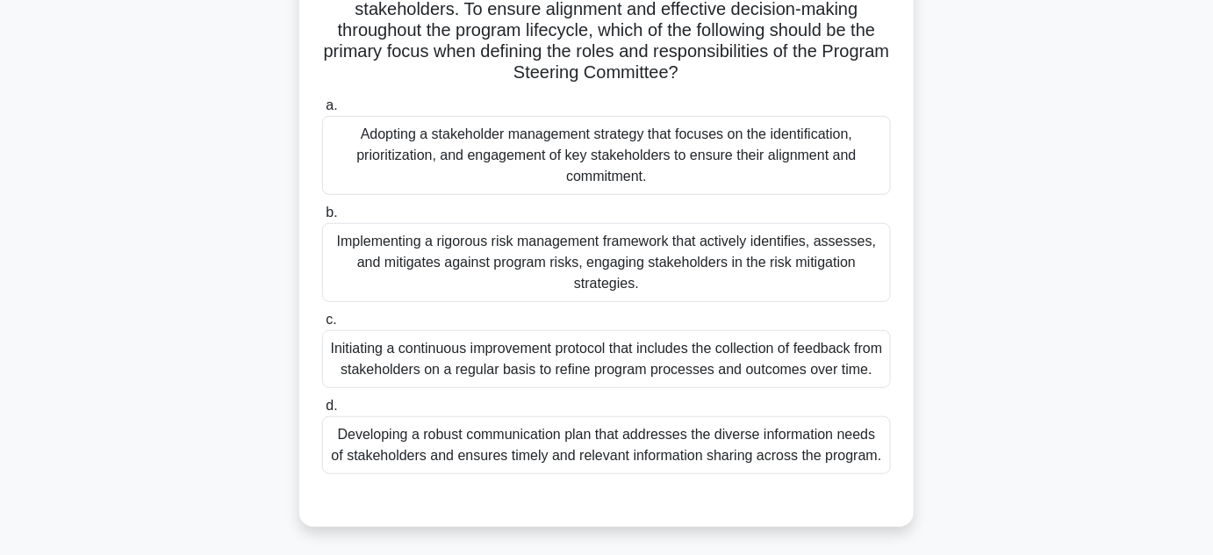
click at [618, 158] on div "Adopting a stakeholder management strategy that focuses on the identification, …" at bounding box center [606, 155] width 569 height 79
click at [322, 111] on input "a. Adopting a stakeholder management strategy that focuses on the identificatio…" at bounding box center [322, 105] width 0 height 11
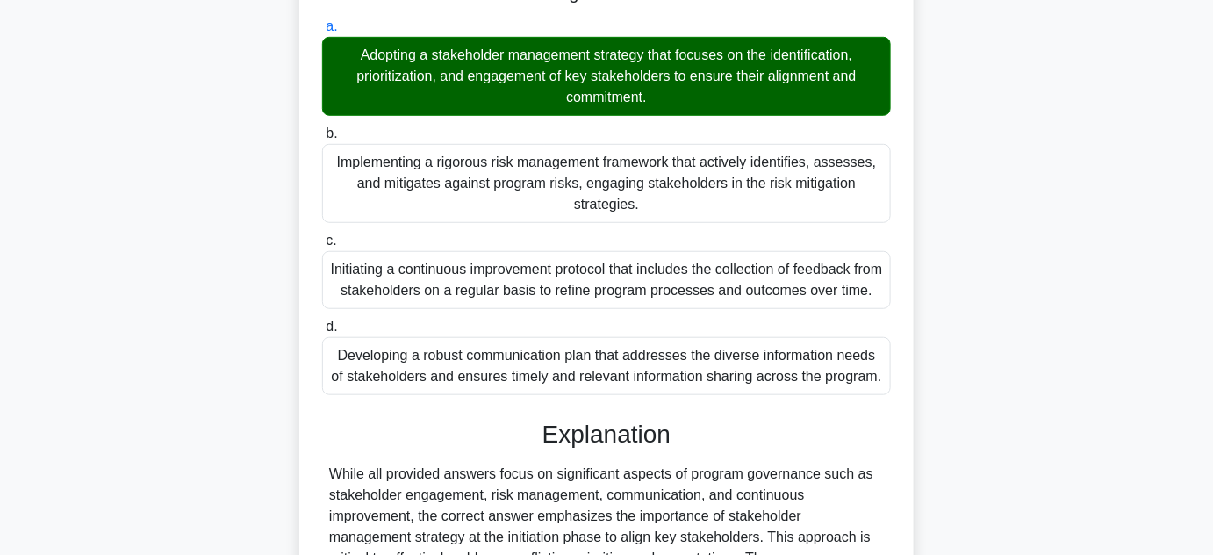
scroll to position [393, 0]
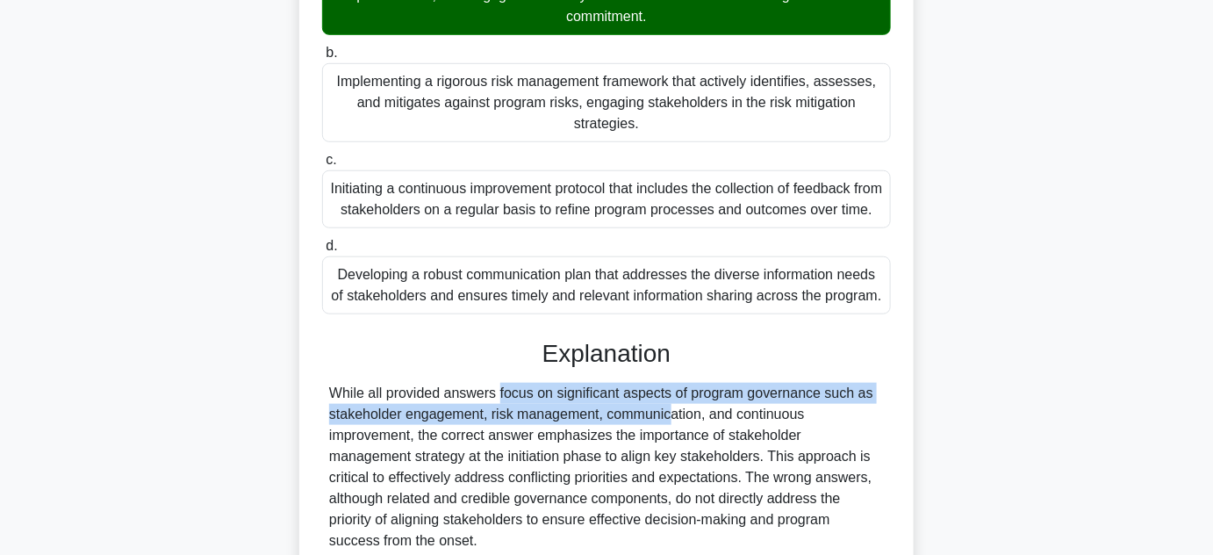
drag, startPoint x: 389, startPoint y: 420, endPoint x: 539, endPoint y: 444, distance: 152.0
click at [539, 444] on div "While all provided answers focus on significant aspects of program governance s…" at bounding box center [606, 467] width 555 height 169
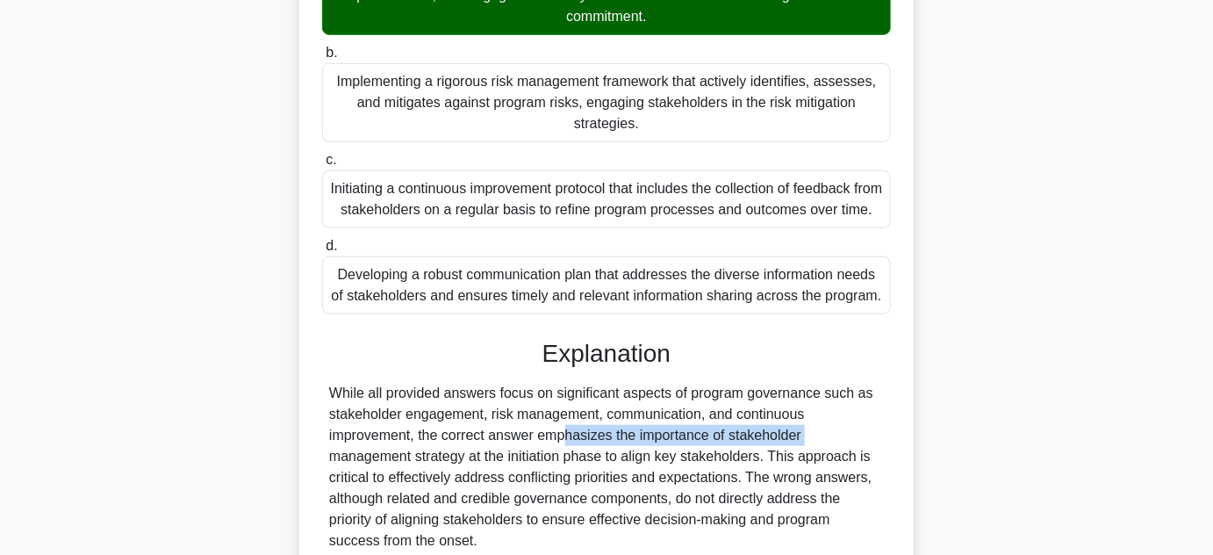
drag, startPoint x: 451, startPoint y: 456, endPoint x: 700, endPoint y: 460, distance: 248.5
click at [700, 460] on div "While all provided answers focus on significant aspects of program governance s…" at bounding box center [606, 467] width 555 height 169
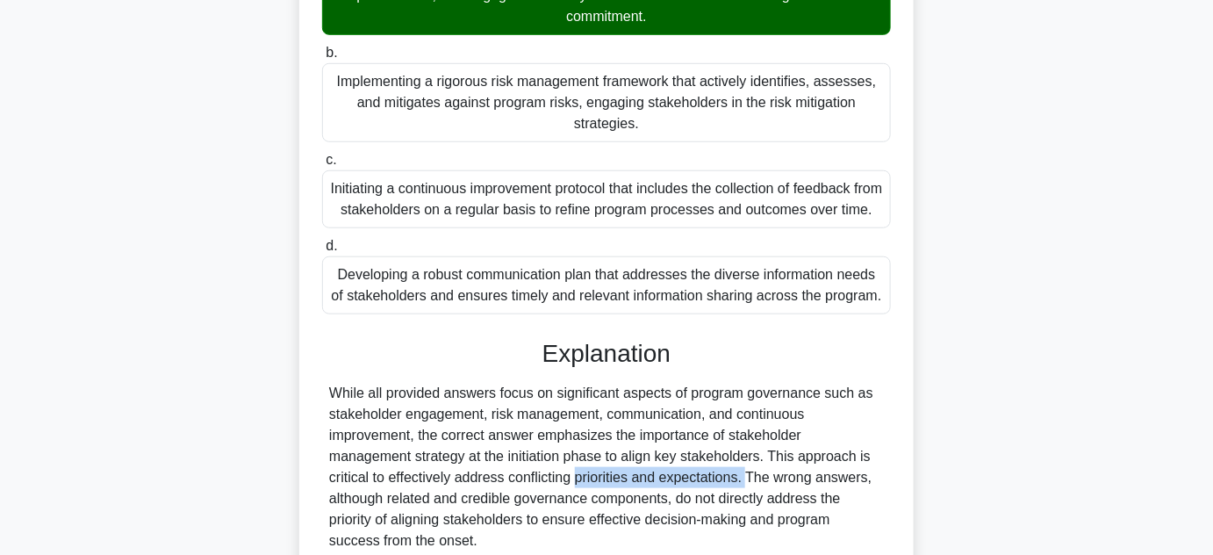
drag, startPoint x: 482, startPoint y: 500, endPoint x: 643, endPoint y: 500, distance: 161.5
click at [643, 500] on div "While all provided answers focus on significant aspects of program governance s…" at bounding box center [606, 467] width 555 height 169
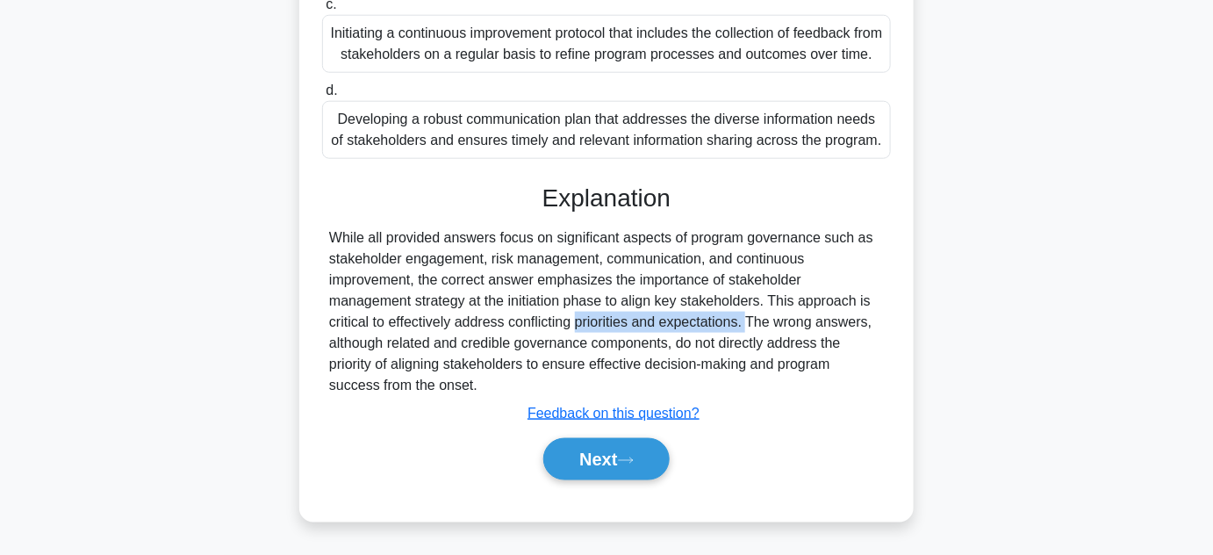
scroll to position [569, 0]
click at [620, 466] on button "Next" at bounding box center [606, 459] width 126 height 42
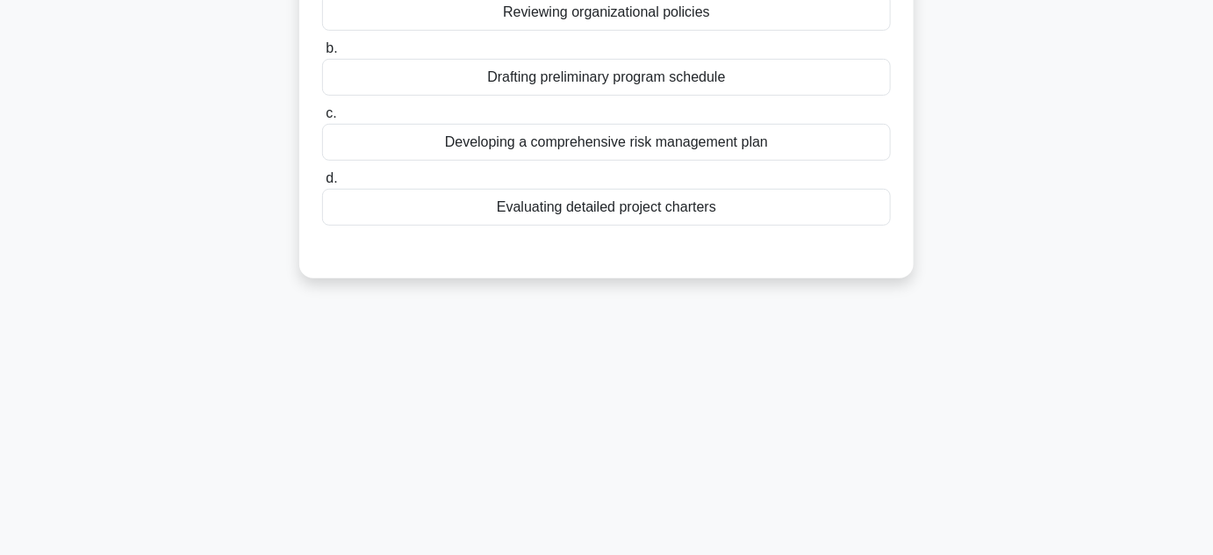
scroll to position [75, 0]
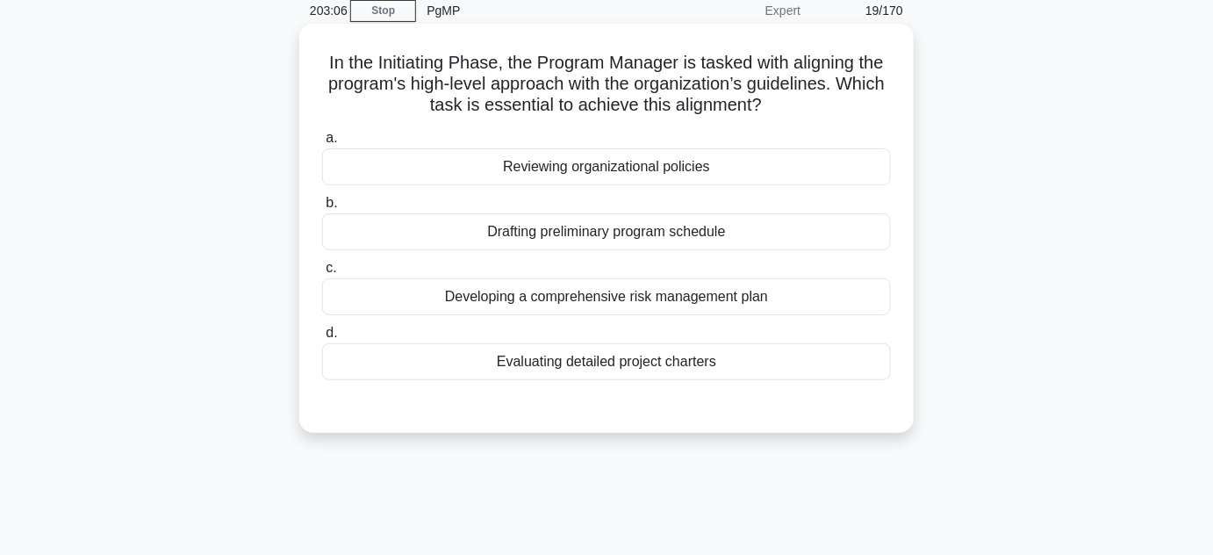
click at [583, 369] on div "Evaluating detailed project charters" at bounding box center [606, 361] width 569 height 37
click at [322, 339] on input "d. Evaluating detailed project charters" at bounding box center [322, 332] width 0 height 11
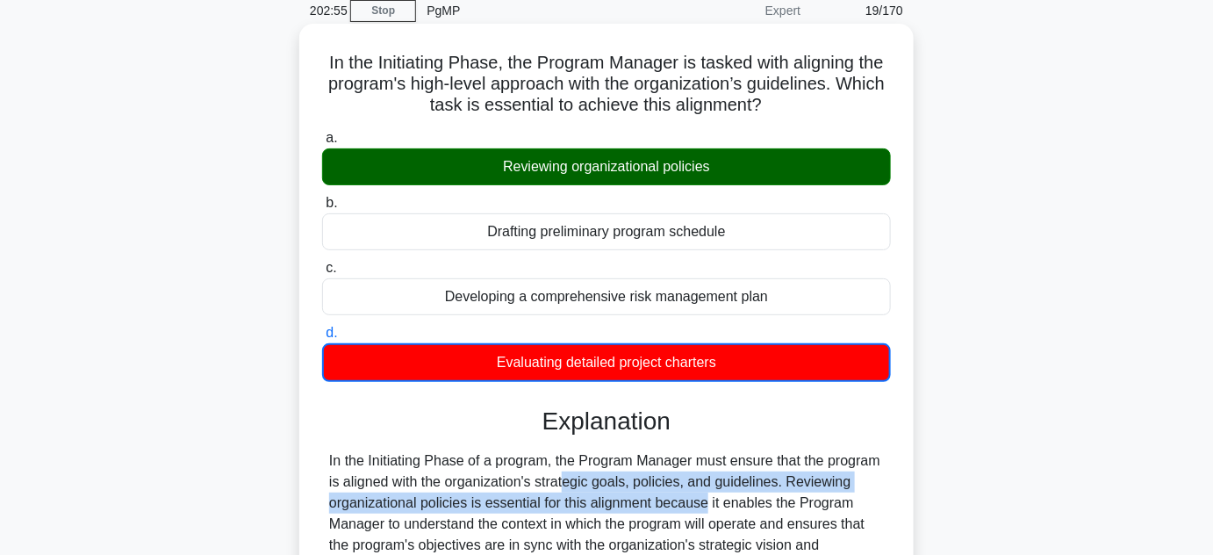
drag, startPoint x: 467, startPoint y: 474, endPoint x: 590, endPoint y: 495, distance: 124.7
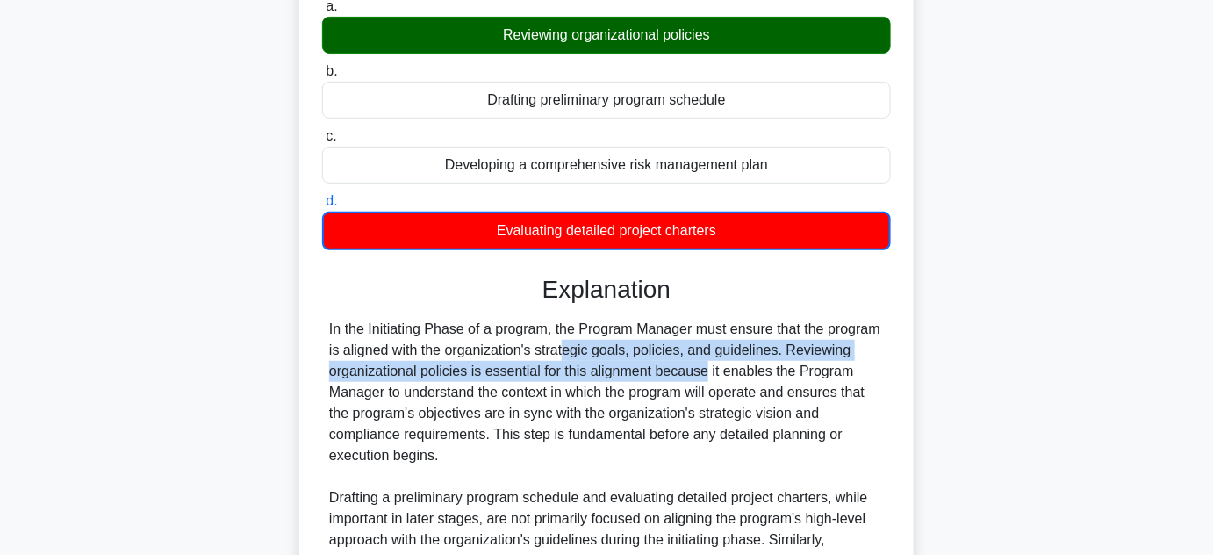
scroll to position [313, 0]
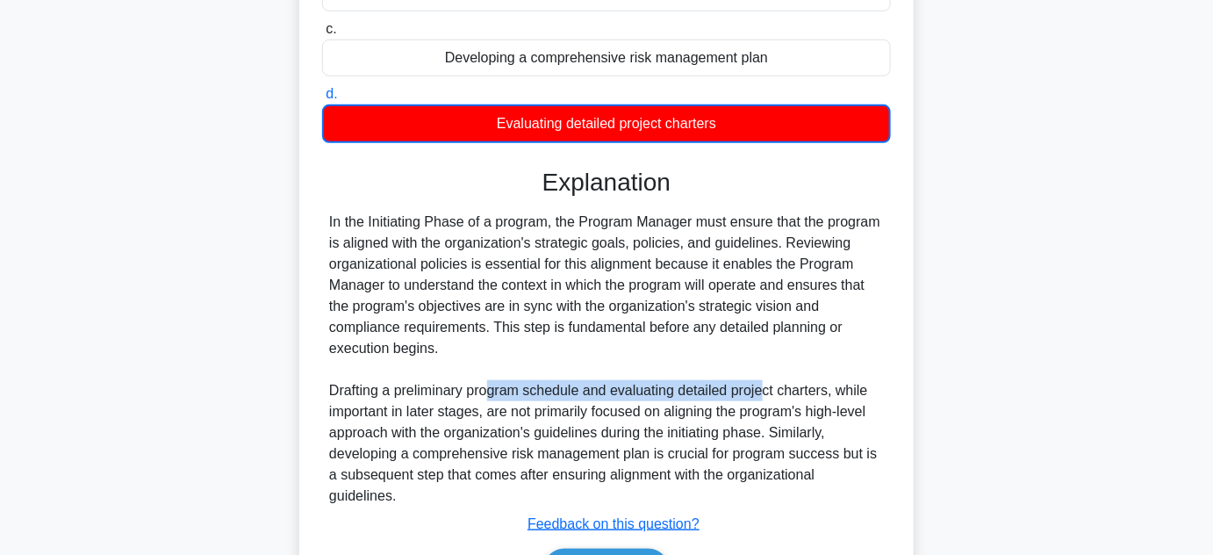
drag, startPoint x: 490, startPoint y: 384, endPoint x: 767, endPoint y: 383, distance: 277.4
click at [767, 383] on div "In the Initiating Phase of a program, the Program Manager must ensure that the …" at bounding box center [606, 359] width 555 height 295
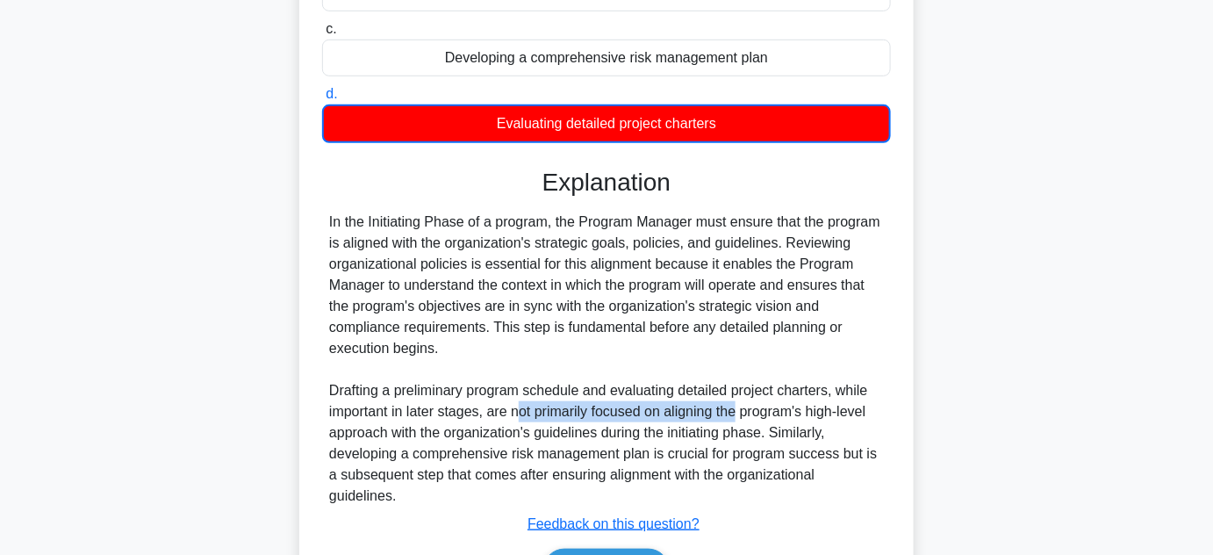
drag, startPoint x: 516, startPoint y: 413, endPoint x: 740, endPoint y: 413, distance: 223.8
click at [740, 413] on div "In the Initiating Phase of a program, the Program Manager must ensure that the …" at bounding box center [606, 359] width 555 height 295
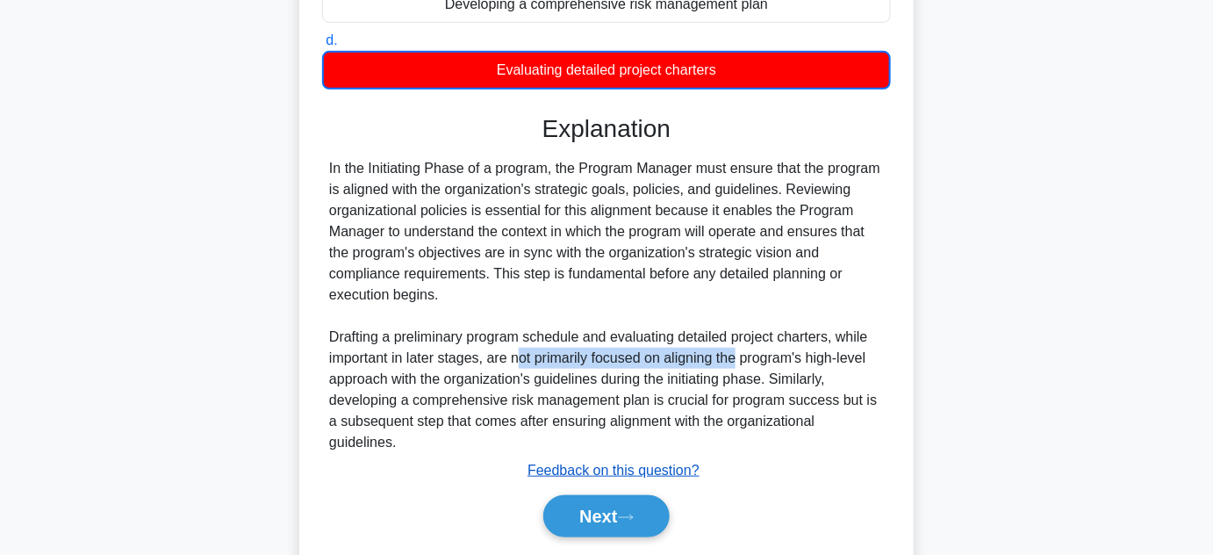
scroll to position [393, 0]
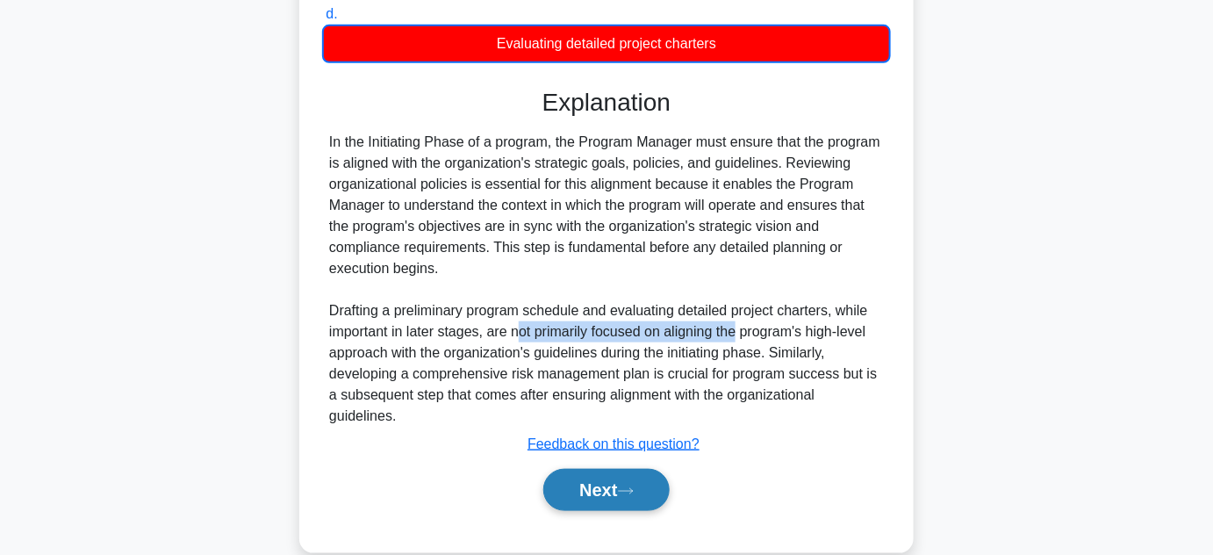
click at [604, 476] on button "Next" at bounding box center [606, 490] width 126 height 42
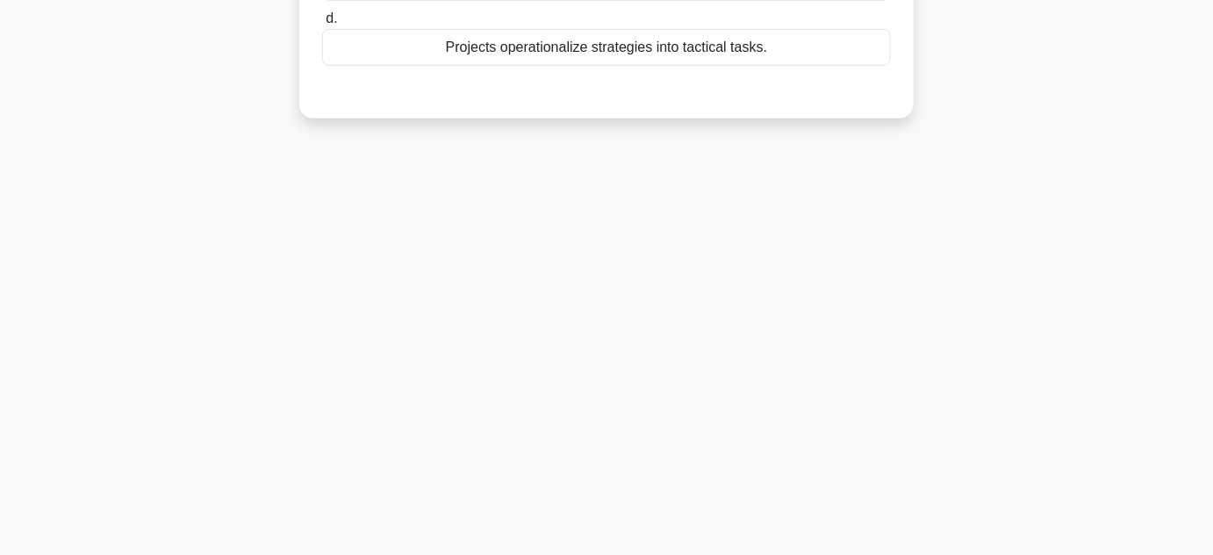
scroll to position [75, 0]
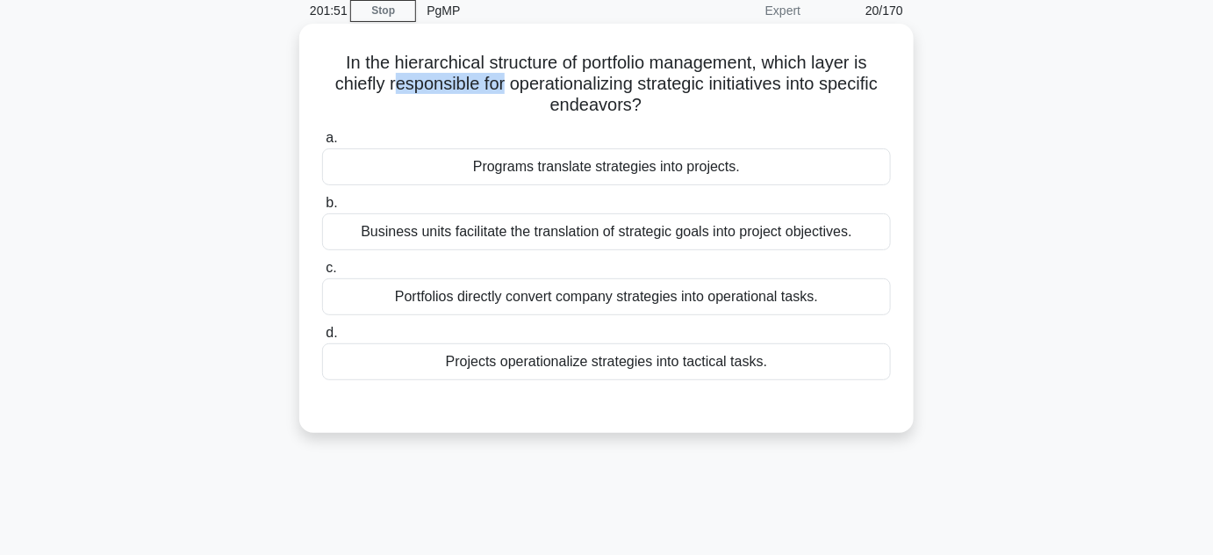
drag, startPoint x: 391, startPoint y: 90, endPoint x: 498, endPoint y: 90, distance: 107.1
click at [498, 90] on h5 "In the hierarchical structure of portfolio management, which layer is chiefly r…" at bounding box center [606, 84] width 572 height 65
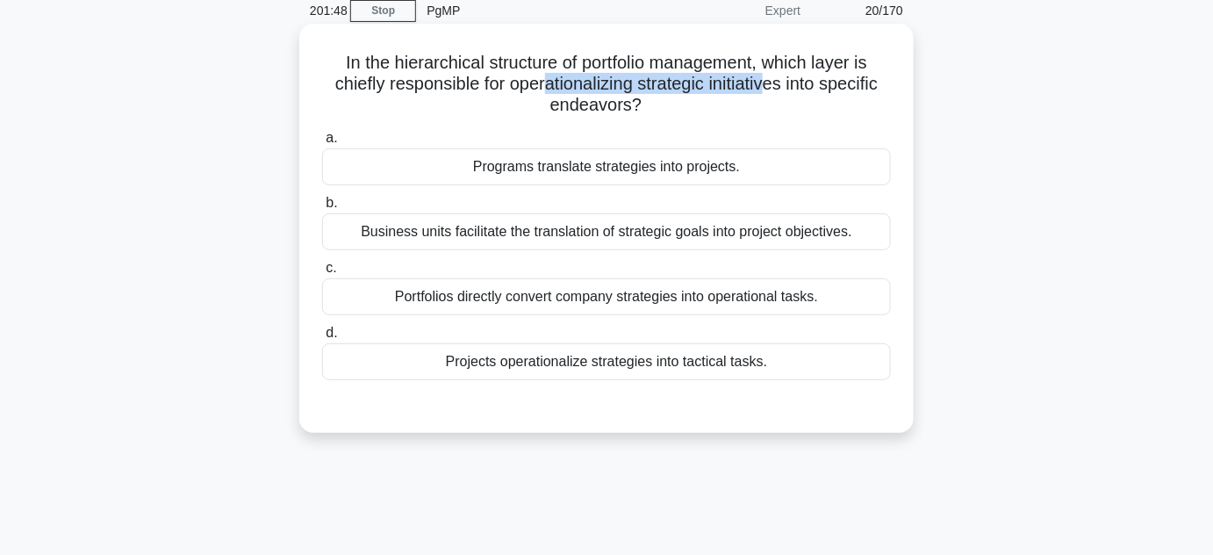
drag, startPoint x: 543, startPoint y: 87, endPoint x: 769, endPoint y: 93, distance: 225.7
click at [769, 93] on h5 "In the hierarchical structure of portfolio management, which layer is chiefly r…" at bounding box center [606, 84] width 572 height 65
click at [643, 301] on div "Portfolios directly convert company strategies into operational tasks." at bounding box center [606, 296] width 569 height 37
click at [322, 274] on input "c. Portfolios directly convert company strategies into operational tasks." at bounding box center [322, 267] width 0 height 11
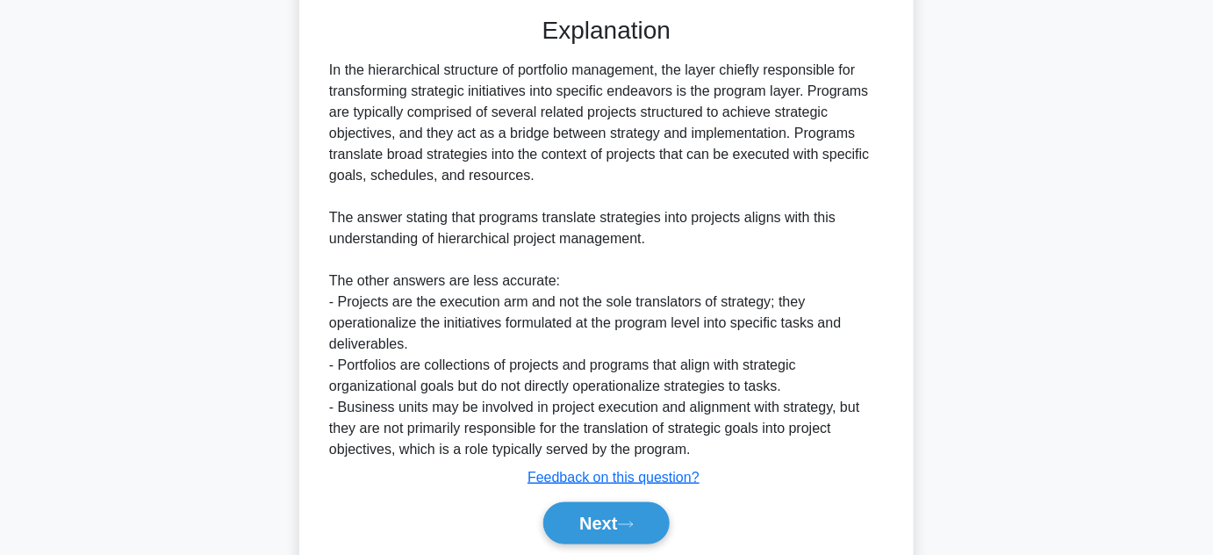
scroll to position [528, 0]
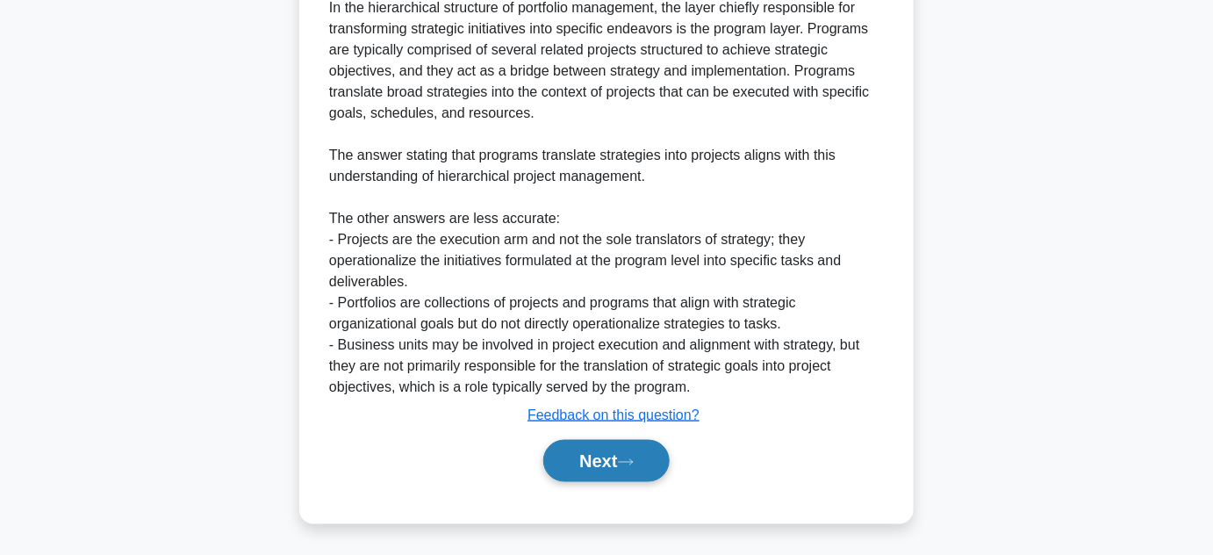
click at [590, 467] on button "Next" at bounding box center [606, 461] width 126 height 42
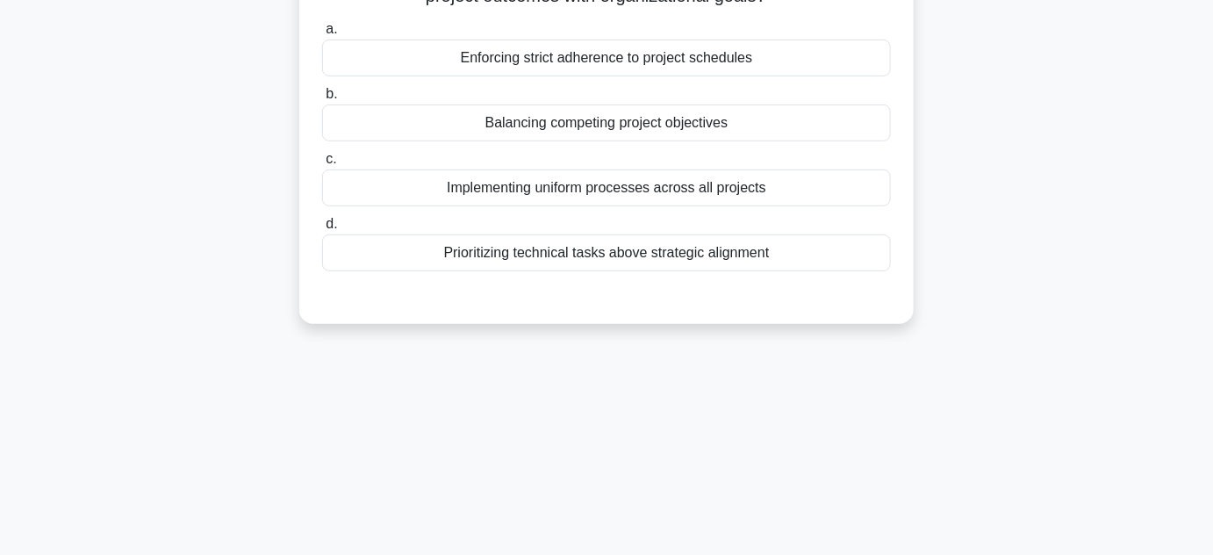
scroll to position [0, 0]
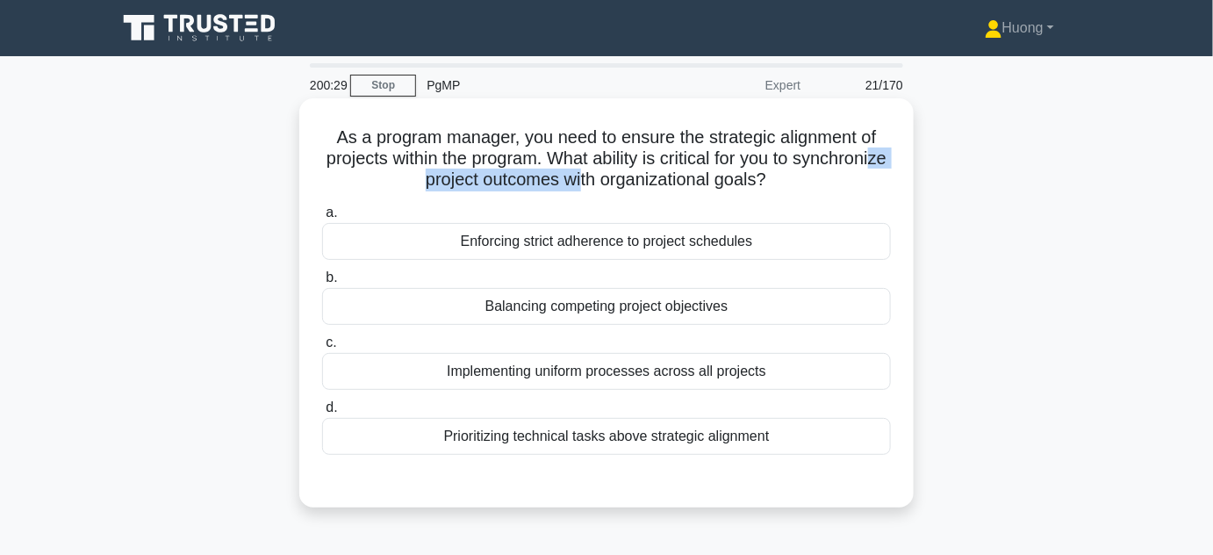
drag, startPoint x: 444, startPoint y: 184, endPoint x: 628, endPoint y: 188, distance: 183.5
click at [628, 188] on h5 "As a program manager, you need to ensure the strategic alignment of projects wi…" at bounding box center [606, 158] width 572 height 65
click at [582, 376] on div "Implementing uniform processes across all projects" at bounding box center [606, 371] width 569 height 37
click at [322, 348] on input "c. Implementing uniform processes across all projects" at bounding box center [322, 342] width 0 height 11
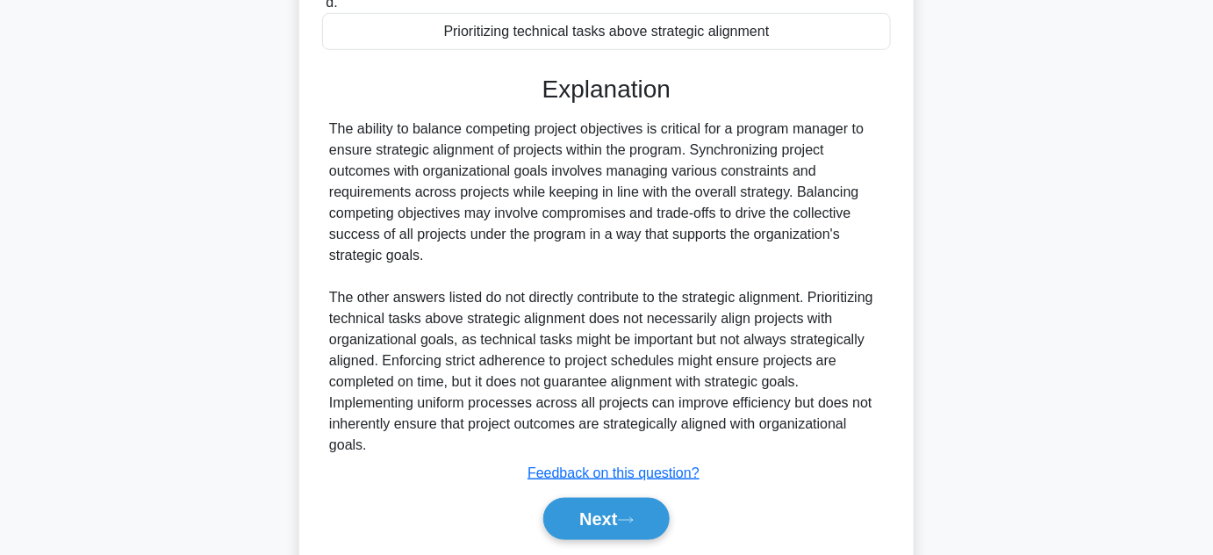
scroll to position [464, 0]
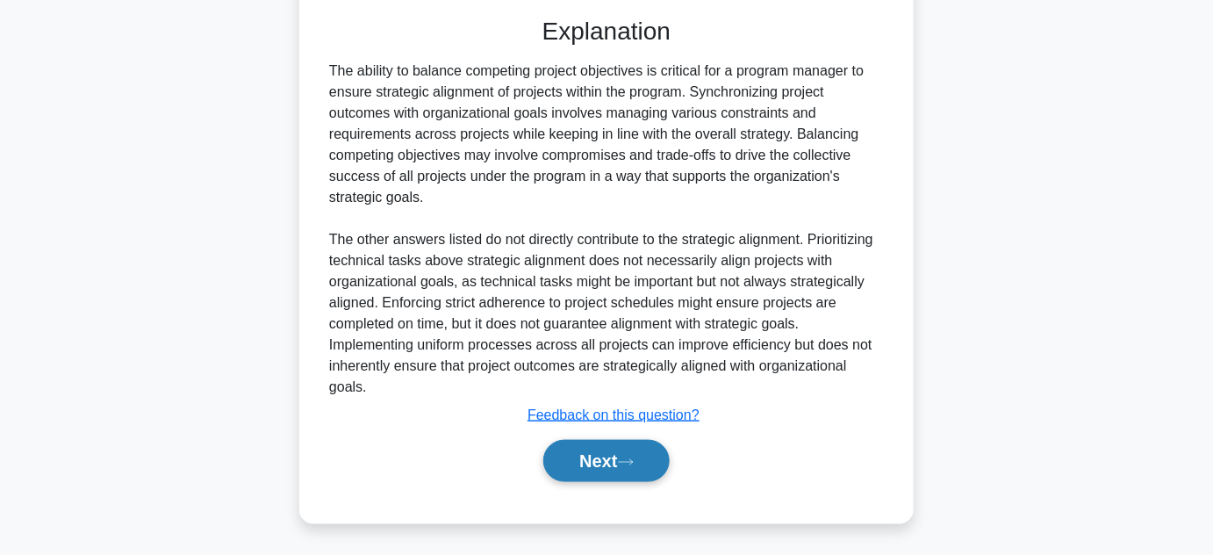
click at [597, 456] on button "Next" at bounding box center [606, 461] width 126 height 42
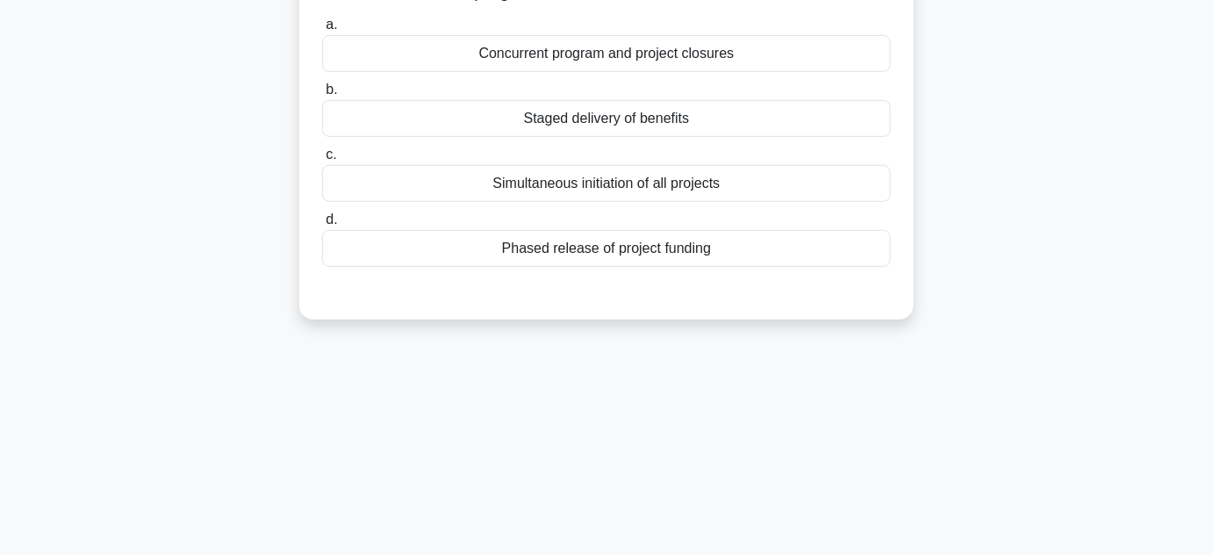
scroll to position [0, 0]
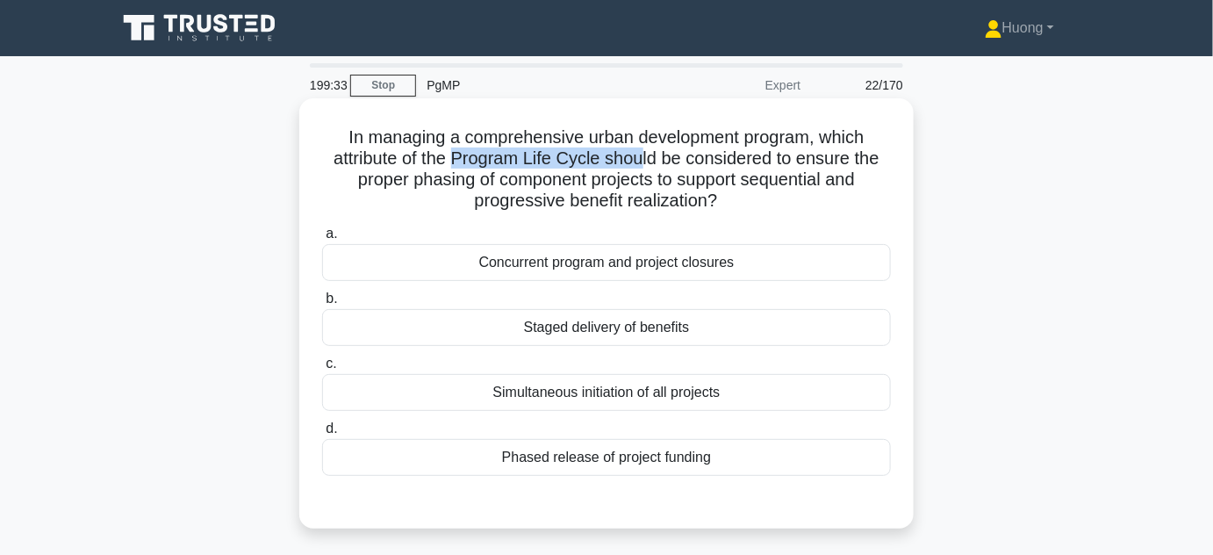
drag, startPoint x: 452, startPoint y: 161, endPoint x: 644, endPoint y: 162, distance: 192.2
click at [644, 162] on h5 "In managing a comprehensive urban development program, which attribute of the P…" at bounding box center [606, 169] width 572 height 86
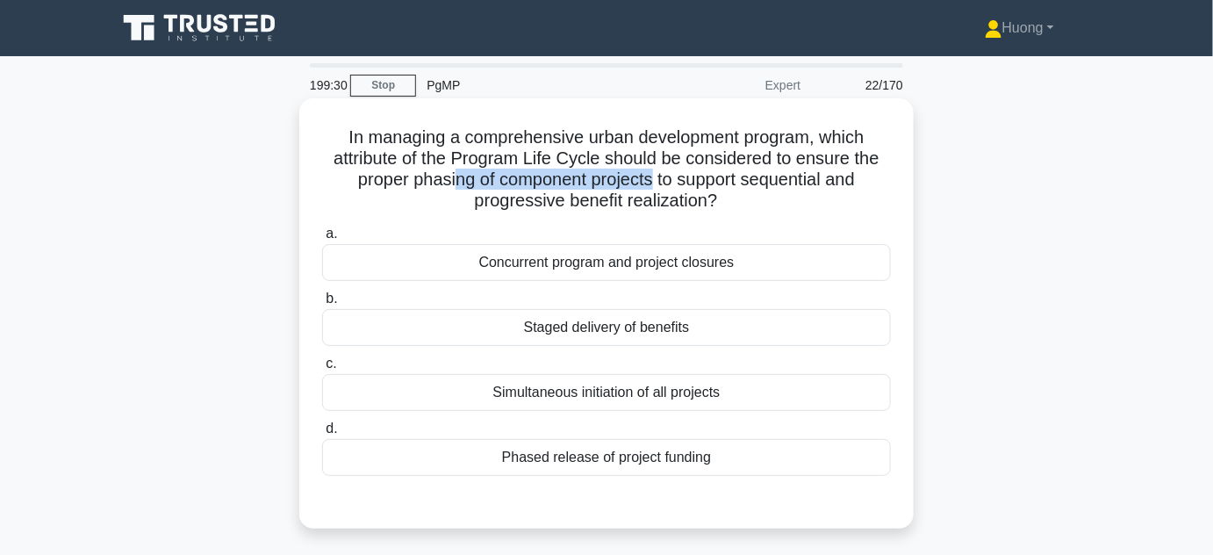
drag, startPoint x: 453, startPoint y: 182, endPoint x: 652, endPoint y: 183, distance: 199.3
click at [652, 183] on h5 "In managing a comprehensive urban development program, which attribute of the P…" at bounding box center [606, 169] width 572 height 86
click at [654, 335] on div "Staged delivery of benefits" at bounding box center [606, 327] width 569 height 37
click at [322, 305] on input "b. Staged delivery of benefits" at bounding box center [322, 298] width 0 height 11
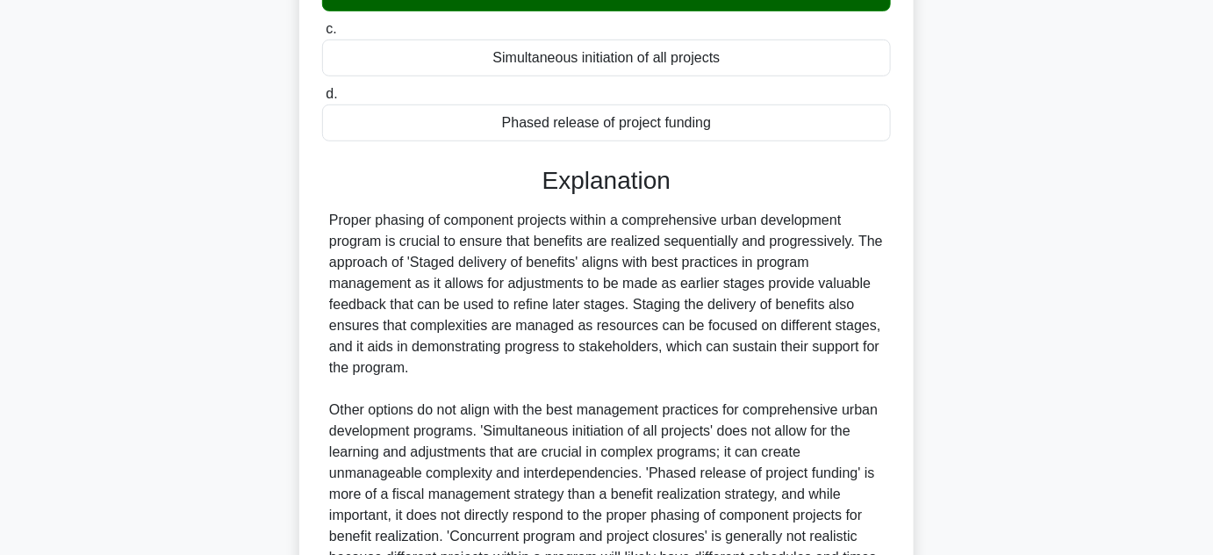
scroll to position [478, 0]
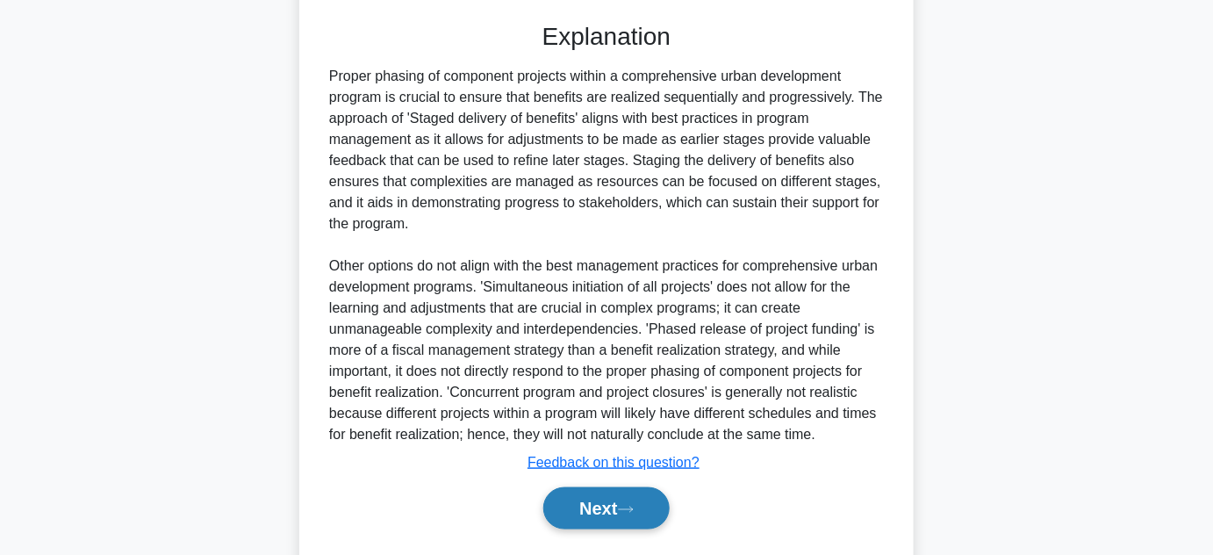
click at [621, 527] on button "Next" at bounding box center [606, 508] width 126 height 42
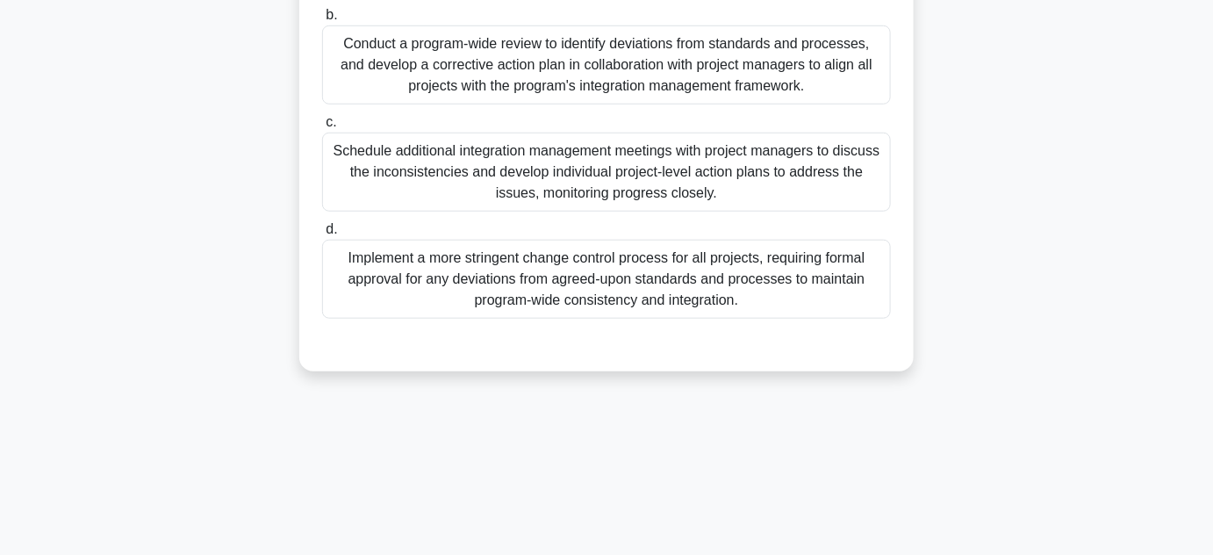
scroll to position [0, 0]
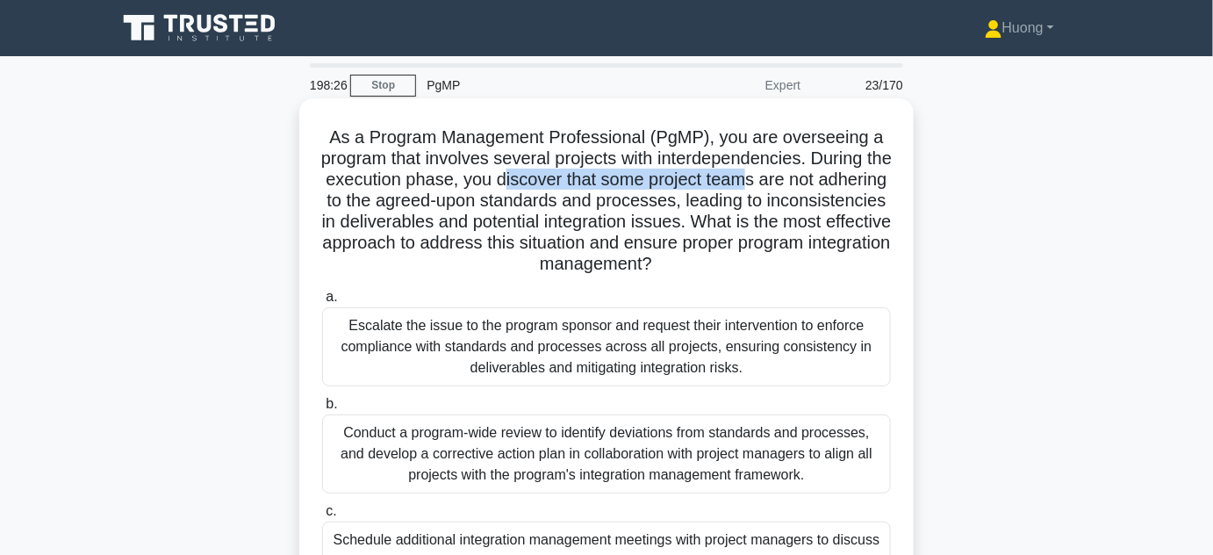
drag, startPoint x: 564, startPoint y: 179, endPoint x: 795, endPoint y: 179, distance: 231.7
click at [795, 179] on h5 "As a Program Management Professional (PgMP), you are overseeing a program that …" at bounding box center [606, 200] width 572 height 149
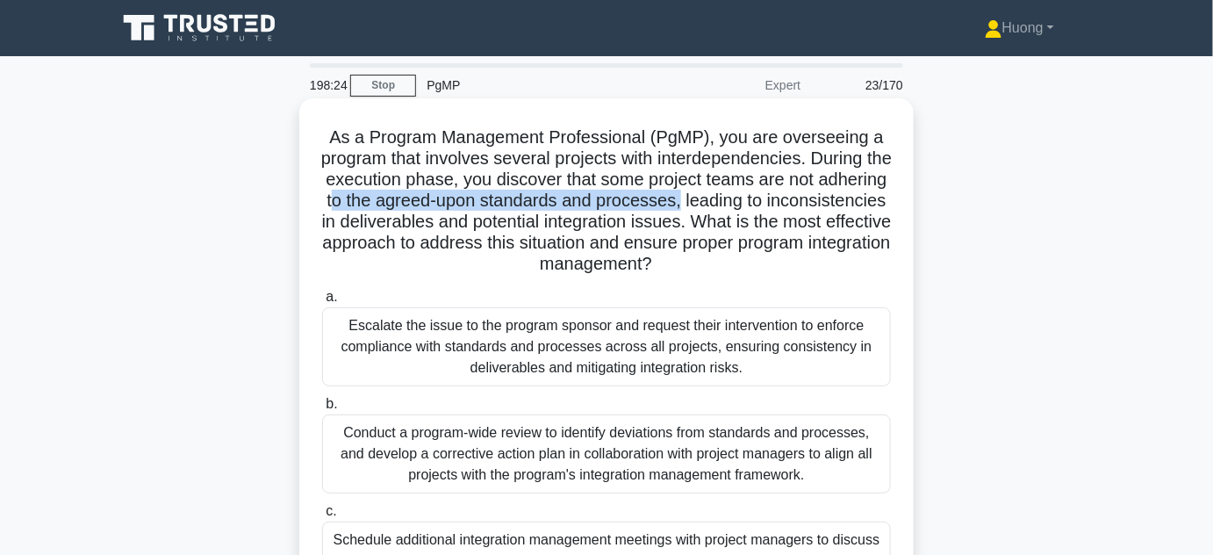
drag, startPoint x: 430, startPoint y: 205, endPoint x: 783, endPoint y: 210, distance: 352.9
click at [783, 210] on h5 "As a Program Management Professional (PgMP), you are overseeing a program that …" at bounding box center [606, 200] width 572 height 149
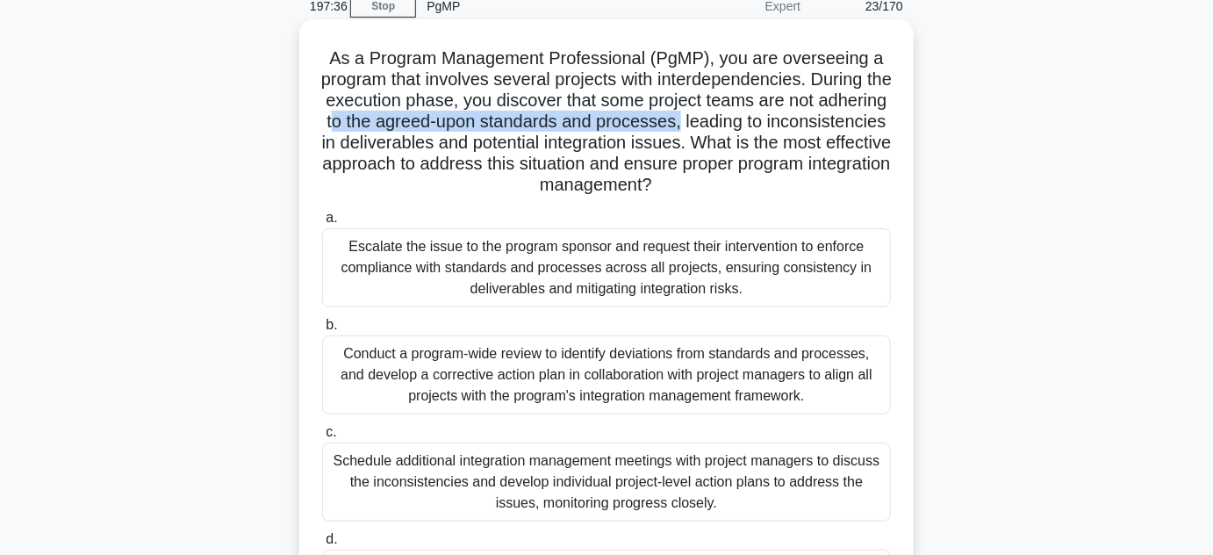
scroll to position [159, 0]
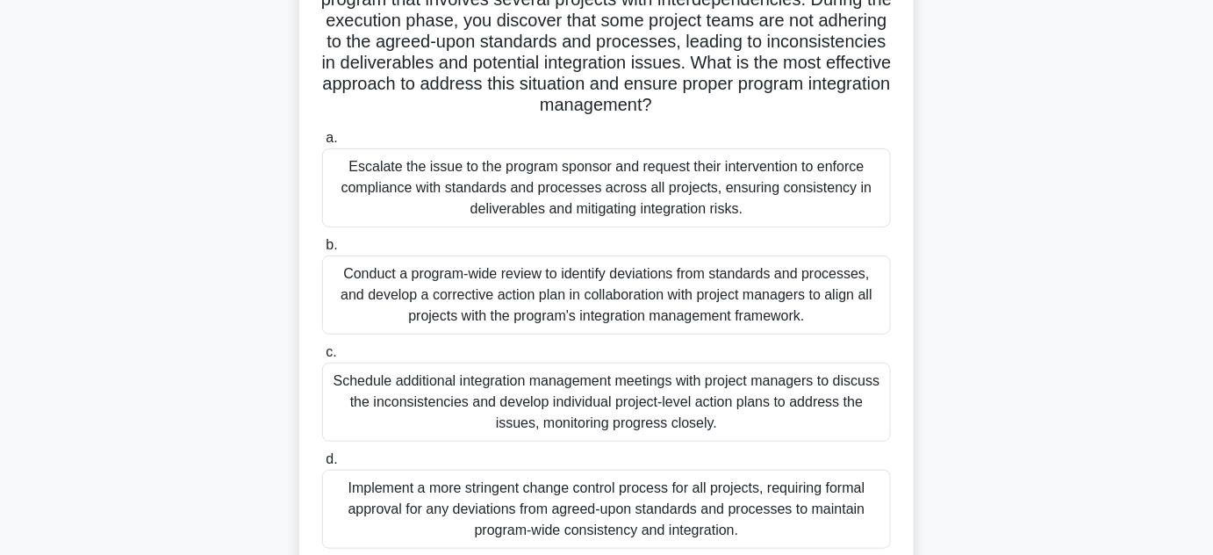
click at [607, 309] on div "Conduct a program-wide review to identify deviations from standards and process…" at bounding box center [606, 294] width 569 height 79
click at [322, 251] on input "b. Conduct a program-wide review to identify deviations from standards and proc…" at bounding box center [322, 245] width 0 height 11
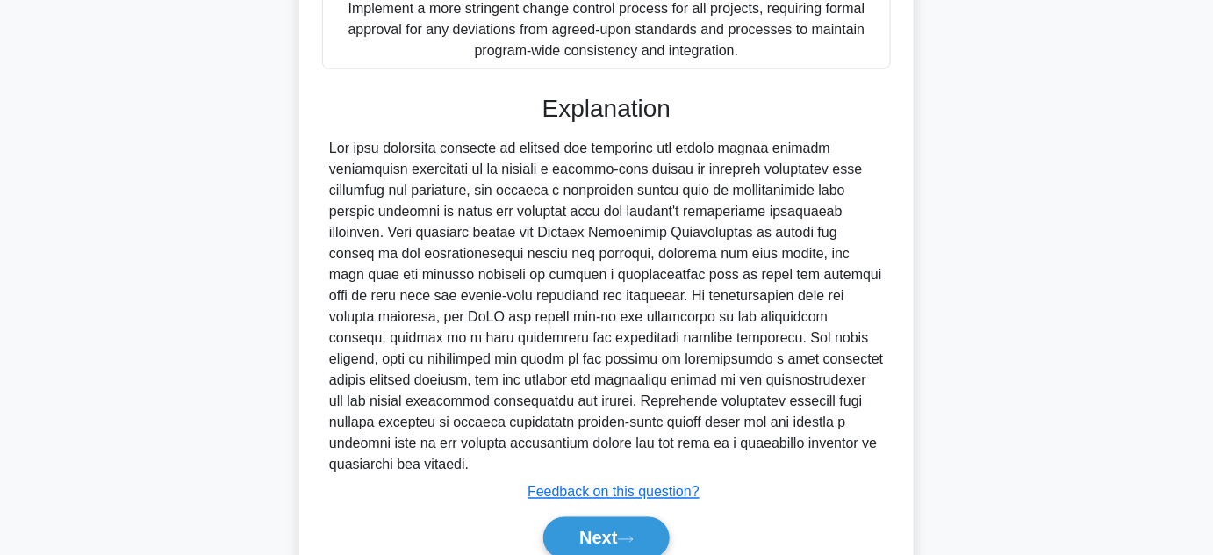
scroll to position [716, 0]
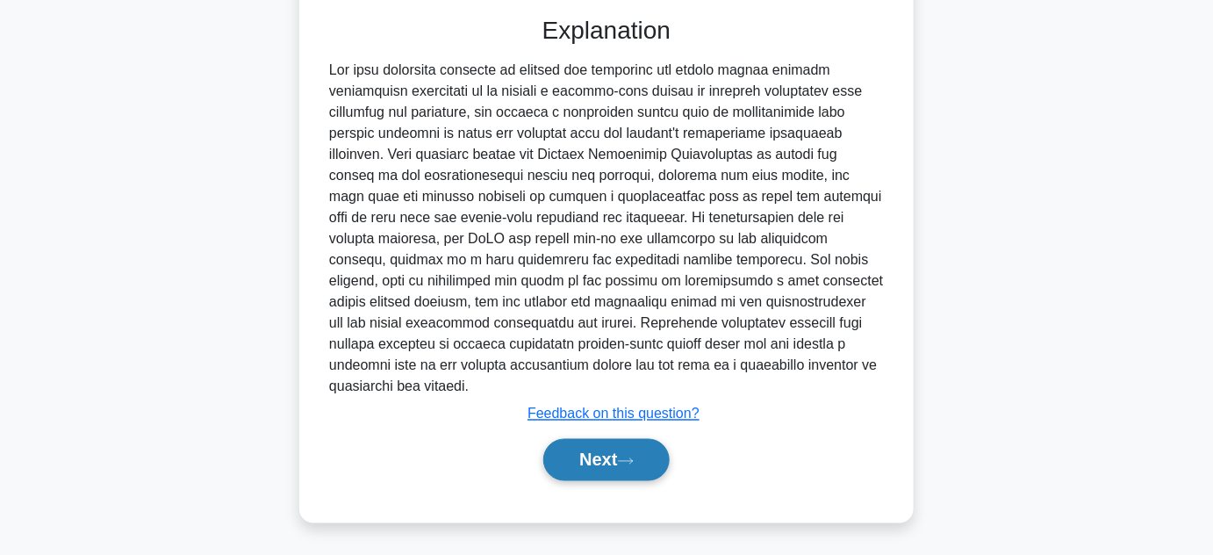
click at [603, 452] on button "Next" at bounding box center [606, 460] width 126 height 42
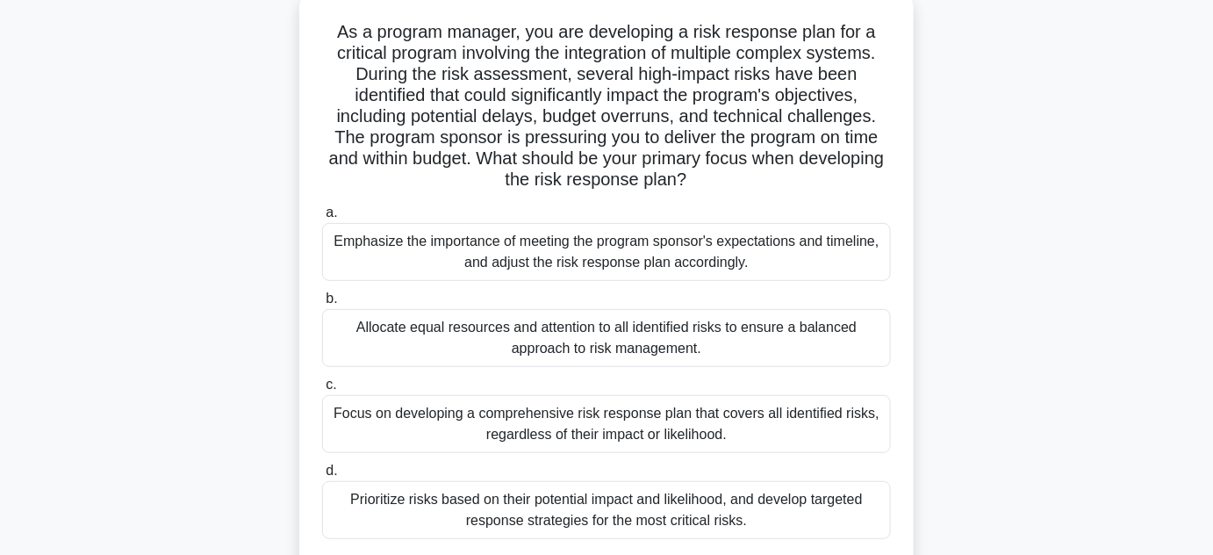
scroll to position [0, 0]
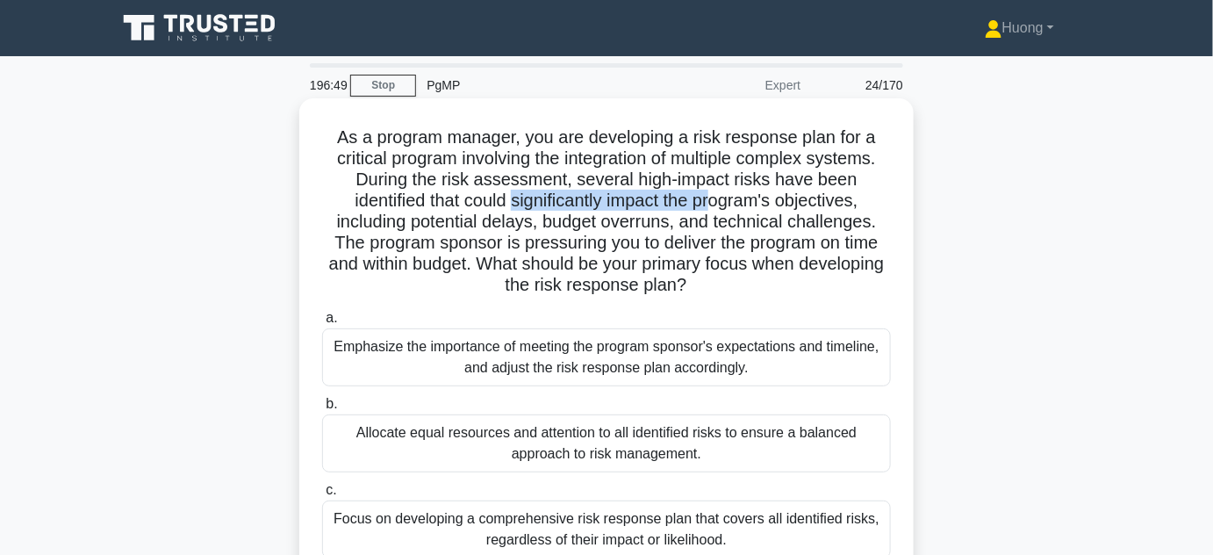
drag, startPoint x: 512, startPoint y: 207, endPoint x: 721, endPoint y: 207, distance: 208.9
click at [721, 207] on h5 "As a program manager, you are developing a risk response plan for a critical pr…" at bounding box center [606, 211] width 572 height 170
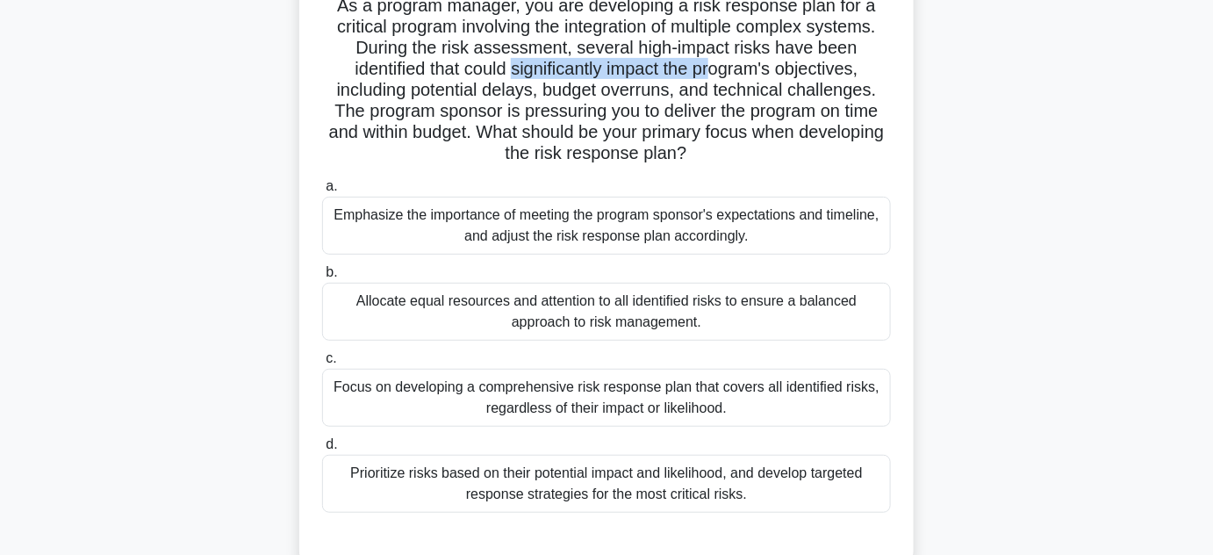
scroll to position [159, 0]
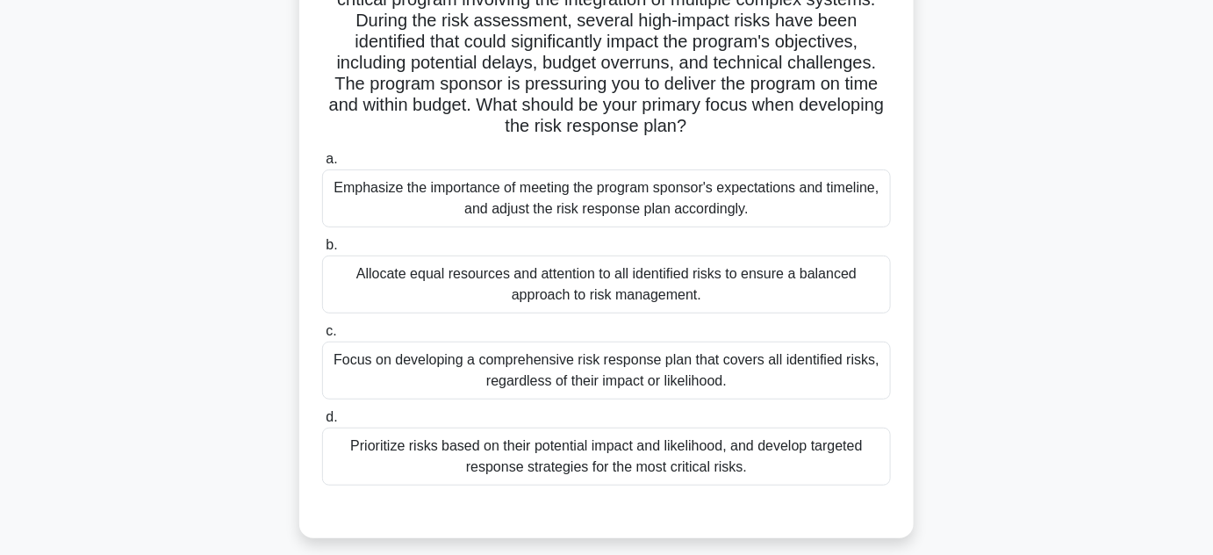
click at [515, 458] on div "Prioritize risks based on their potential impact and likelihood, and develop ta…" at bounding box center [606, 456] width 569 height 58
click at [322, 423] on input "d. Prioritize risks based on their potential impact and likelihood, and develop…" at bounding box center [322, 417] width 0 height 11
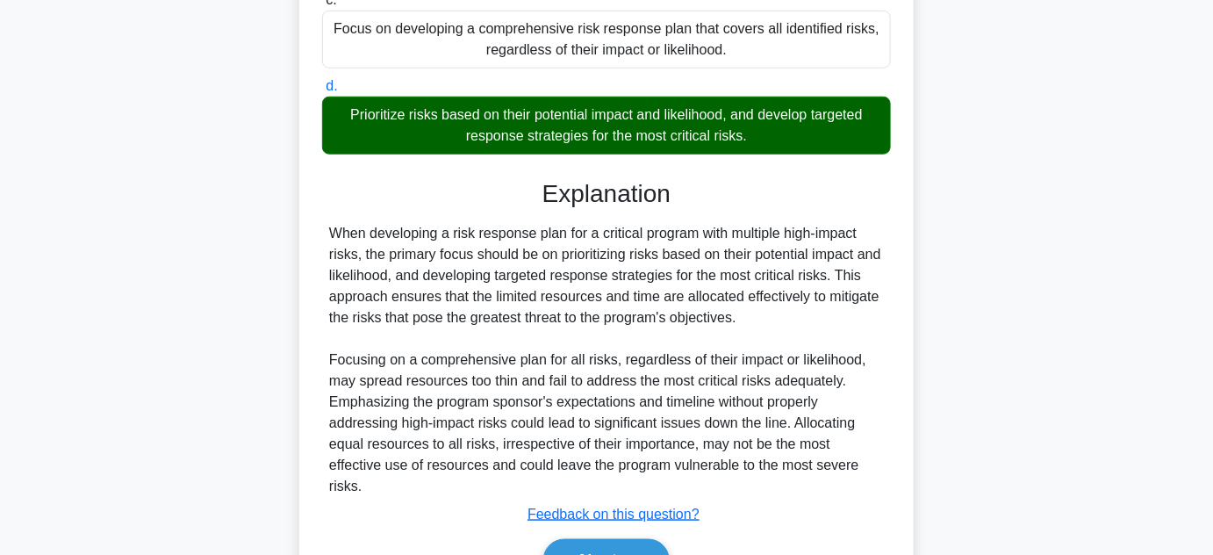
scroll to position [590, 0]
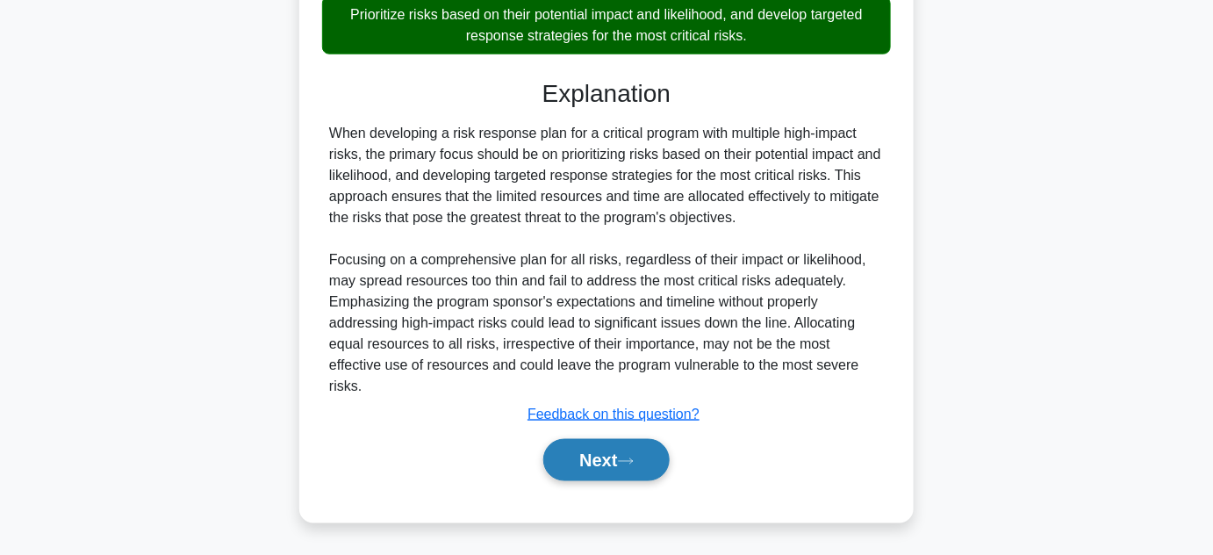
click at [566, 456] on button "Next" at bounding box center [606, 460] width 126 height 42
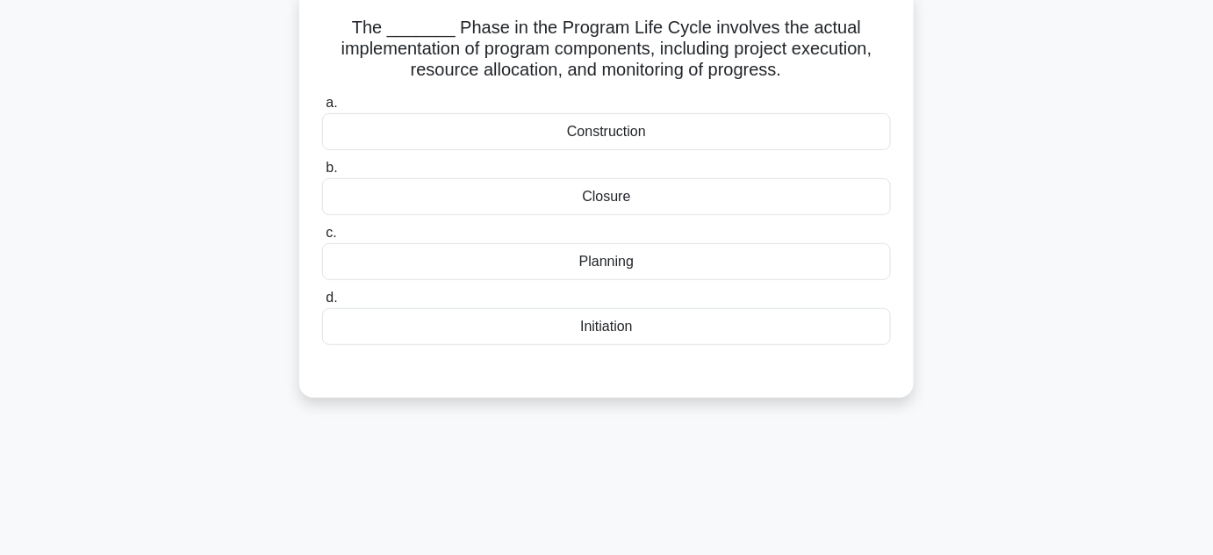
scroll to position [75, 0]
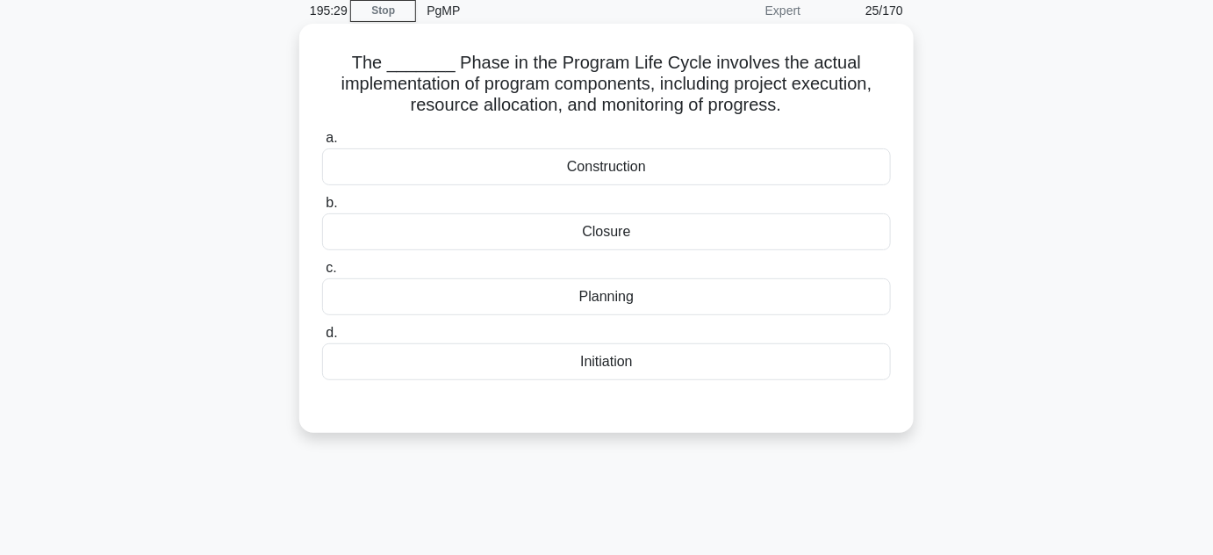
click at [598, 172] on div "Construction" at bounding box center [606, 166] width 569 height 37
click at [322, 144] on input "a. Construction" at bounding box center [322, 138] width 0 height 11
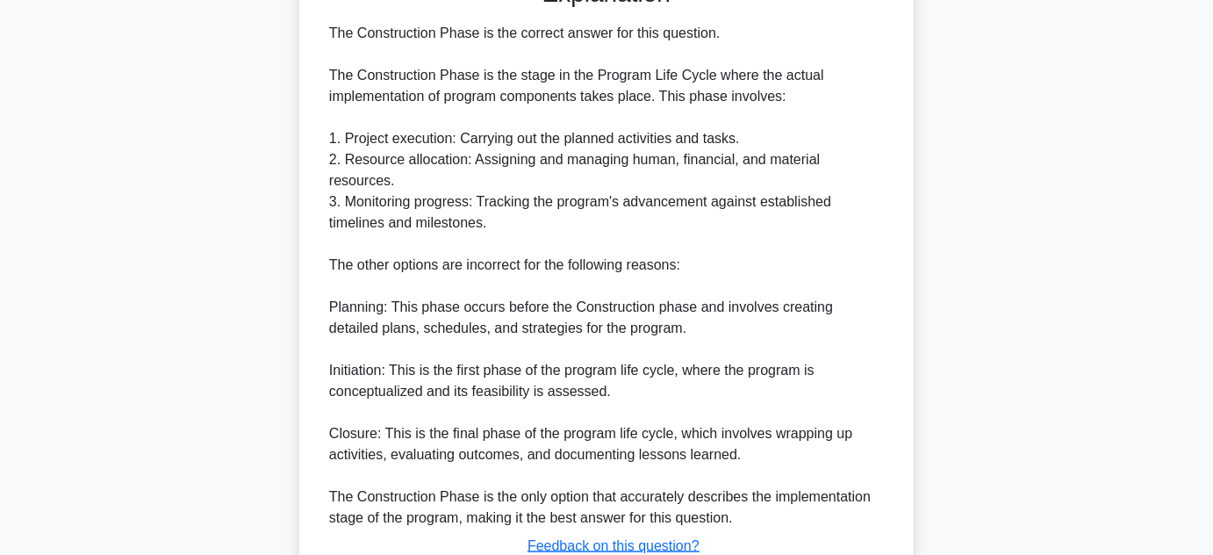
scroll to position [553, 0]
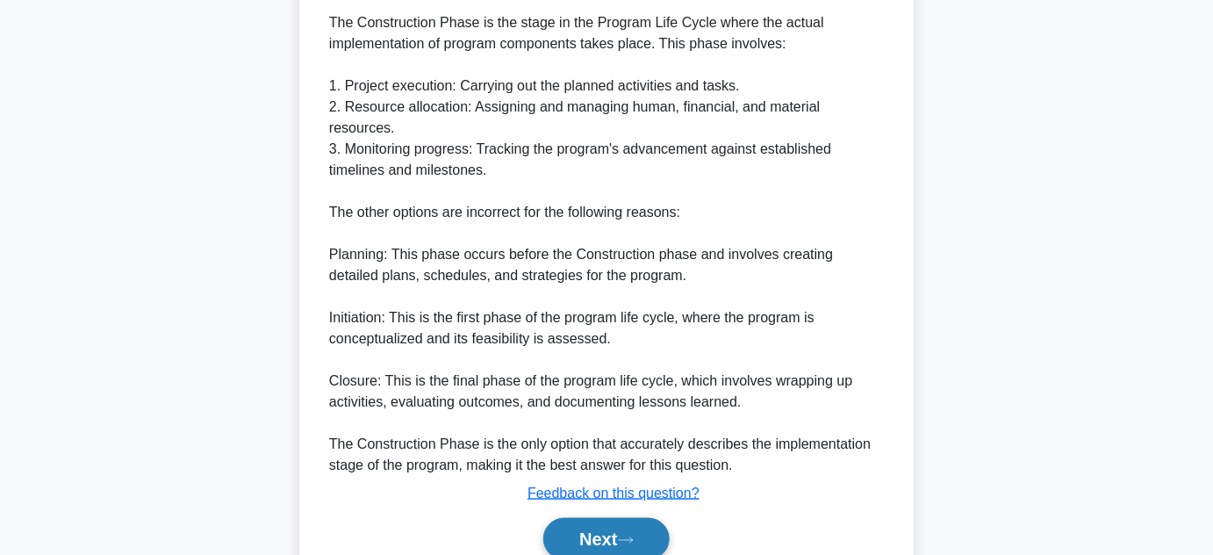
click at [604, 518] on button "Next" at bounding box center [606, 539] width 126 height 42
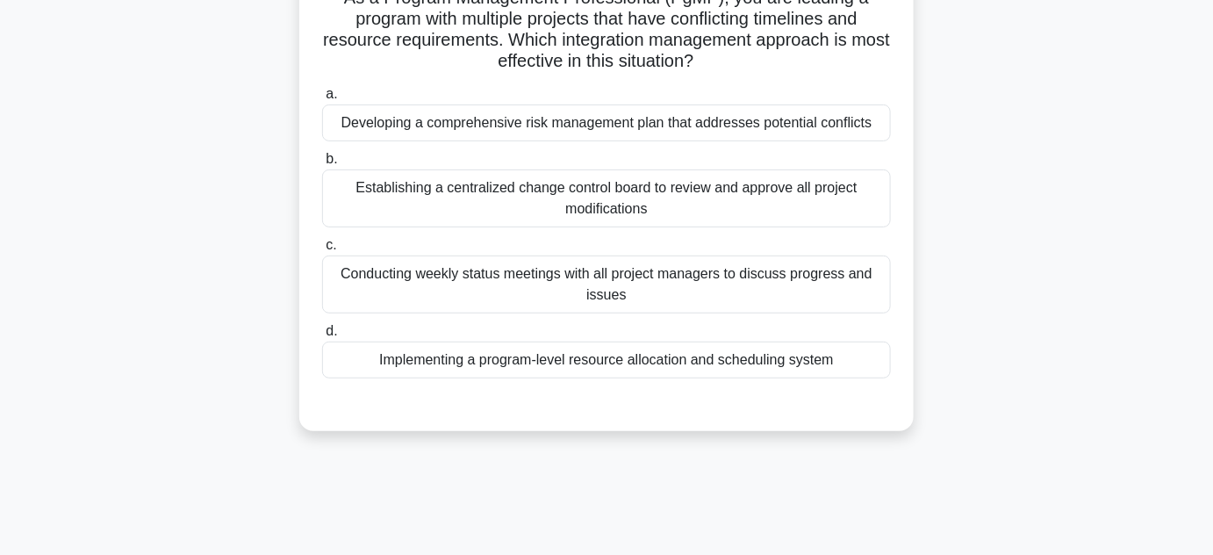
scroll to position [0, 0]
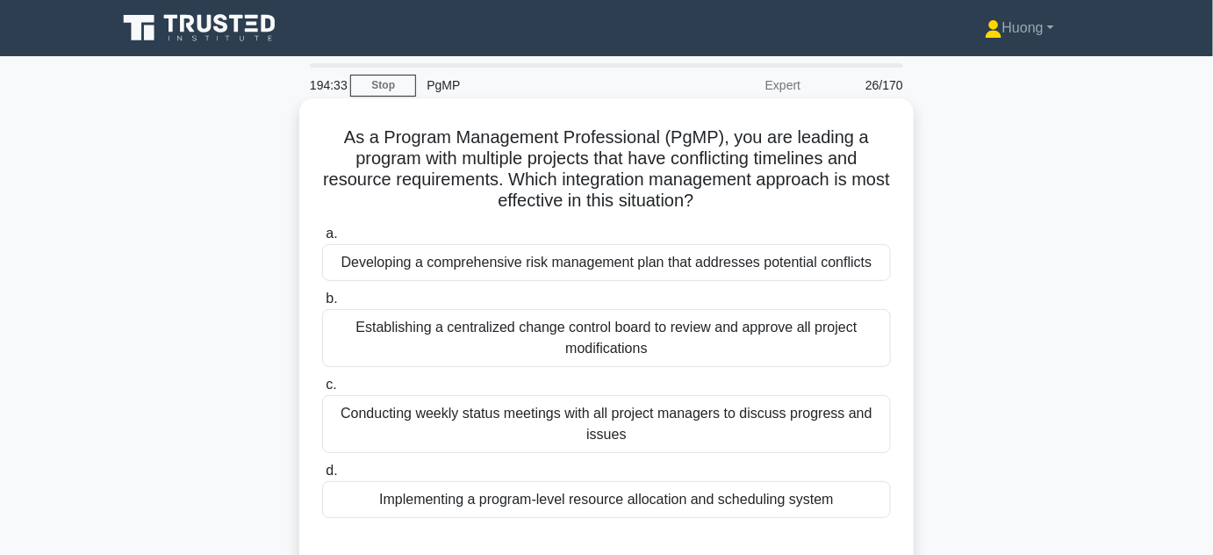
click at [618, 502] on div "Implementing a program-level resource allocation and scheduling system" at bounding box center [606, 499] width 569 height 37
click at [322, 477] on input "d. Implementing a program-level resource allocation and scheduling system" at bounding box center [322, 470] width 0 height 11
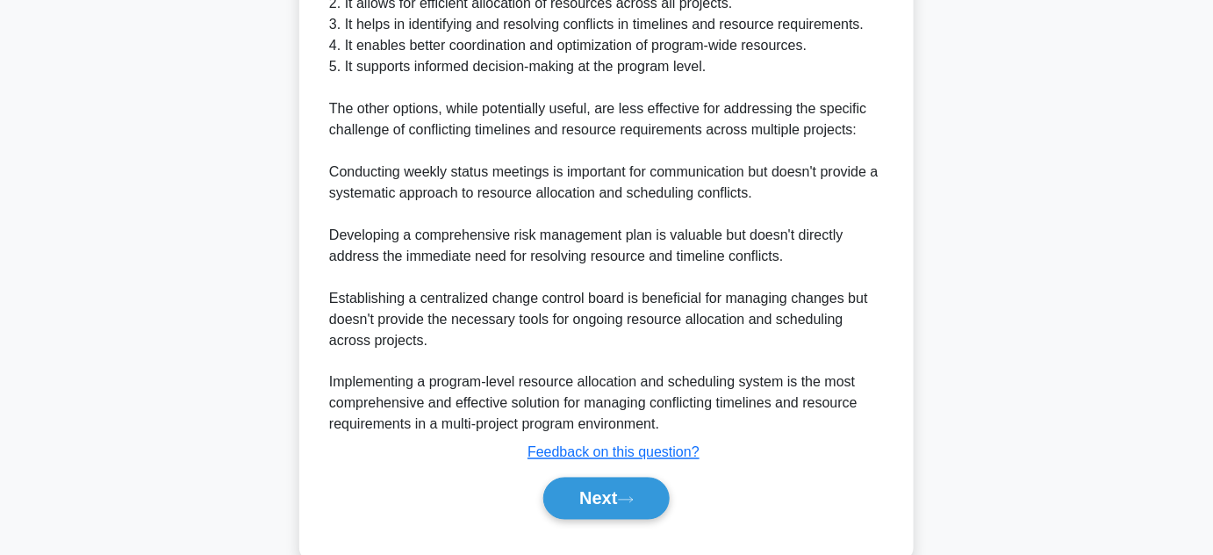
scroll to position [798, 0]
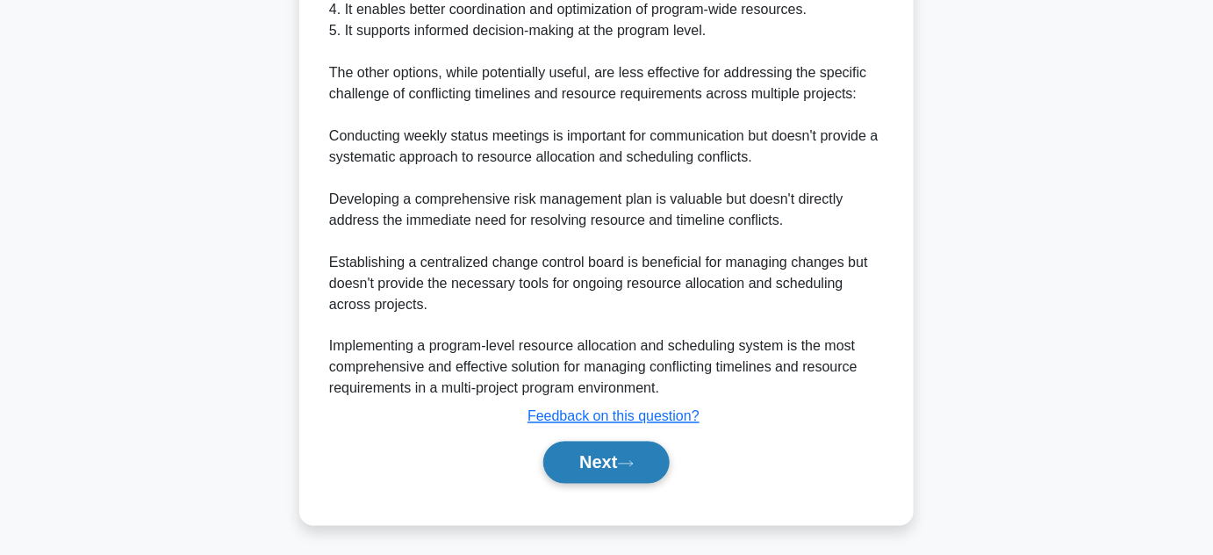
click at [617, 460] on button "Next" at bounding box center [606, 463] width 126 height 42
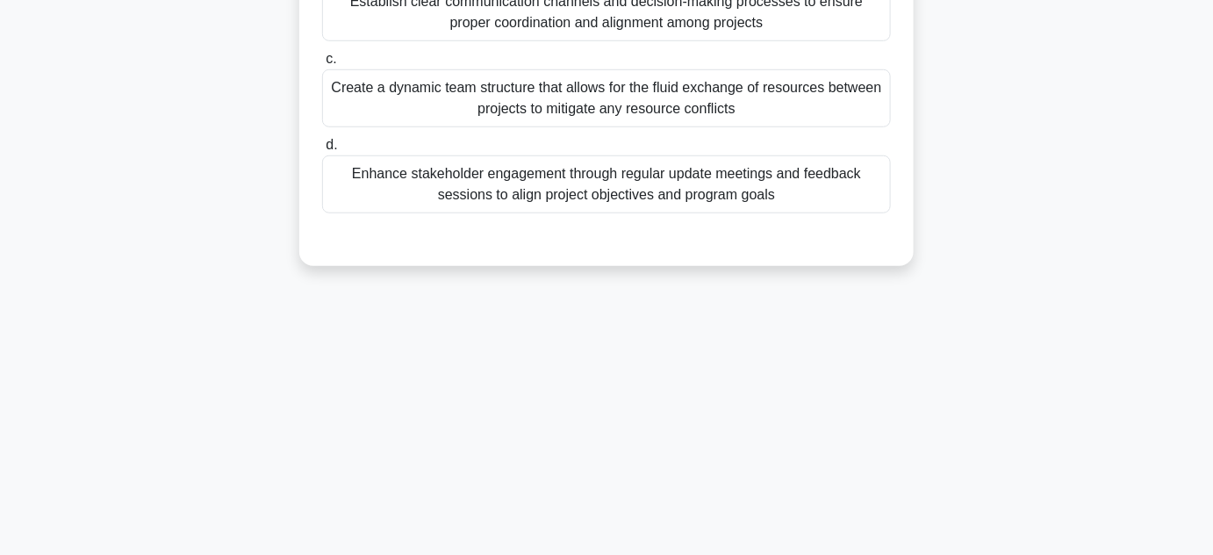
scroll to position [75, 0]
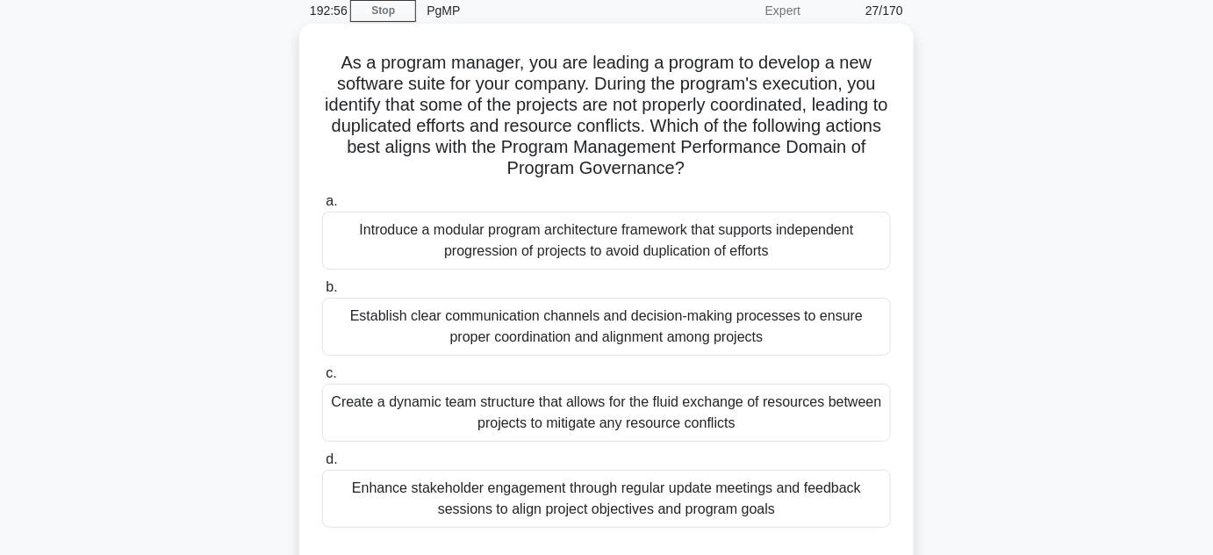
click at [604, 493] on div "Enhance stakeholder engagement through regular update meetings and feedback ses…" at bounding box center [606, 499] width 569 height 58
click at [322, 465] on input "d. Enhance stakeholder engagement through regular update meetings and feedback …" at bounding box center [322, 459] width 0 height 11
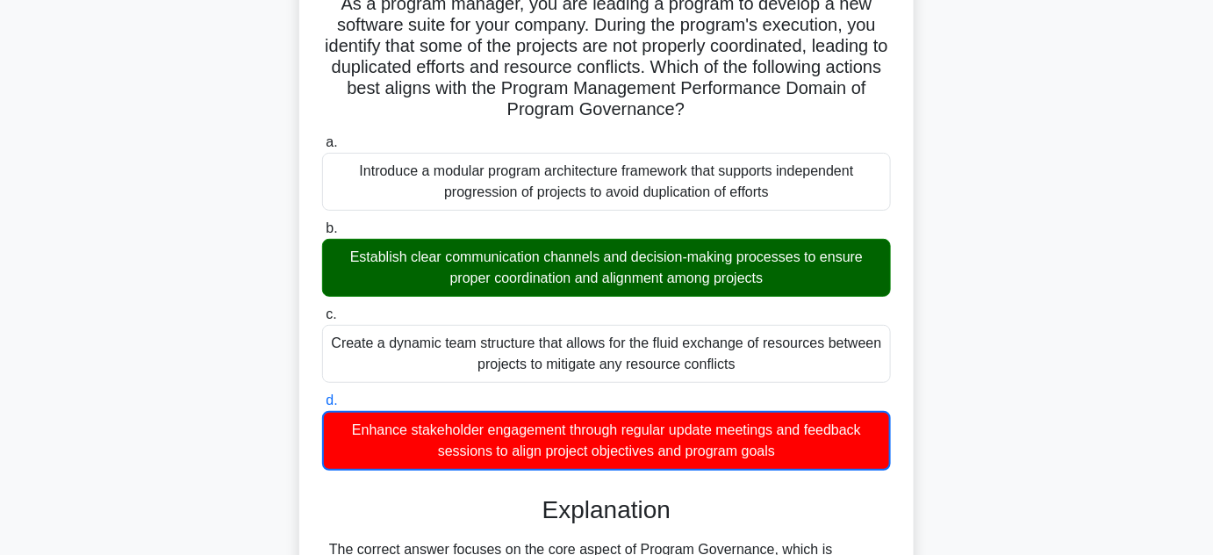
scroll to position [233, 0]
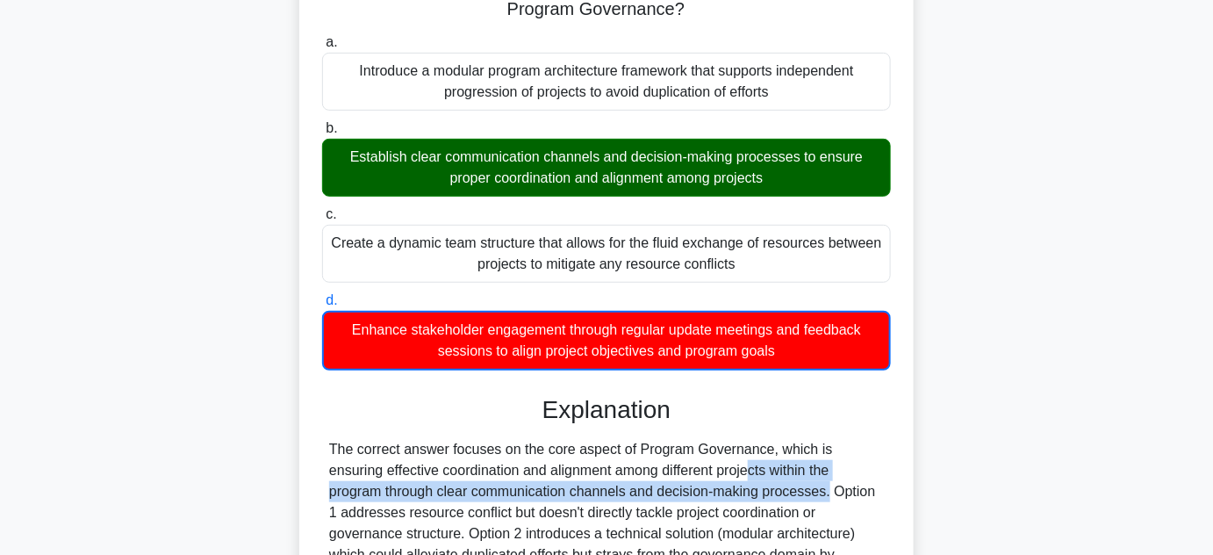
drag, startPoint x: 593, startPoint y: 472, endPoint x: 662, endPoint y: 481, distance: 69.9
click at [662, 481] on div "The correct answer focuses on the core aspect of Program Governance, which is e…" at bounding box center [606, 534] width 555 height 190
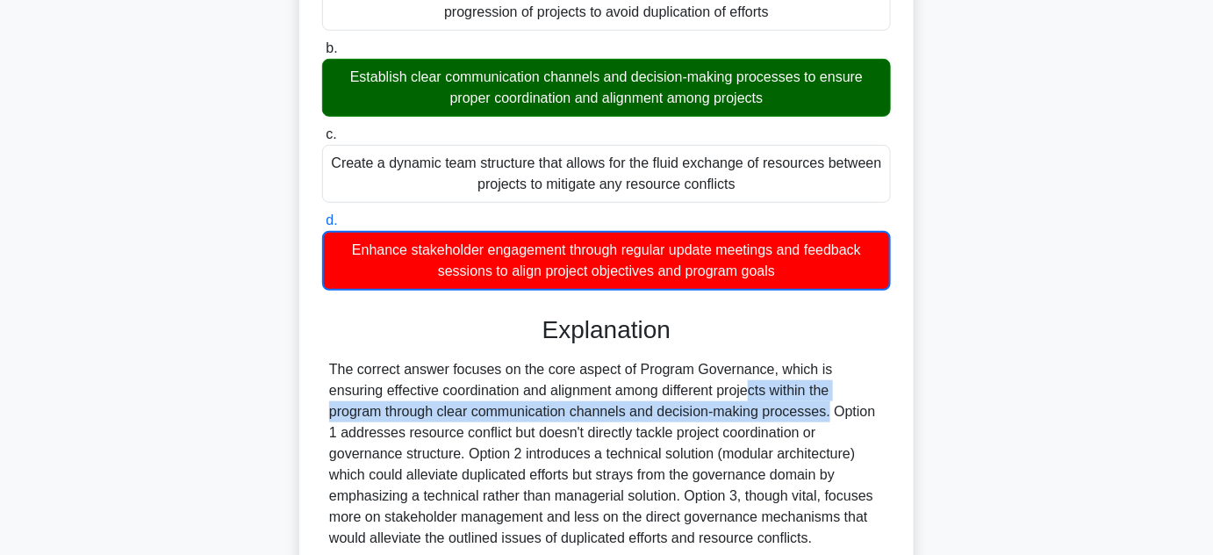
scroll to position [393, 0]
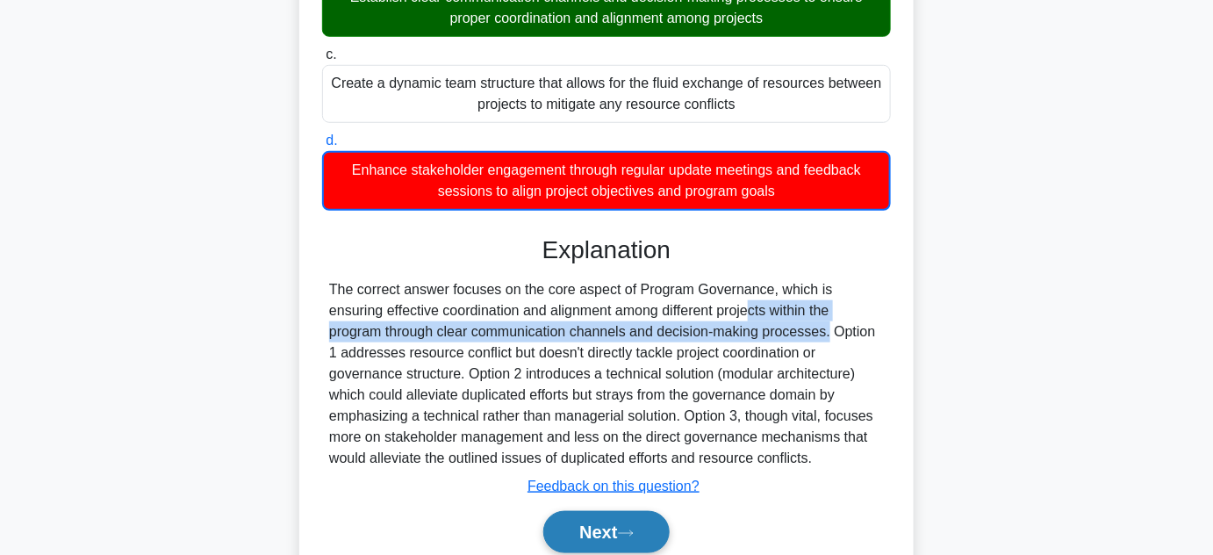
click at [601, 523] on button "Next" at bounding box center [606, 532] width 126 height 42
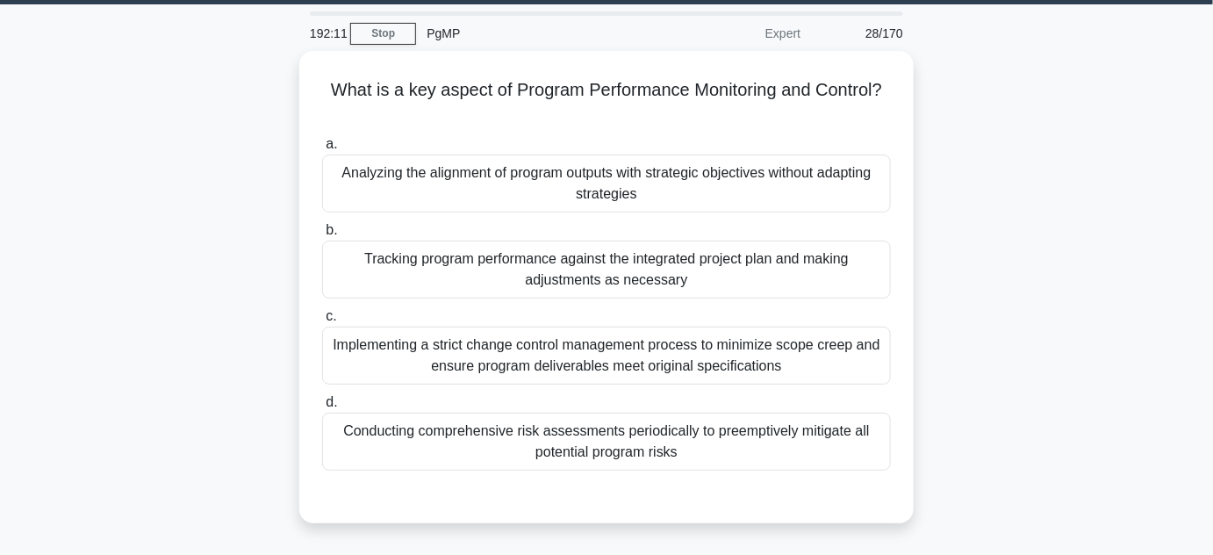
scroll to position [79, 0]
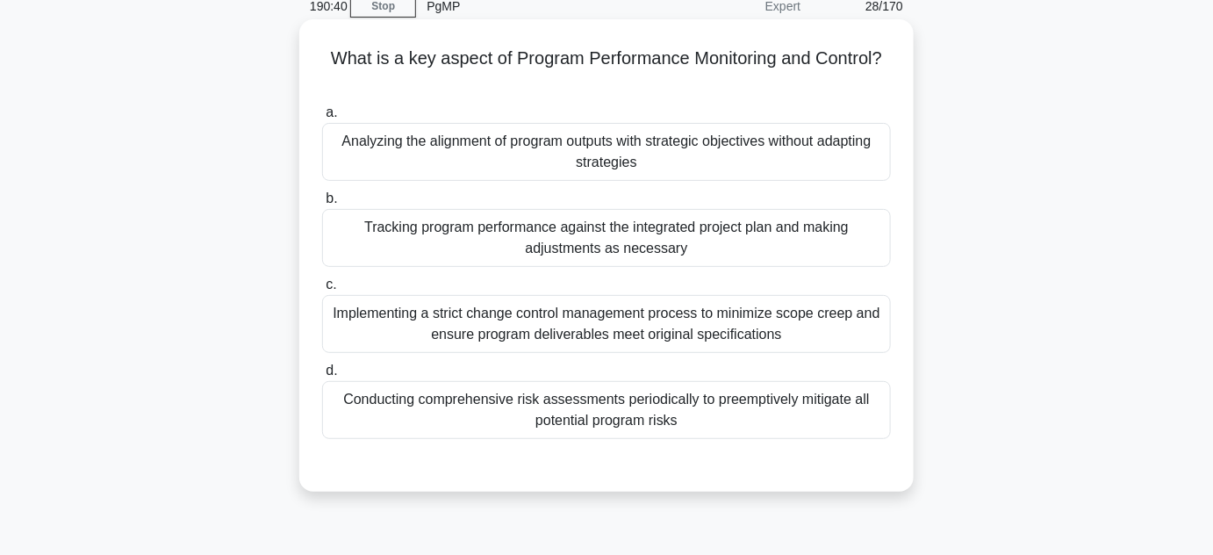
click at [747, 329] on div "Implementing a strict change control management process to minimize scope creep…" at bounding box center [606, 324] width 569 height 58
click at [322, 291] on input "c. Implementing a strict change control management process to minimize scope cr…" at bounding box center [322, 284] width 0 height 11
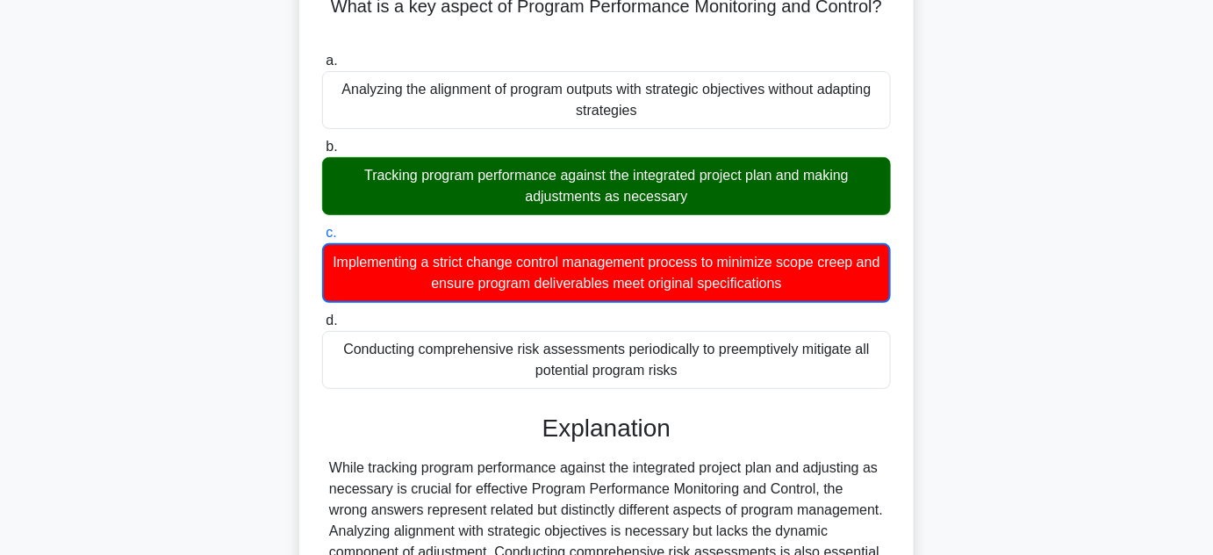
scroll to position [239, 0]
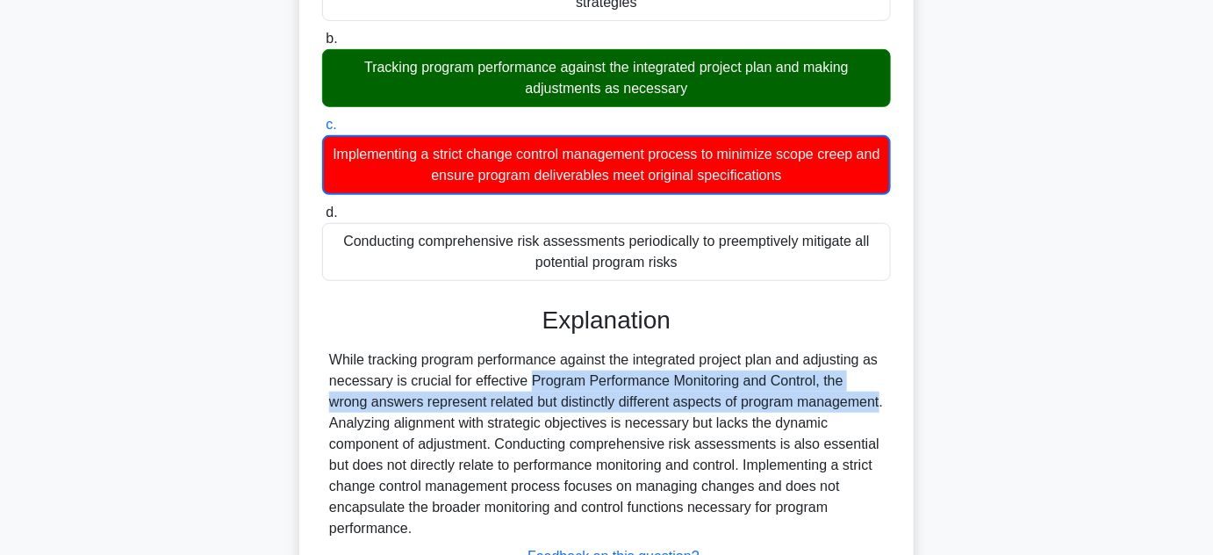
drag, startPoint x: 440, startPoint y: 381, endPoint x: 706, endPoint y: 399, distance: 266.6
click at [706, 399] on div "While tracking program performance against the integrated project plan and adju…" at bounding box center [606, 444] width 555 height 190
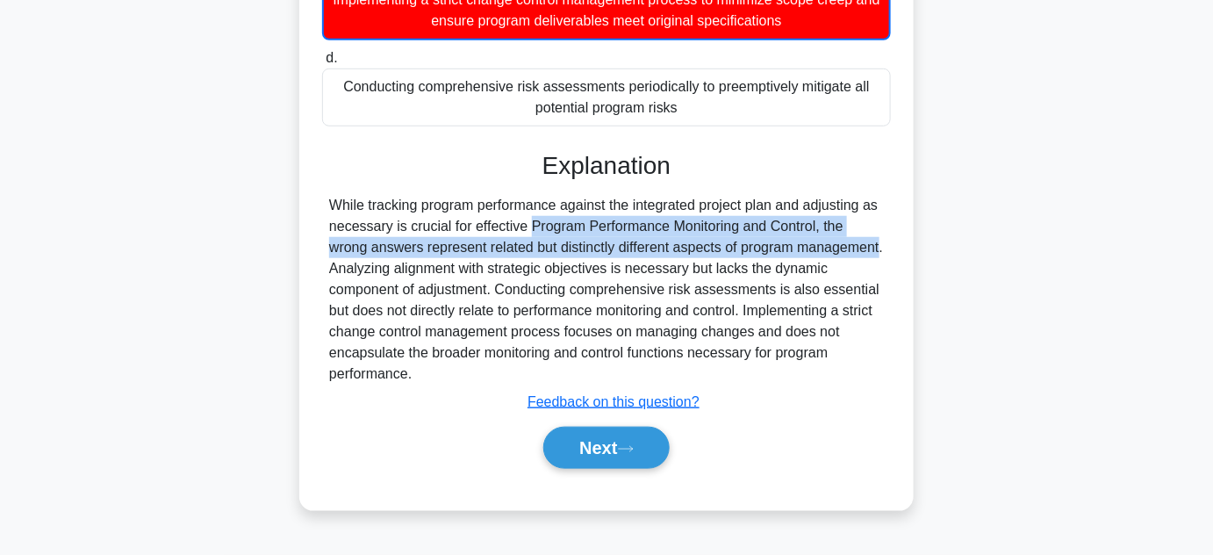
scroll to position [393, 0]
click at [583, 434] on button "Next" at bounding box center [606, 448] width 126 height 42
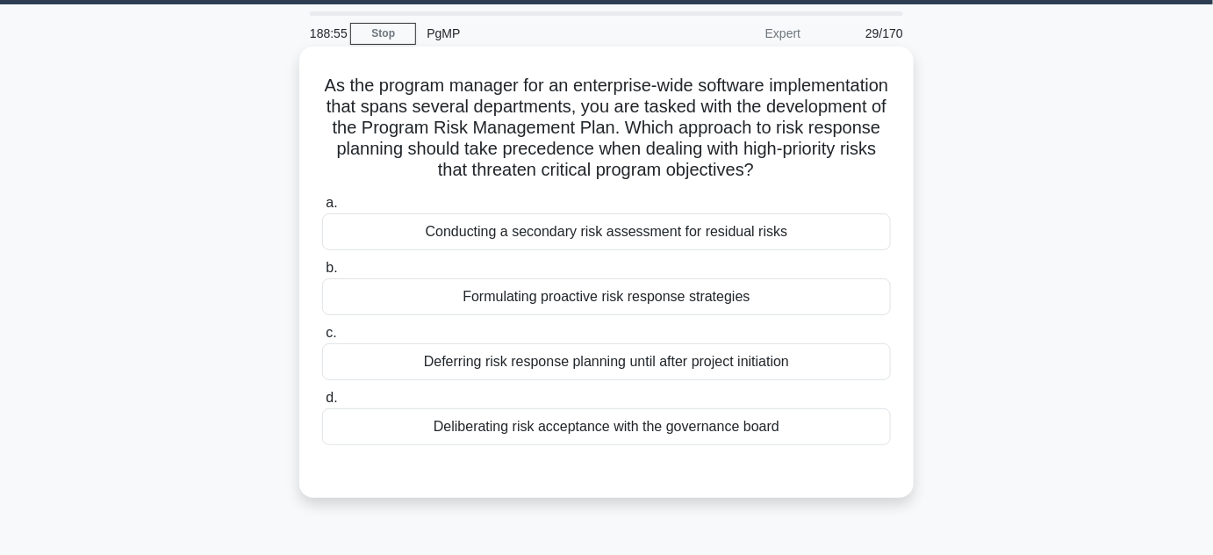
scroll to position [79, 0]
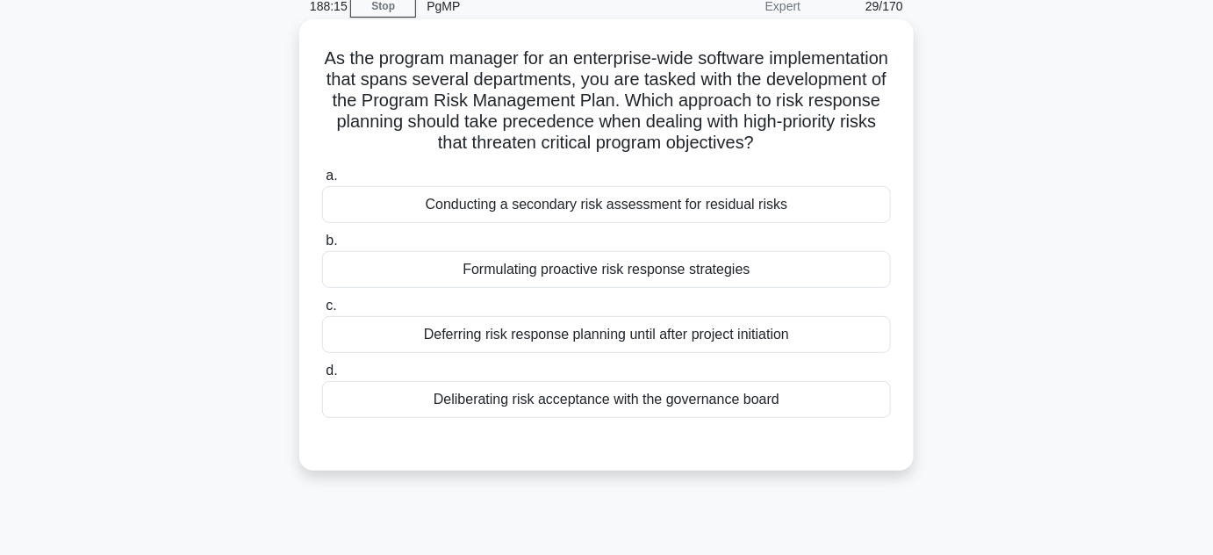
click at [594, 288] on div "Formulating proactive risk response strategies" at bounding box center [606, 269] width 569 height 37
click at [322, 247] on input "b. Formulating proactive risk response strategies" at bounding box center [322, 240] width 0 height 11
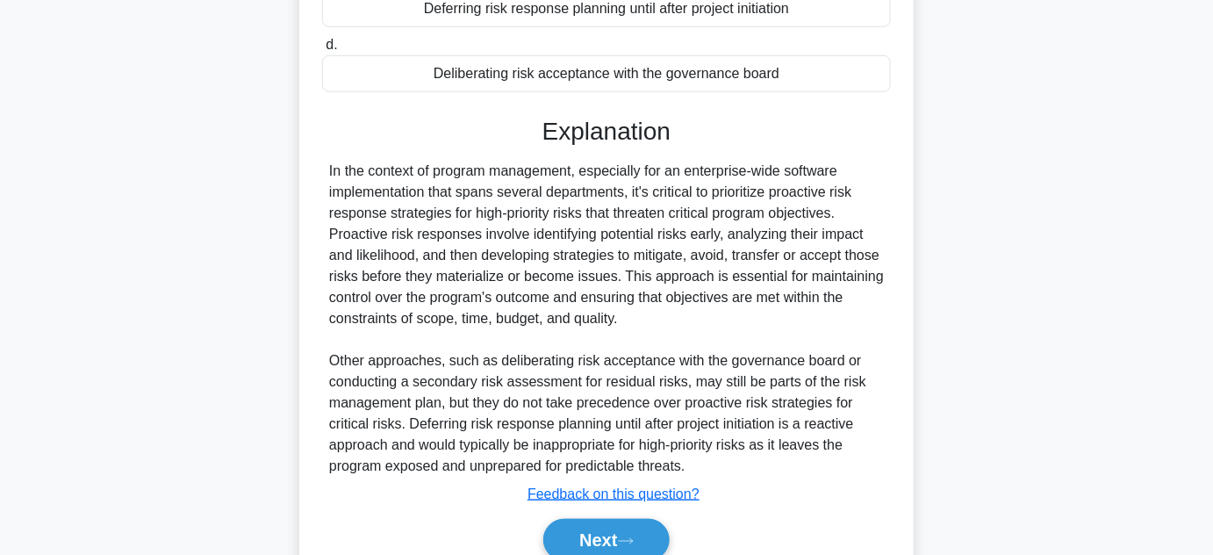
scroll to position [506, 0]
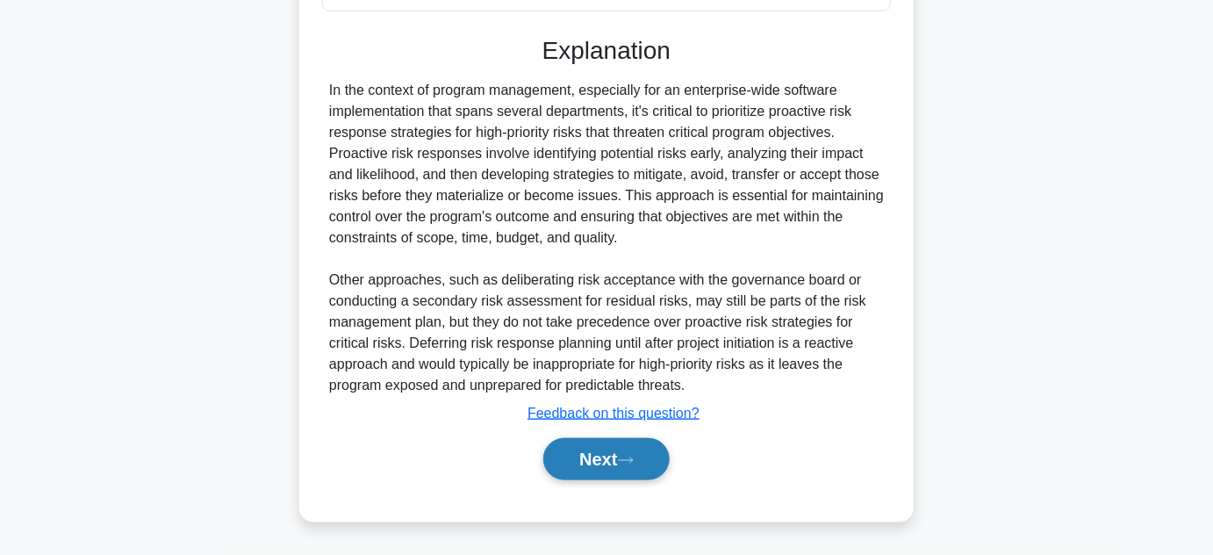
click at [589, 455] on button "Next" at bounding box center [606, 459] width 126 height 42
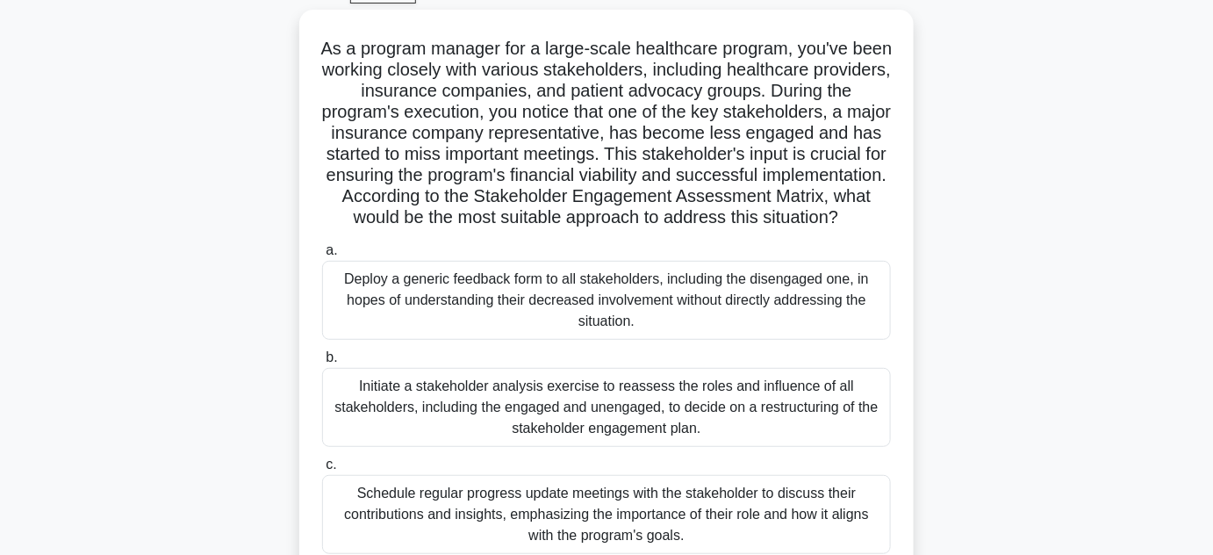
scroll to position [93, 0]
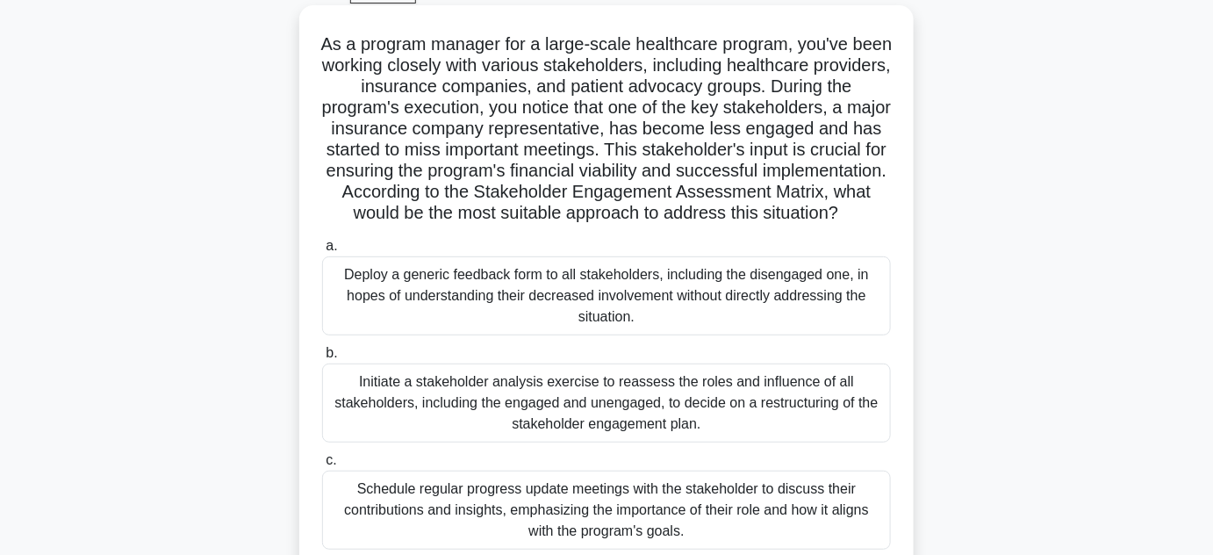
click at [492, 109] on h5 "As a program manager for a large-scale healthcare program, you've been working …" at bounding box center [606, 128] width 572 height 191
click at [577, 173] on h5 "As a program manager for a large-scale healthcare program, you've been working …" at bounding box center [606, 128] width 572 height 191
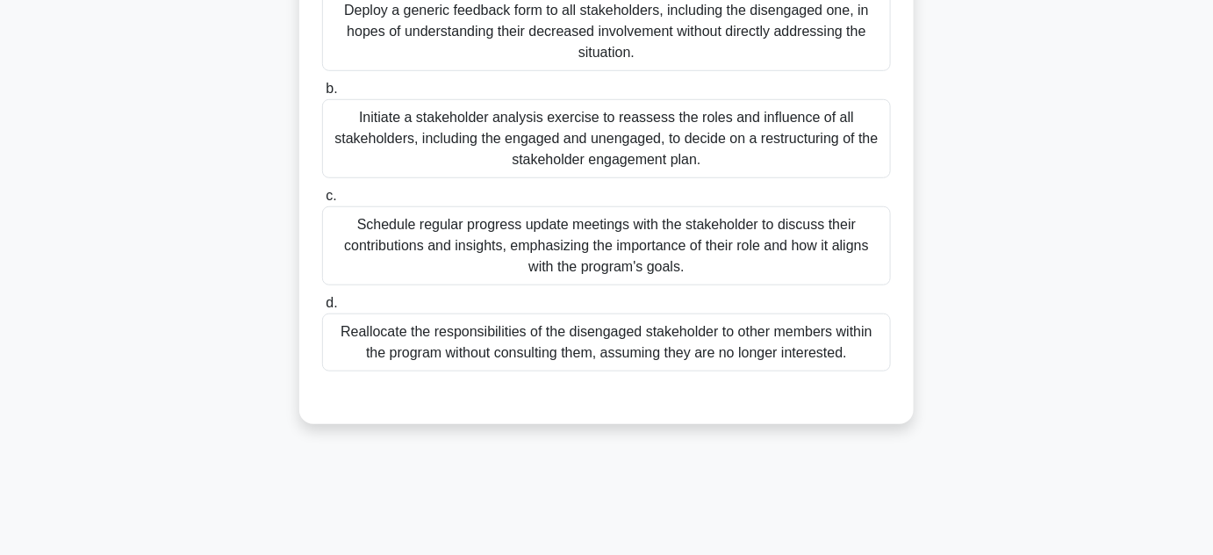
scroll to position [358, 0]
click at [639, 276] on div "Schedule regular progress update meetings with the stakeholder to discuss their…" at bounding box center [606, 244] width 569 height 79
click at [322, 201] on input "c. Schedule regular progress update meetings with the stakeholder to discuss th…" at bounding box center [322, 195] width 0 height 11
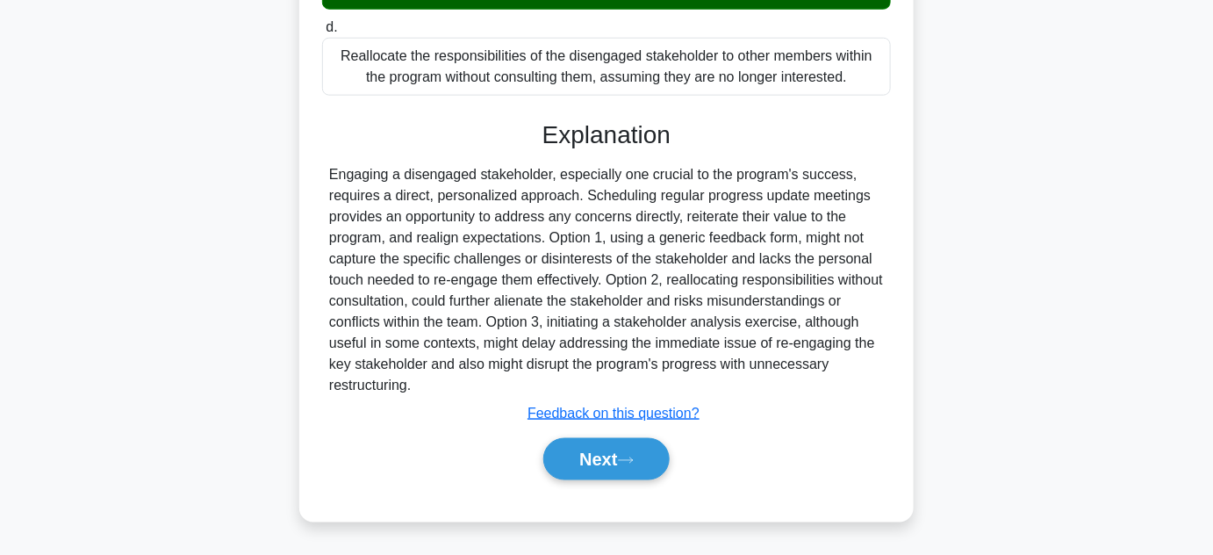
scroll to position [653, 0]
click at [615, 465] on button "Next" at bounding box center [606, 459] width 126 height 42
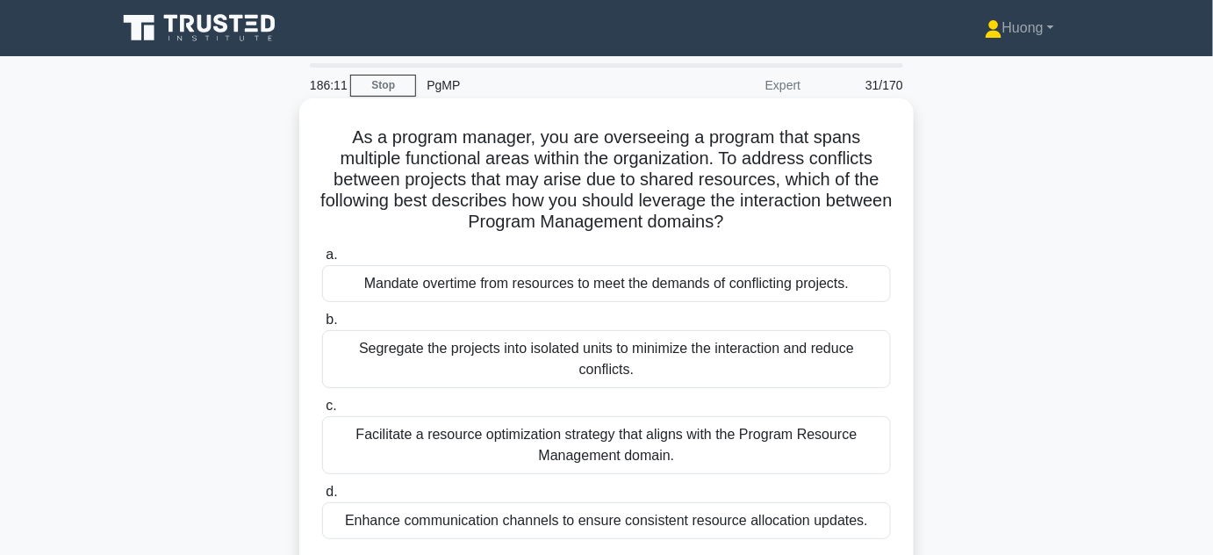
scroll to position [79, 0]
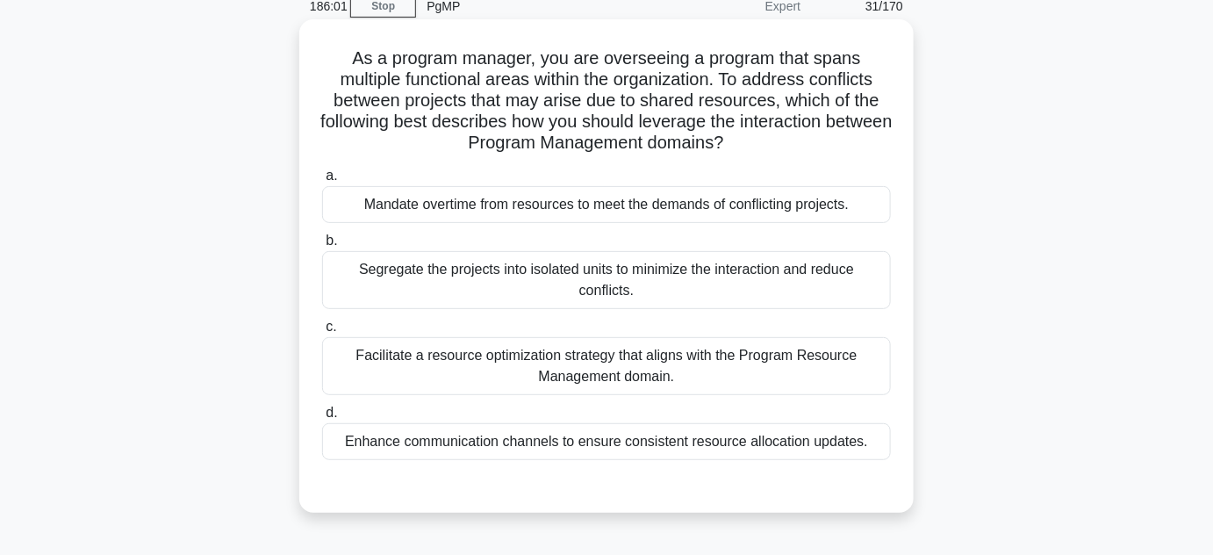
click at [507, 364] on div "Facilitate a resource optimization strategy that aligns with the Program Resour…" at bounding box center [606, 366] width 569 height 58
click at [322, 333] on input "c. Facilitate a resource optimization strategy that aligns with the Program Res…" at bounding box center [322, 326] width 0 height 11
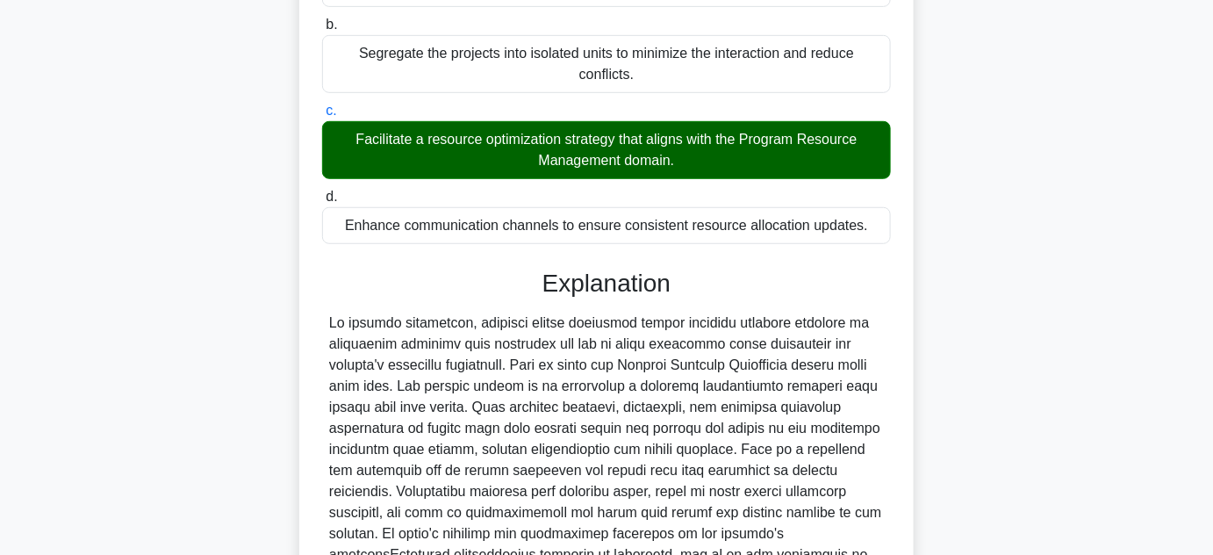
scroll to position [558, 0]
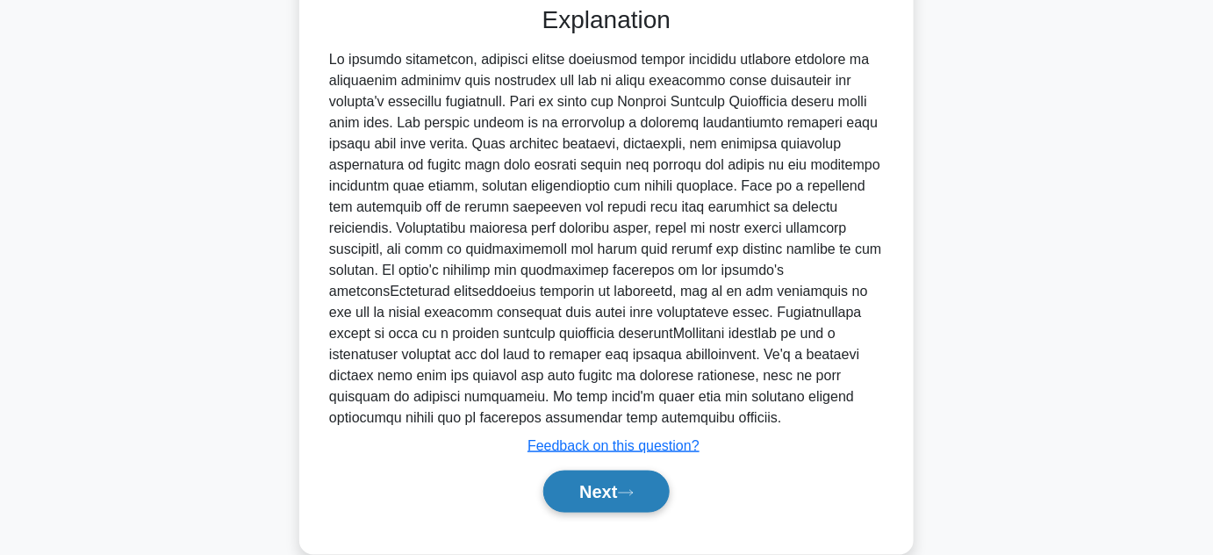
click at [593, 499] on button "Next" at bounding box center [606, 492] width 126 height 42
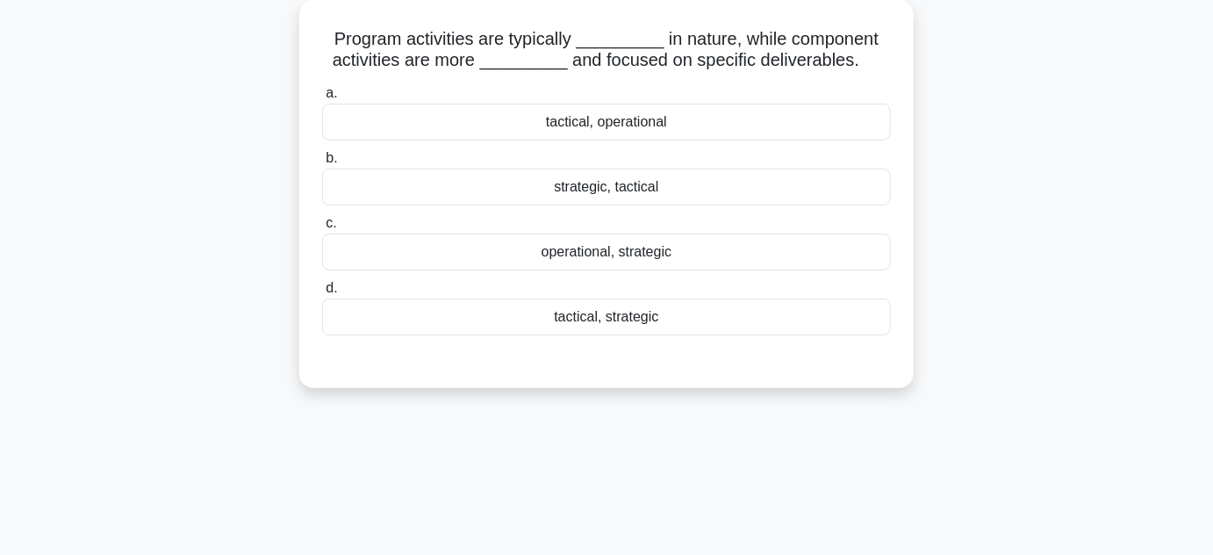
scroll to position [0, 0]
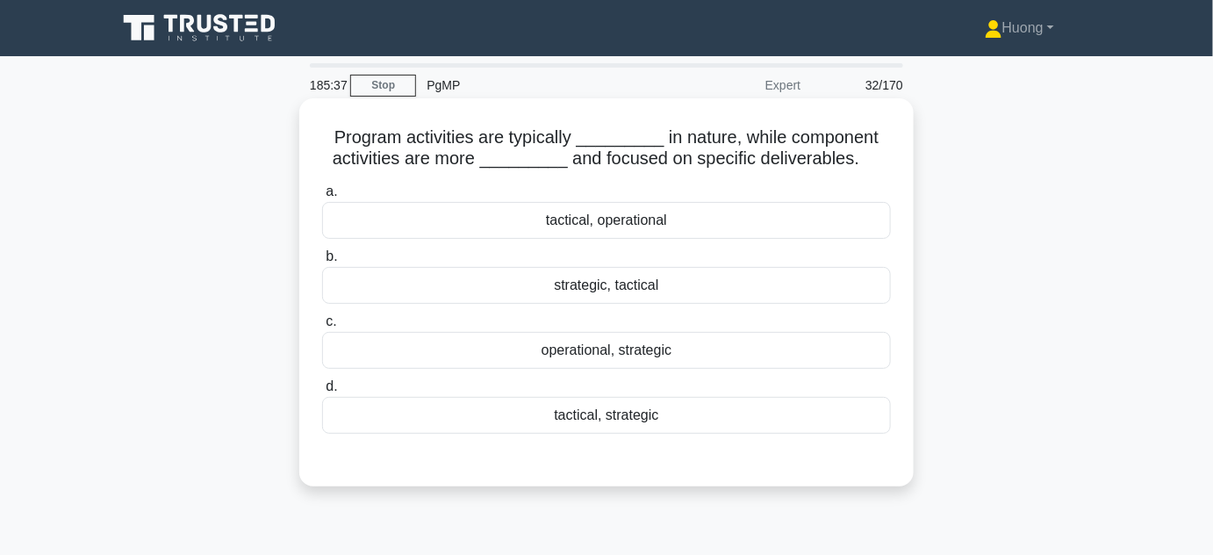
click at [636, 290] on div "strategic, tactical" at bounding box center [606, 285] width 569 height 37
click at [322, 262] on input "b. strategic, tactical" at bounding box center [322, 256] width 0 height 11
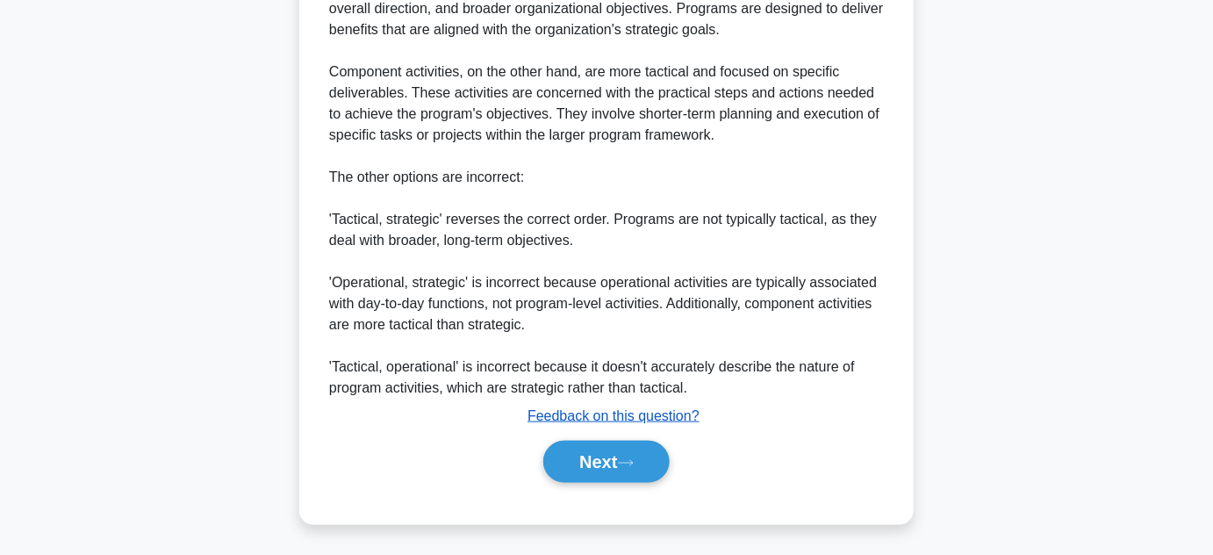
scroll to position [569, 0]
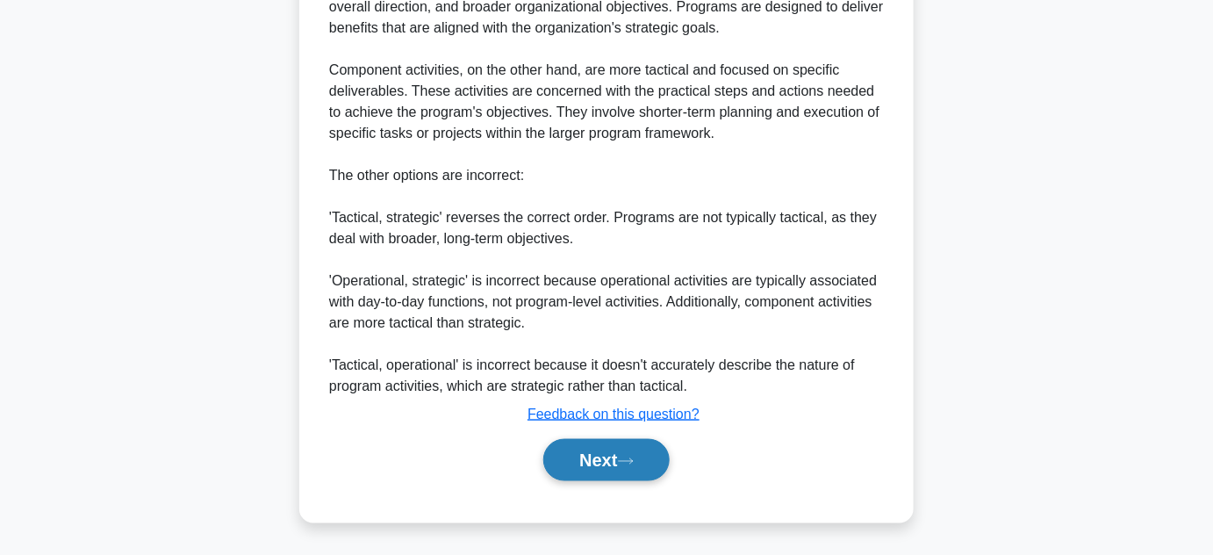
click at [604, 455] on button "Next" at bounding box center [606, 460] width 126 height 42
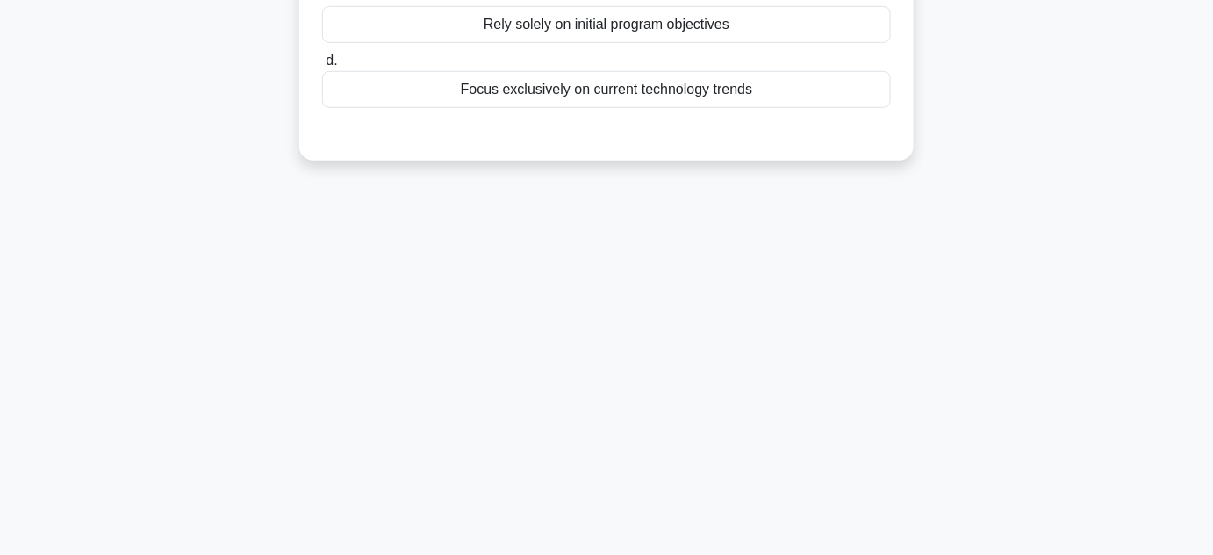
scroll to position [0, 0]
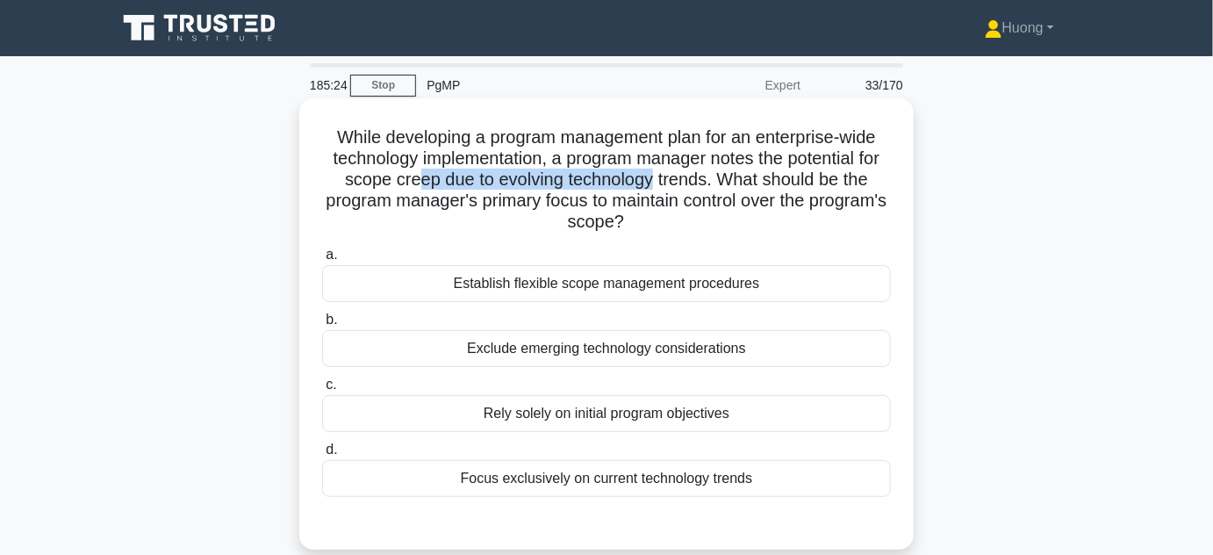
drag, startPoint x: 412, startPoint y: 183, endPoint x: 652, endPoint y: 186, distance: 240.5
click at [652, 186] on h5 "While developing a program management plan for an enterprise-wide technology im…" at bounding box center [606, 179] width 572 height 107
click at [702, 283] on div "Establish flexible scope management procedures" at bounding box center [606, 283] width 569 height 37
click at [322, 261] on input "a. Establish flexible scope management procedures" at bounding box center [322, 254] width 0 height 11
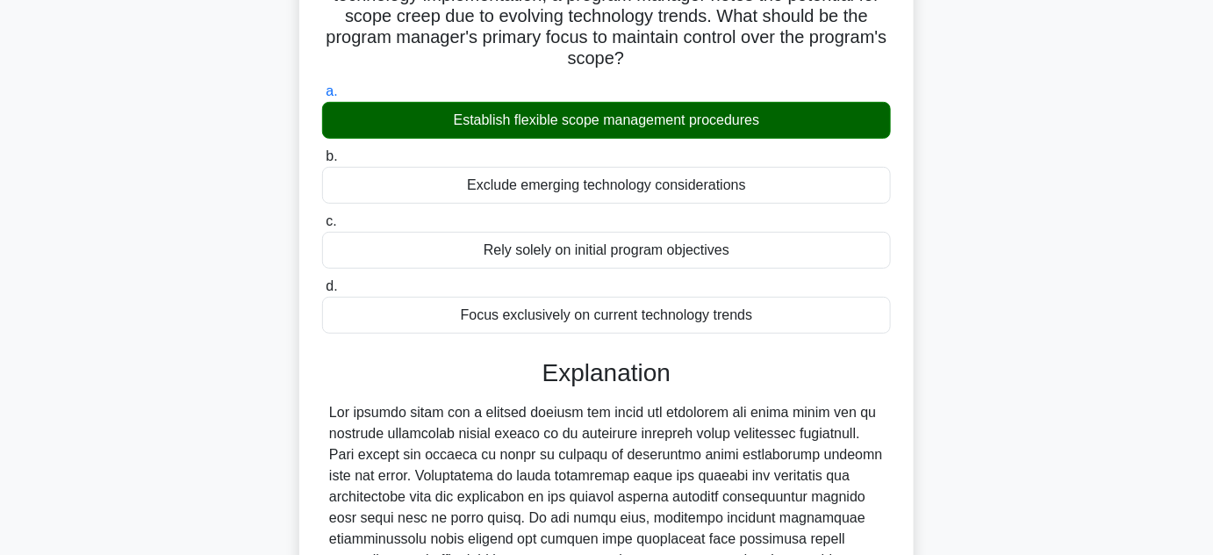
scroll to position [463, 0]
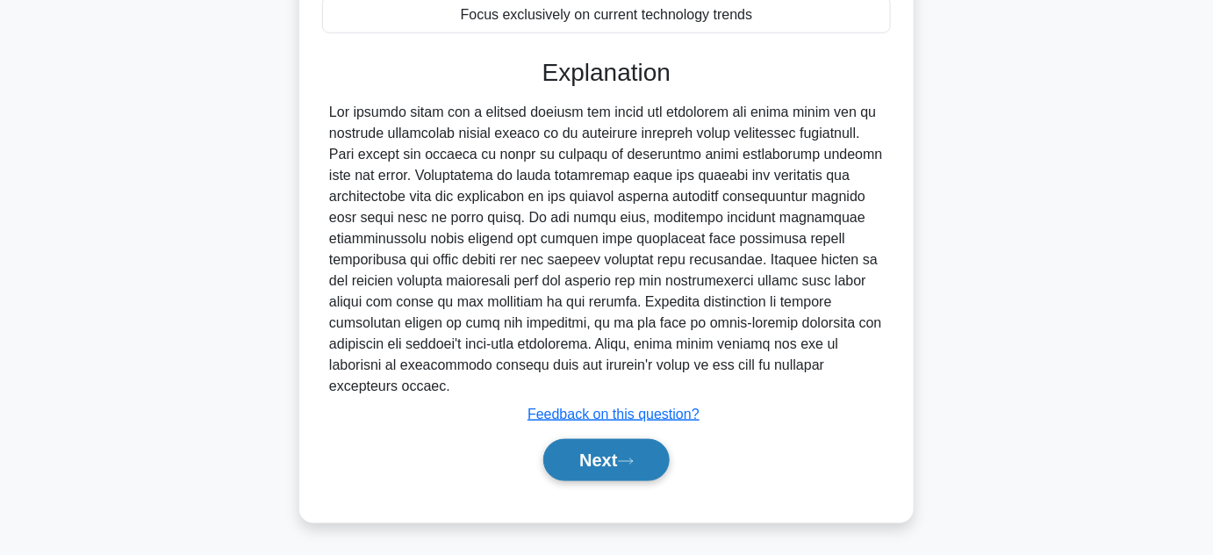
click at [614, 449] on button "Next" at bounding box center [606, 460] width 126 height 42
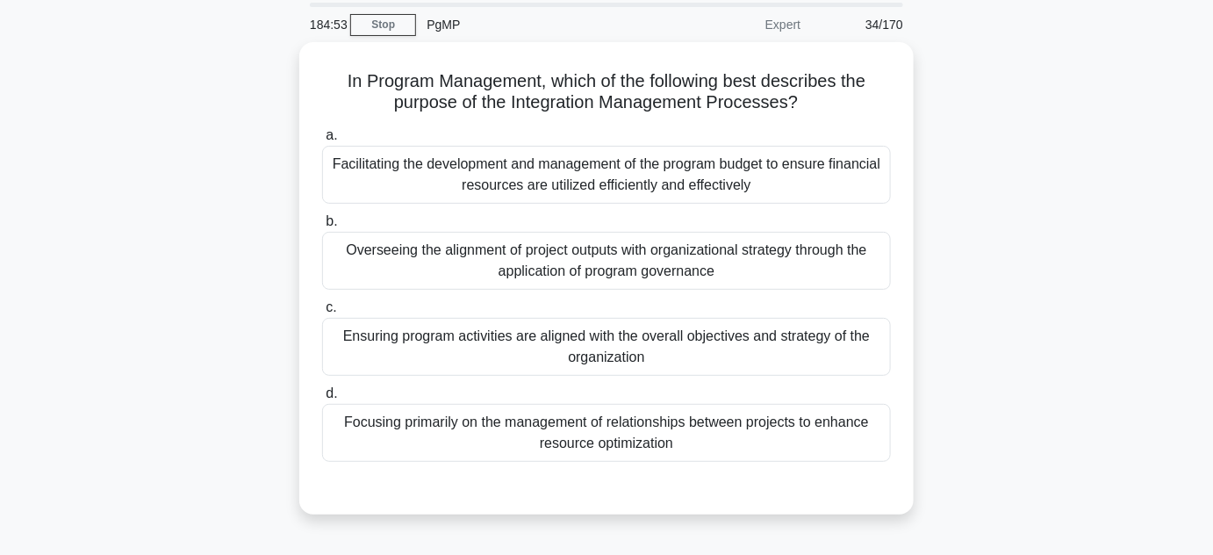
scroll to position [0, 0]
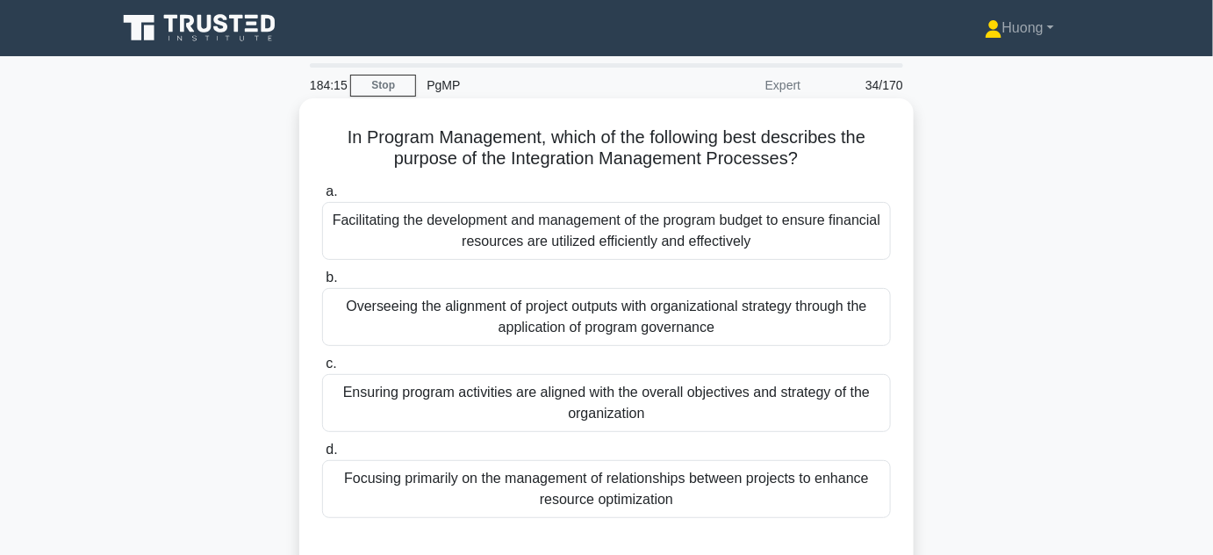
click at [614, 412] on div "Ensuring program activities are aligned with the overall objectives and strateg…" at bounding box center [606, 403] width 569 height 58
click at [322, 370] on input "c. Ensuring program activities are aligned with the overall objectives and stra…" at bounding box center [322, 363] width 0 height 11
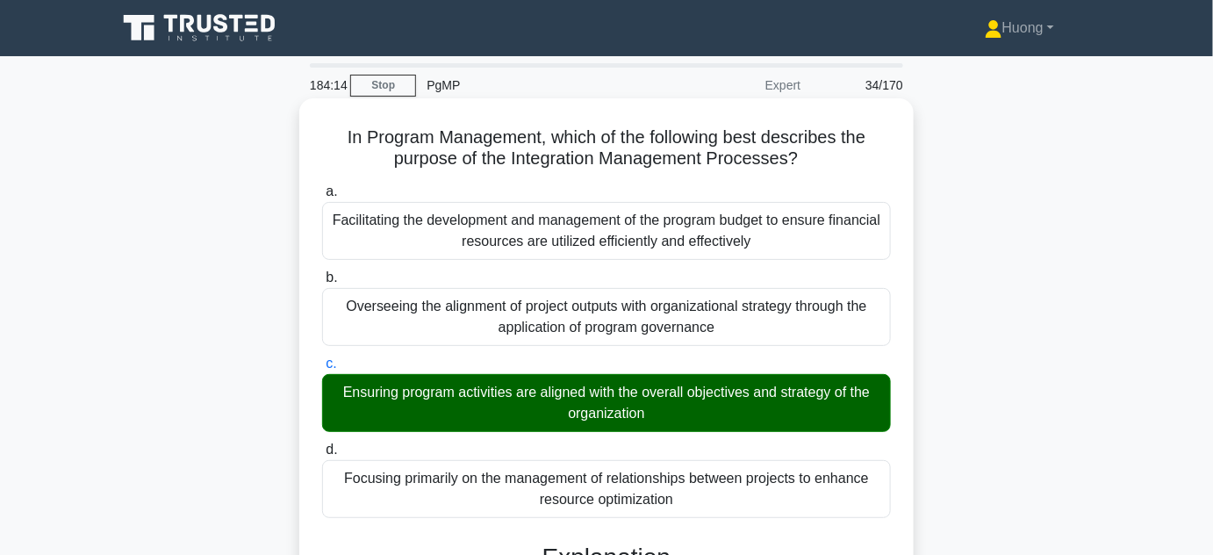
scroll to position [393, 0]
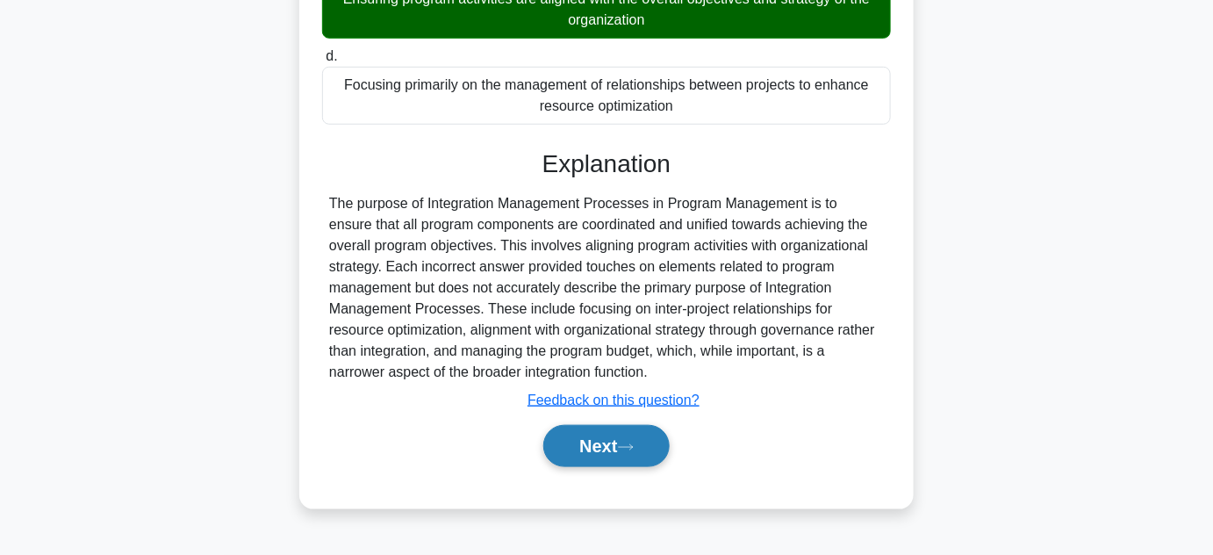
click at [608, 444] on button "Next" at bounding box center [606, 446] width 126 height 42
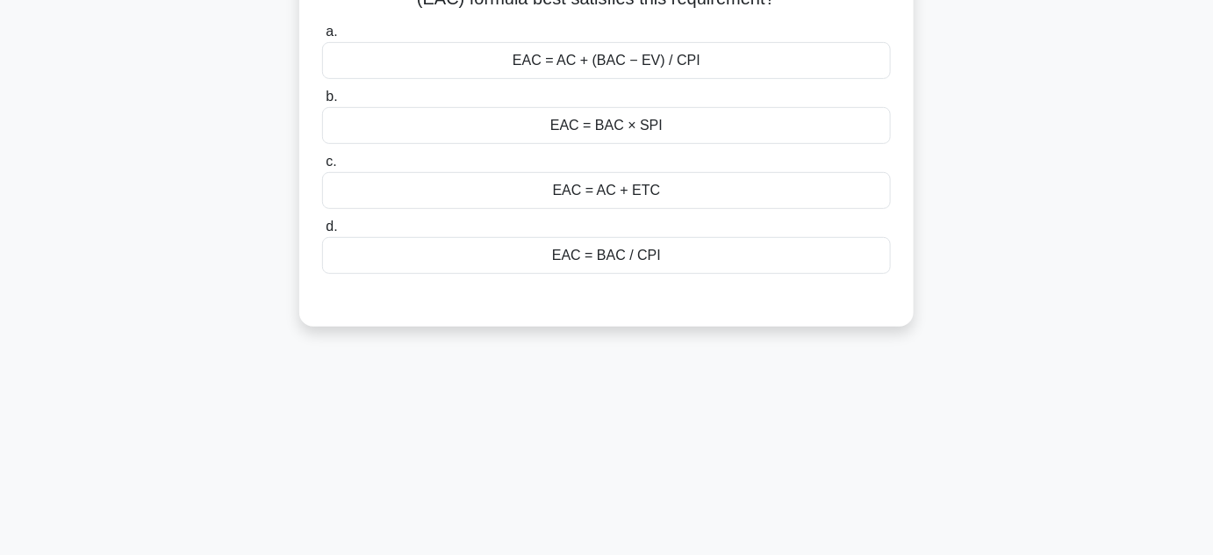
scroll to position [75, 0]
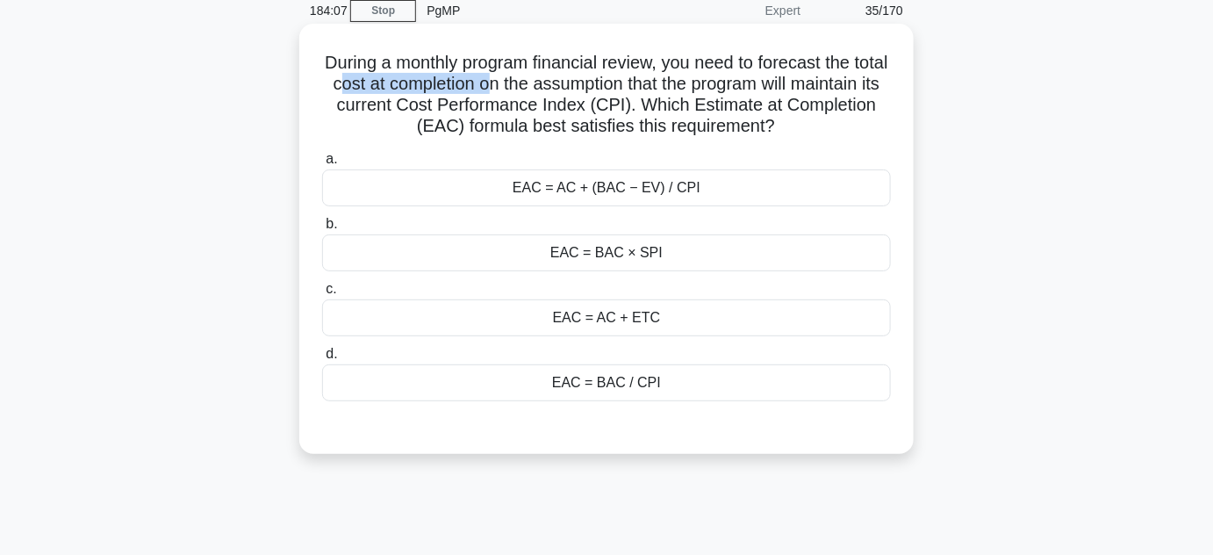
drag, startPoint x: 396, startPoint y: 90, endPoint x: 558, endPoint y: 86, distance: 162.5
click at [558, 86] on h5 "During a monthly program financial review, you need to forecast the total cost …" at bounding box center [606, 95] width 572 height 86
click at [611, 389] on div "EAC = BAC / CPI" at bounding box center [606, 382] width 569 height 37
click at [322, 360] on input "d. EAC = BAC / CPI" at bounding box center [322, 353] width 0 height 11
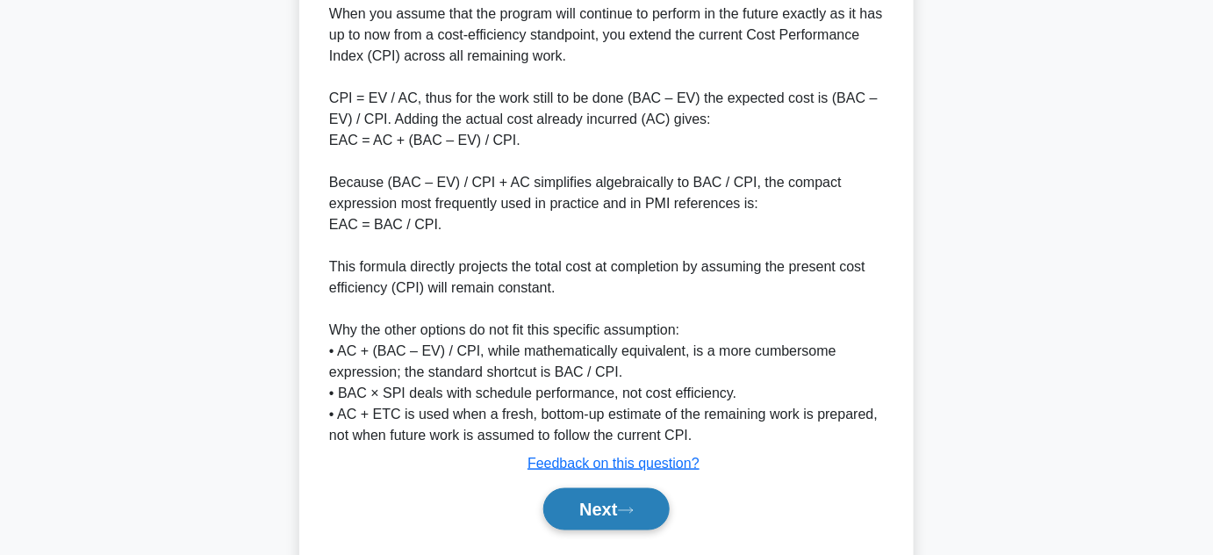
scroll to position [590, 0]
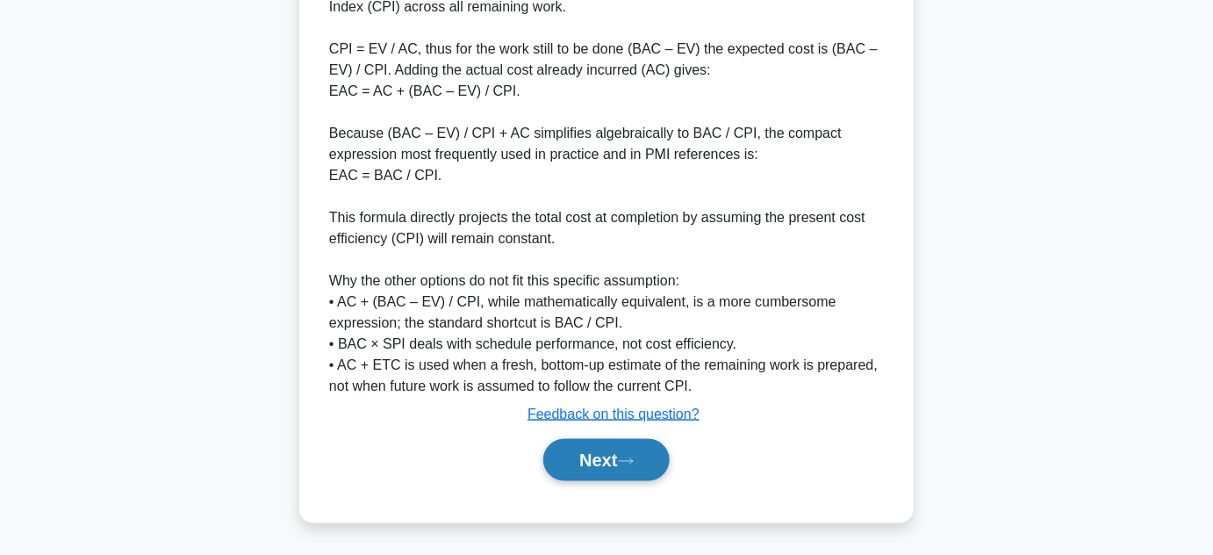
click at [604, 467] on button "Next" at bounding box center [606, 460] width 126 height 42
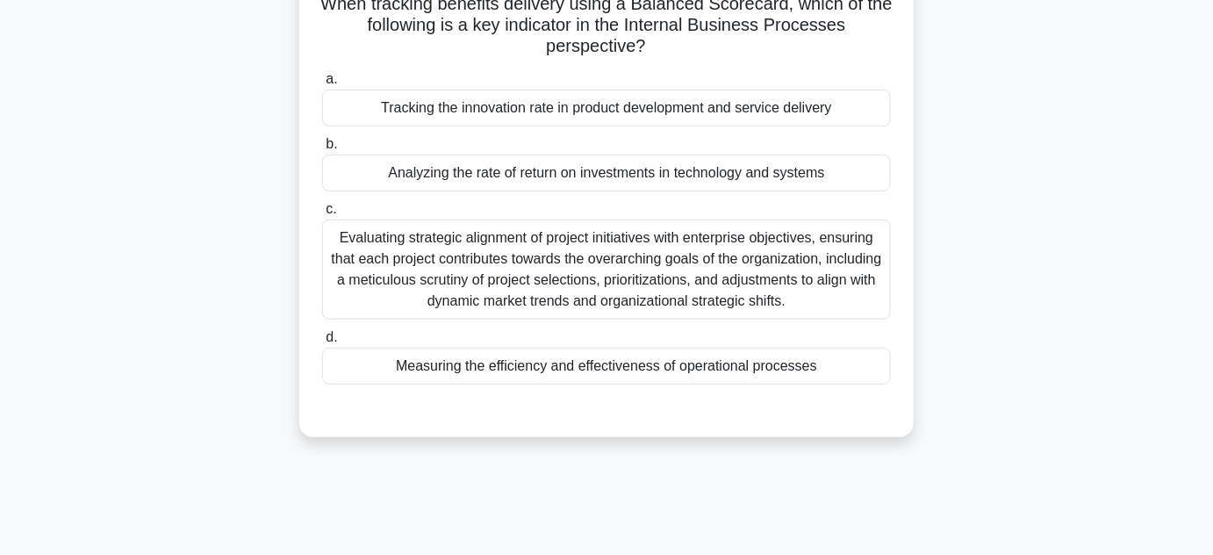
scroll to position [75, 0]
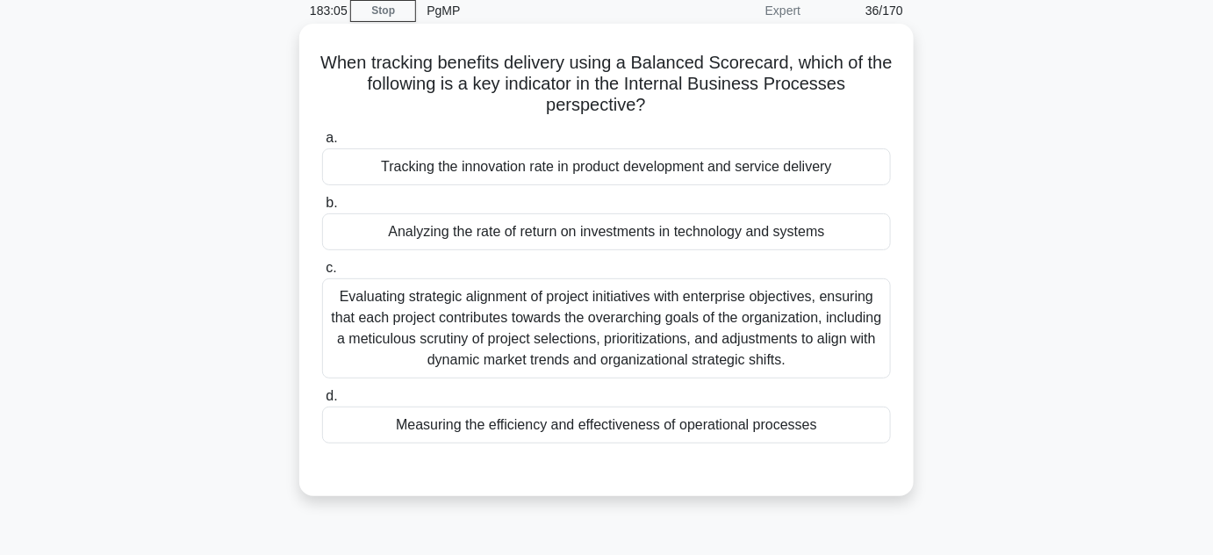
click at [631, 171] on div "Tracking the innovation rate in product development and service delivery" at bounding box center [606, 166] width 569 height 37
click at [322, 144] on input "a. Tracking the innovation rate in product development and service delivery" at bounding box center [322, 138] width 0 height 11
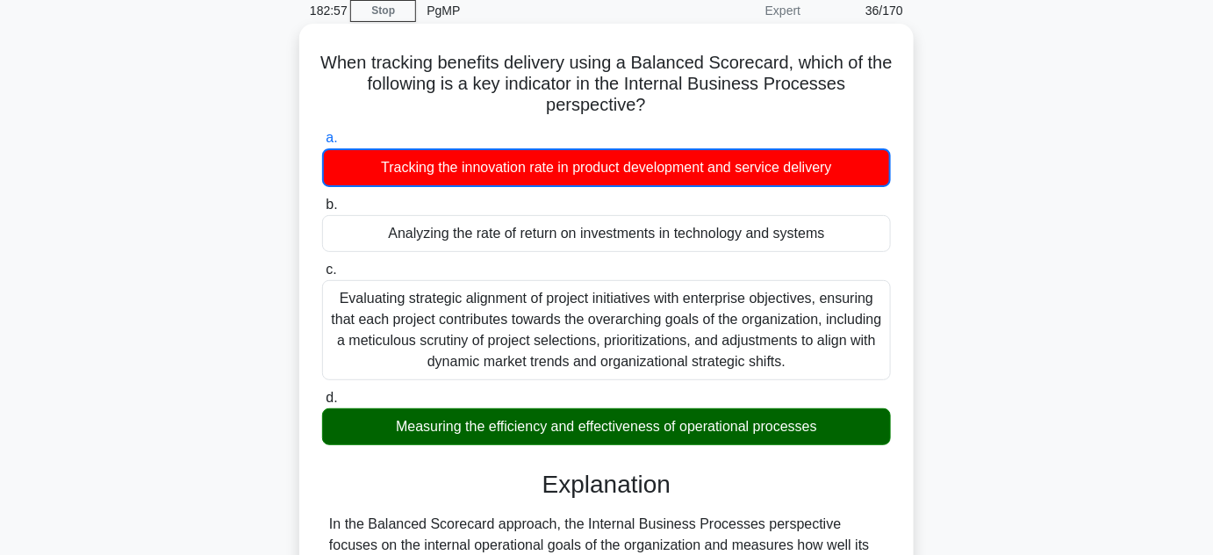
scroll to position [154, 0]
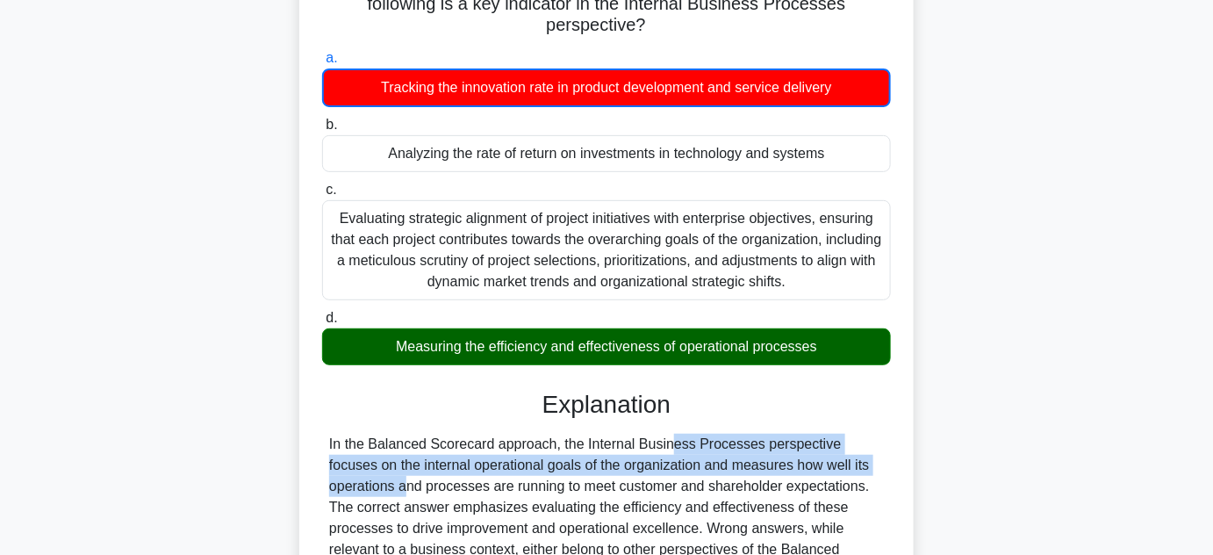
drag, startPoint x: 564, startPoint y: 446, endPoint x: 802, endPoint y: 456, distance: 239.0
click at [802, 456] on div "In the Balanced Scorecard approach, the Internal Business Processes perspective…" at bounding box center [606, 529] width 555 height 190
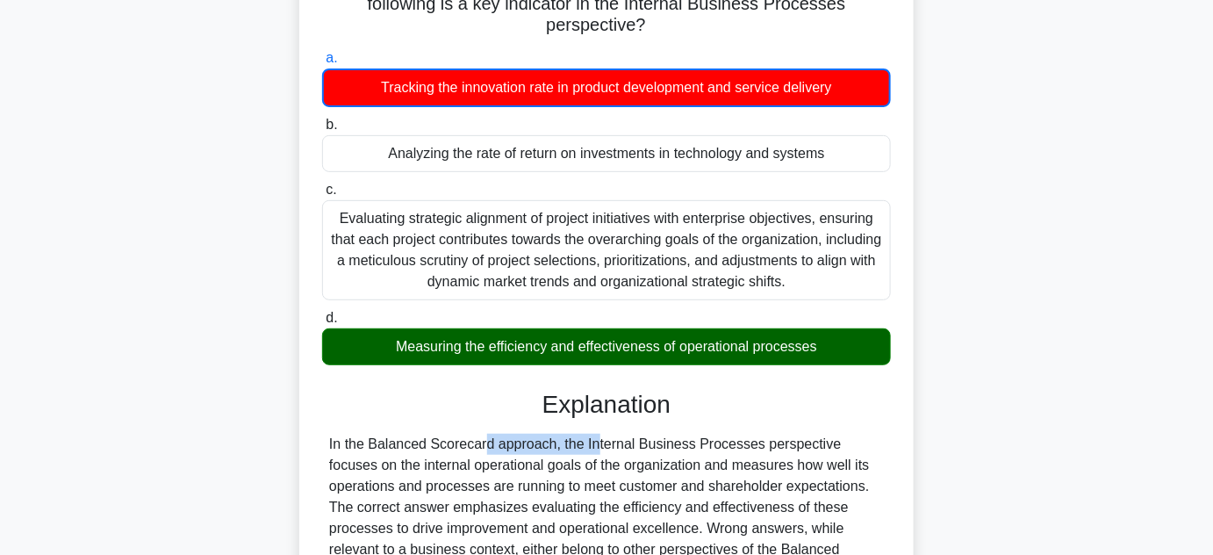
drag, startPoint x: 372, startPoint y: 442, endPoint x: 489, endPoint y: 439, distance: 116.8
click at [489, 439] on div "In the Balanced Scorecard approach, the Internal Business Processes perspective…" at bounding box center [606, 529] width 555 height 190
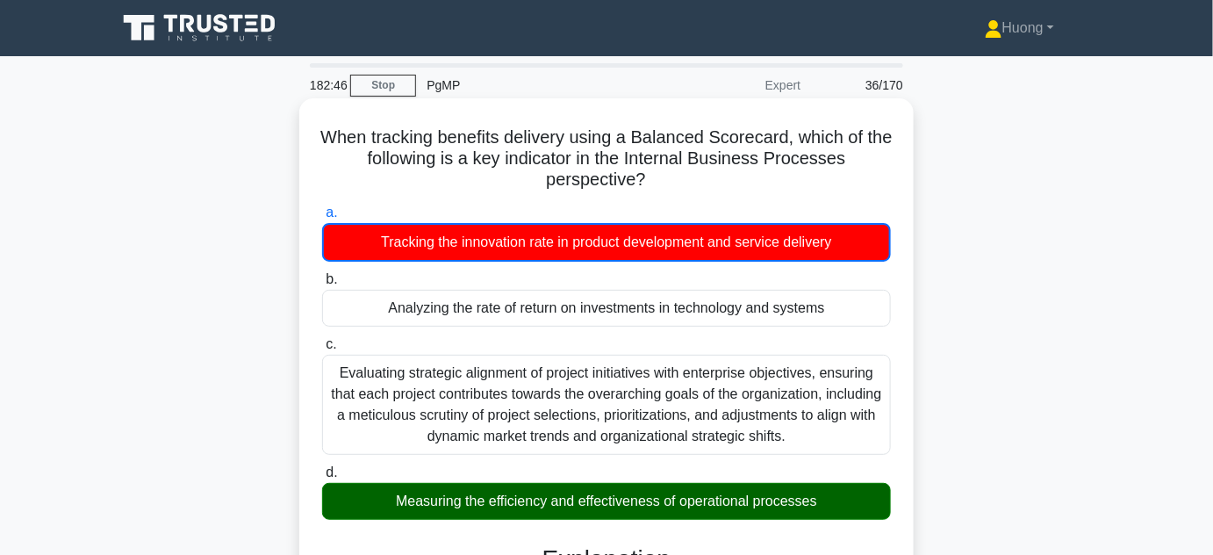
drag, startPoint x: 334, startPoint y: 136, endPoint x: 647, endPoint y: 189, distance: 316.9
click at [647, 189] on h5 "When tracking benefits delivery using a Balanced Scorecard, which of the follow…" at bounding box center [606, 158] width 572 height 65
copy h5 "When tracking benefits delivery using a Balanced Scorecard, which of the follow…"
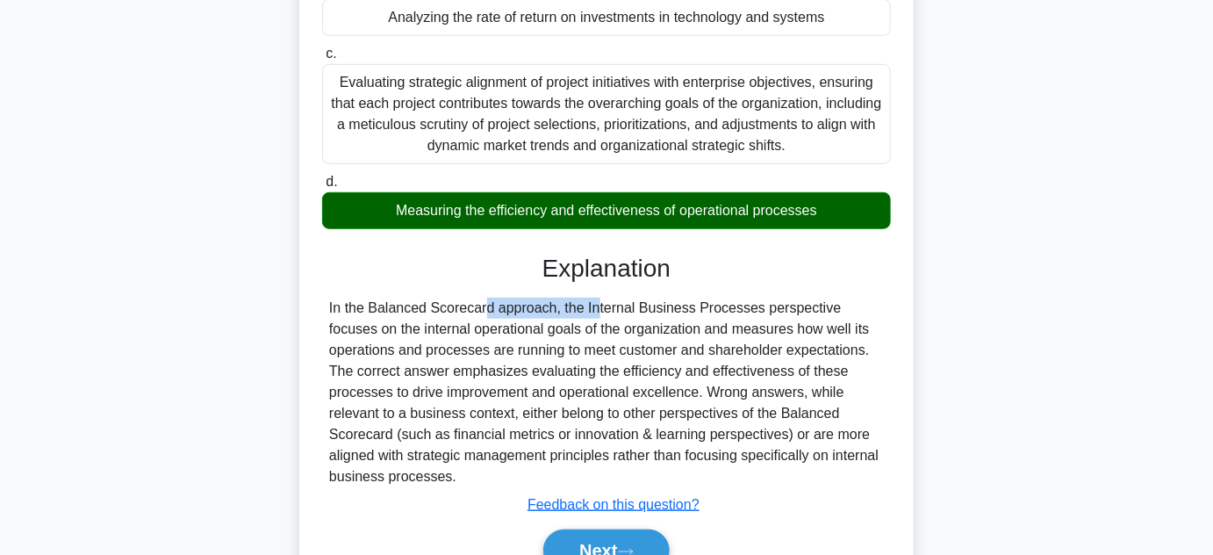
scroll to position [319, 0]
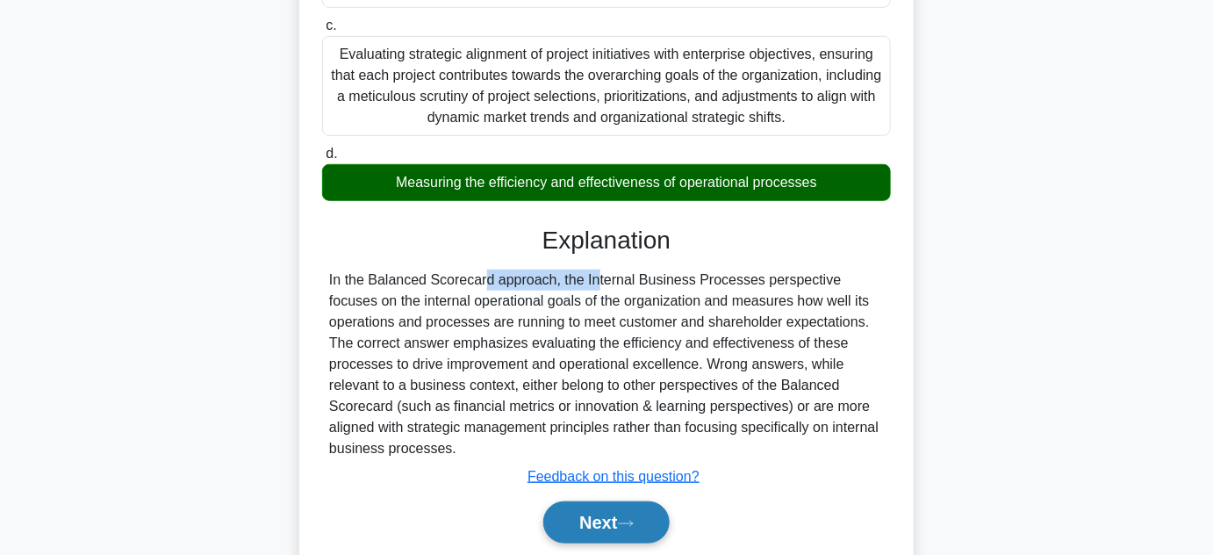
click at [609, 521] on button "Next" at bounding box center [606, 522] width 126 height 42
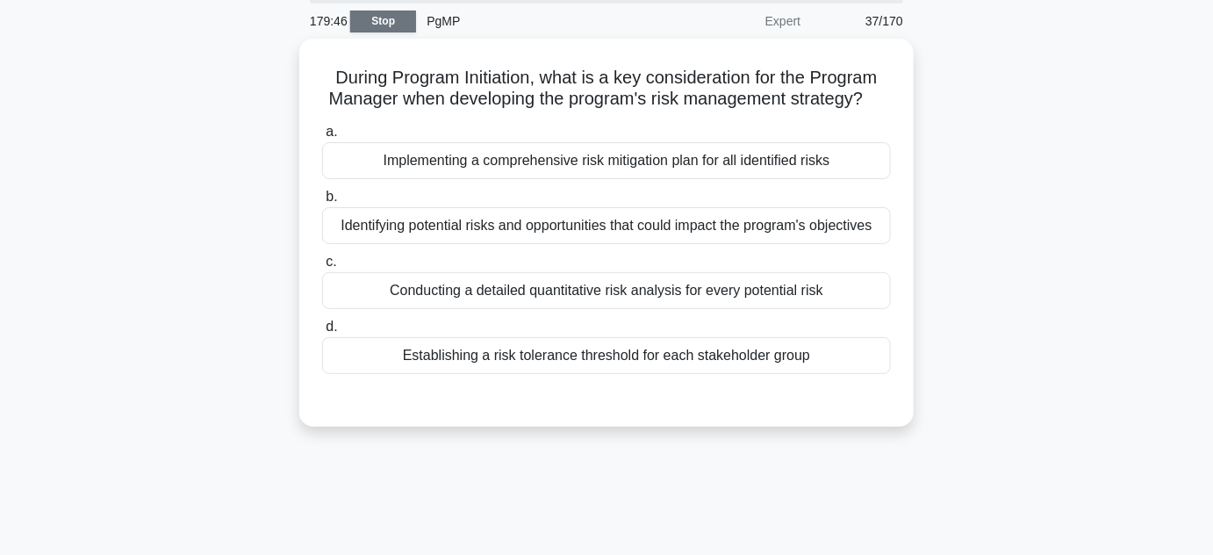
scroll to position [0, 0]
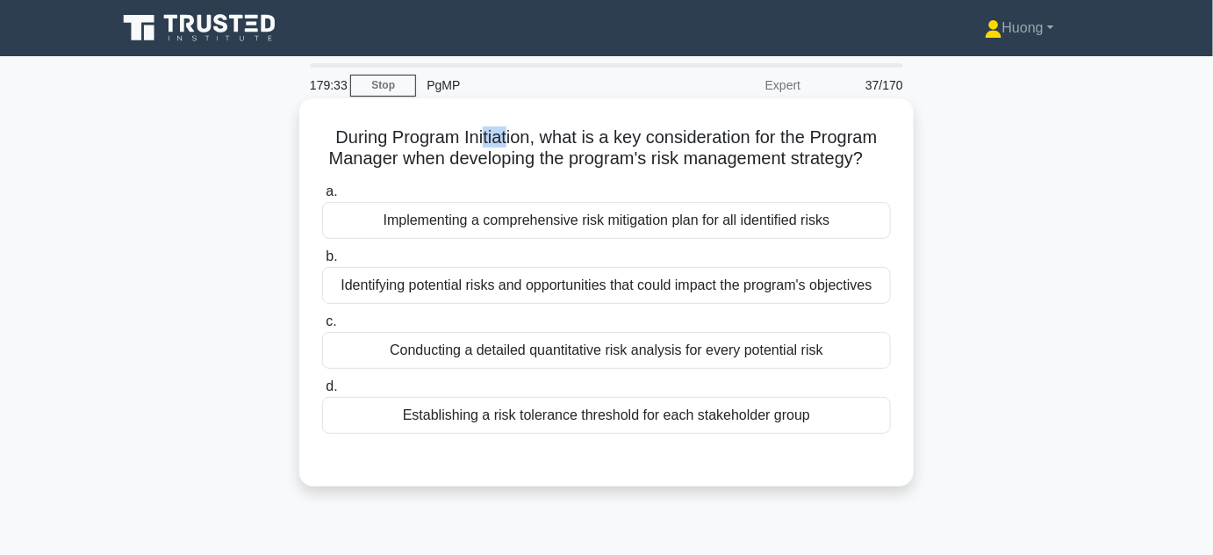
drag, startPoint x: 479, startPoint y: 140, endPoint x: 506, endPoint y: 140, distance: 26.3
click at [506, 140] on h5 "During Program Initiation, what is a key consideration for the Program Manager …" at bounding box center [606, 148] width 572 height 44
click at [506, 304] on div "Identifying potential risks and opportunities that could impact the program's o…" at bounding box center [606, 285] width 569 height 37
click at [322, 262] on input "b. Identifying potential risks and opportunities that could impact the program'…" at bounding box center [322, 256] width 0 height 11
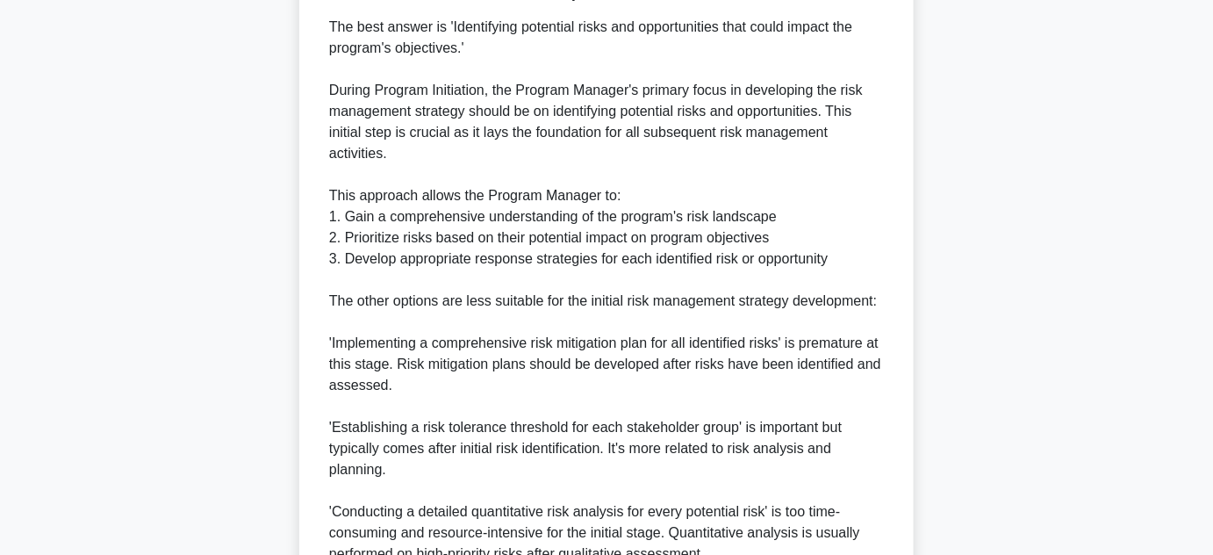
scroll to position [695, 0]
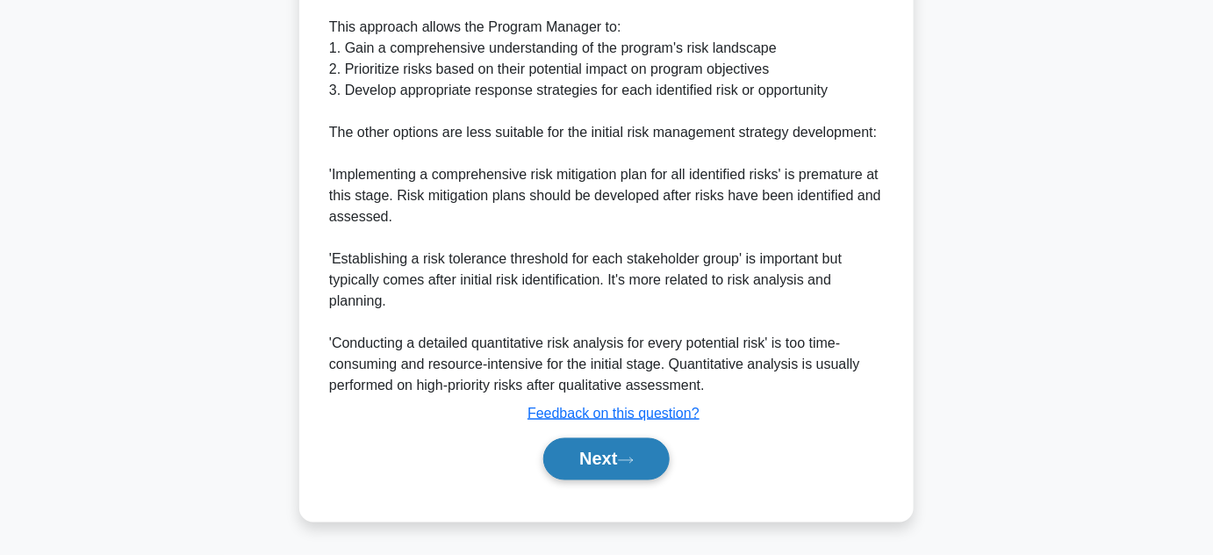
click at [592, 459] on button "Next" at bounding box center [606, 459] width 126 height 42
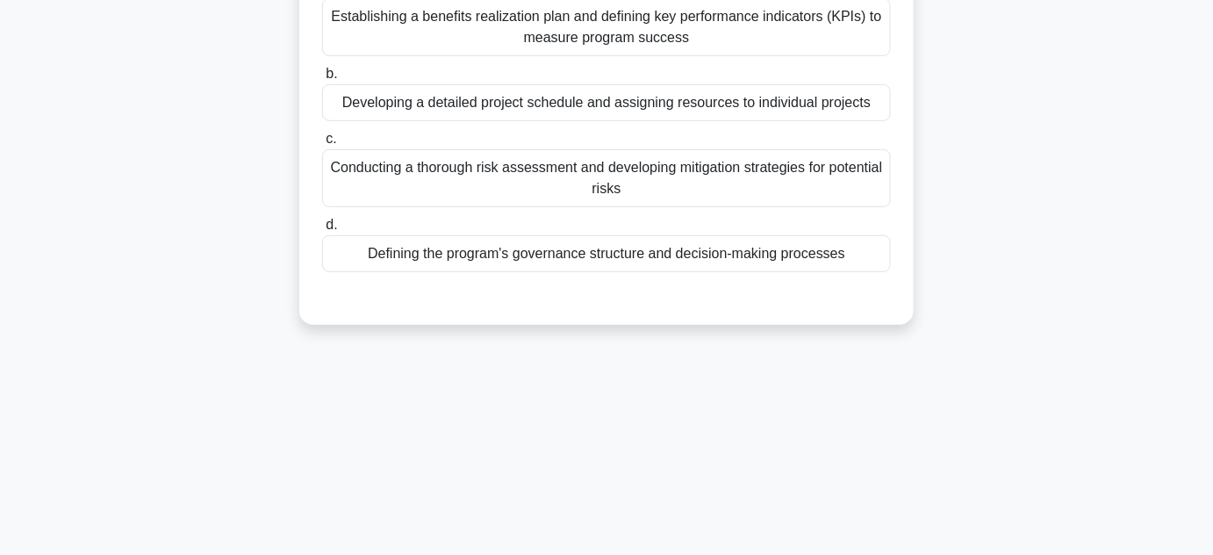
scroll to position [75, 0]
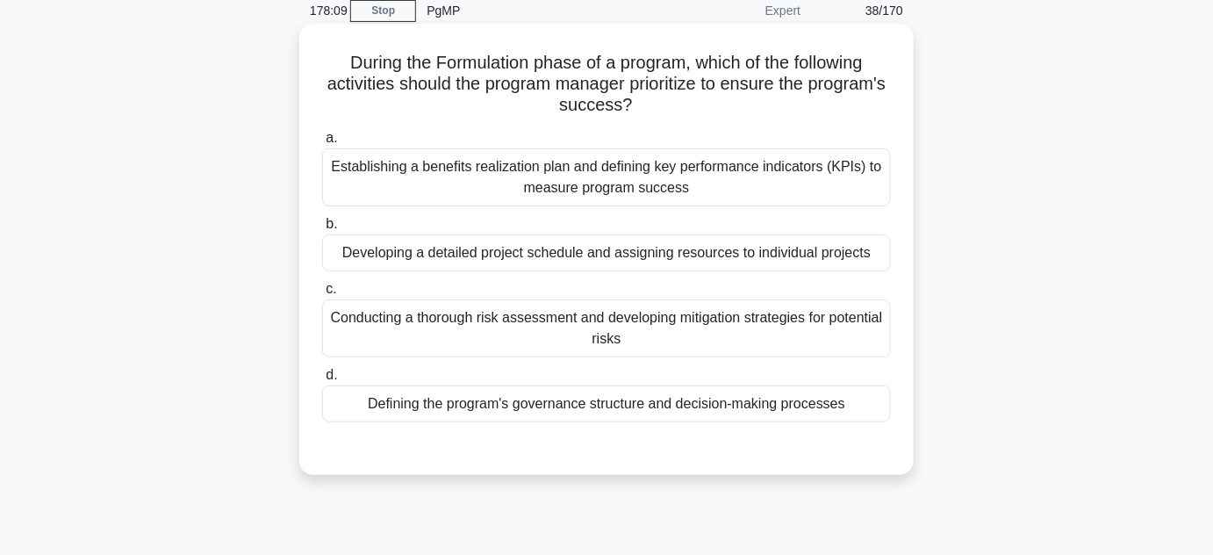
click at [601, 412] on div "Defining the program's governance structure and decision-making processes" at bounding box center [606, 403] width 569 height 37
click at [322, 381] on input "d. Defining the program's governance structure and decision-making processes" at bounding box center [322, 375] width 0 height 11
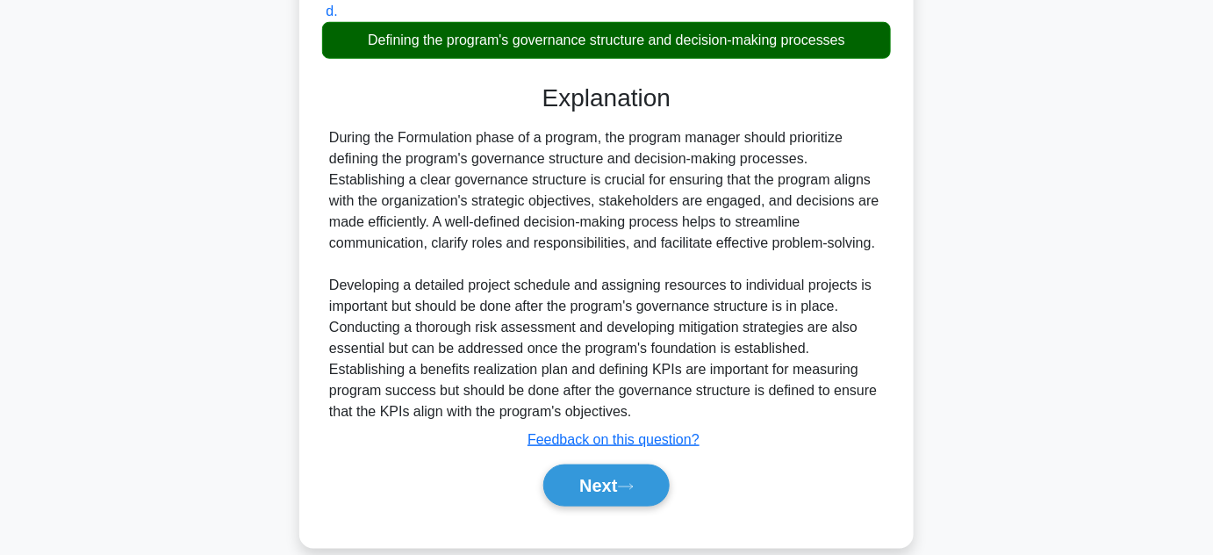
scroll to position [463, 0]
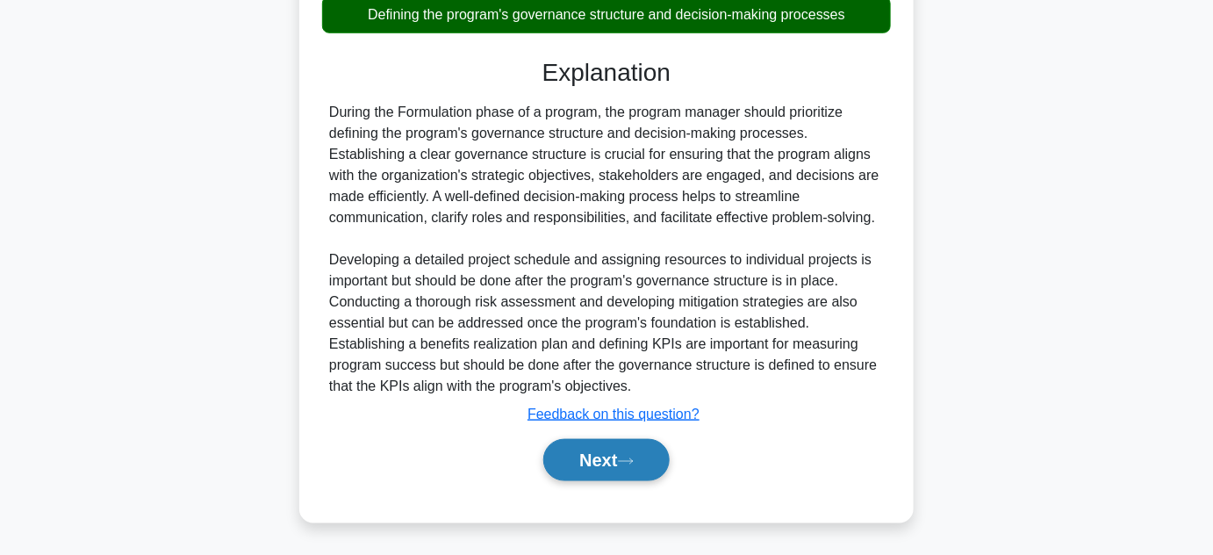
click at [607, 454] on button "Next" at bounding box center [606, 460] width 126 height 42
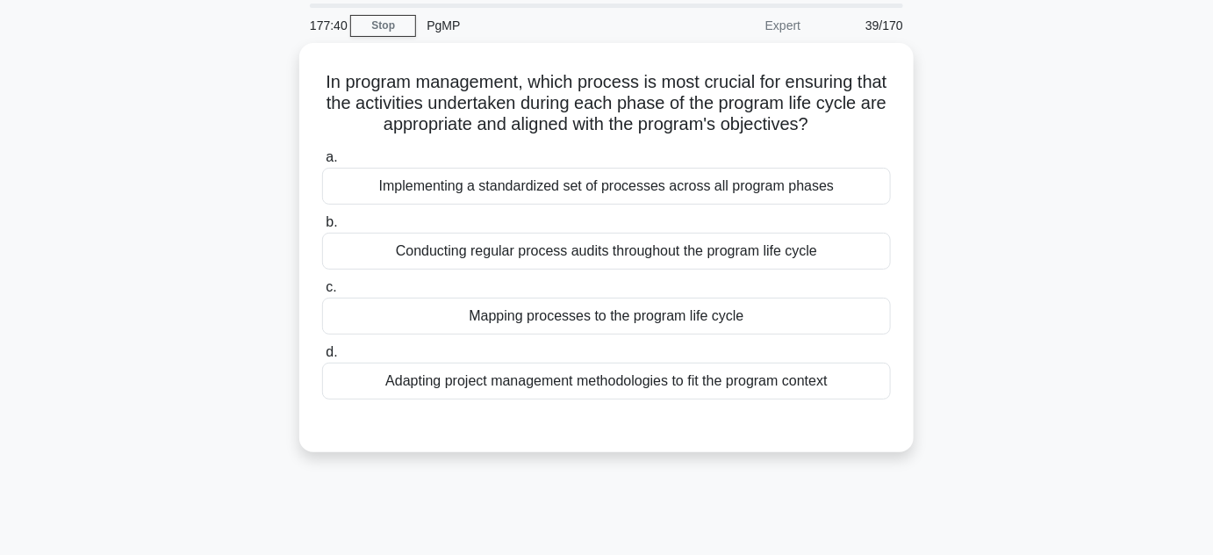
scroll to position [0, 0]
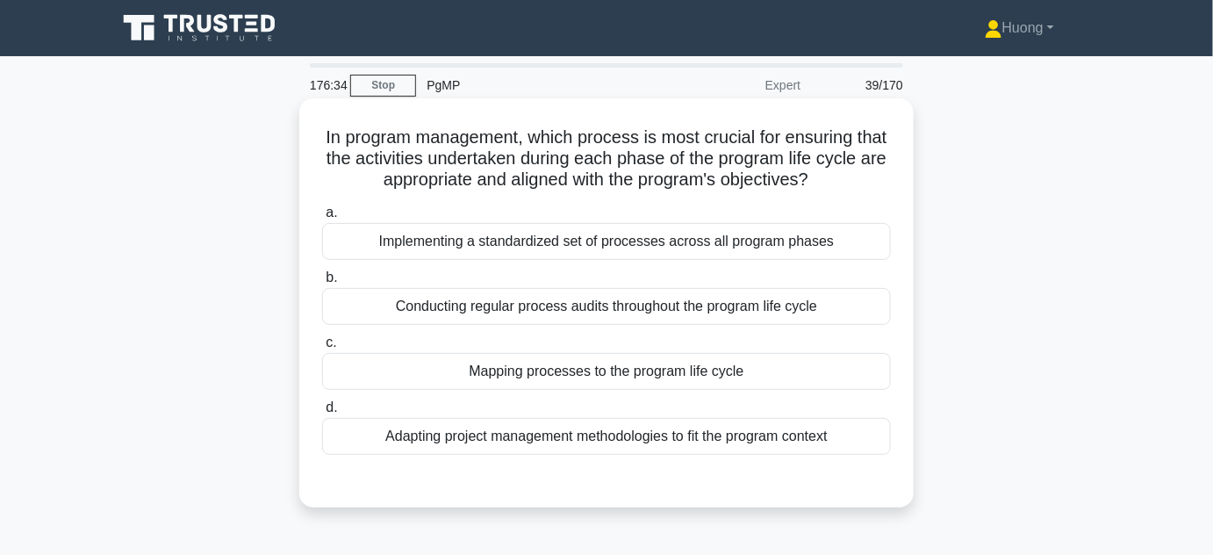
click at [615, 312] on div "Conducting regular process audits throughout the program life cycle" at bounding box center [606, 306] width 569 height 37
click at [322, 284] on input "b. Conducting regular process audits throughout the program life cycle" at bounding box center [322, 277] width 0 height 11
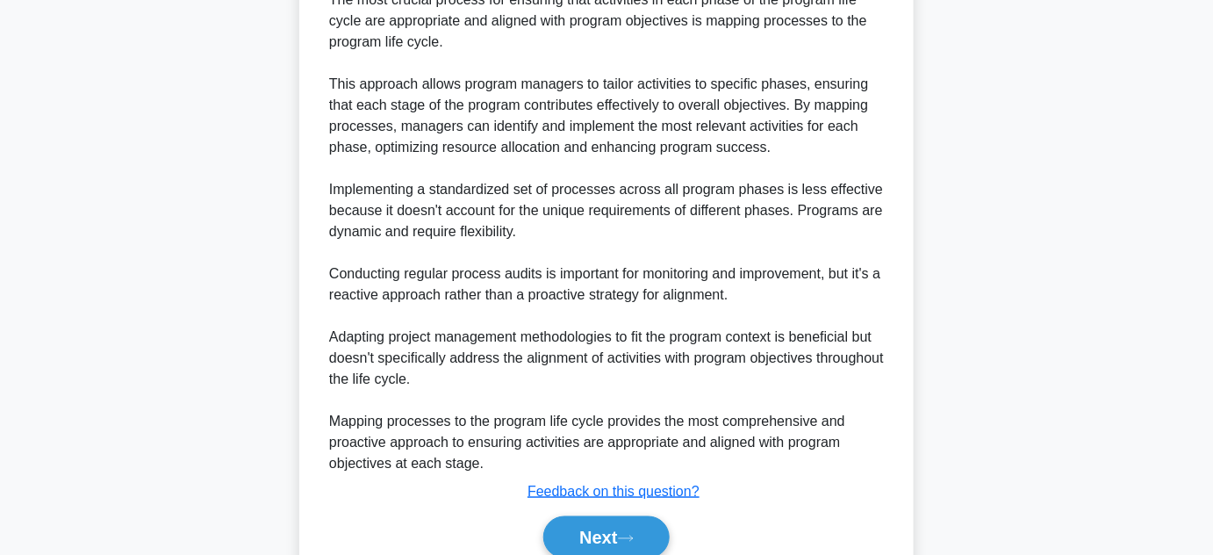
scroll to position [612, 0]
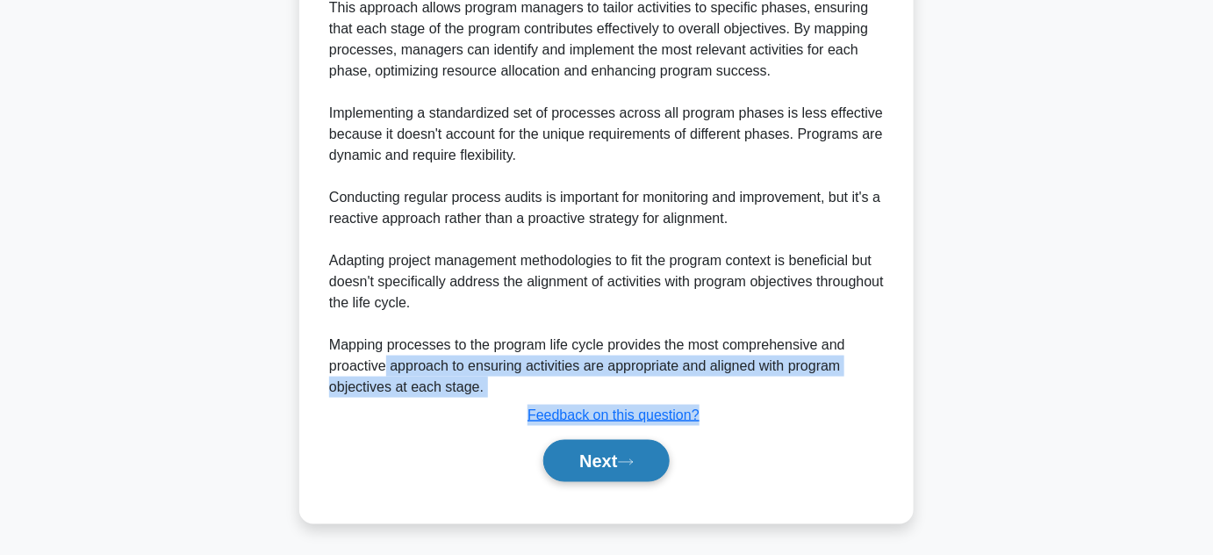
click at [634, 459] on icon at bounding box center [626, 462] width 16 height 10
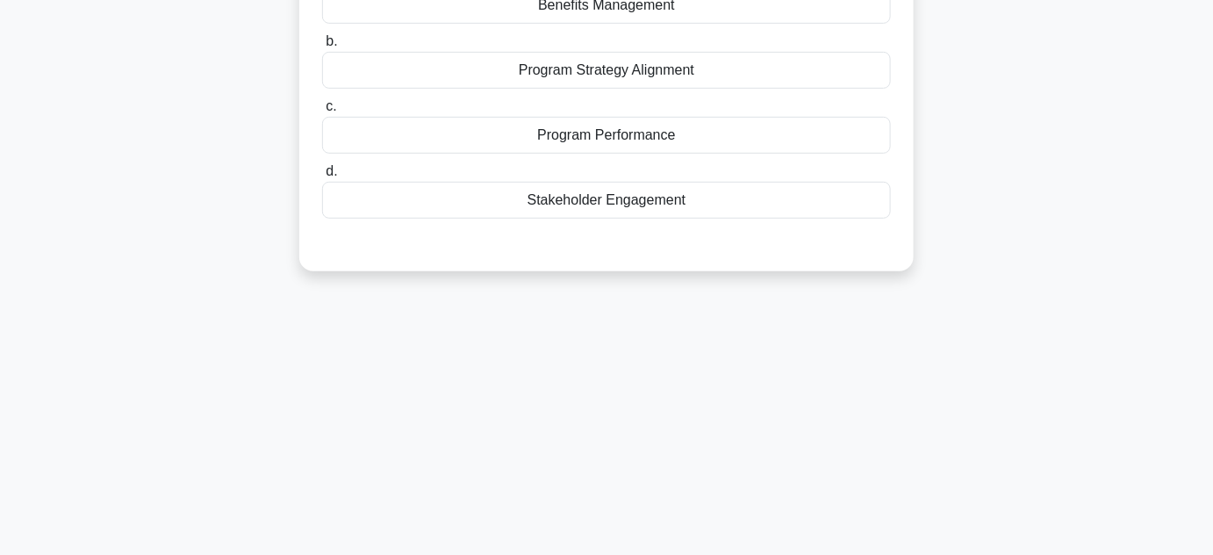
scroll to position [0, 0]
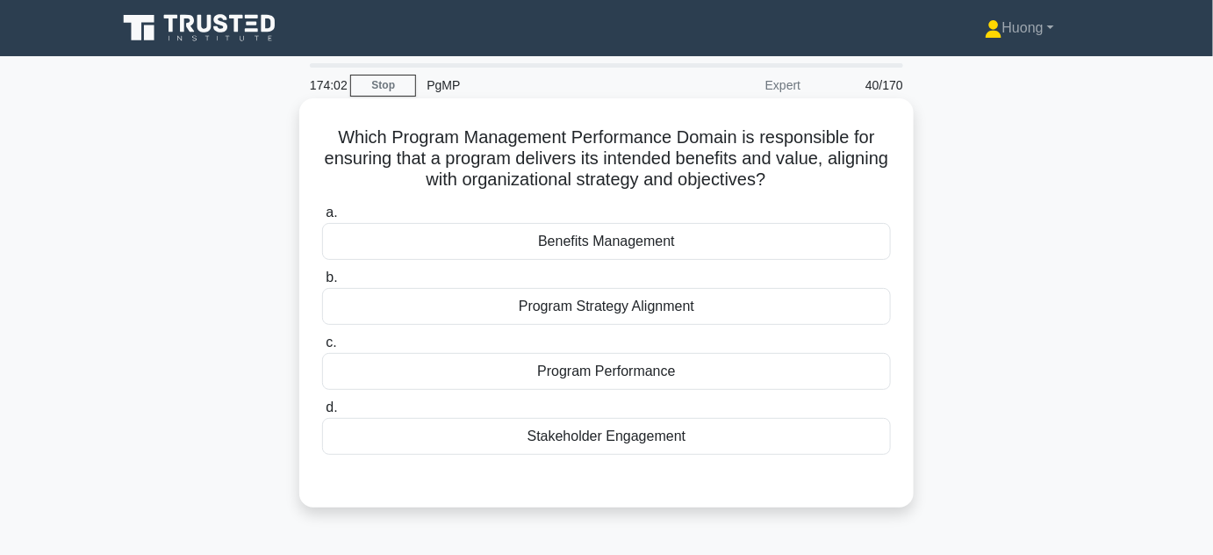
click at [655, 245] on div "Benefits Management" at bounding box center [606, 241] width 569 height 37
click at [322, 219] on input "a. Benefits Management" at bounding box center [322, 212] width 0 height 11
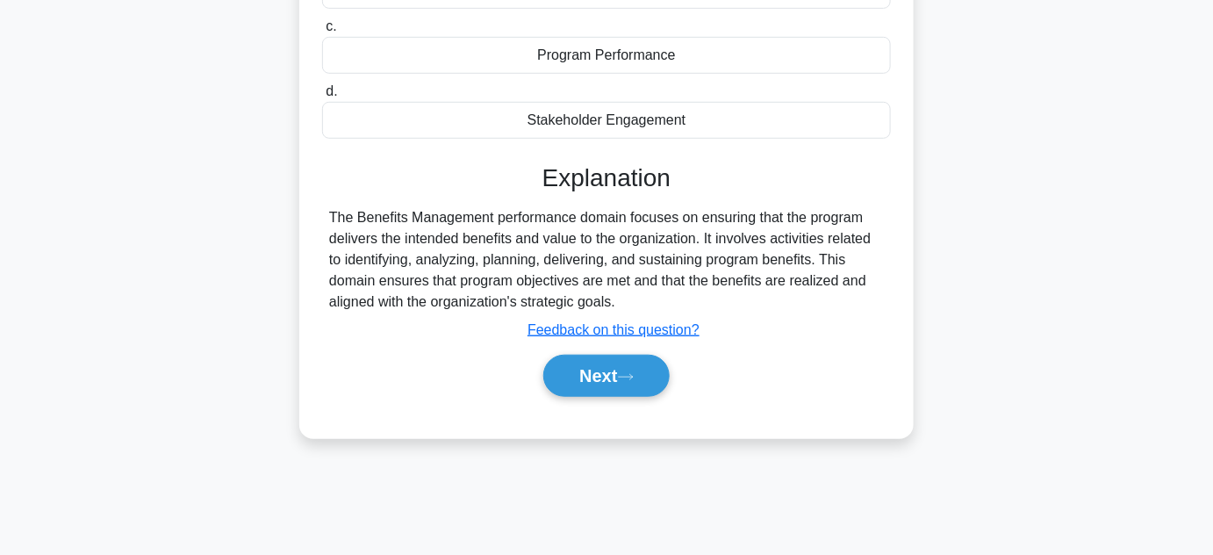
scroll to position [320, 0]
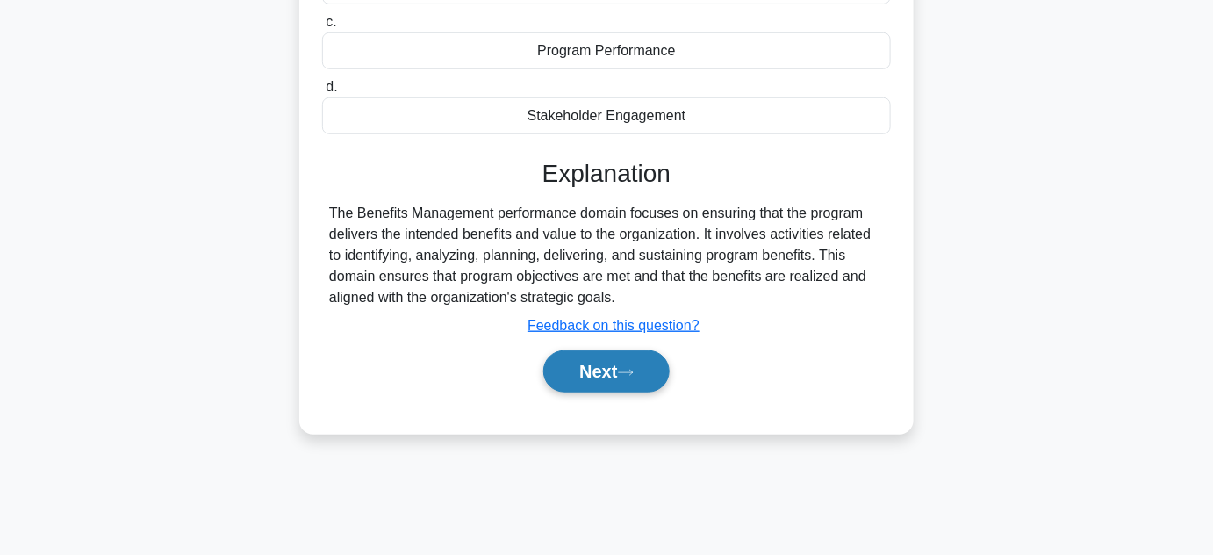
click at [599, 366] on button "Next" at bounding box center [606, 371] width 126 height 42
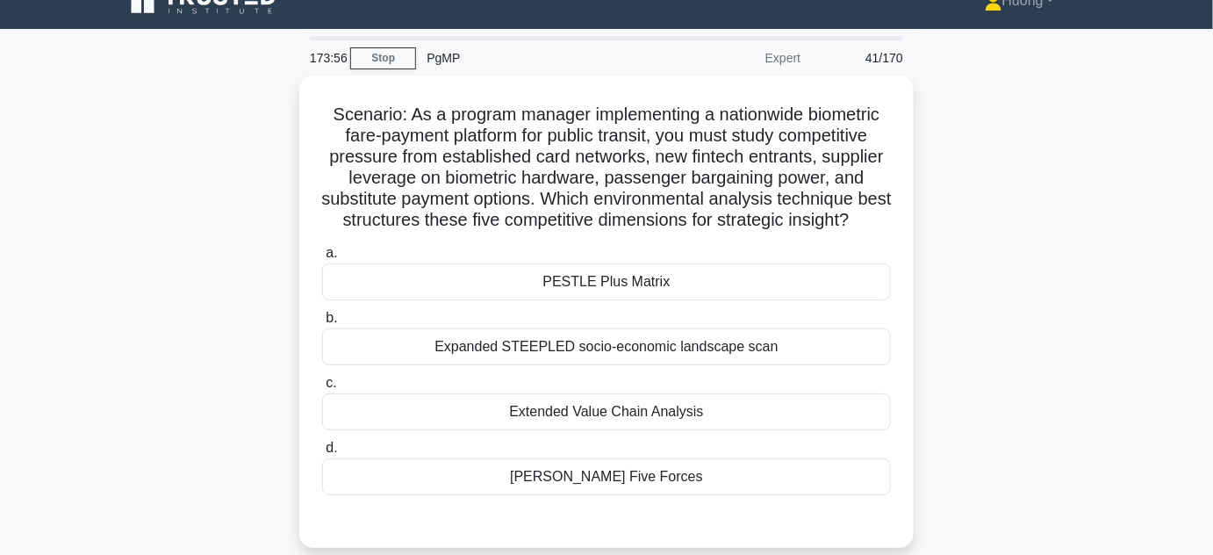
scroll to position [25, 0]
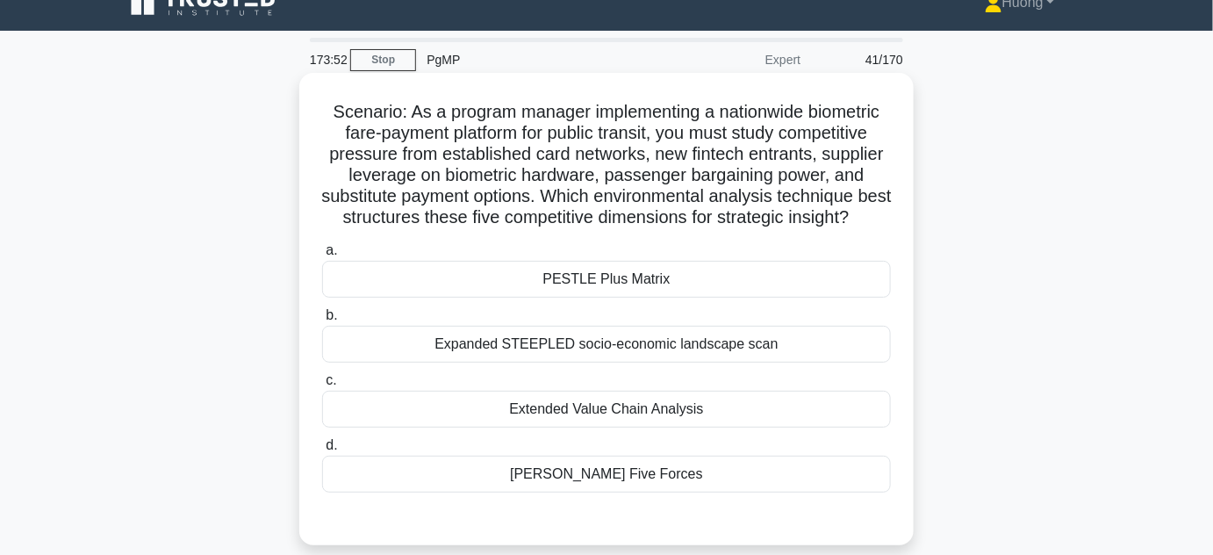
click at [740, 116] on h5 "Scenario: As a program manager implementing a nationwide biometric fare-payment…" at bounding box center [606, 165] width 572 height 128
click at [822, 200] on h5 "Scenario: As a program manager implementing a nationwide biometric fare-payment…" at bounding box center [606, 165] width 572 height 128
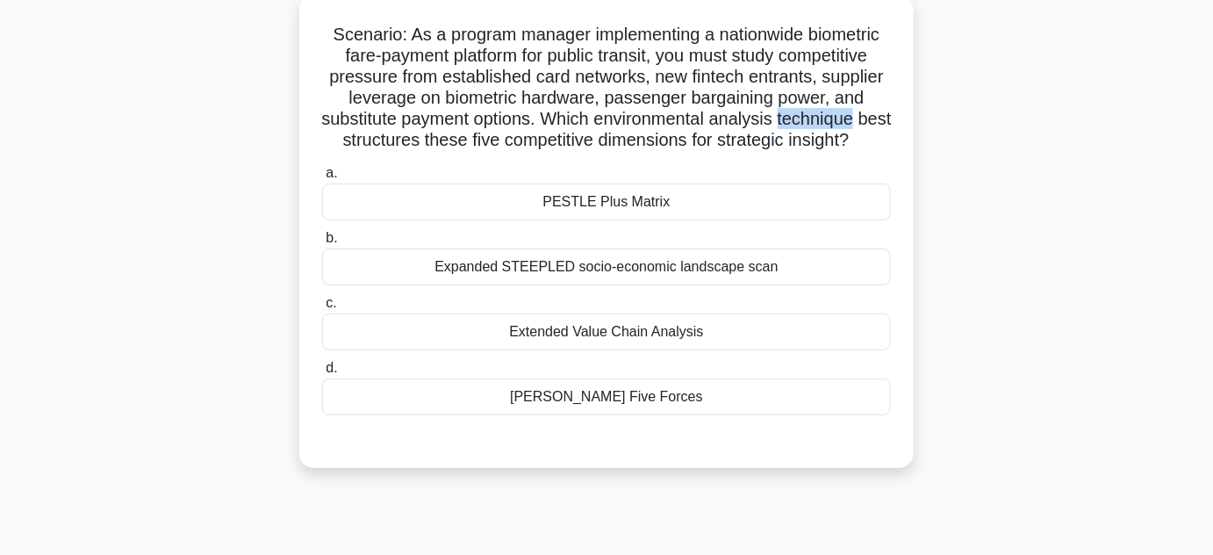
scroll to position [107, 0]
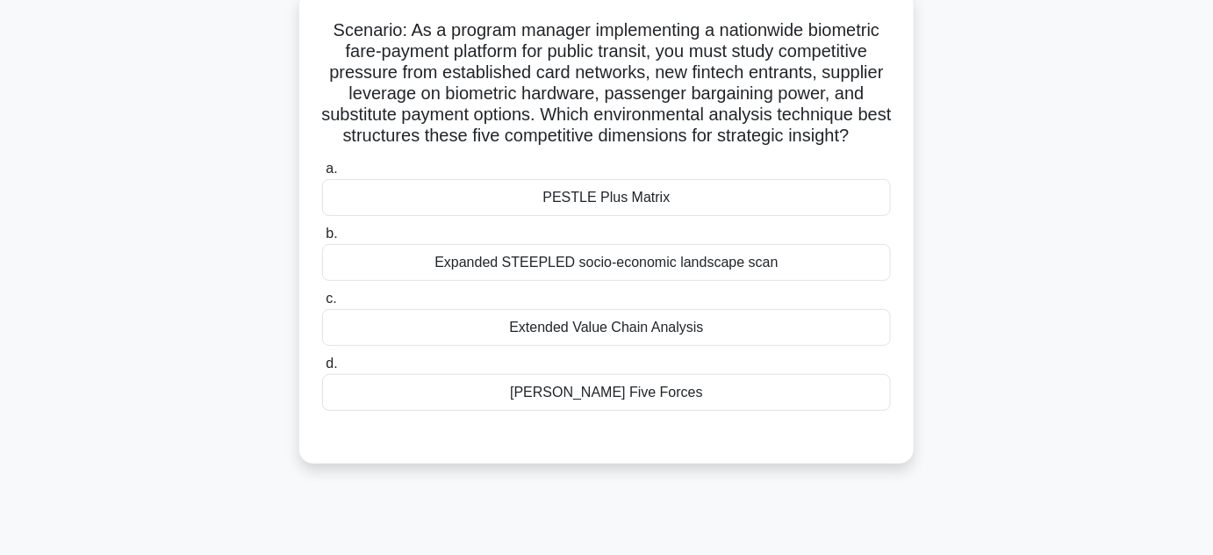
click at [630, 406] on div "Porter’s Five Forces" at bounding box center [606, 392] width 569 height 37
click at [322, 370] on input "d. Porter’s Five Forces" at bounding box center [322, 363] width 0 height 11
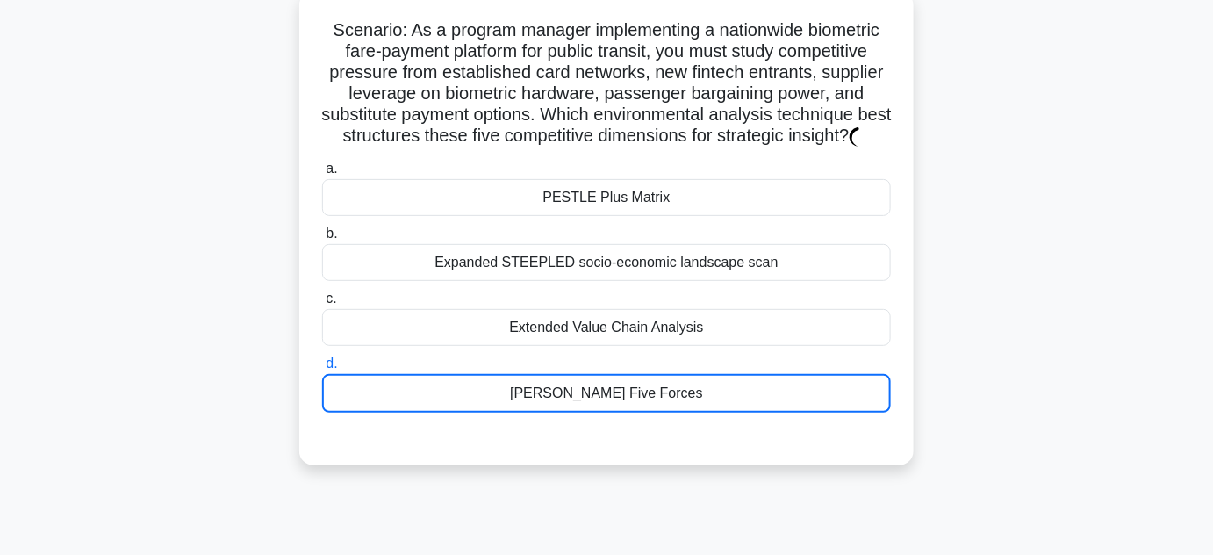
click at [630, 406] on div "Porter’s Five Forces" at bounding box center [606, 393] width 569 height 39
click at [322, 370] on input "d. Porter’s Five Forces" at bounding box center [322, 363] width 0 height 11
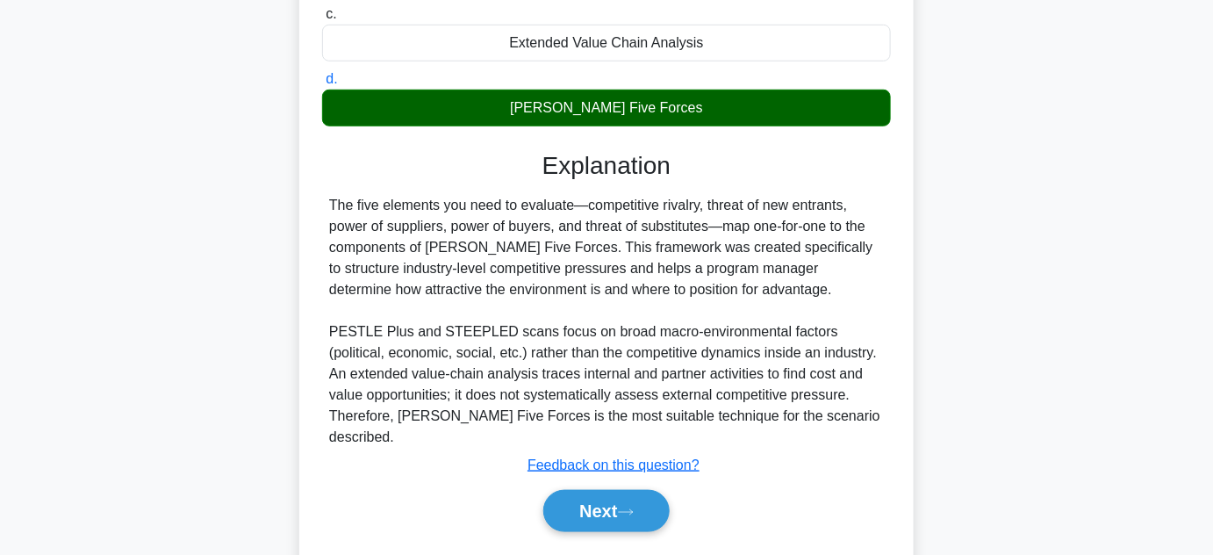
scroll to position [442, 0]
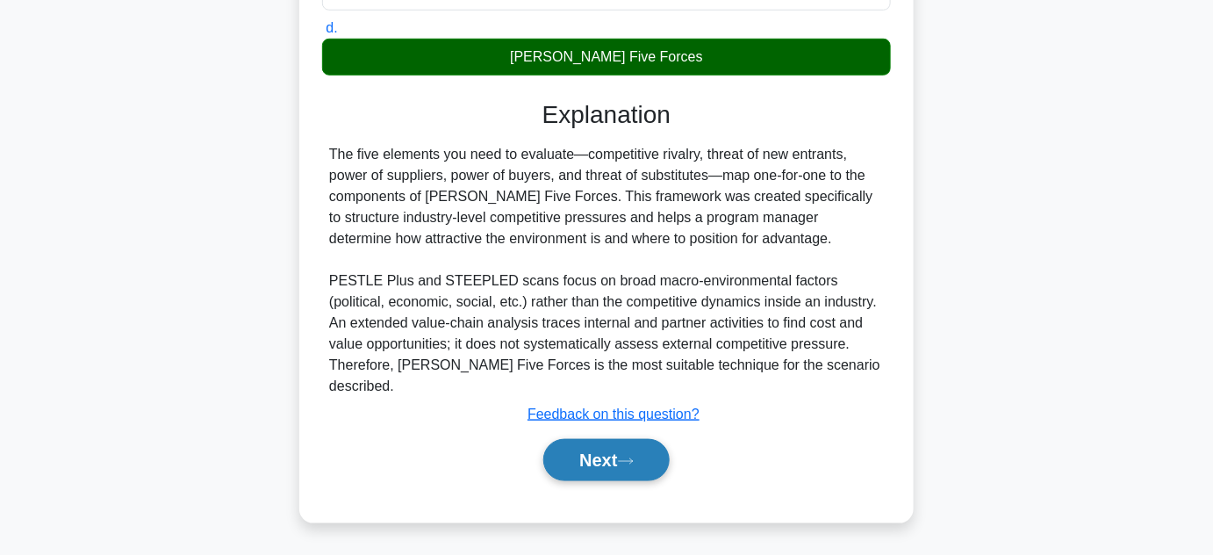
click at [599, 463] on button "Next" at bounding box center [606, 460] width 126 height 42
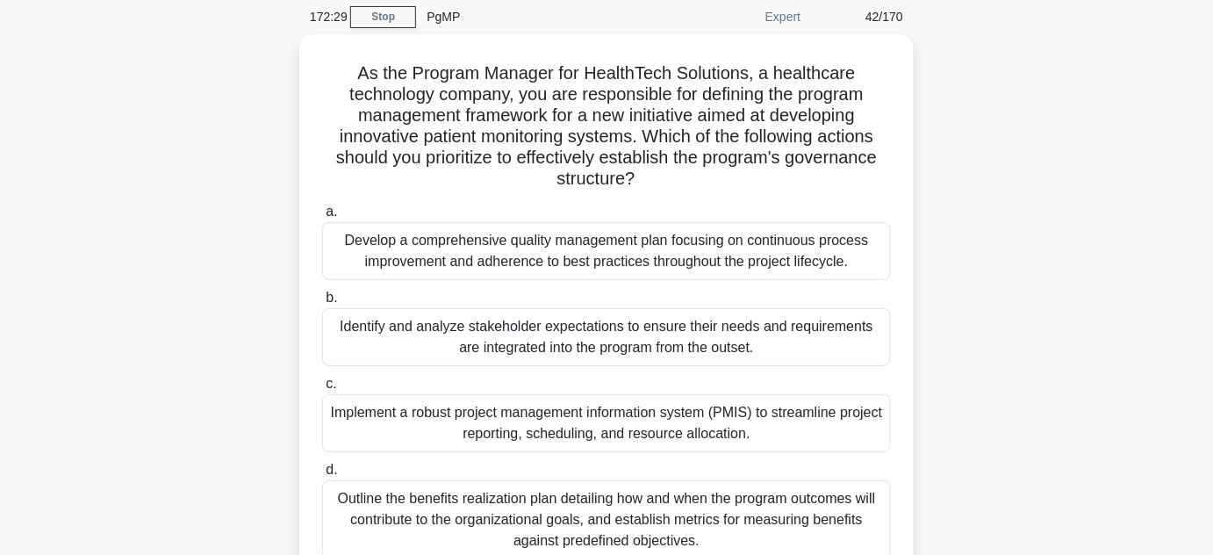
scroll to position [73, 0]
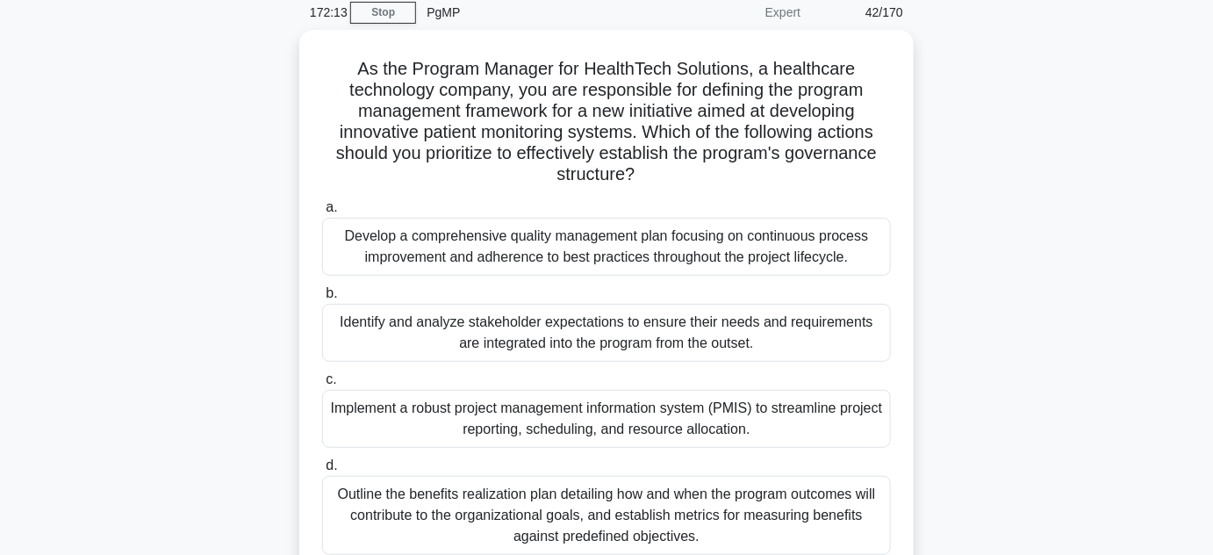
click at [599, 463] on label "d. Outline the benefits realization plan detailing how and when the program out…" at bounding box center [606, 505] width 569 height 100
click at [322, 463] on input "d. Outline the benefits realization plan detailing how and when the program out…" at bounding box center [322, 465] width 0 height 11
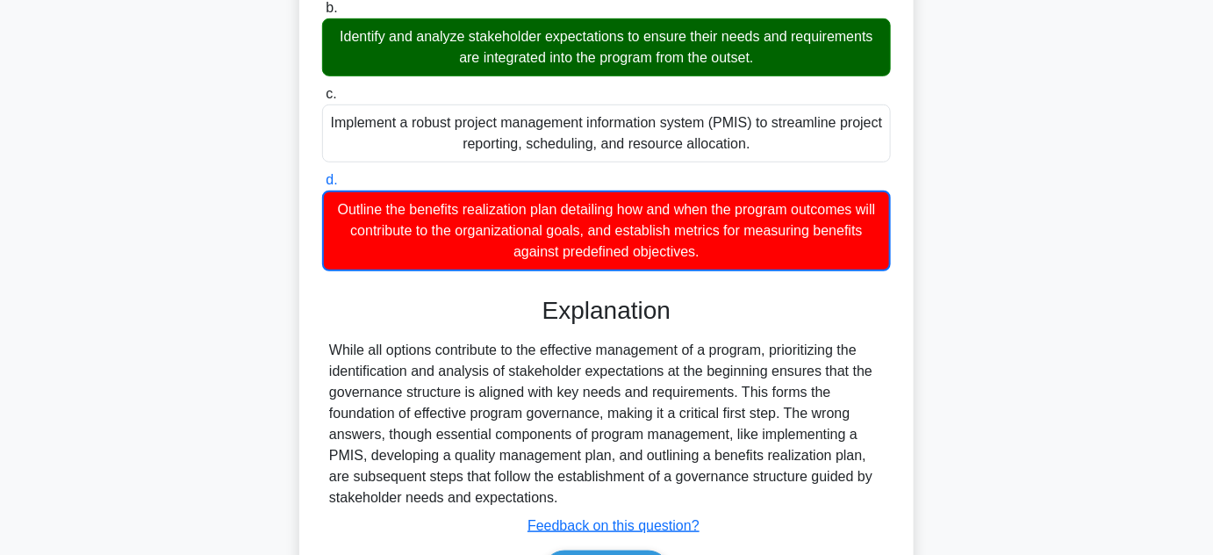
scroll to position [464, 0]
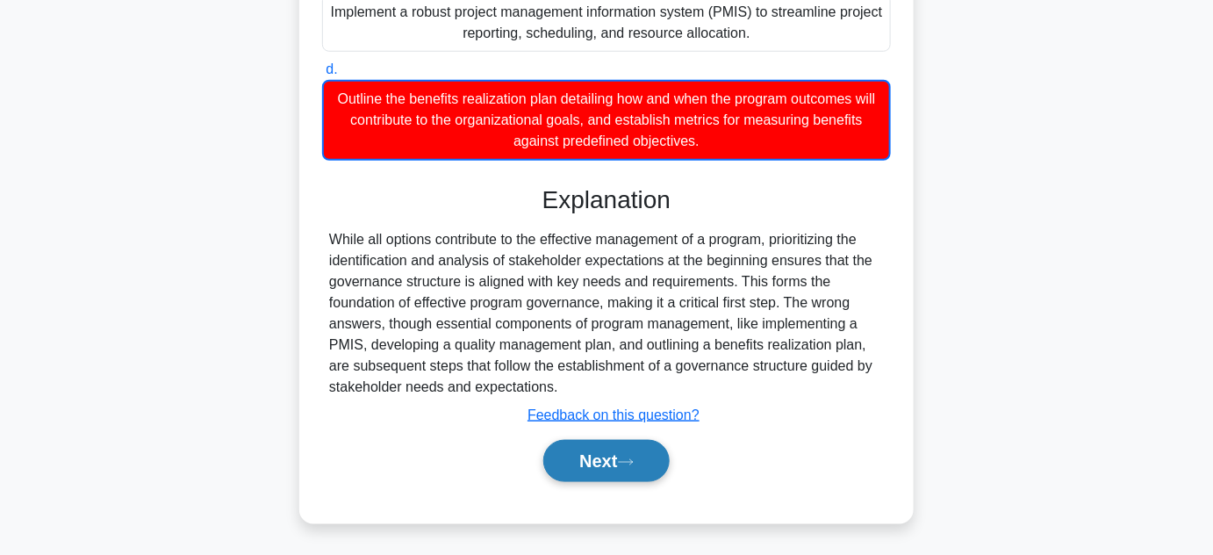
click at [599, 461] on button "Next" at bounding box center [606, 461] width 126 height 42
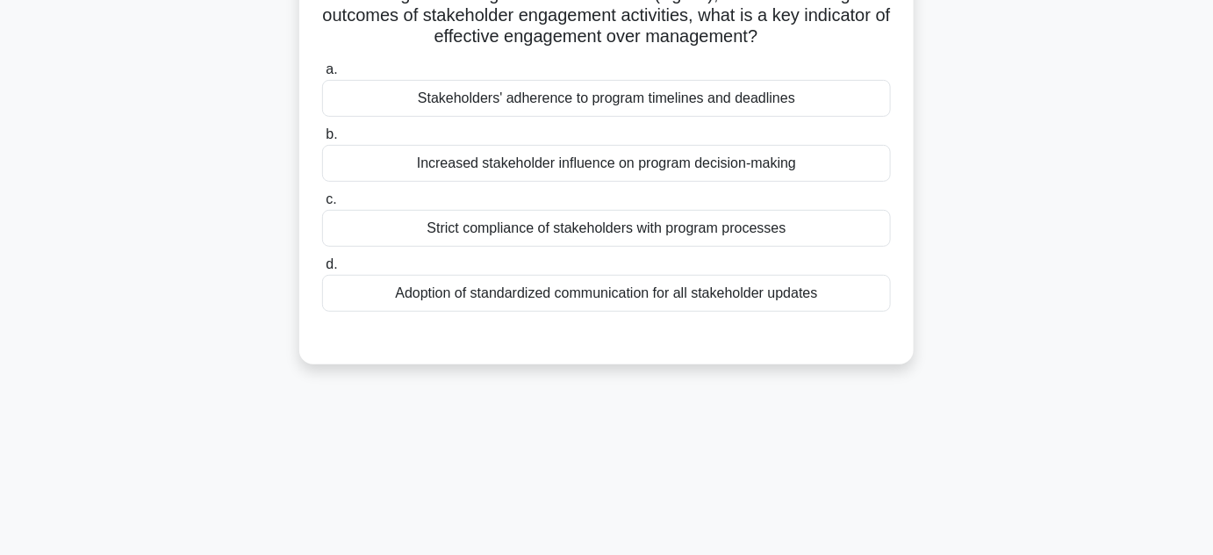
scroll to position [3, 0]
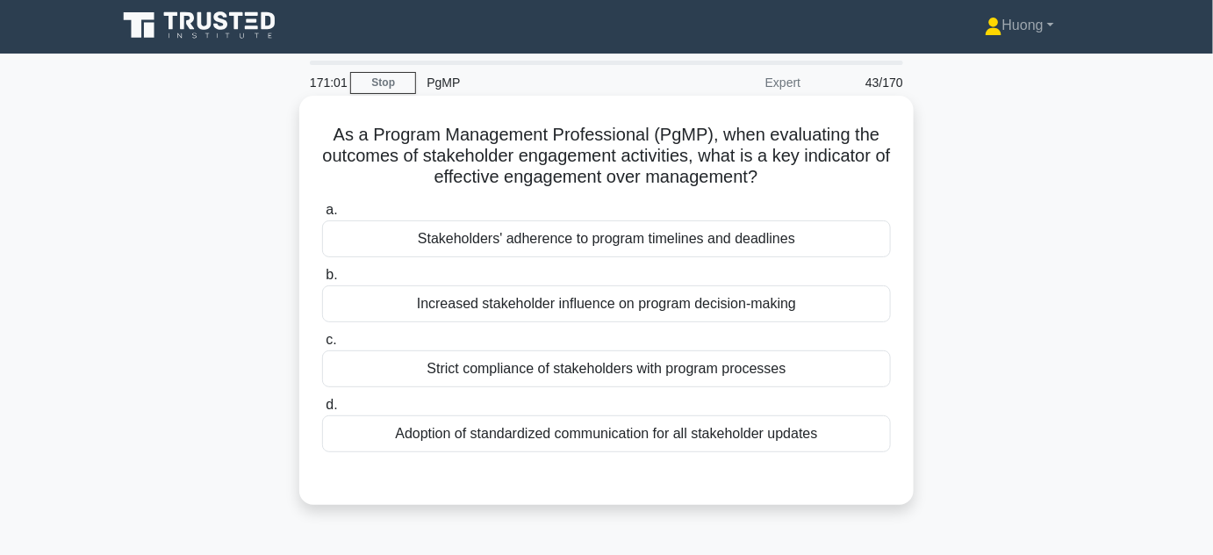
click at [657, 308] on div "Increased stakeholder influence on program decision-making" at bounding box center [606, 303] width 569 height 37
click at [322, 281] on input "b. Increased stakeholder influence on program decision-making" at bounding box center [322, 274] width 0 height 11
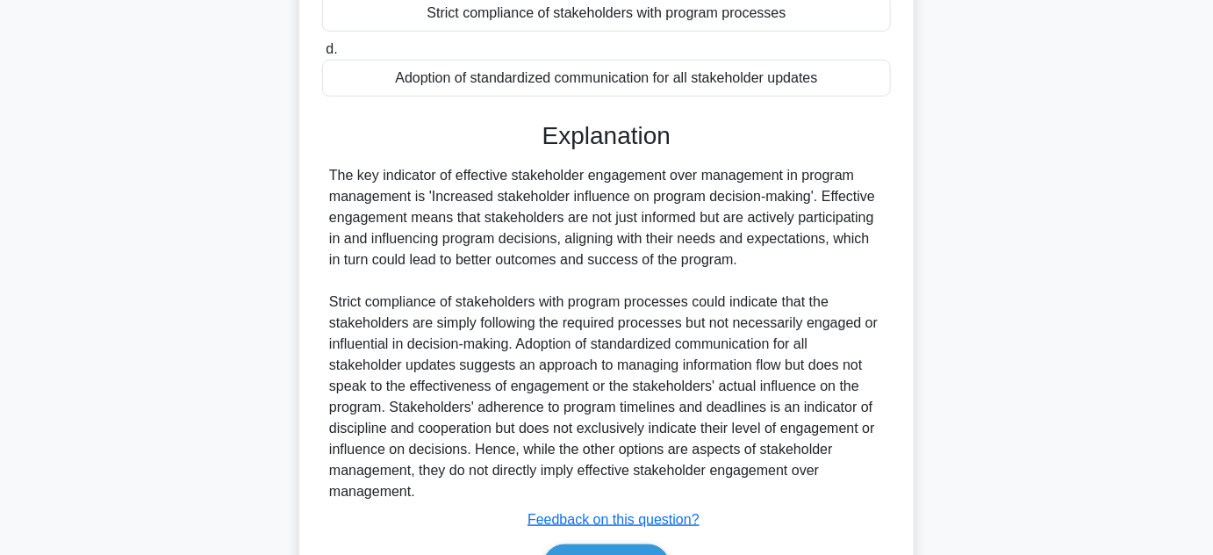
scroll to position [463, 0]
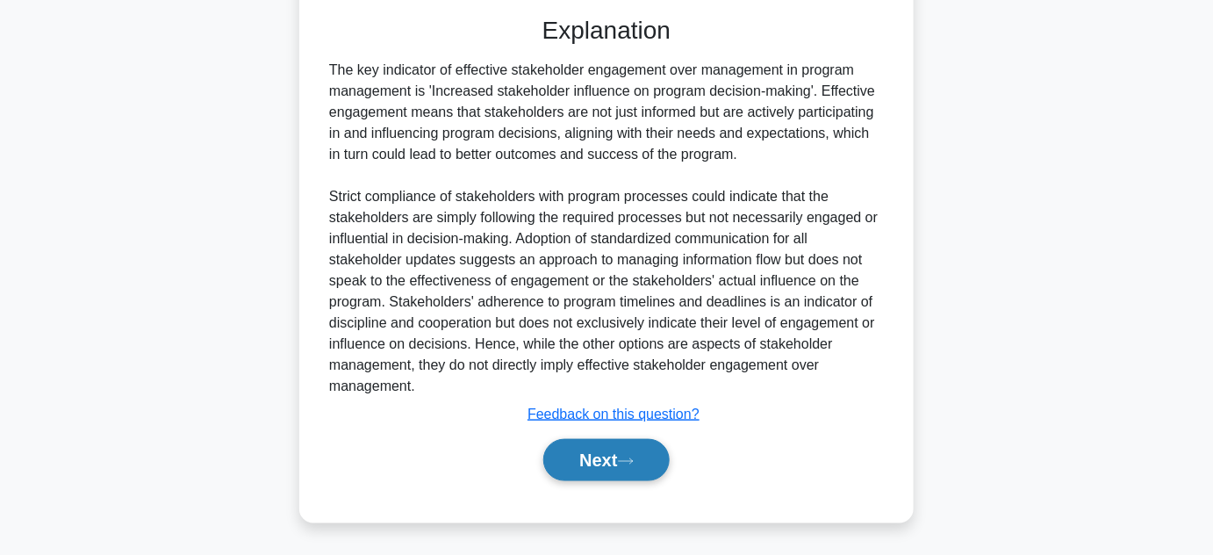
click at [592, 459] on button "Next" at bounding box center [606, 460] width 126 height 42
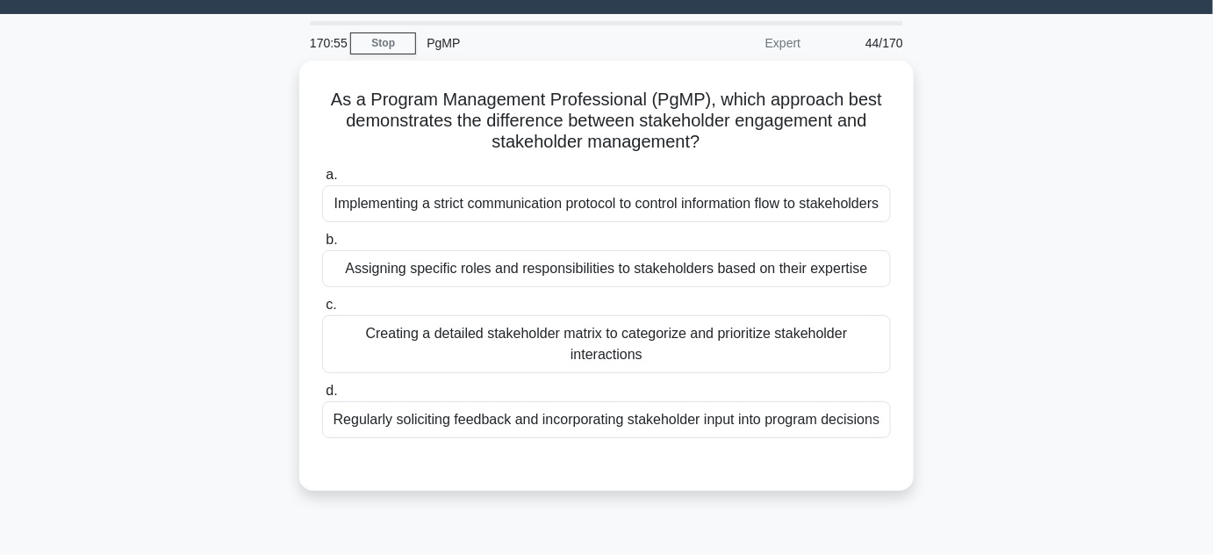
scroll to position [41, 0]
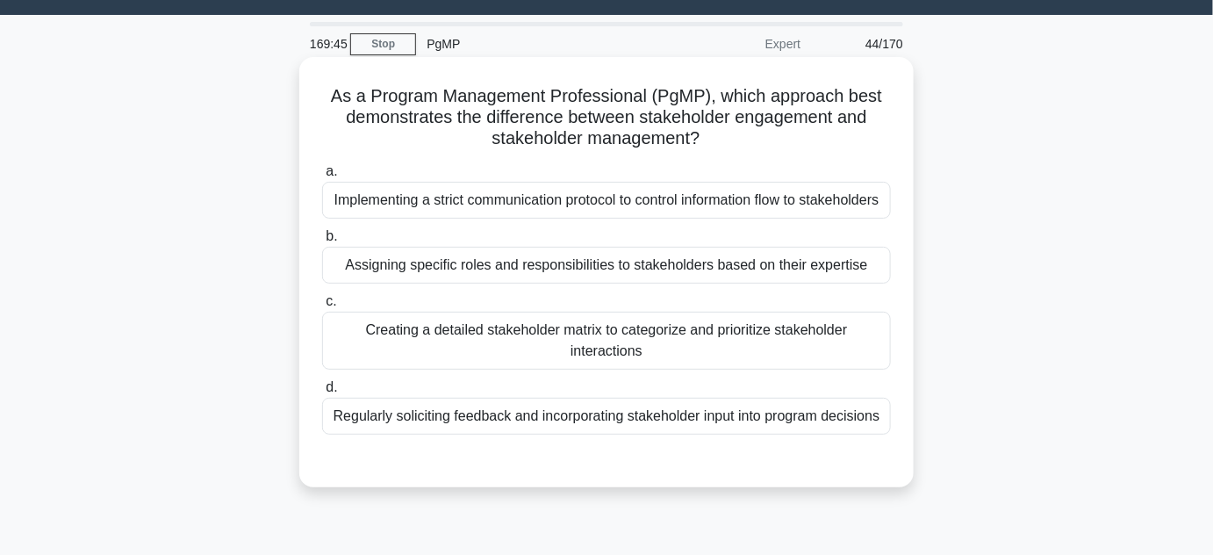
click at [597, 435] on div "Regularly soliciting feedback and incorporating stakeholder input into program …" at bounding box center [606, 416] width 569 height 37
click at [322, 393] on input "d. Regularly soliciting feedback and incorporating stakeholder input into progr…" at bounding box center [322, 387] width 0 height 11
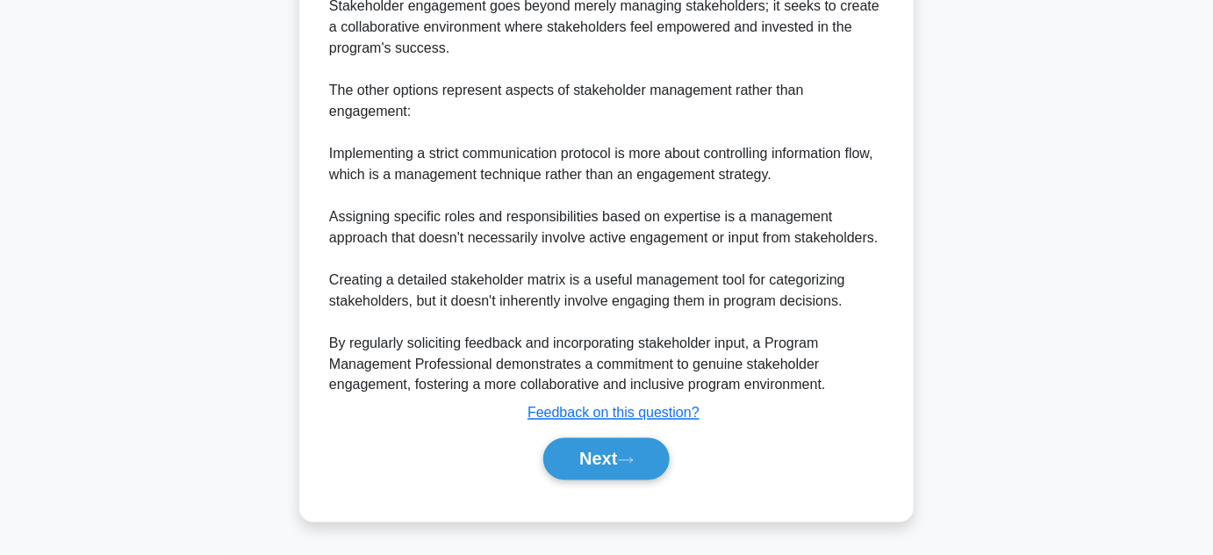
scroll to position [742, 0]
click at [599, 480] on button "Next" at bounding box center [606, 459] width 126 height 42
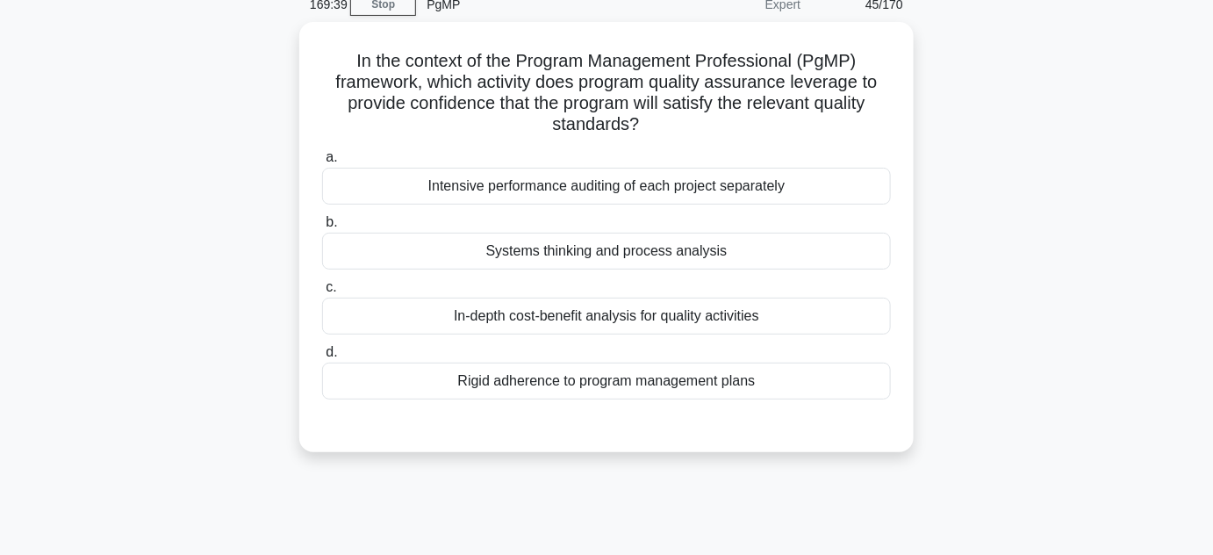
scroll to position [79, 0]
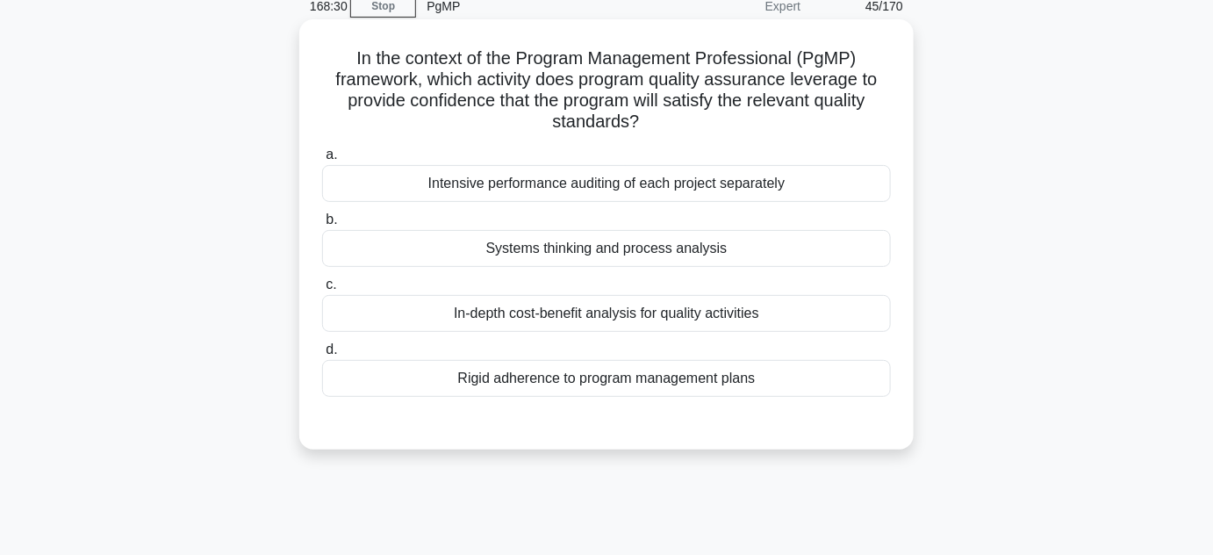
click at [716, 248] on div "Systems thinking and process analysis" at bounding box center [606, 248] width 569 height 37
click at [322, 226] on input "b. Systems thinking and process analysis" at bounding box center [322, 219] width 0 height 11
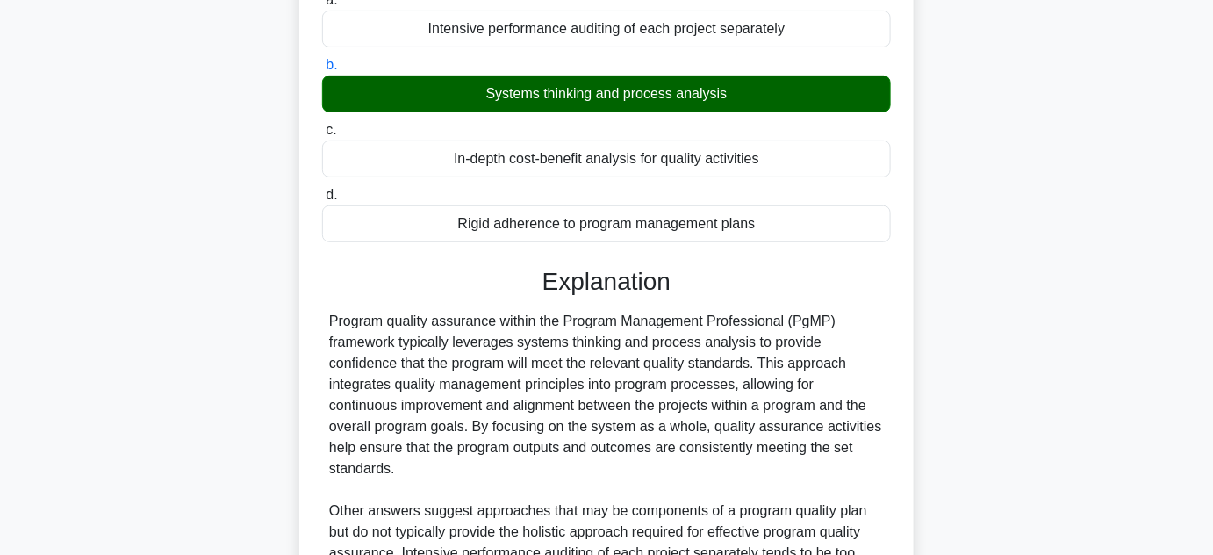
scroll to position [243, 0]
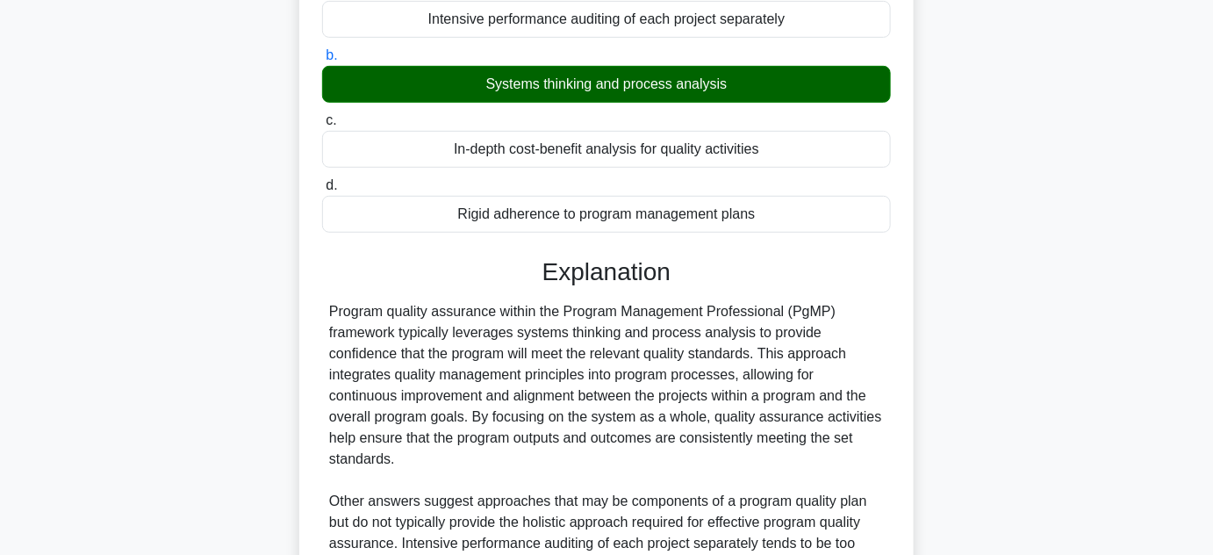
click at [716, 248] on div "a. Intensive performance auditing of each project separately b. Systems thinkin…" at bounding box center [606, 380] width 572 height 809
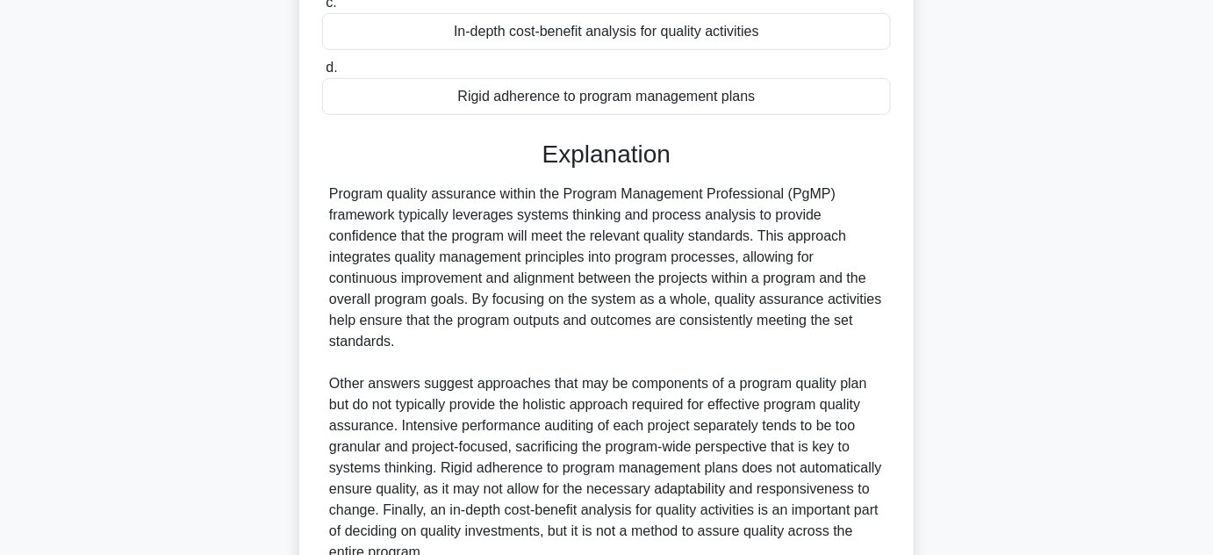
scroll to position [527, 0]
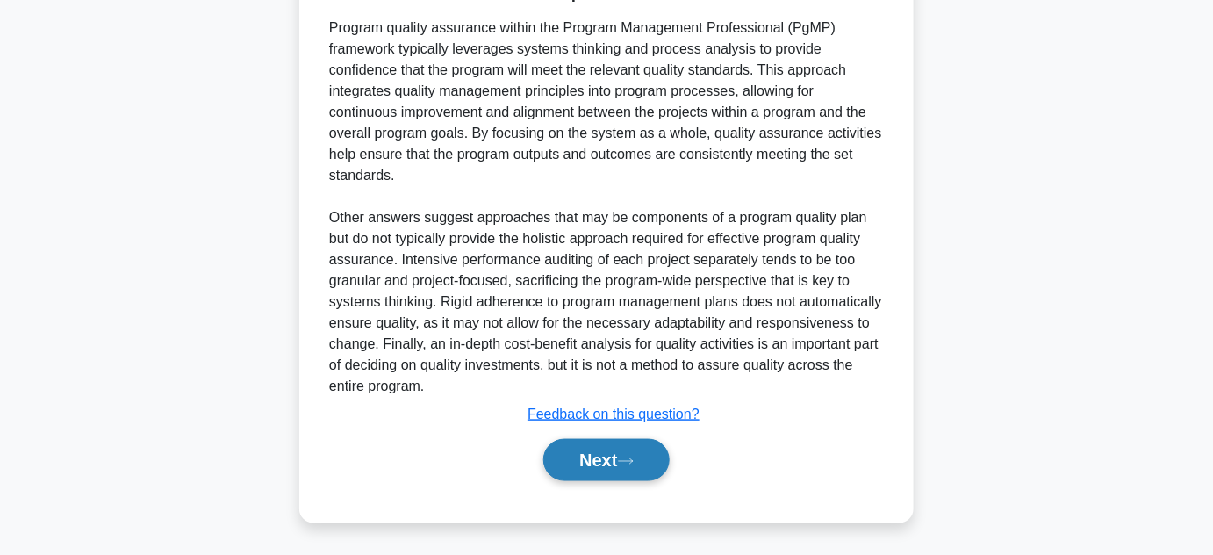
click at [602, 456] on button "Next" at bounding box center [606, 460] width 126 height 42
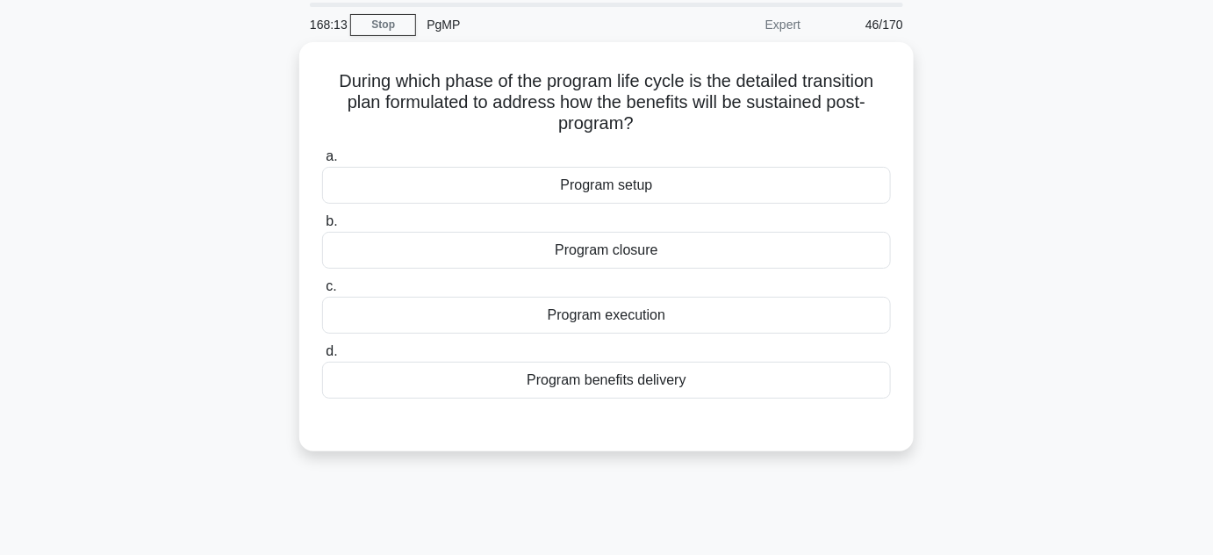
scroll to position [58, 0]
click at [651, 253] on div "Program closure" at bounding box center [606, 248] width 569 height 37
click at [322, 226] on input "b. Program closure" at bounding box center [322, 219] width 0 height 11
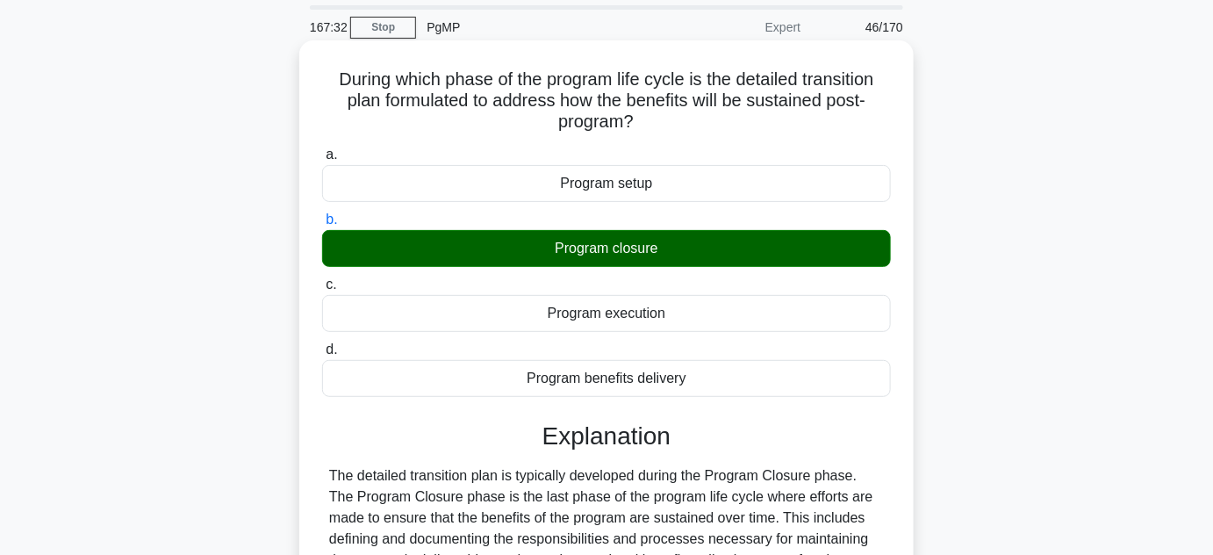
scroll to position [421, 0]
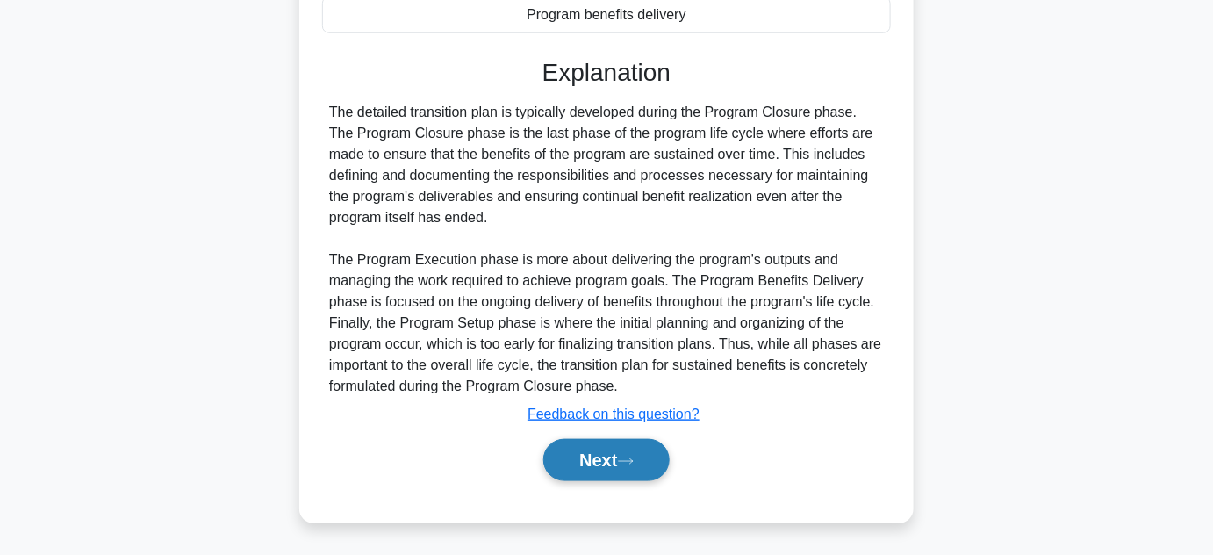
click at [618, 465] on button "Next" at bounding box center [606, 460] width 126 height 42
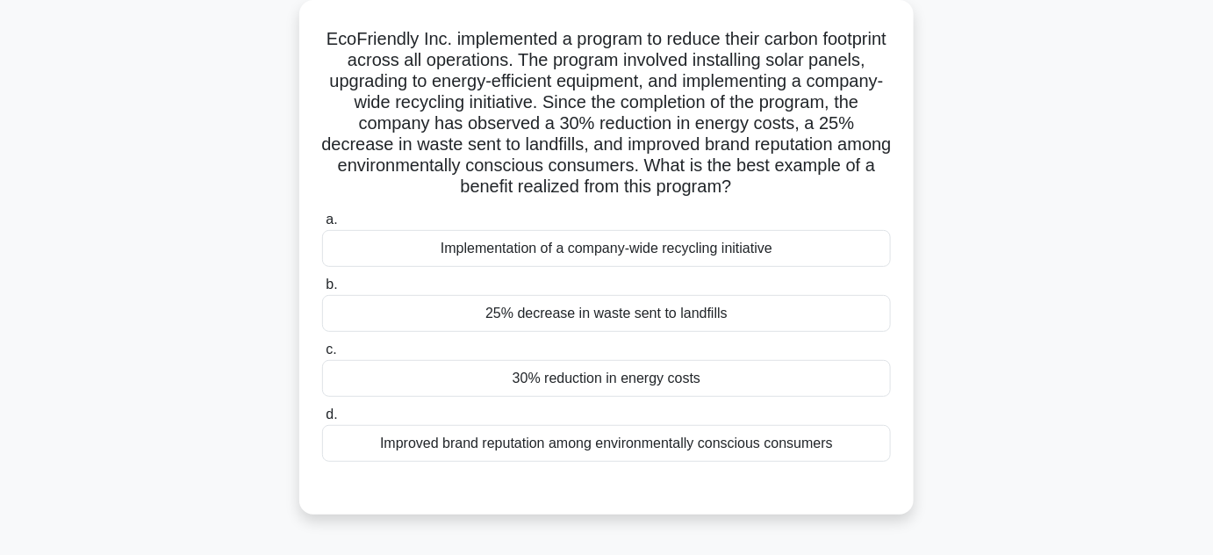
scroll to position [107, 0]
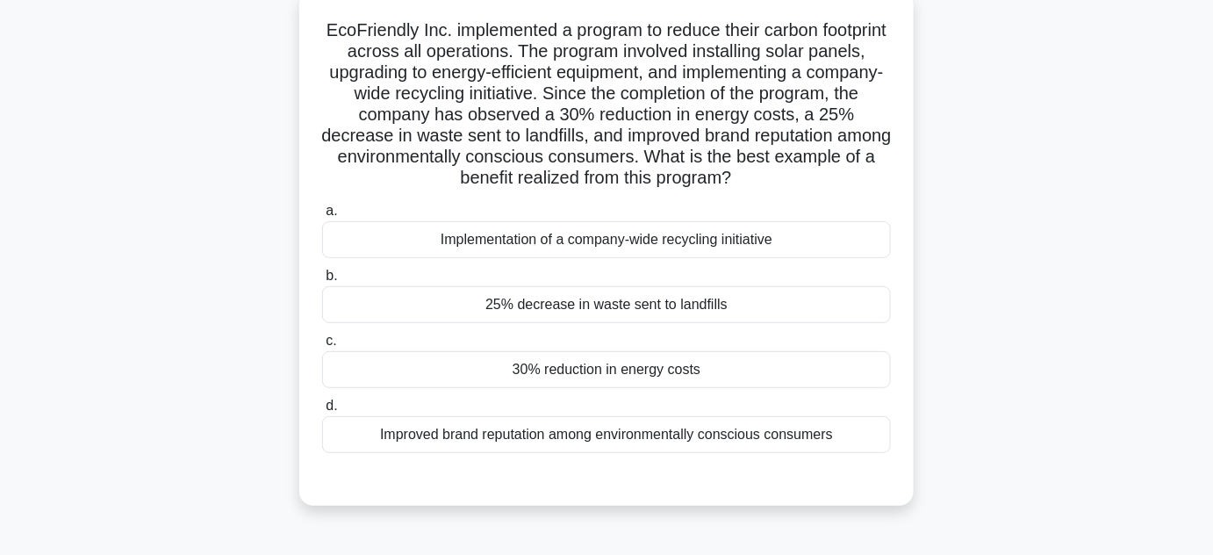
click at [643, 436] on div "Improved brand reputation among environmentally conscious consumers" at bounding box center [606, 434] width 569 height 37
click at [322, 412] on input "d. Improved brand reputation among environmentally conscious consumers" at bounding box center [322, 405] width 0 height 11
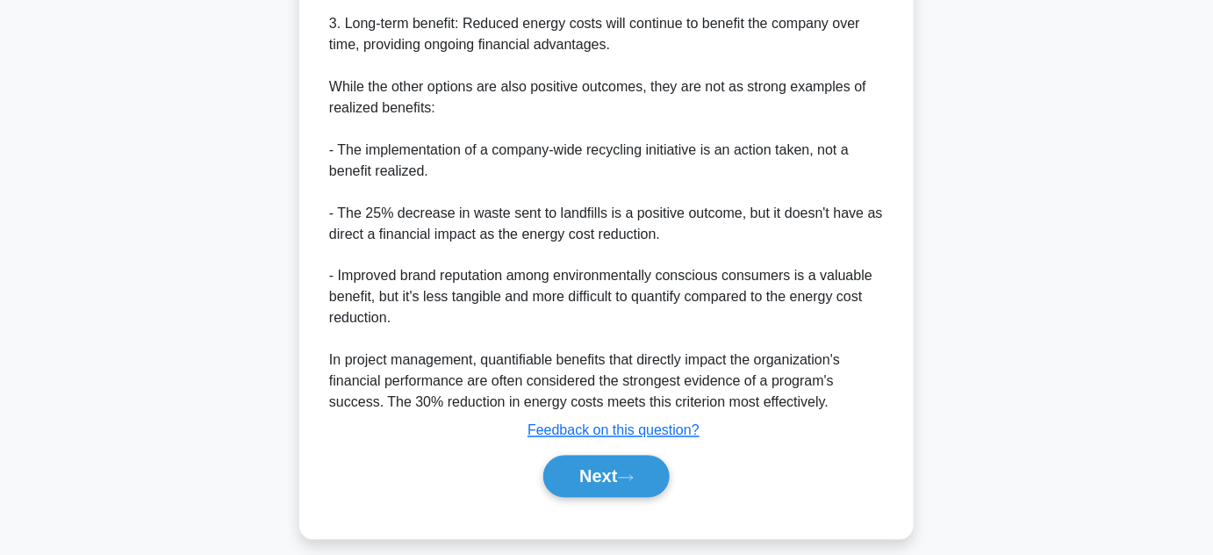
scroll to position [886, 0]
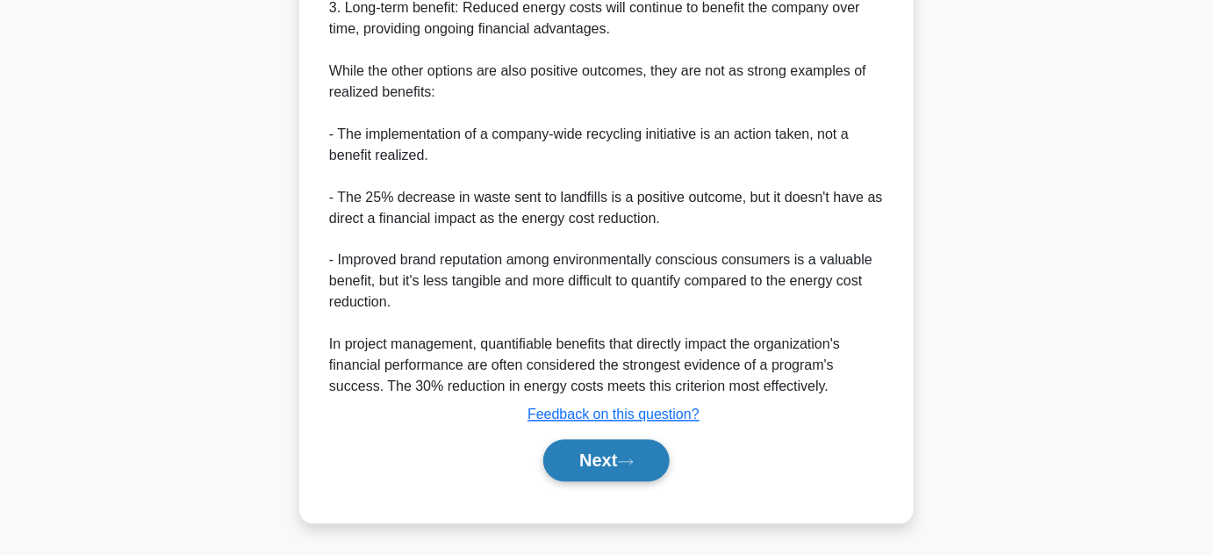
click at [613, 445] on button "Next" at bounding box center [606, 461] width 126 height 42
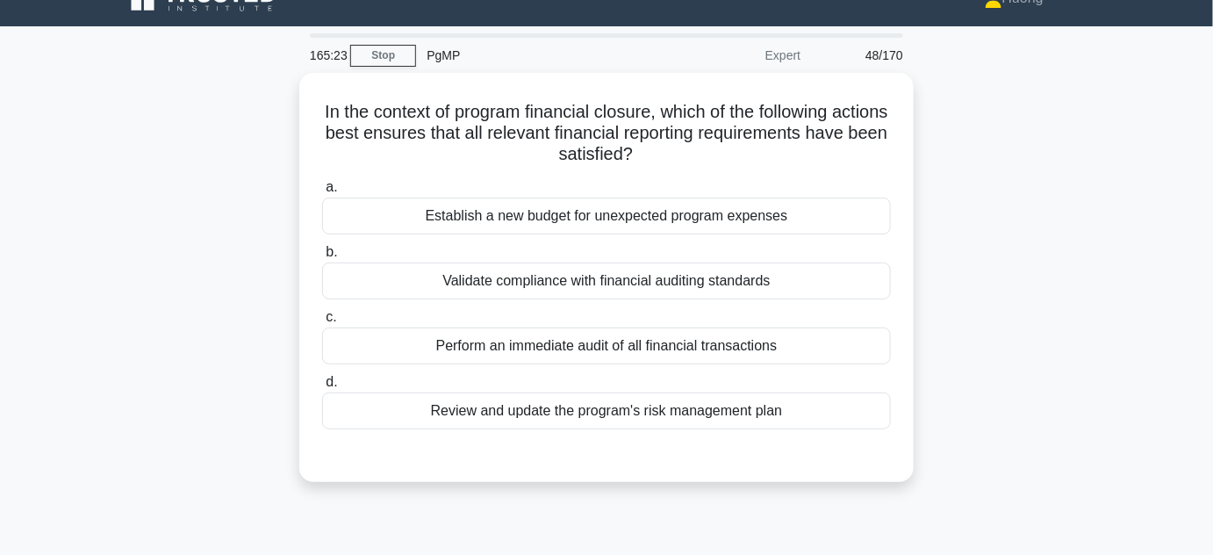
scroll to position [17, 0]
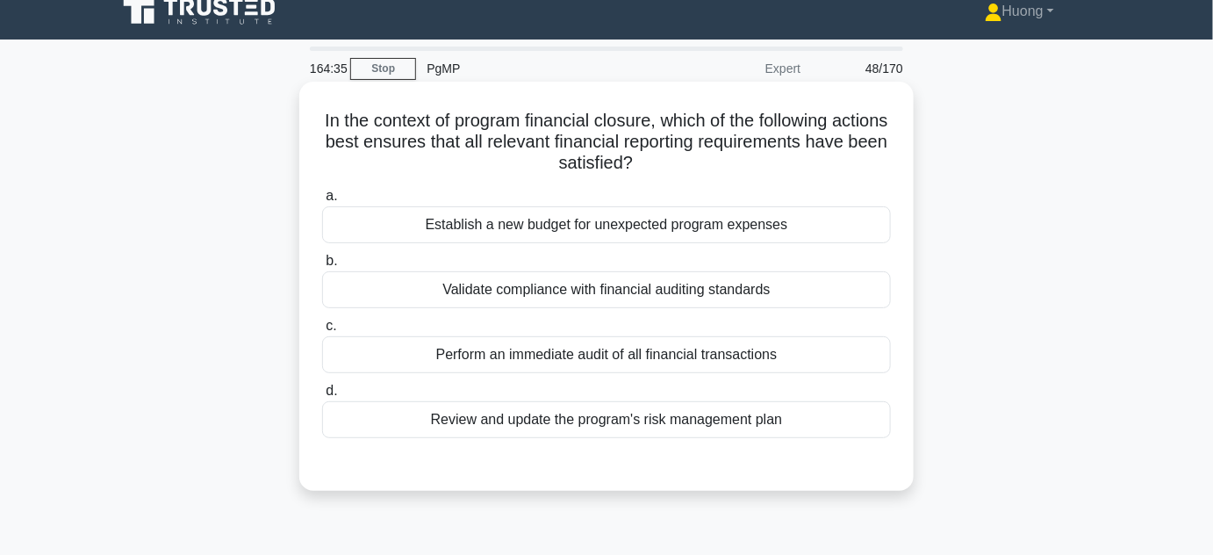
click at [696, 295] on div "Validate compliance with financial auditing standards" at bounding box center [606, 289] width 569 height 37
click at [322, 267] on input "b. Validate compliance with financial auditing standards" at bounding box center [322, 260] width 0 height 11
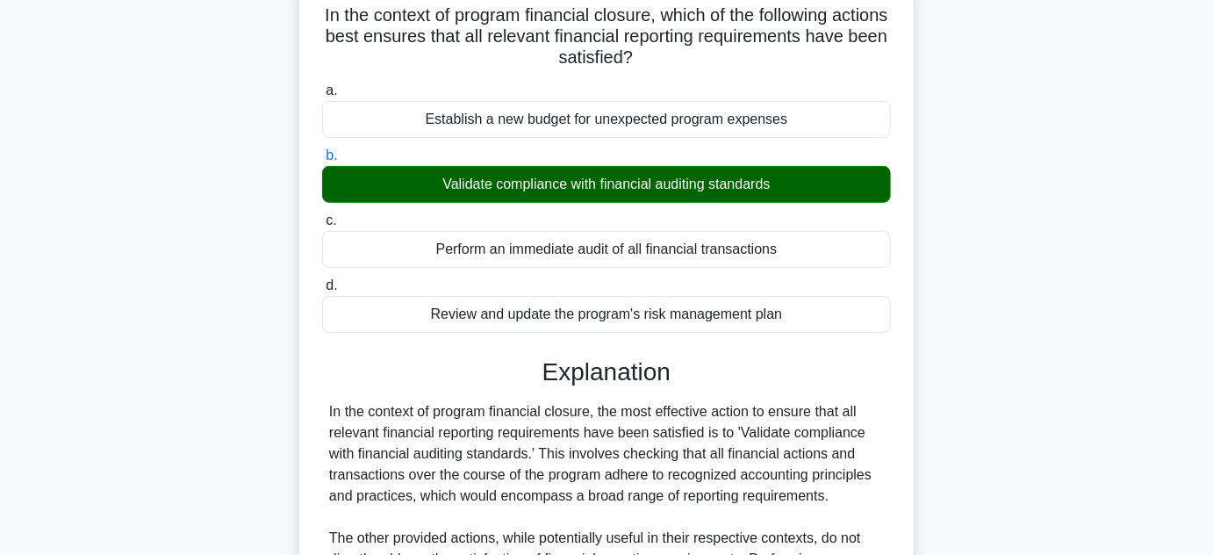
scroll to position [421, 0]
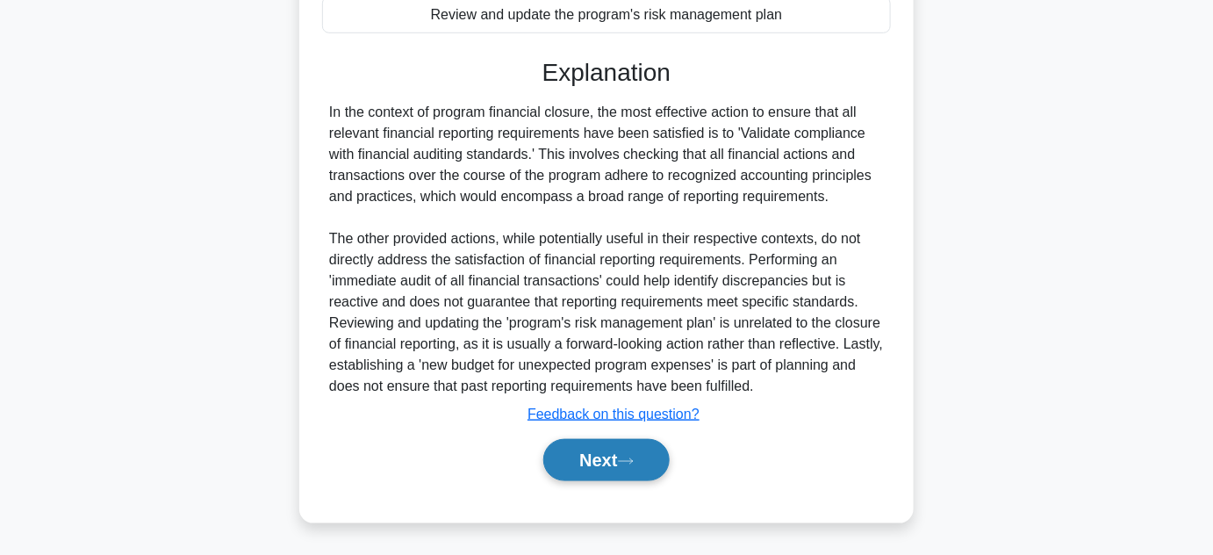
click at [604, 472] on button "Next" at bounding box center [606, 460] width 126 height 42
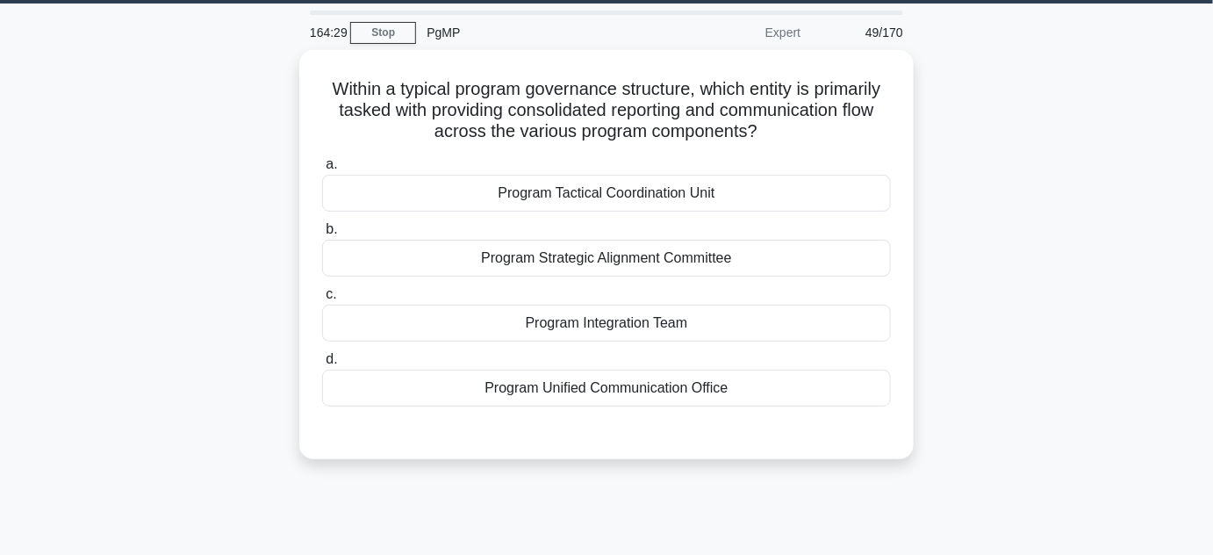
scroll to position [64, 0]
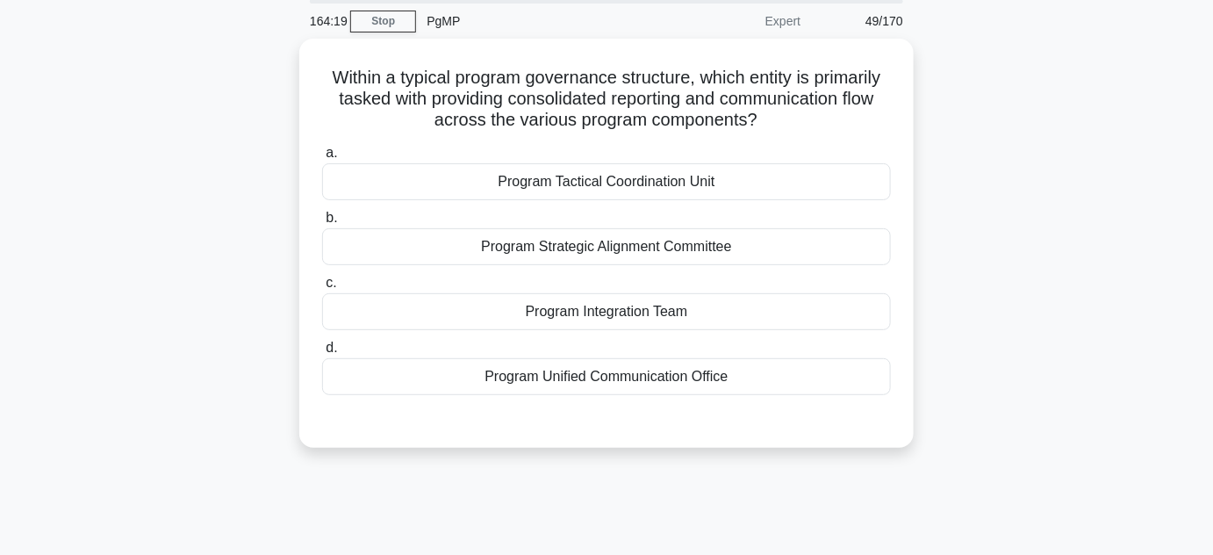
click at [604, 472] on div "164:19 Stop PgMP Expert 49/170 Within a typical program governance structure, w…" at bounding box center [606, 438] width 1001 height 878
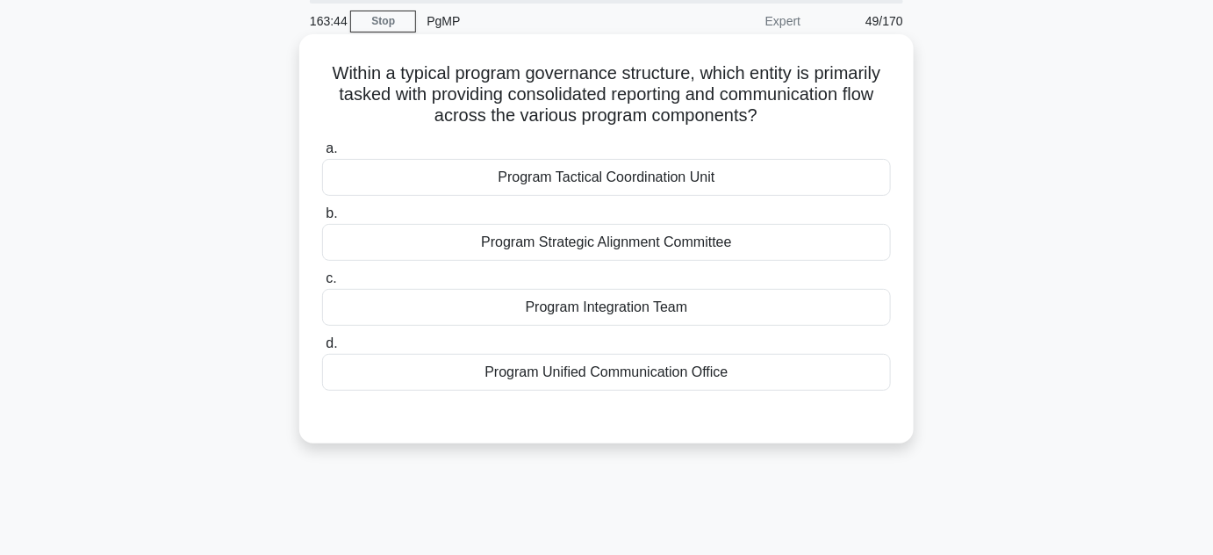
click at [652, 313] on div "Program Integration Team" at bounding box center [606, 307] width 569 height 37
click at [322, 284] on input "c. Program Integration Team" at bounding box center [322, 278] width 0 height 11
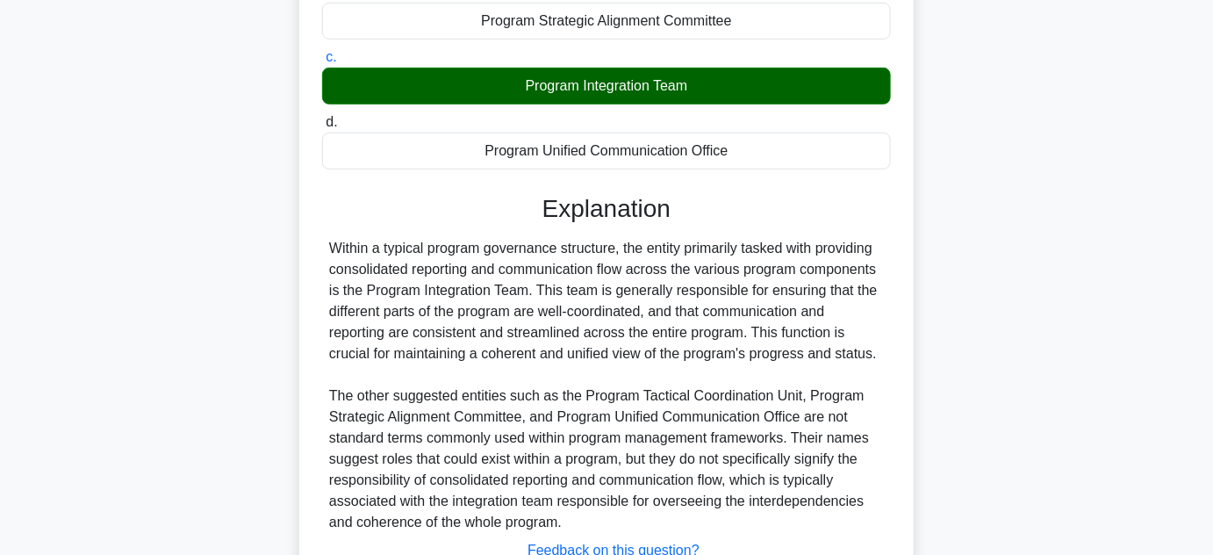
scroll to position [421, 0]
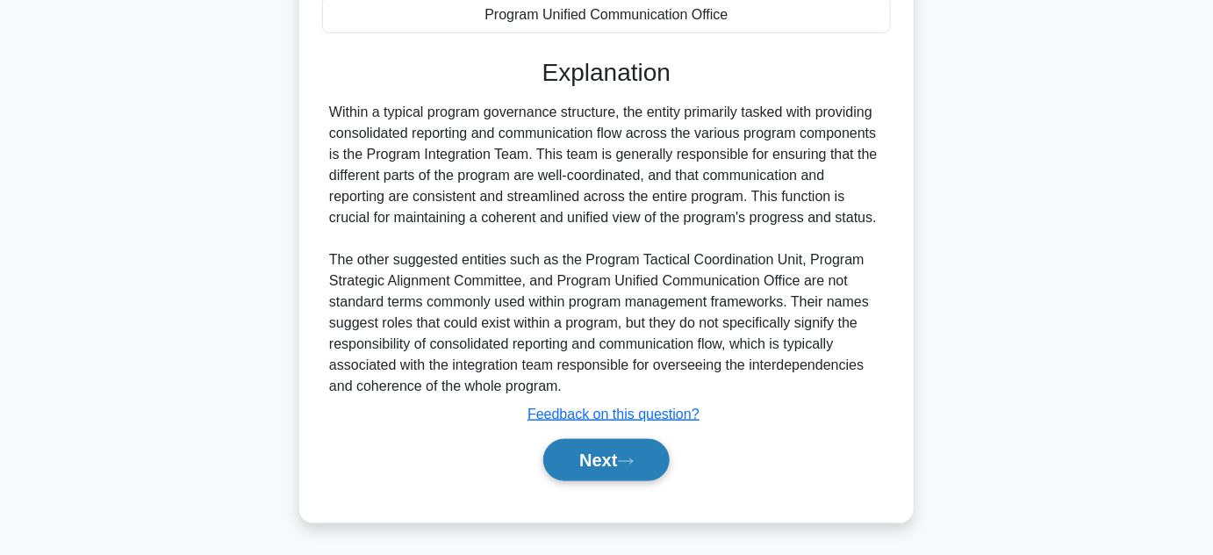
click at [595, 461] on button "Next" at bounding box center [606, 460] width 126 height 42
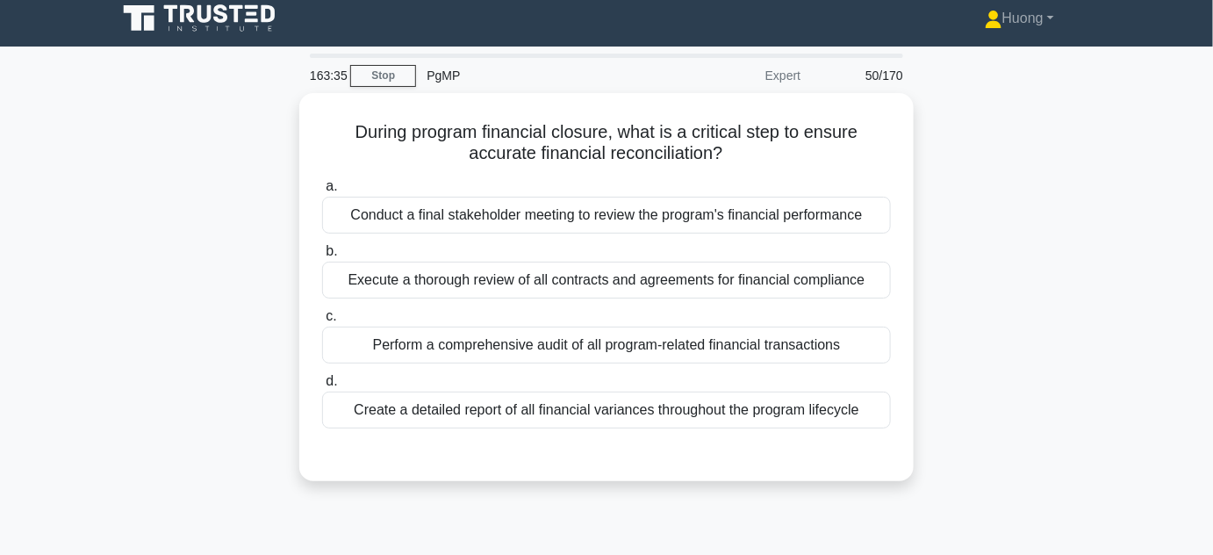
scroll to position [9, 0]
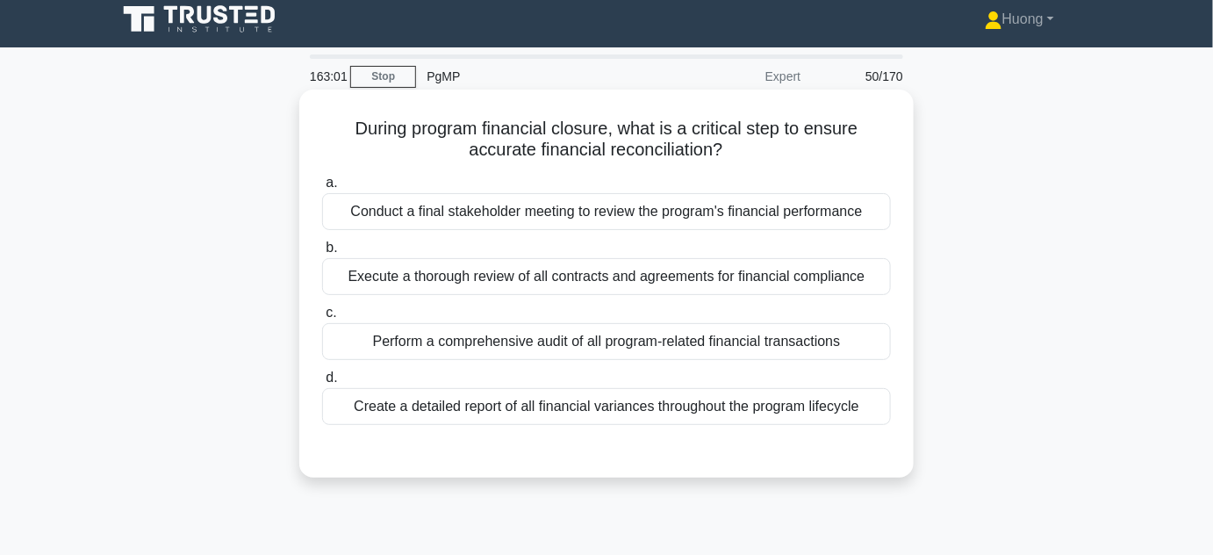
click at [684, 216] on div "Conduct a final stakeholder meeting to review the program's financial performan…" at bounding box center [606, 211] width 569 height 37
click at [322, 189] on input "a. Conduct a final stakeholder meeting to review the program's financial perfor…" at bounding box center [322, 182] width 0 height 11
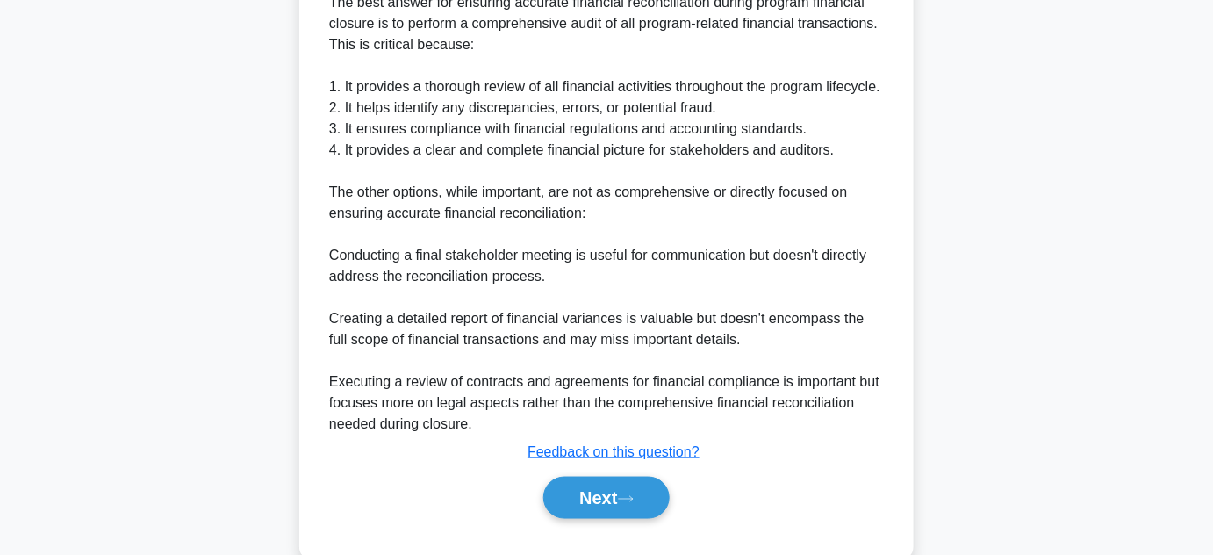
scroll to position [514, 0]
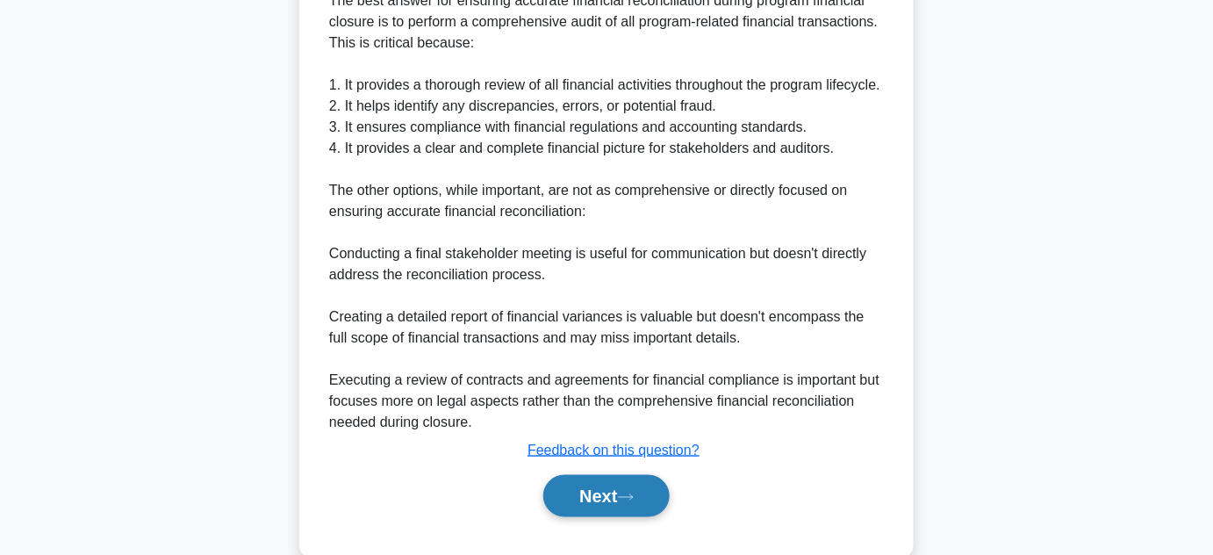
click at [599, 517] on button "Next" at bounding box center [606, 496] width 126 height 42
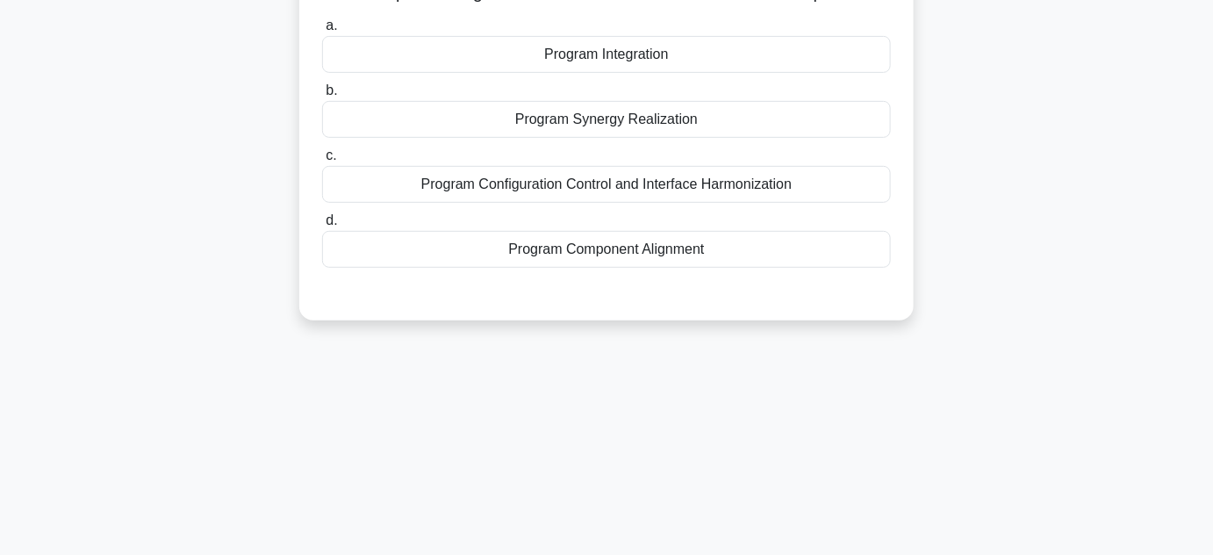
scroll to position [94, 0]
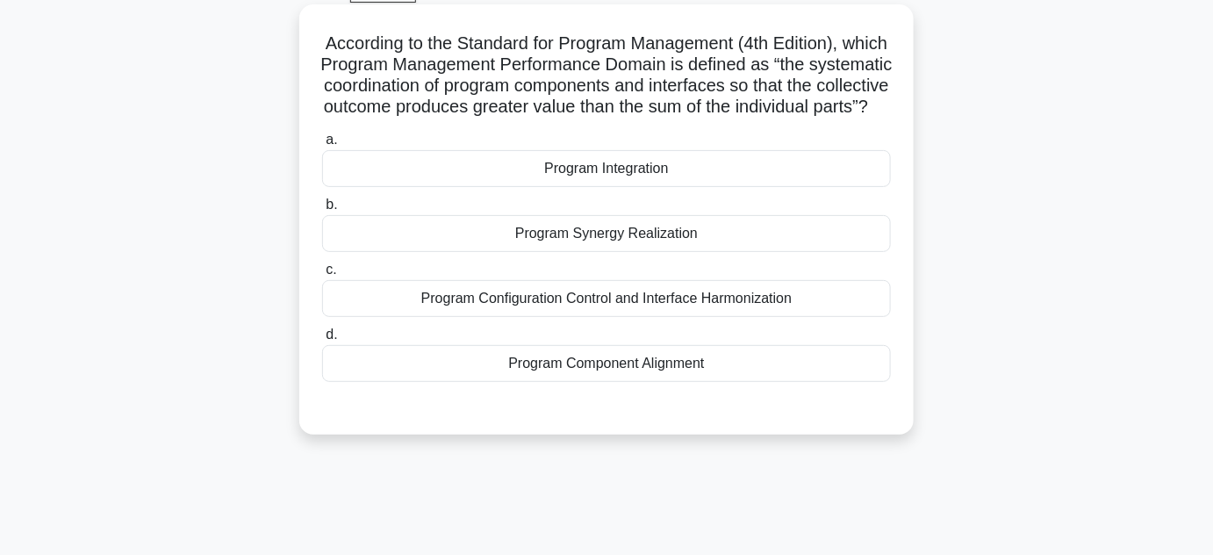
click at [683, 252] on div "Program Synergy Realization" at bounding box center [606, 233] width 569 height 37
click at [322, 211] on input "b. Program Synergy Realization" at bounding box center [322, 204] width 0 height 11
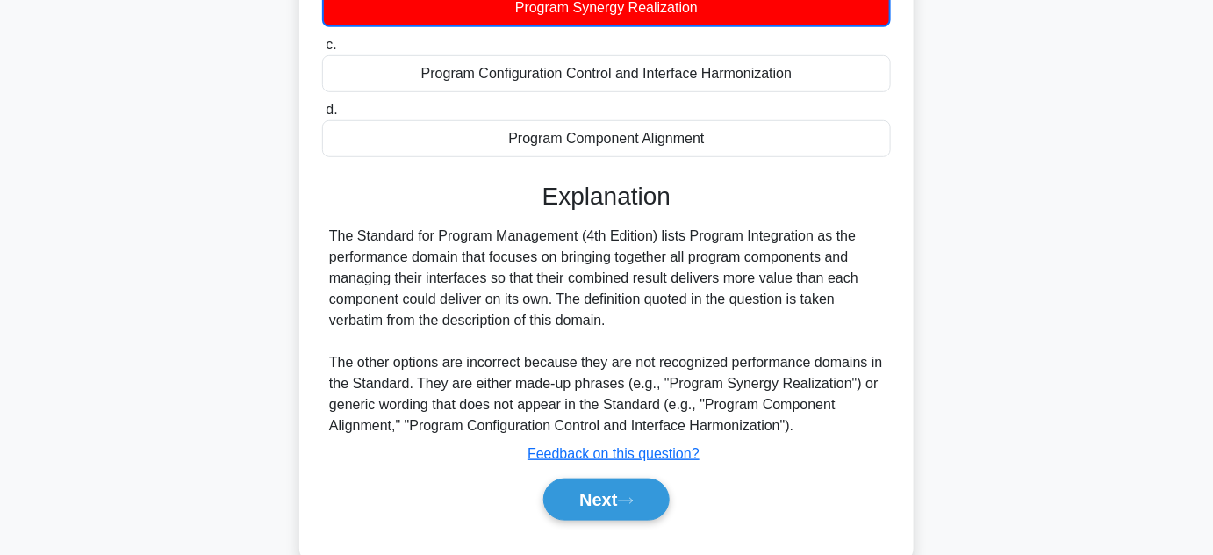
scroll to position [393, 0]
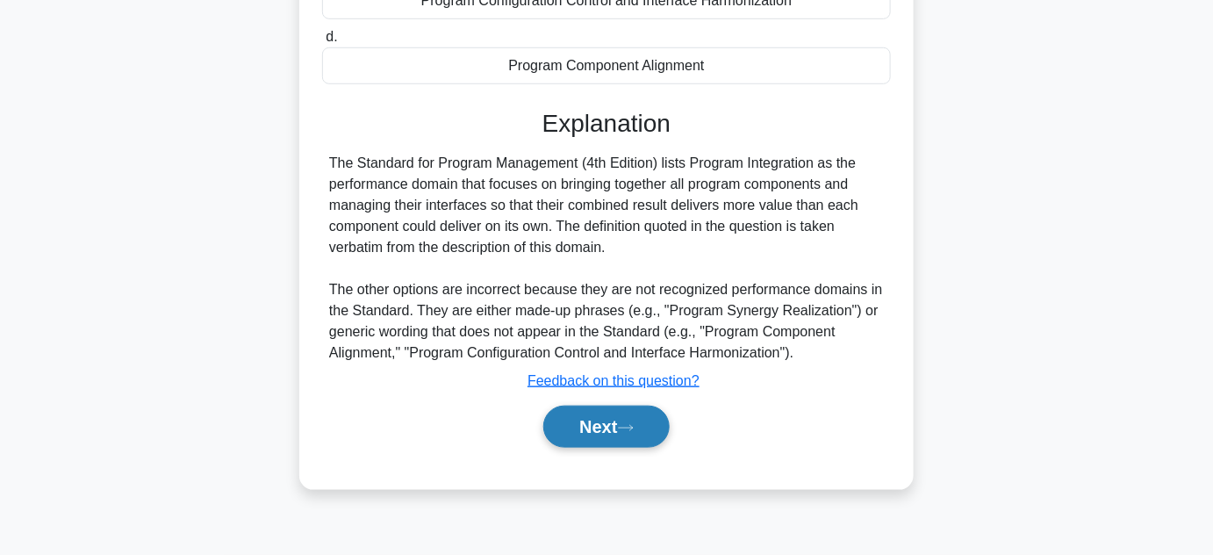
click at [618, 426] on button "Next" at bounding box center [606, 427] width 126 height 42
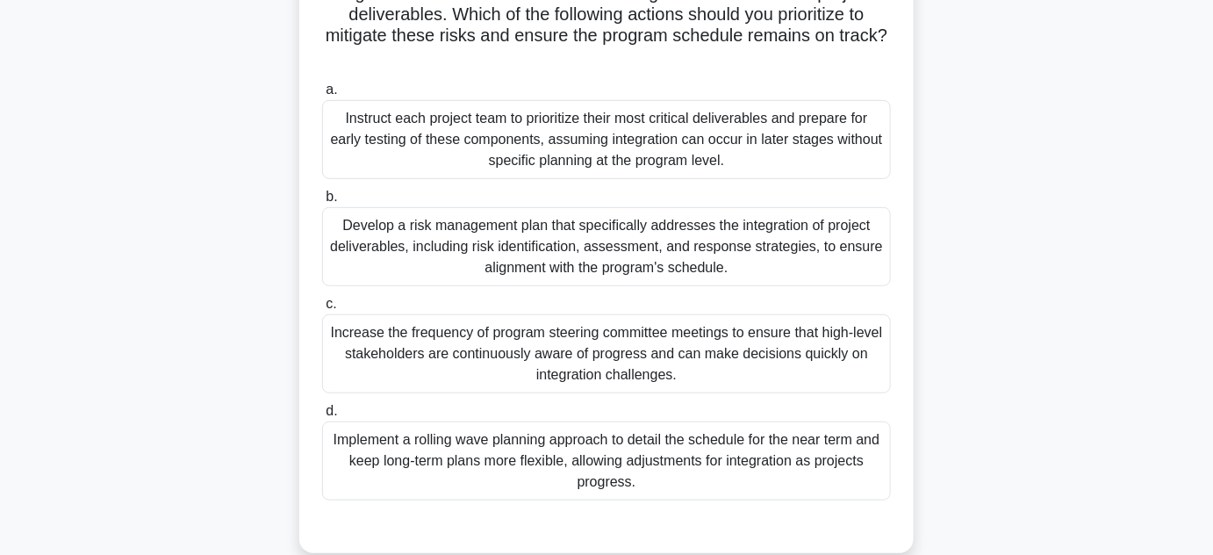
scroll to position [253, 0]
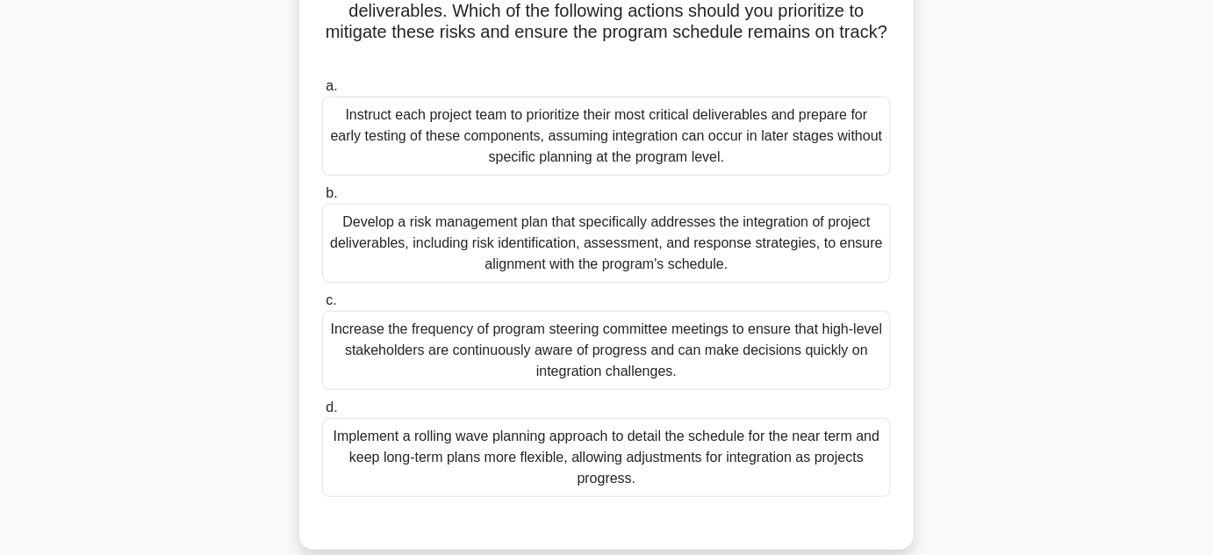
click at [576, 235] on div "Develop a risk management plan that specifically addresses the integration of p…" at bounding box center [606, 243] width 569 height 79
click at [322, 199] on input "b. Develop a risk management plan that specifically addresses the integration o…" at bounding box center [322, 193] width 0 height 11
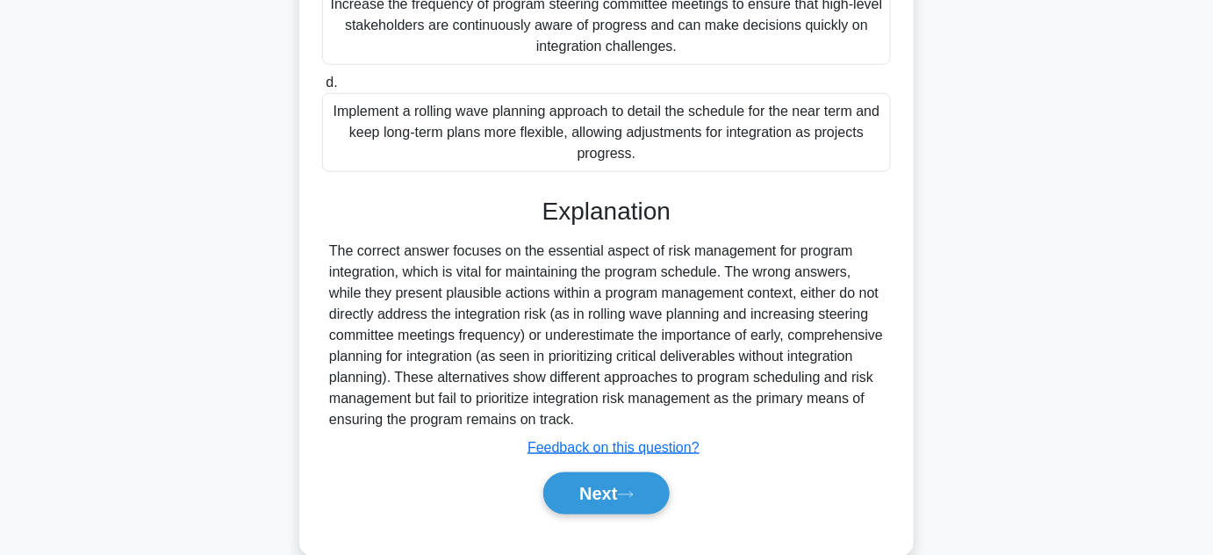
scroll to position [573, 0]
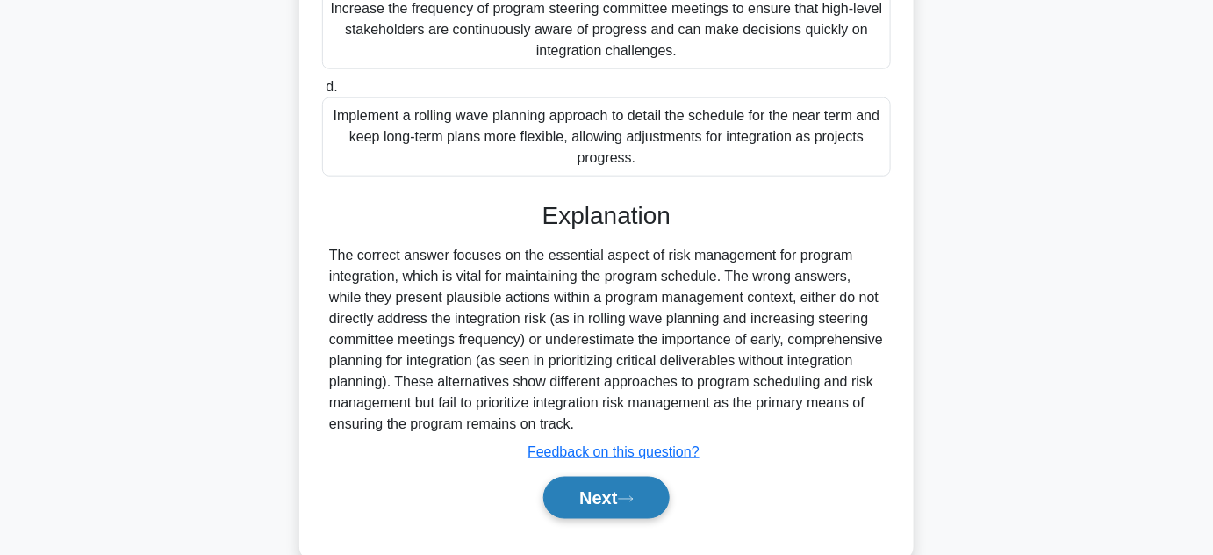
click at [592, 488] on button "Next" at bounding box center [606, 498] width 126 height 42
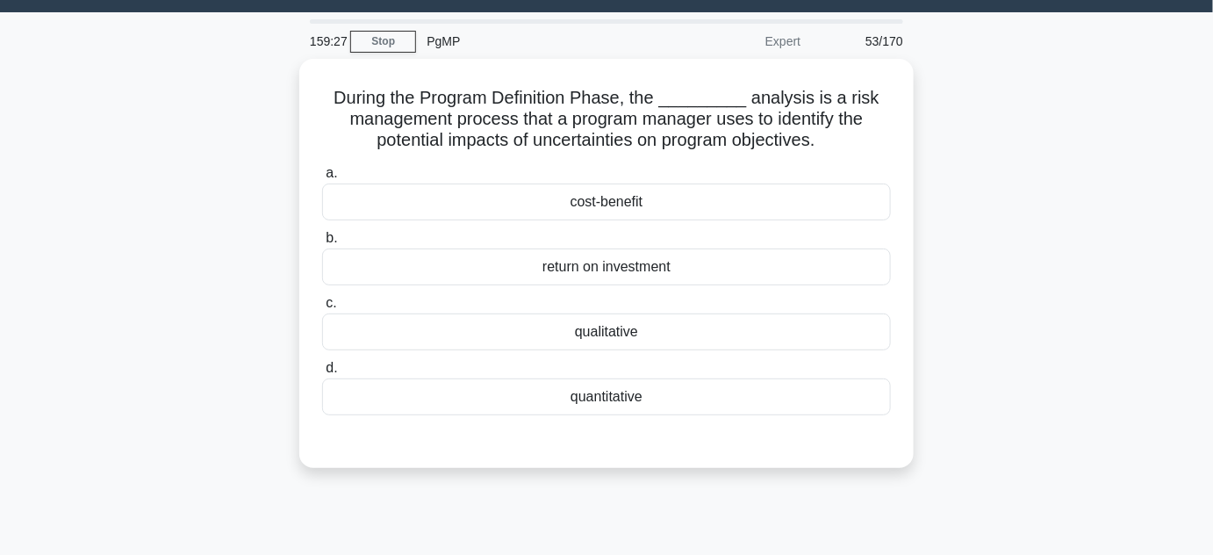
scroll to position [0, 0]
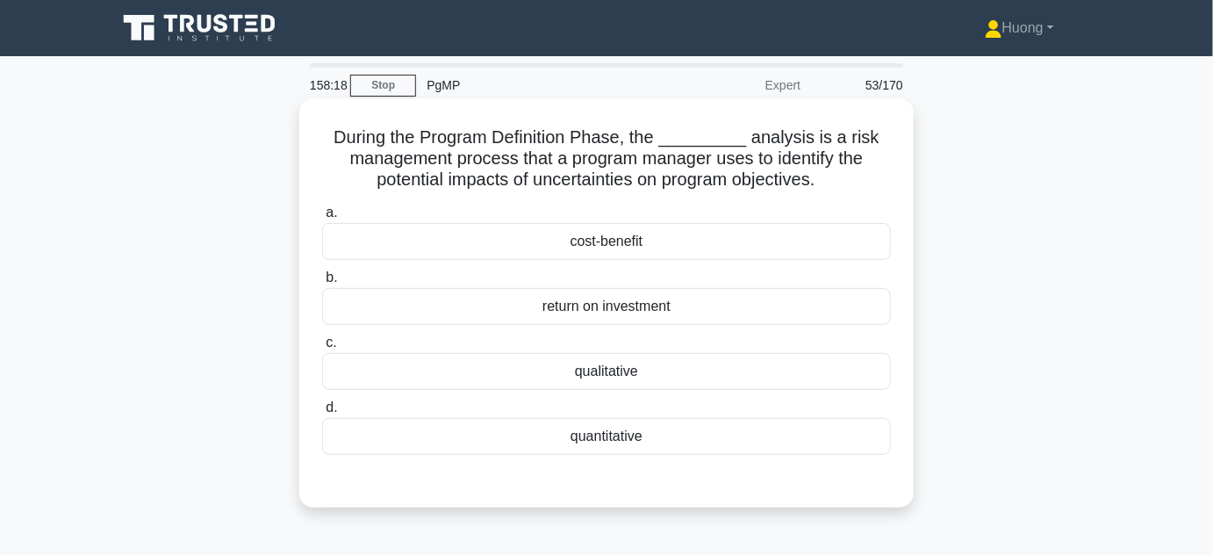
click at [604, 375] on div "qualitative" at bounding box center [606, 371] width 569 height 37
click at [322, 348] on input "c. qualitative" at bounding box center [322, 342] width 0 height 11
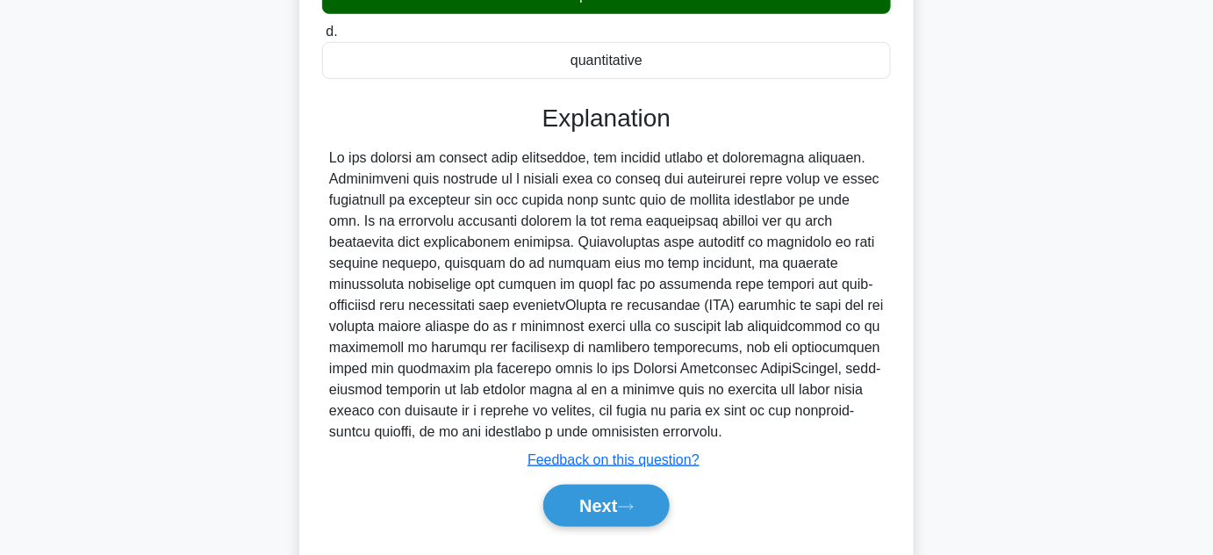
scroll to position [377, 0]
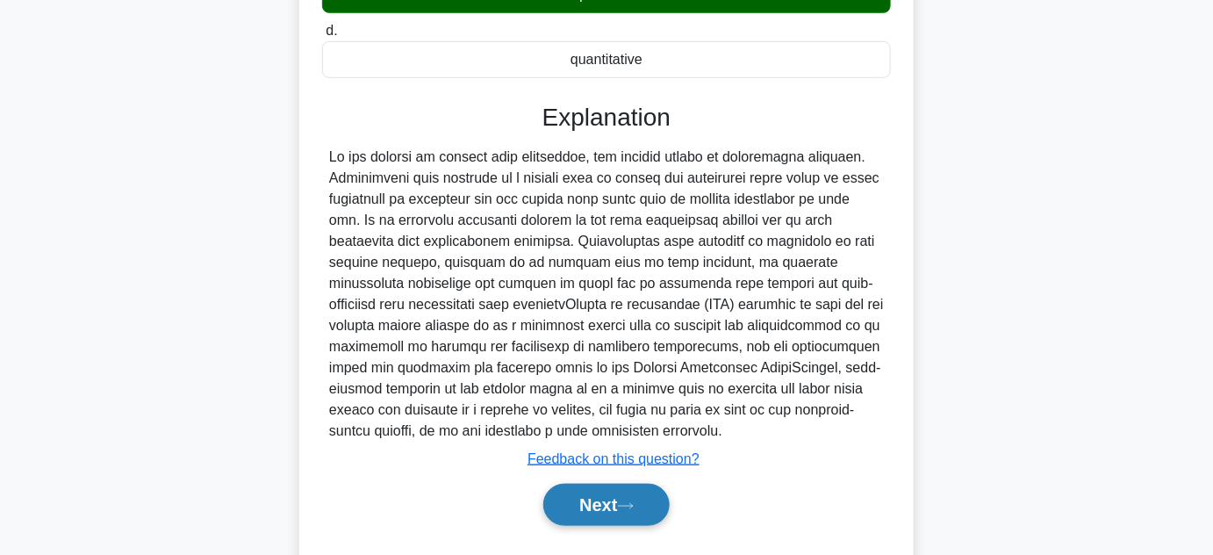
click at [608, 493] on button "Next" at bounding box center [606, 505] width 126 height 42
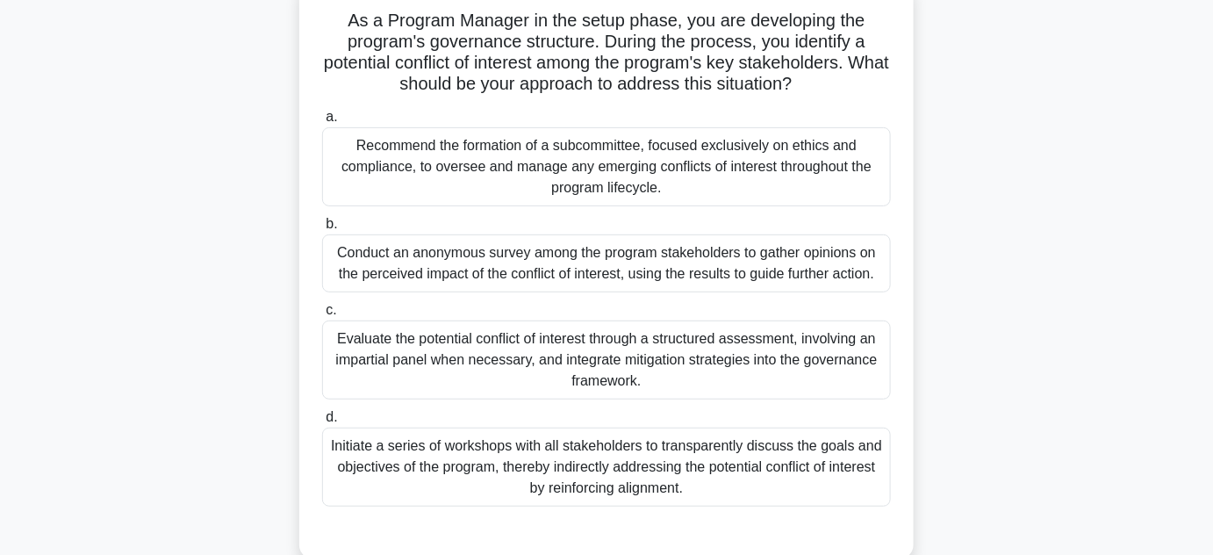
scroll to position [115, 0]
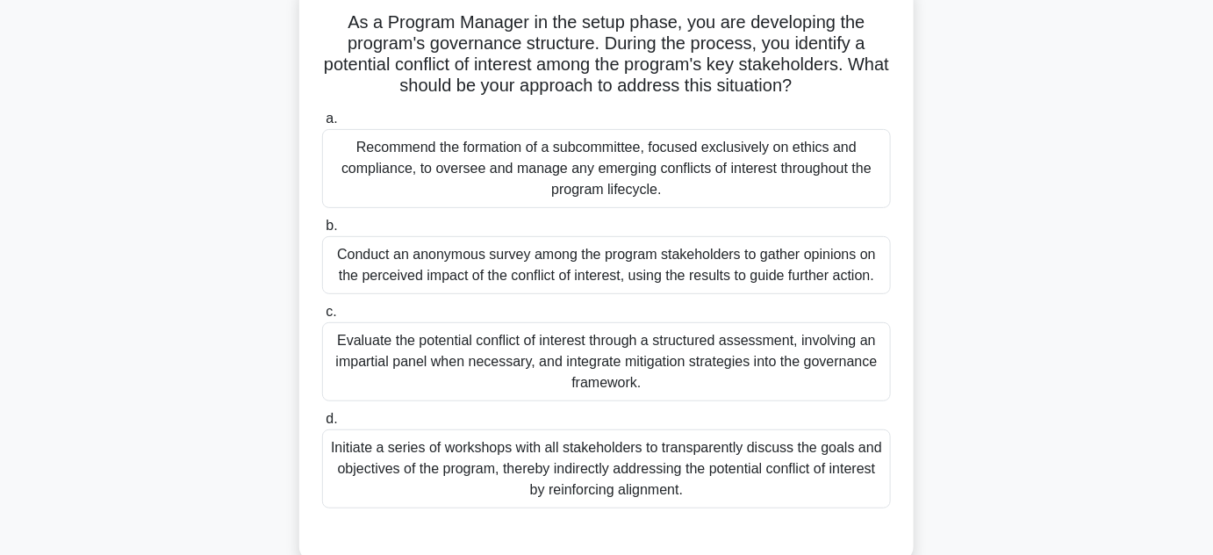
click at [649, 463] on div "Initiate a series of workshops with all stakeholders to transparently discuss t…" at bounding box center [606, 468] width 569 height 79
click at [322, 425] on input "d. Initiate a series of workshops with all stakeholders to transparently discus…" at bounding box center [322, 418] width 0 height 11
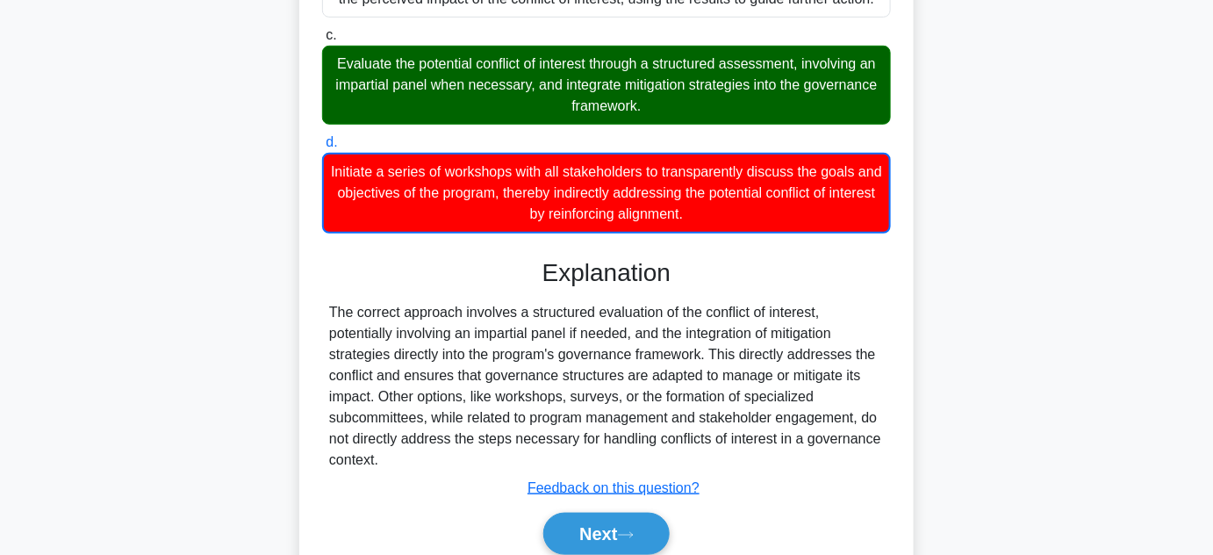
scroll to position [394, 0]
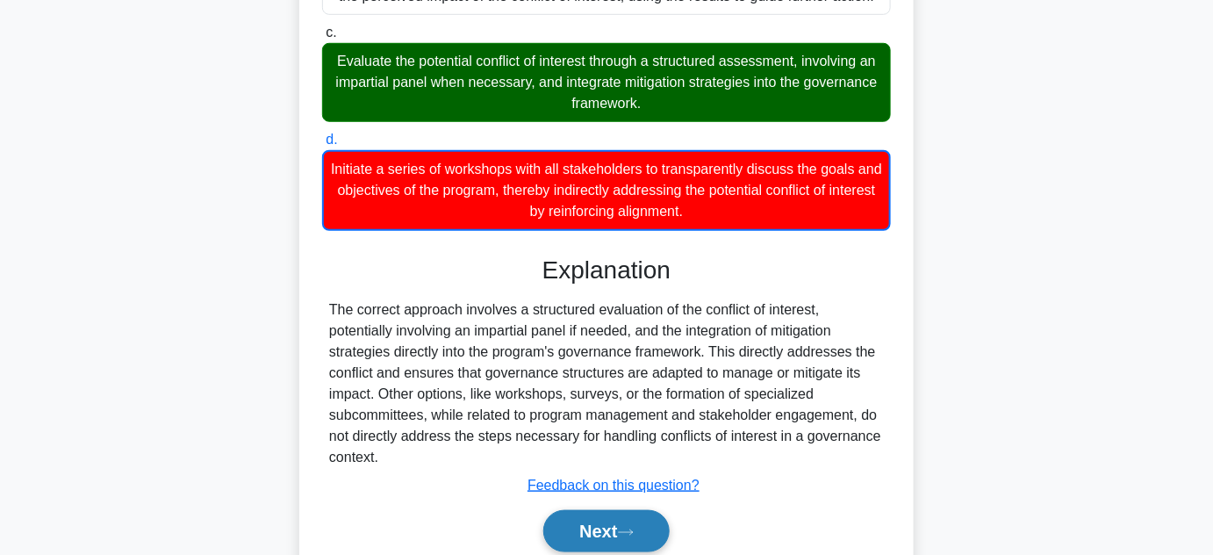
click at [610, 530] on button "Next" at bounding box center [606, 531] width 126 height 42
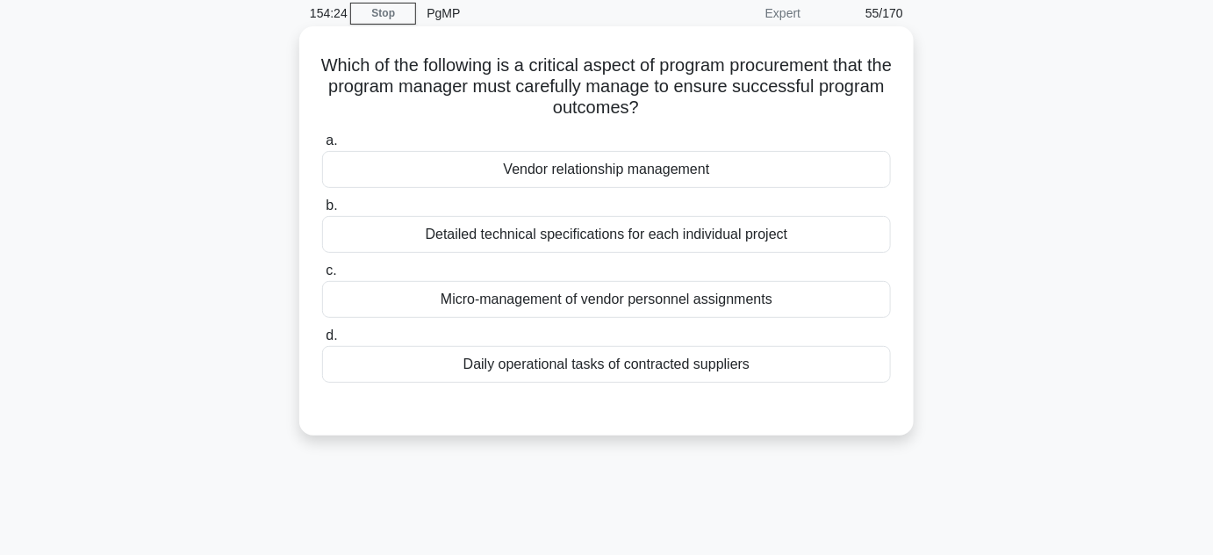
scroll to position [55, 0]
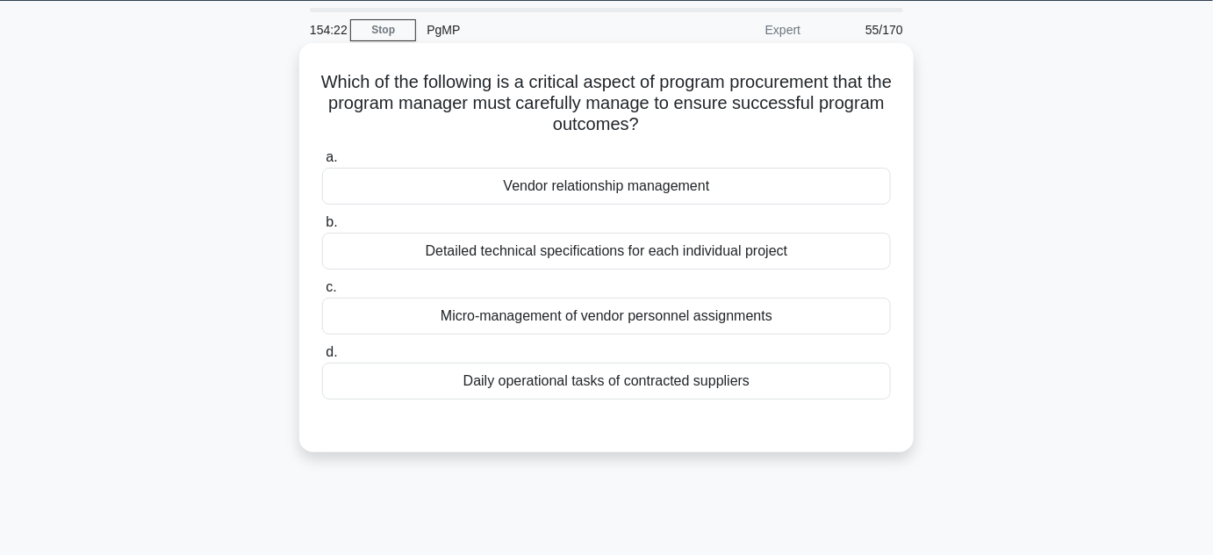
click at [624, 187] on div "Vendor relationship management" at bounding box center [606, 186] width 569 height 37
click at [322, 163] on input "a. Vendor relationship management" at bounding box center [322, 157] width 0 height 11
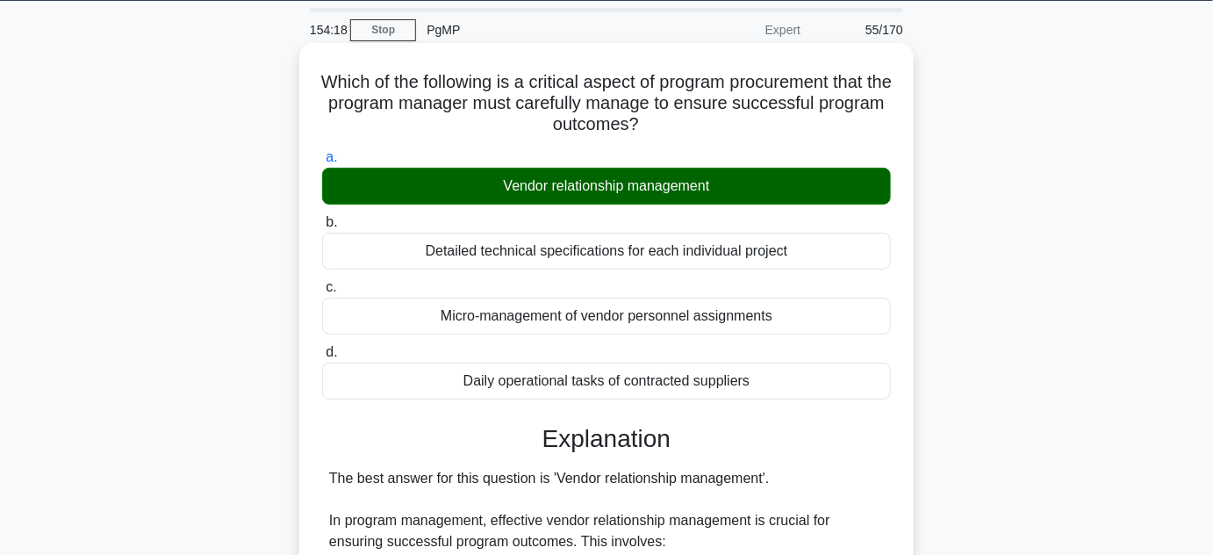
scroll to position [0, 0]
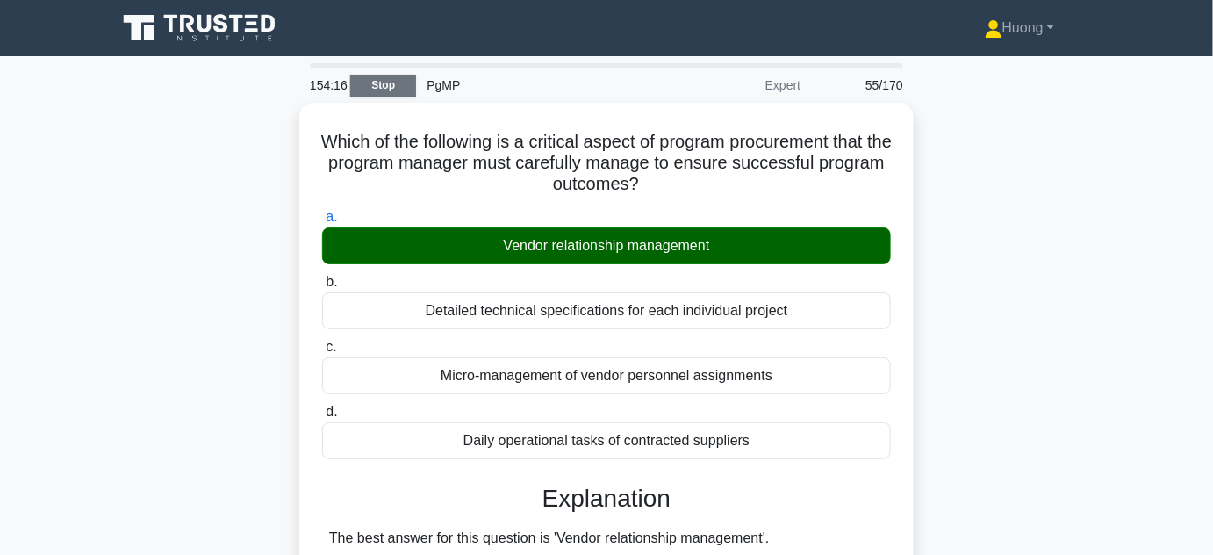
click at [398, 81] on link "Stop" at bounding box center [383, 86] width 66 height 22
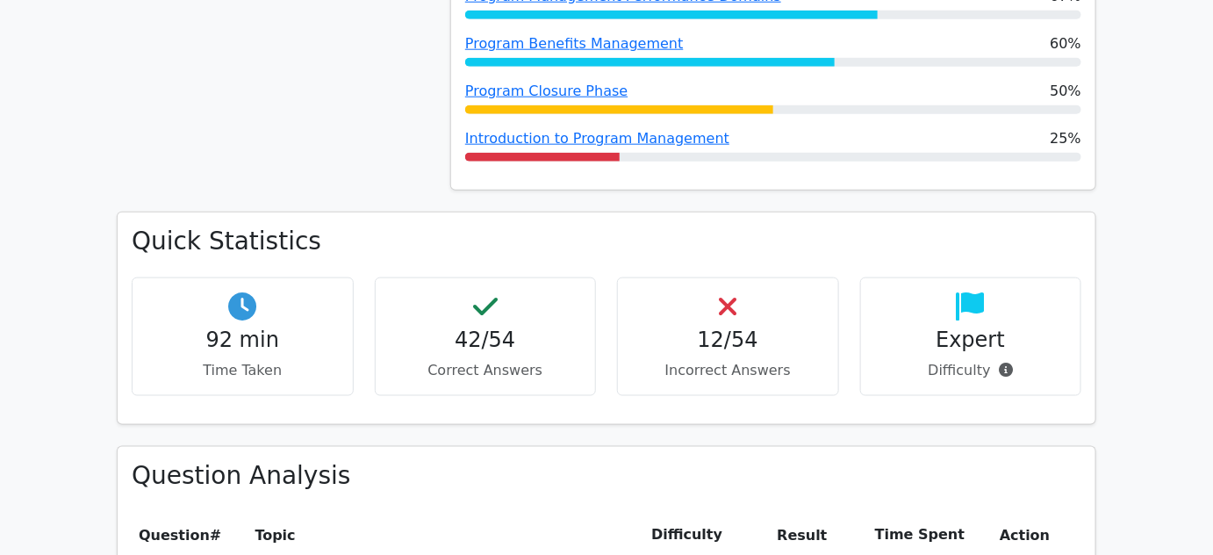
scroll to position [618, 0]
